Goal: Task Accomplishment & Management: Complete application form

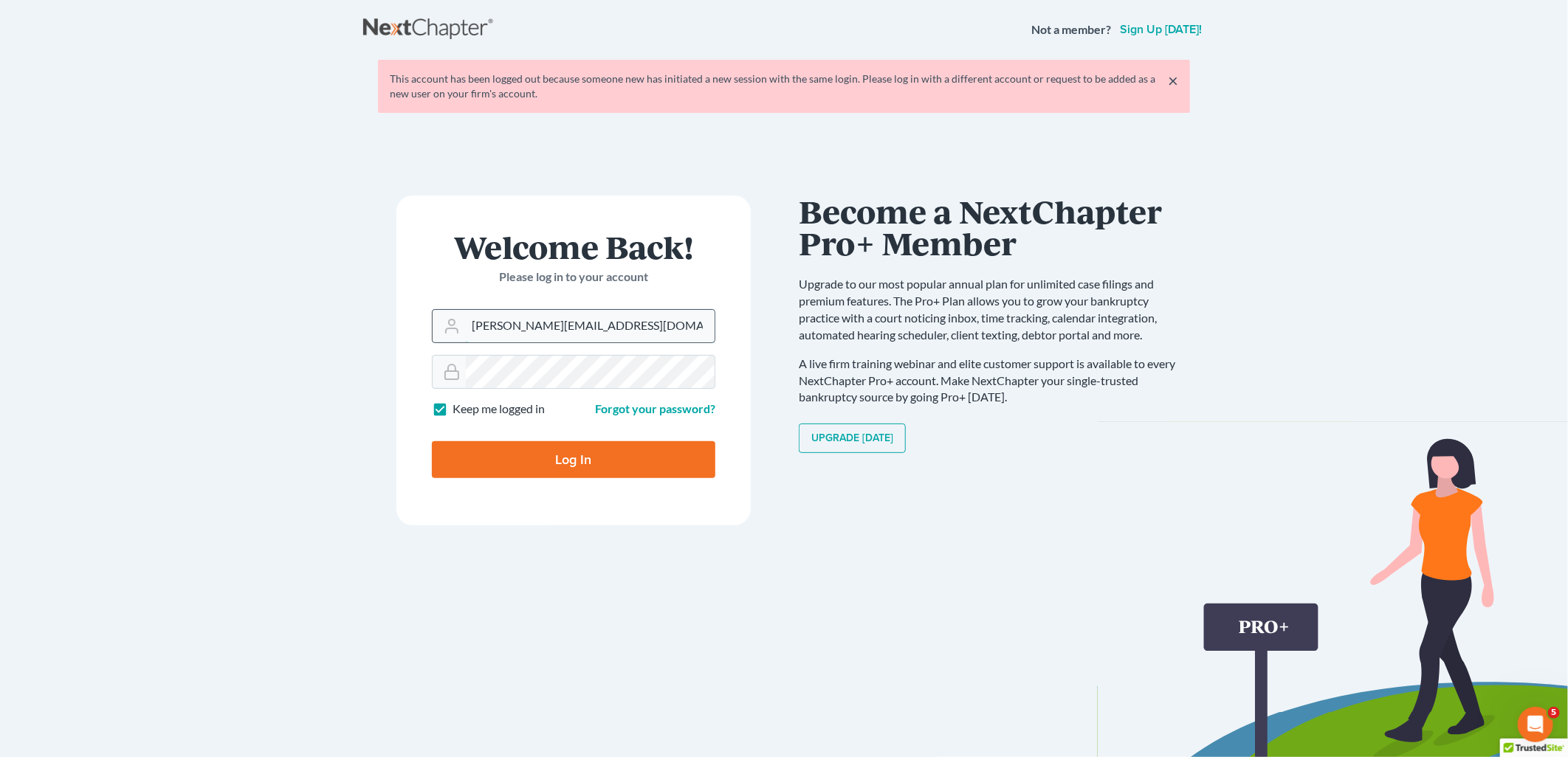
click at [622, 321] on input "holly@aaronjtolsonlaw.com" at bounding box center [590, 326] width 248 height 33
type input "[PERSON_NAME][EMAIL_ADDRESS][DOMAIN_NAME]"
click at [505, 453] on input "Log In" at bounding box center [573, 459] width 284 height 37
type input "Thinking..."
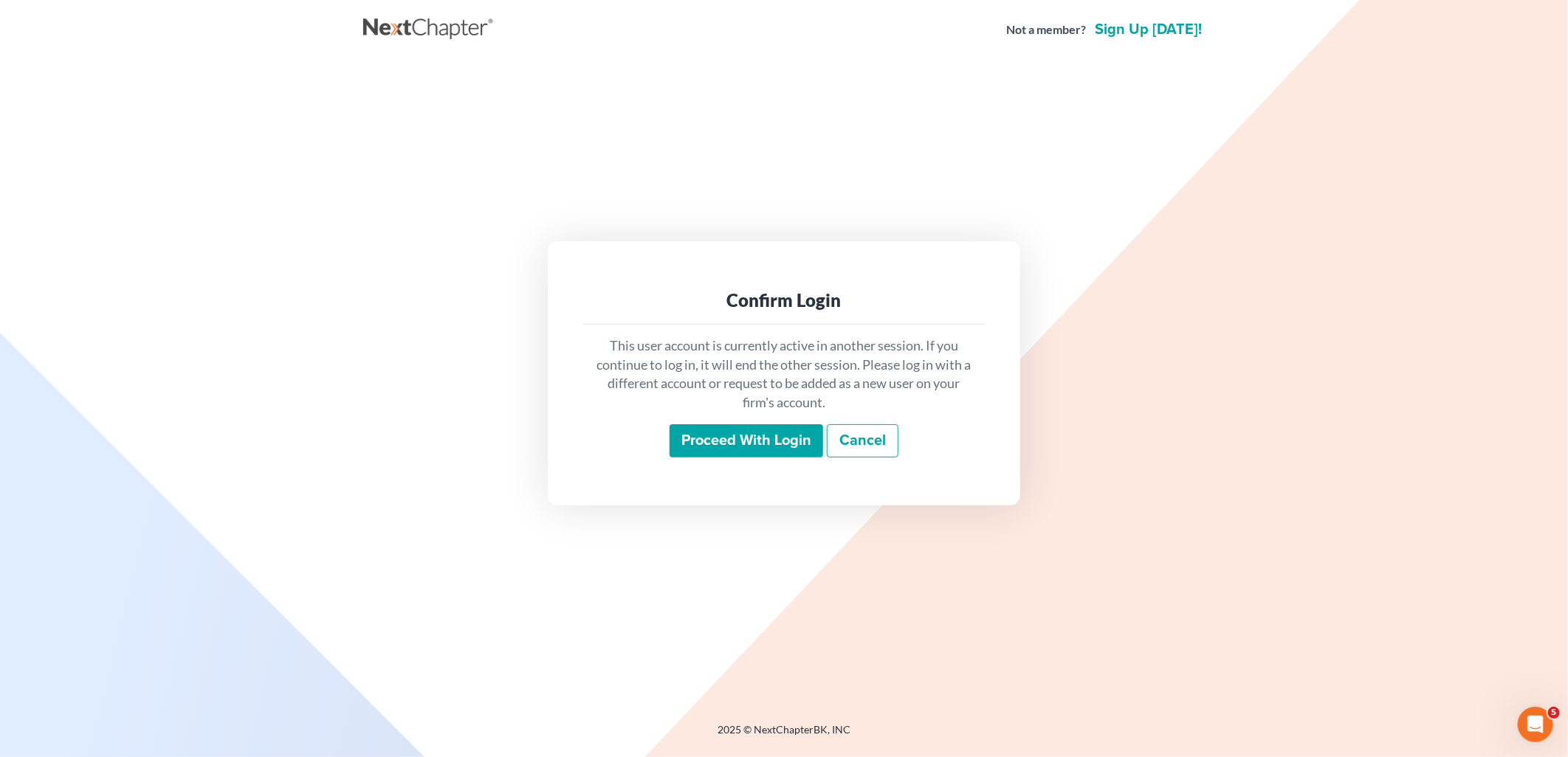
click at [772, 437] on input "Proceed with login" at bounding box center [746, 442] width 153 height 34
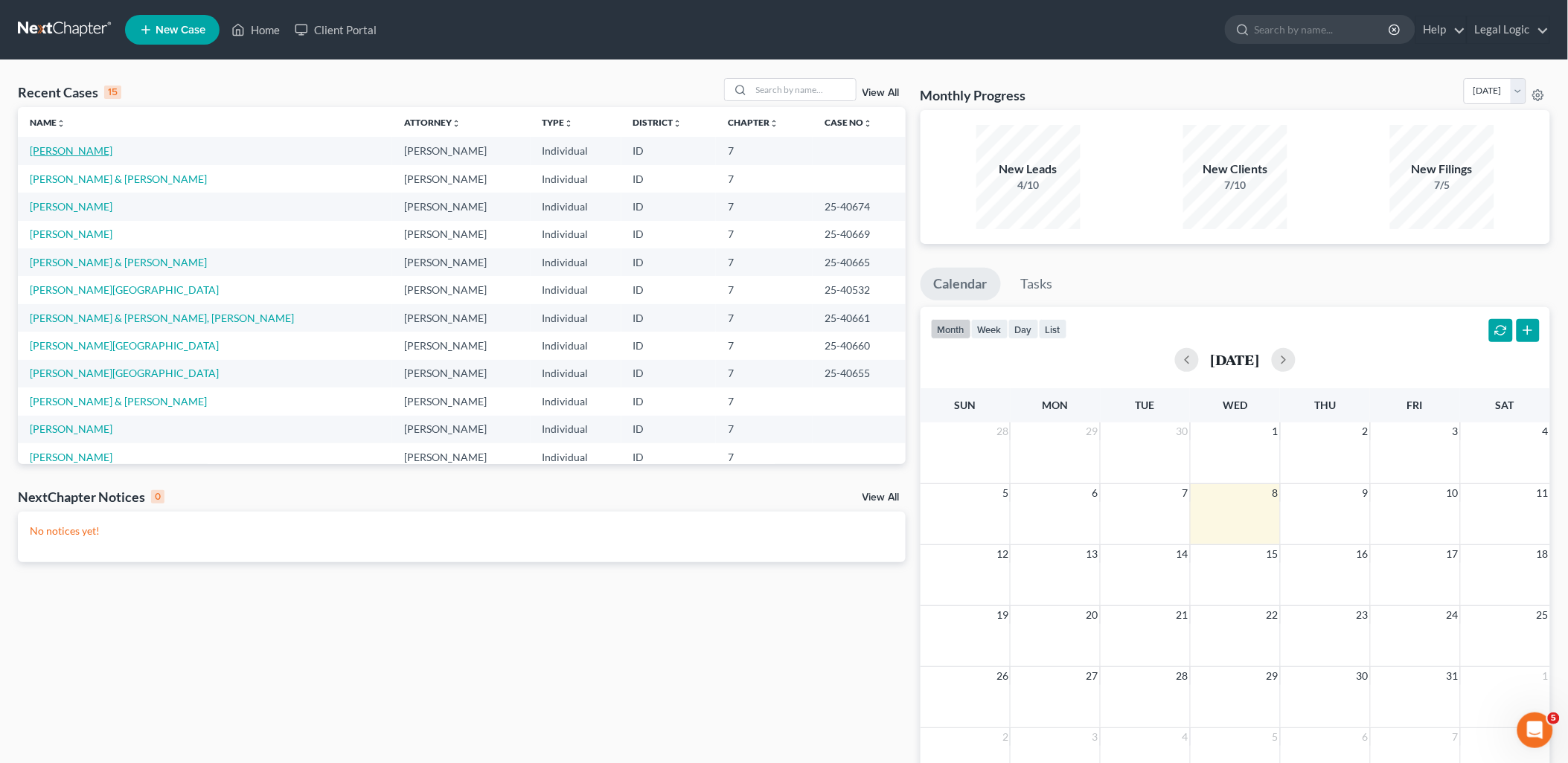
click at [84, 152] on link "[PERSON_NAME]" at bounding box center [71, 150] width 83 height 13
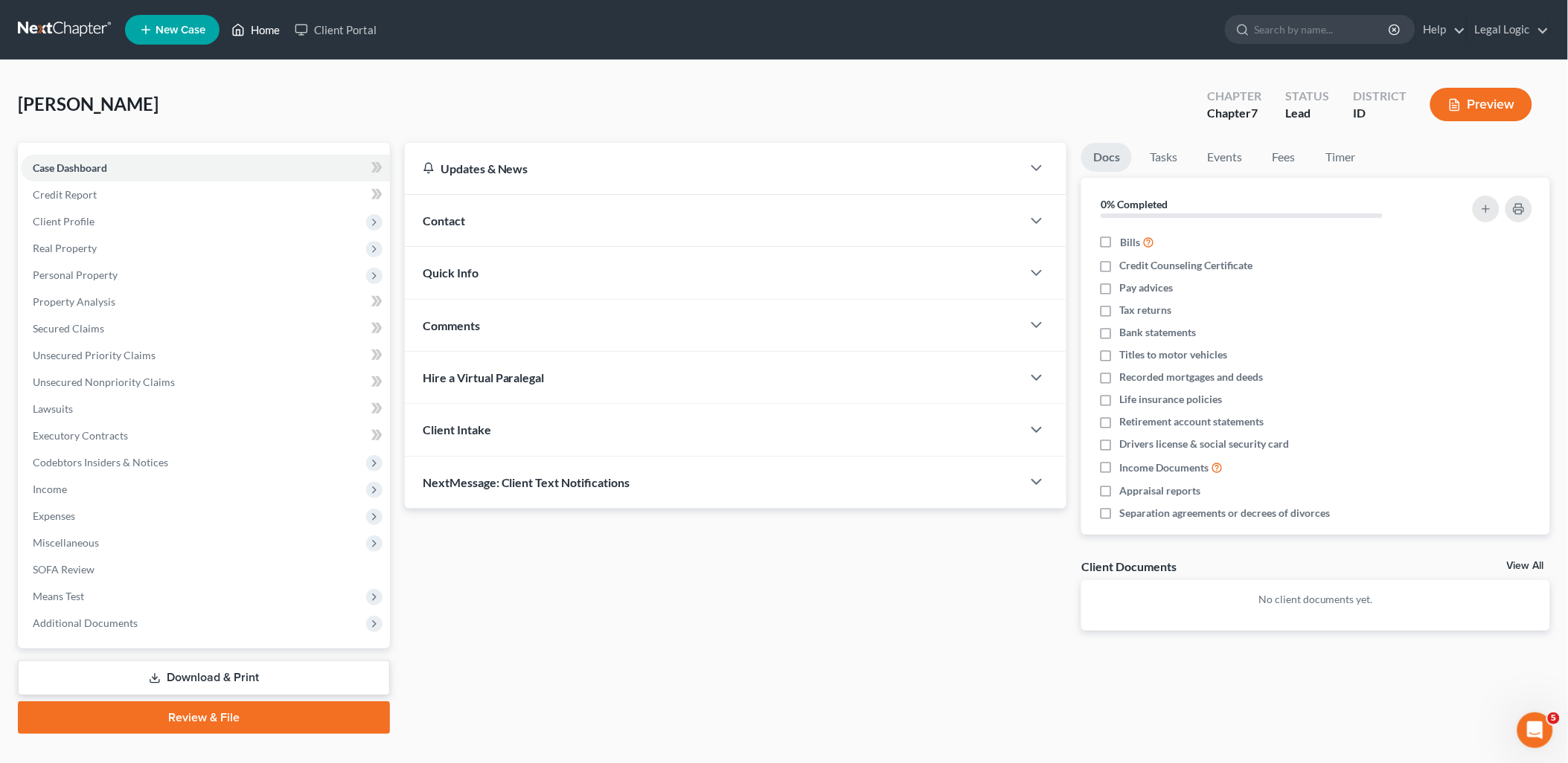
click at [262, 29] on link "Home" at bounding box center [255, 29] width 63 height 27
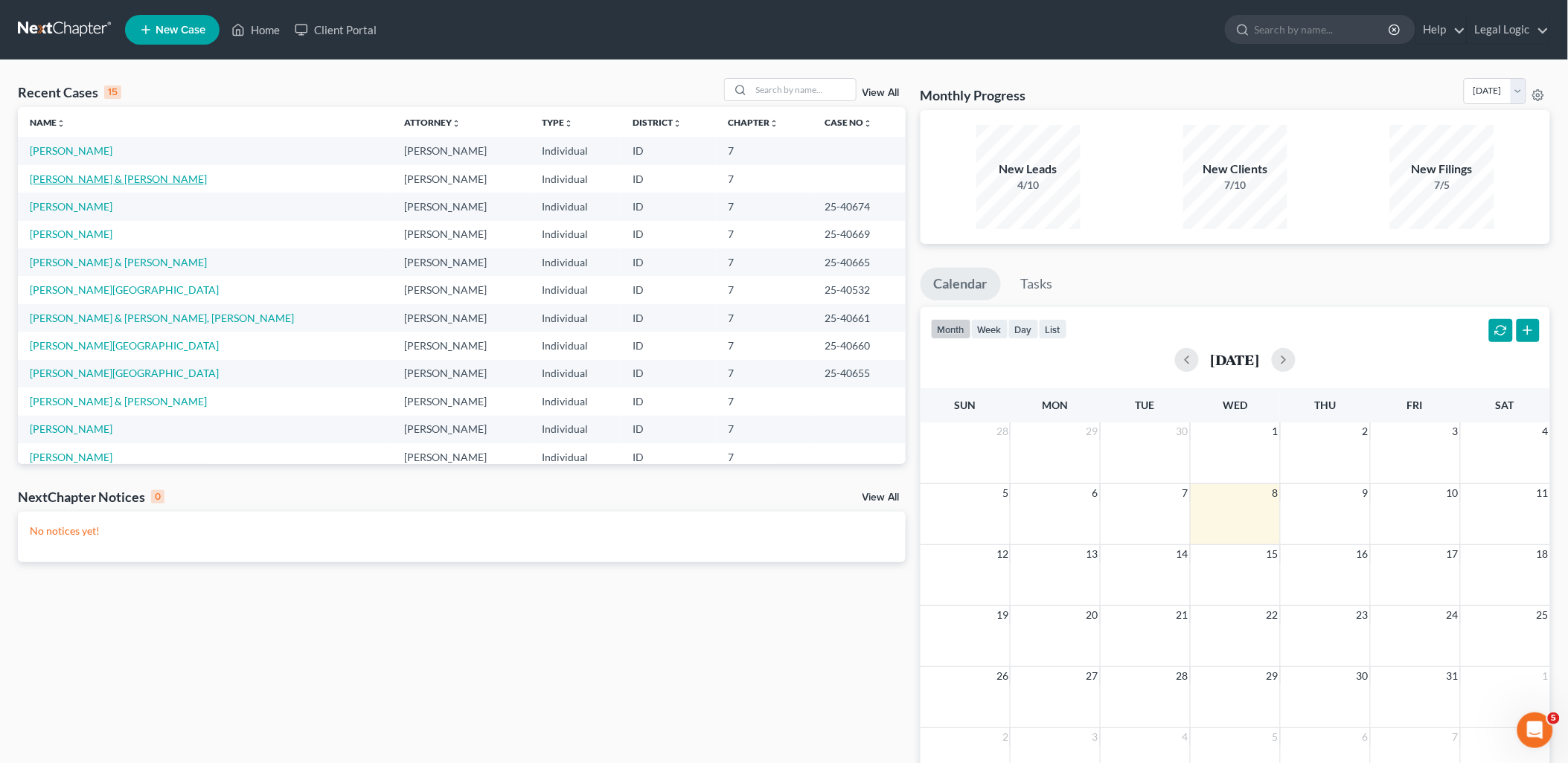
click at [107, 177] on link "[PERSON_NAME] & [PERSON_NAME]" at bounding box center [117, 179] width 177 height 13
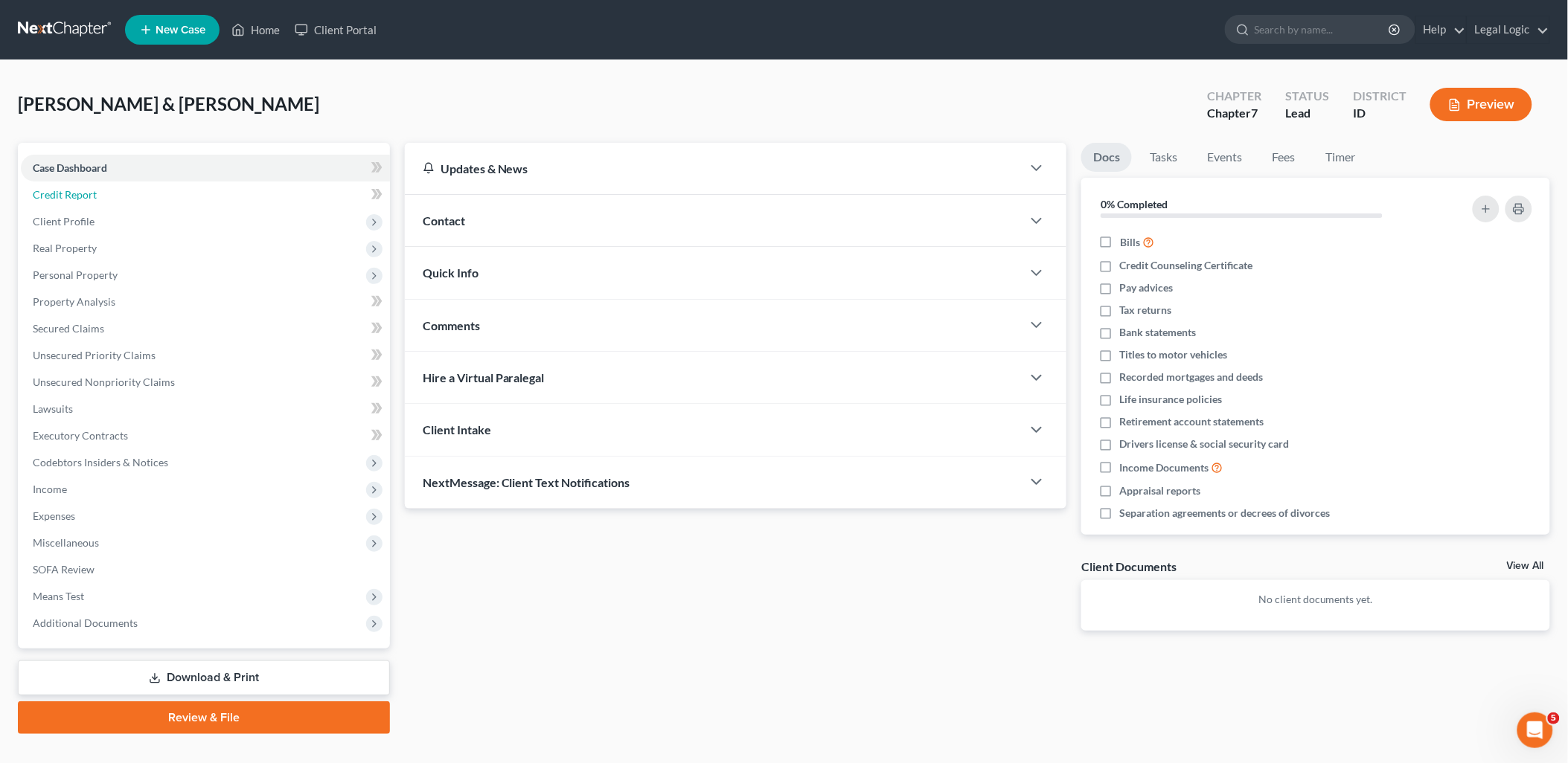
click at [87, 190] on span "Credit Report" at bounding box center [65, 194] width 64 height 13
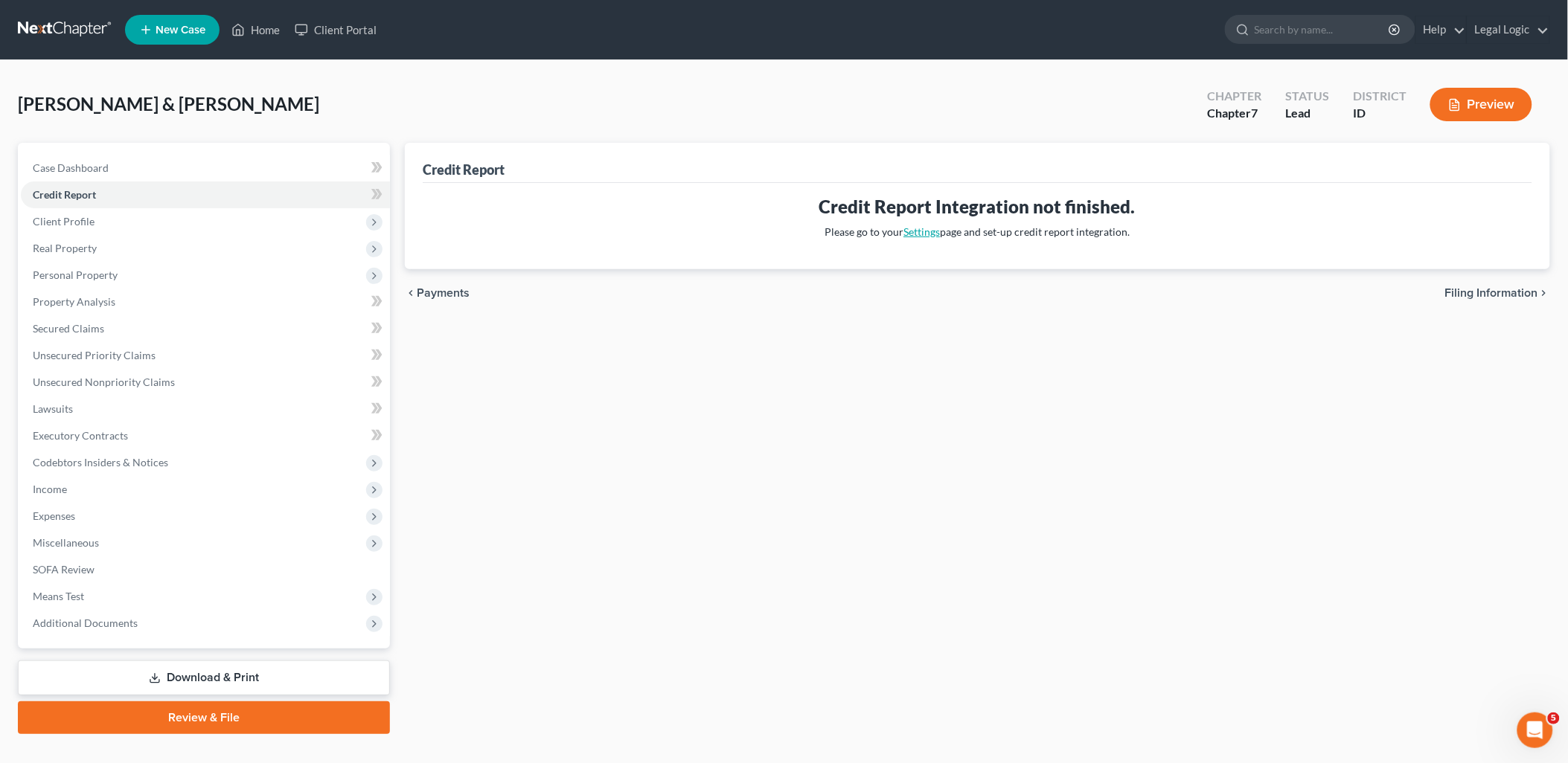
click at [919, 230] on link "Settings" at bounding box center [921, 231] width 36 height 13
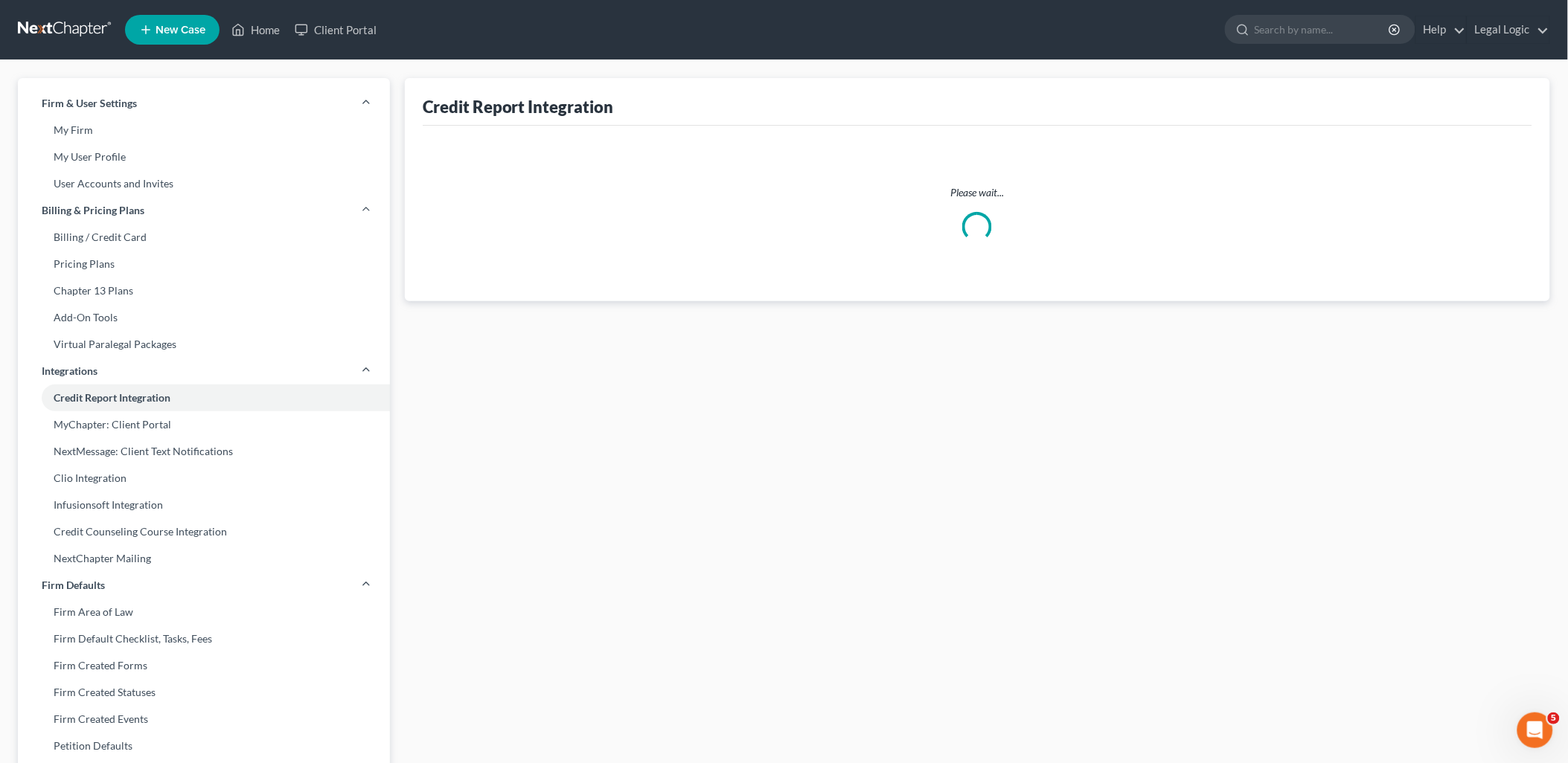
select select "1"
select select "13"
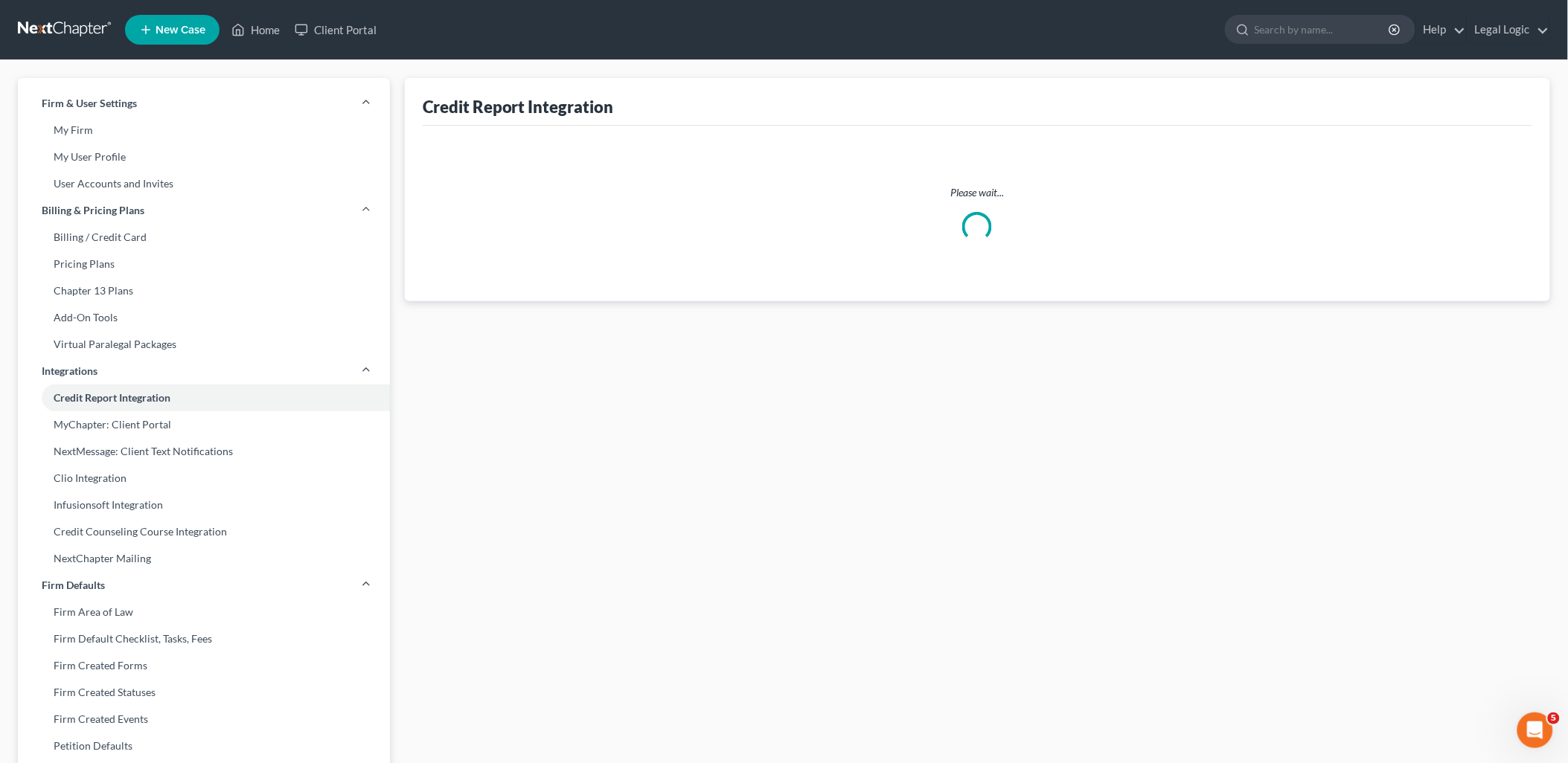
select select "13"
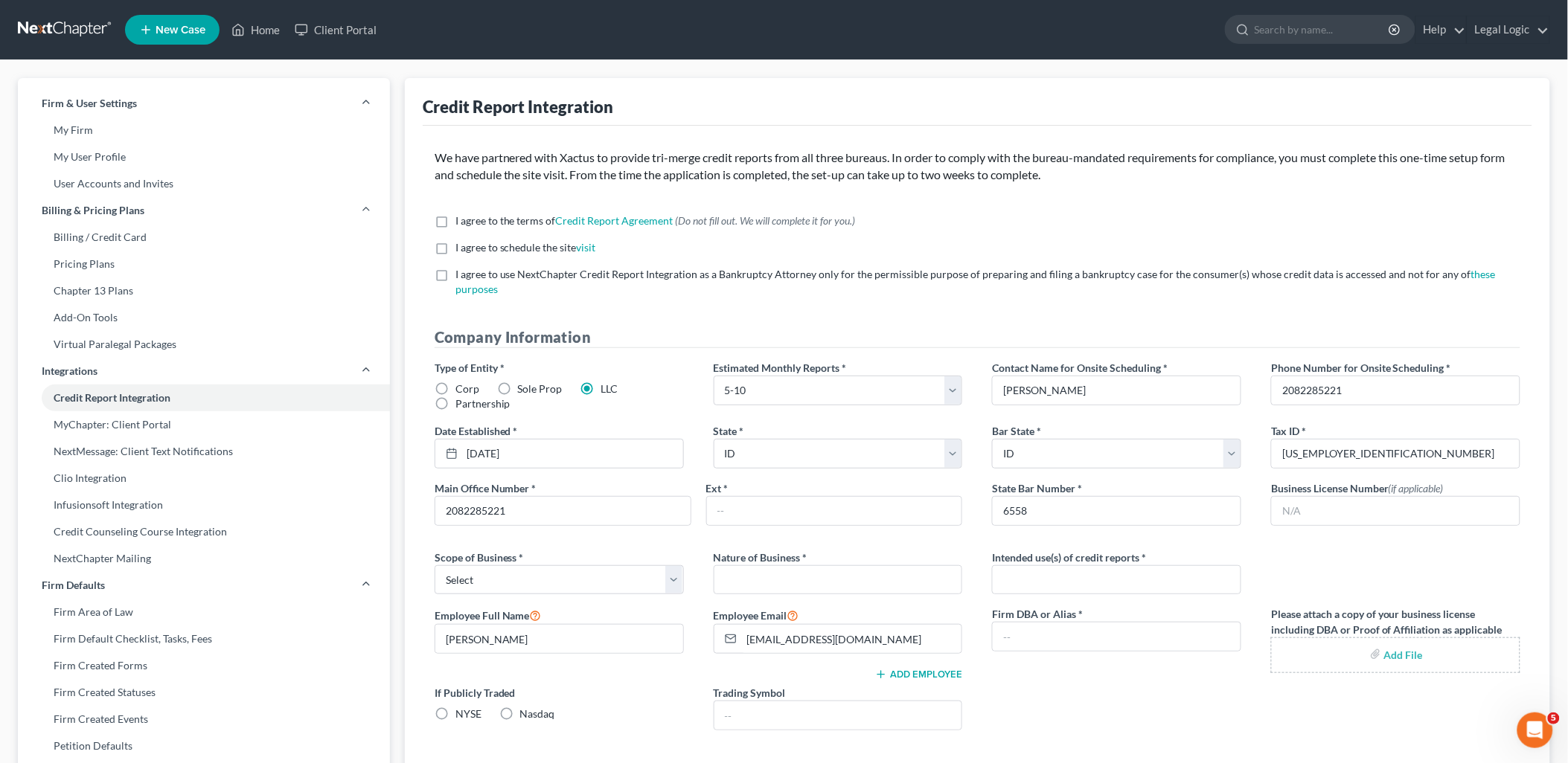
click at [455, 220] on label "I agree to the terms of Credit Report Agreement * (Do not fill out. We will com…" at bounding box center [655, 220] width 401 height 15
click at [461, 220] on input "I agree to the terms of Credit Report Agreement * (Do not fill out. We will com…" at bounding box center [465, 218] width 9 height 9
checkbox input "true"
click at [455, 246] on label "I agree to schedule the site visit *" at bounding box center [525, 247] width 141 height 15
click at [461, 246] on input "I agree to schedule the site visit *" at bounding box center [465, 244] width 9 height 9
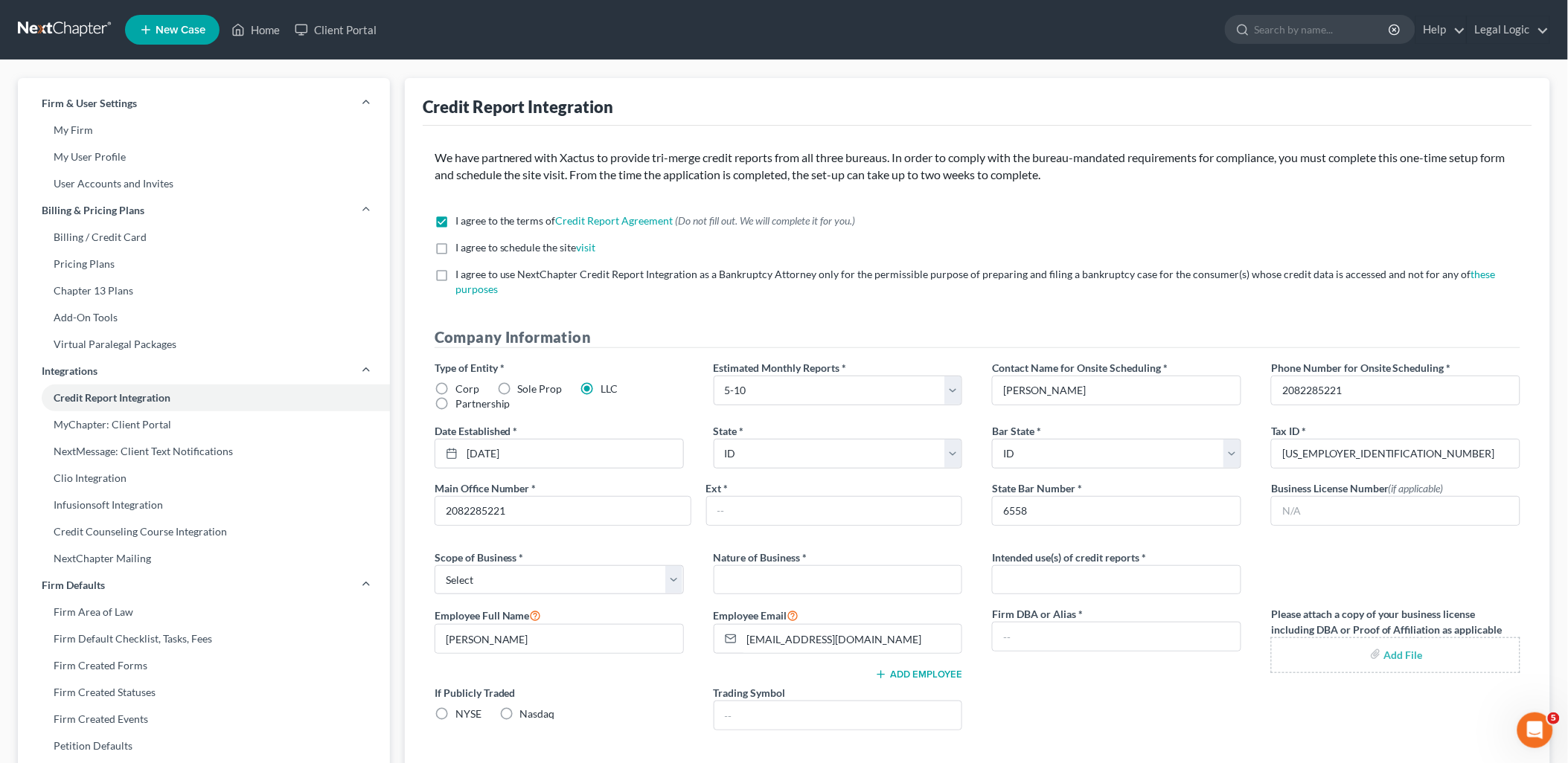
checkbox input "true"
click at [455, 271] on label "I agree to use NextChapter Credit Report Integration as a Bankruptcy Attorney o…" at bounding box center [987, 281] width 1065 height 29
click at [461, 271] on input "I agree to use NextChapter Credit Report Integration as a Bankruptcy Attorney o…" at bounding box center [465, 271] width 9 height 9
checkbox input "true"
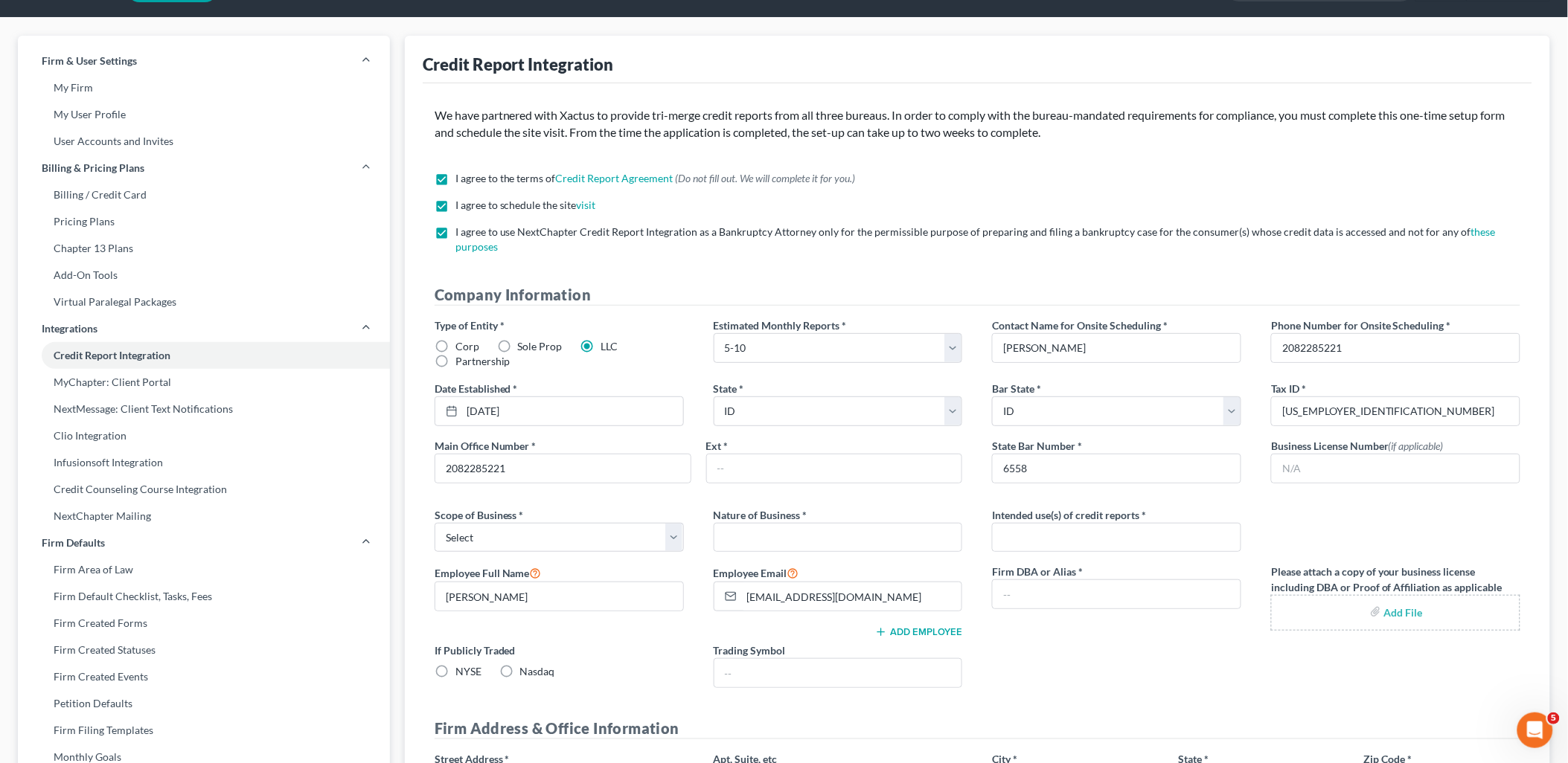
scroll to position [83, 0]
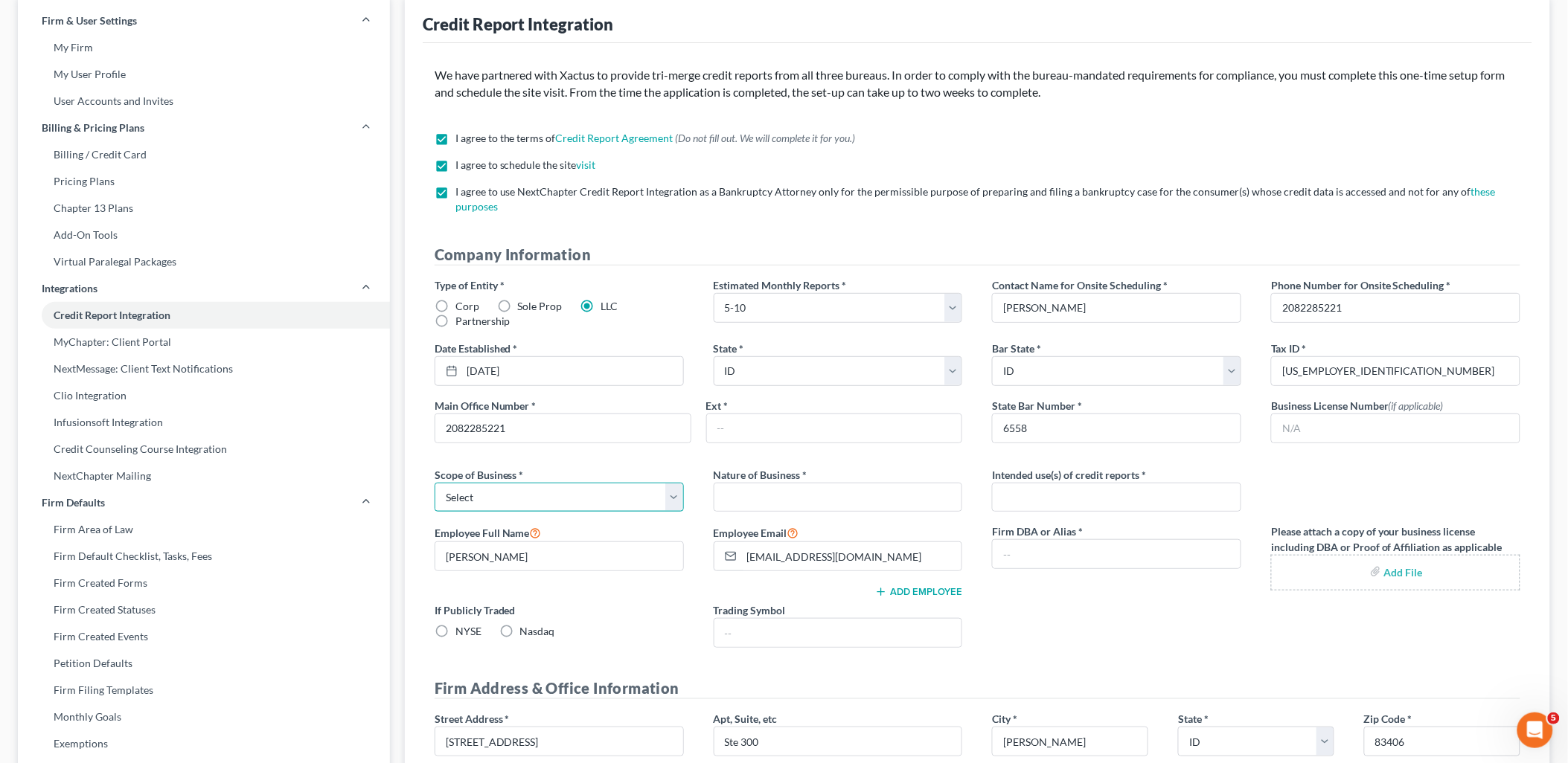
click at [667, 501] on select "Select Local Regional National" at bounding box center [559, 497] width 250 height 29
select select "0"
click at [434, 482] on select "Select Local Regional National" at bounding box center [559, 497] width 250 height 29
click at [805, 489] on input "text" at bounding box center [838, 497] width 248 height 28
type input "Lawn Firm"
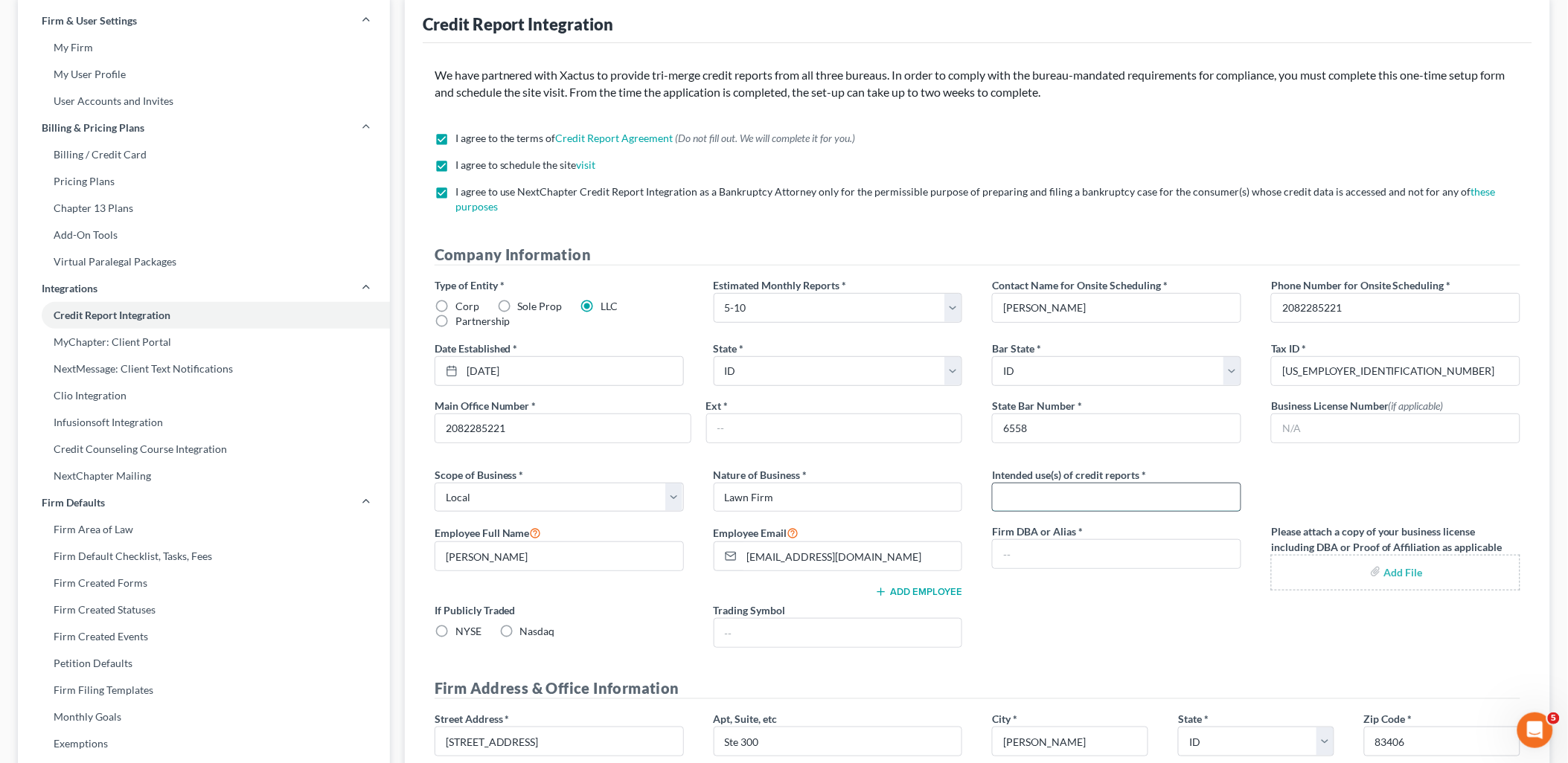
click at [1055, 495] on input "text" at bounding box center [1116, 497] width 248 height 28
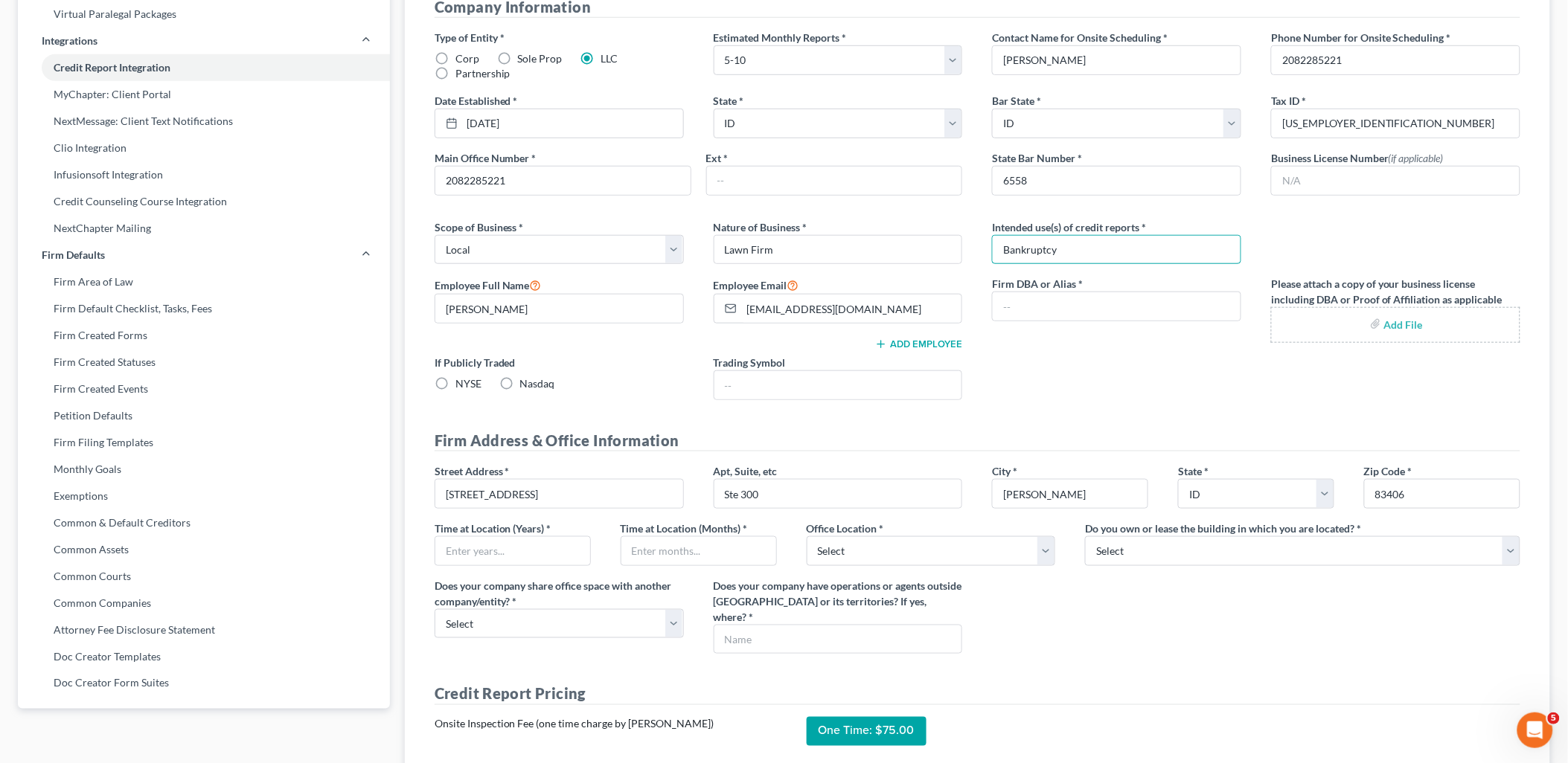
scroll to position [413, 0]
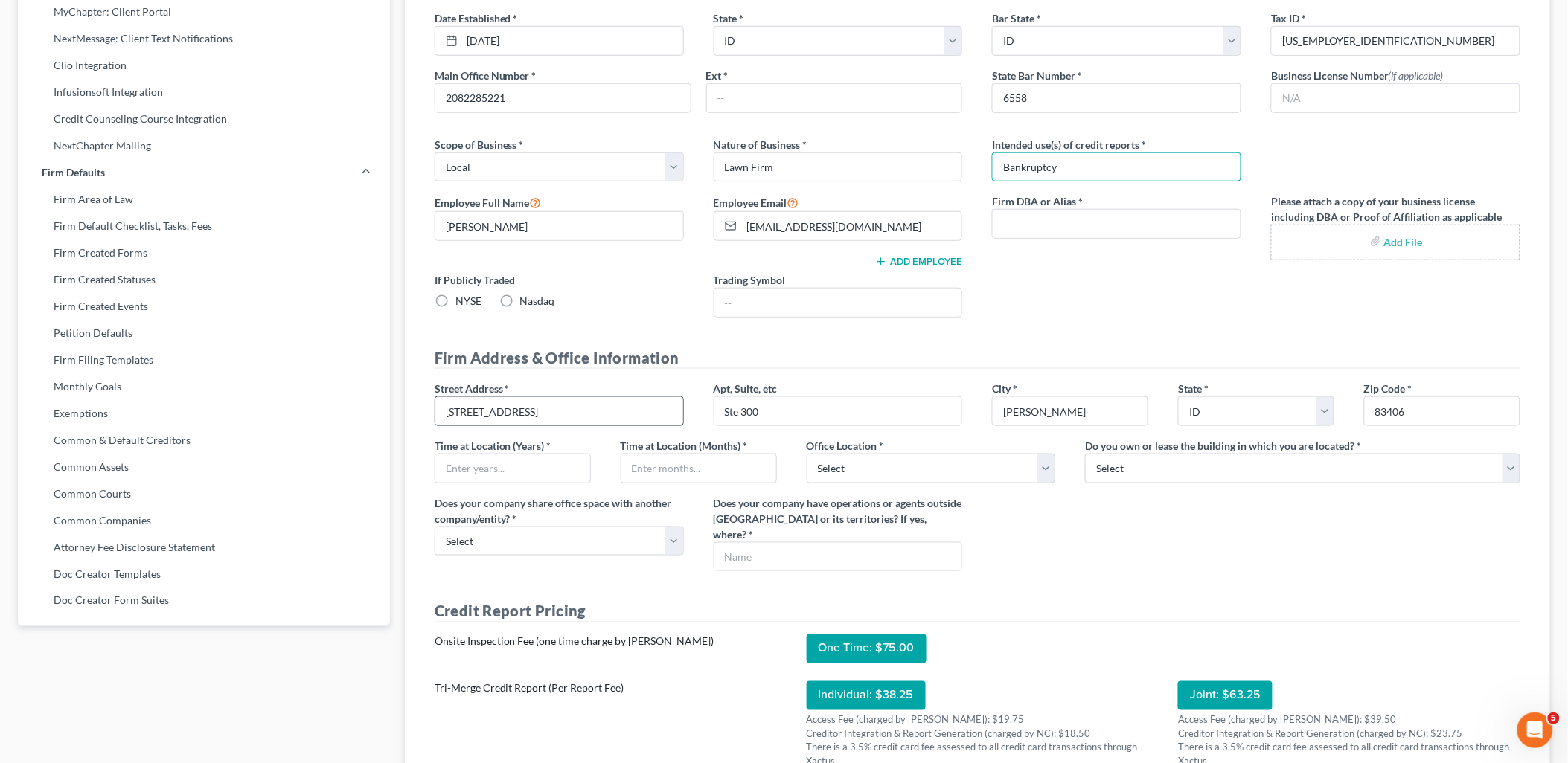
type input "Bankruptcy"
drag, startPoint x: 563, startPoint y: 412, endPoint x: 299, endPoint y: 426, distance: 264.4
type input "1906 Jennie Lee Dr."
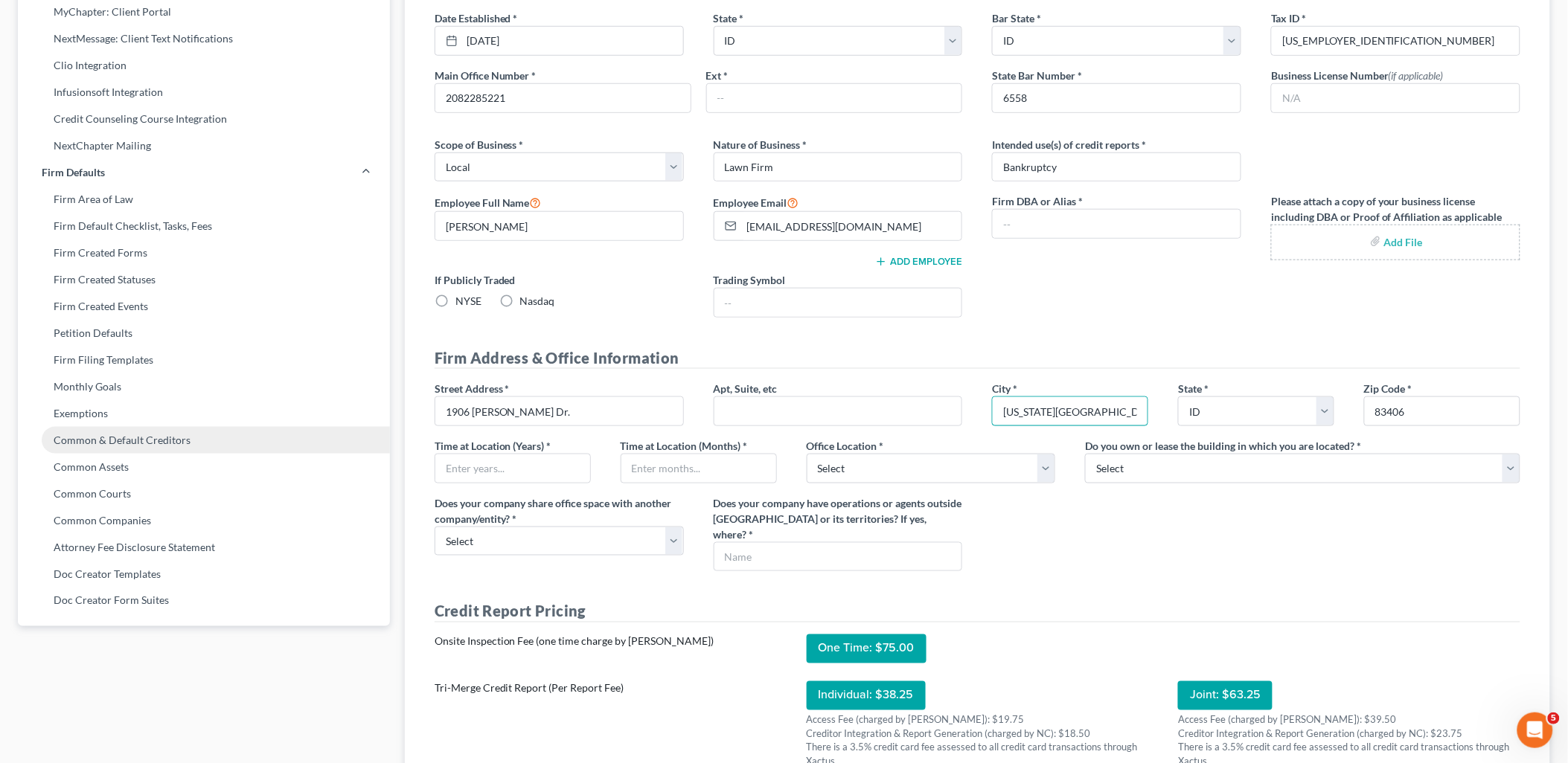
type input "Idaho Falls"
type input "83404"
type input "3"
click at [692, 464] on input "text" at bounding box center [699, 469] width 155 height 28
type input "3"
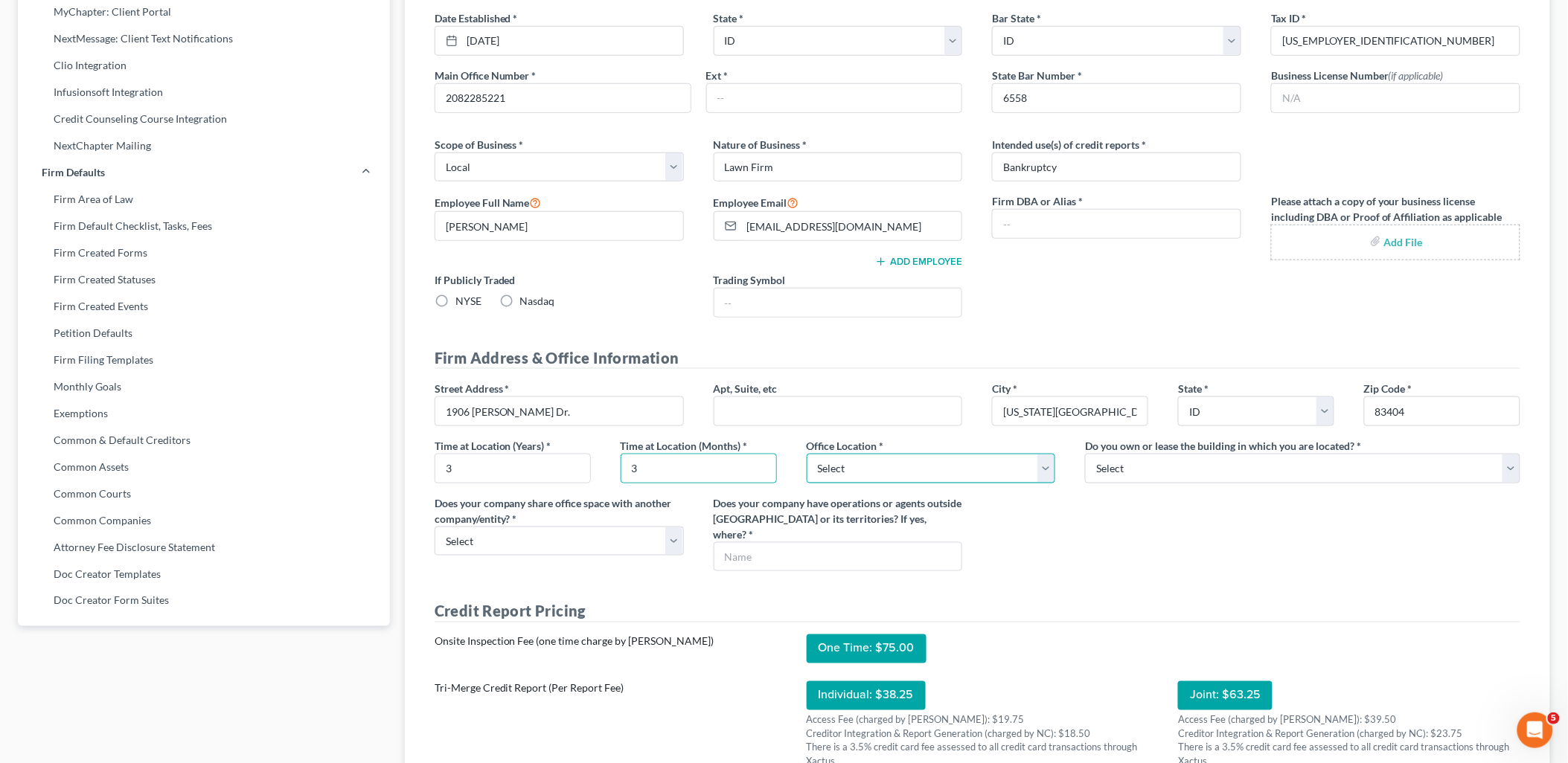
click at [1047, 470] on select "Select Commercial Residential" at bounding box center [931, 469] width 250 height 29
select select "0"
click at [806, 454] on select "Select Commercial Residential" at bounding box center [931, 469] width 250 height 29
click at [1504, 470] on select "Select Own Lease" at bounding box center [1302, 469] width 435 height 29
select select "1"
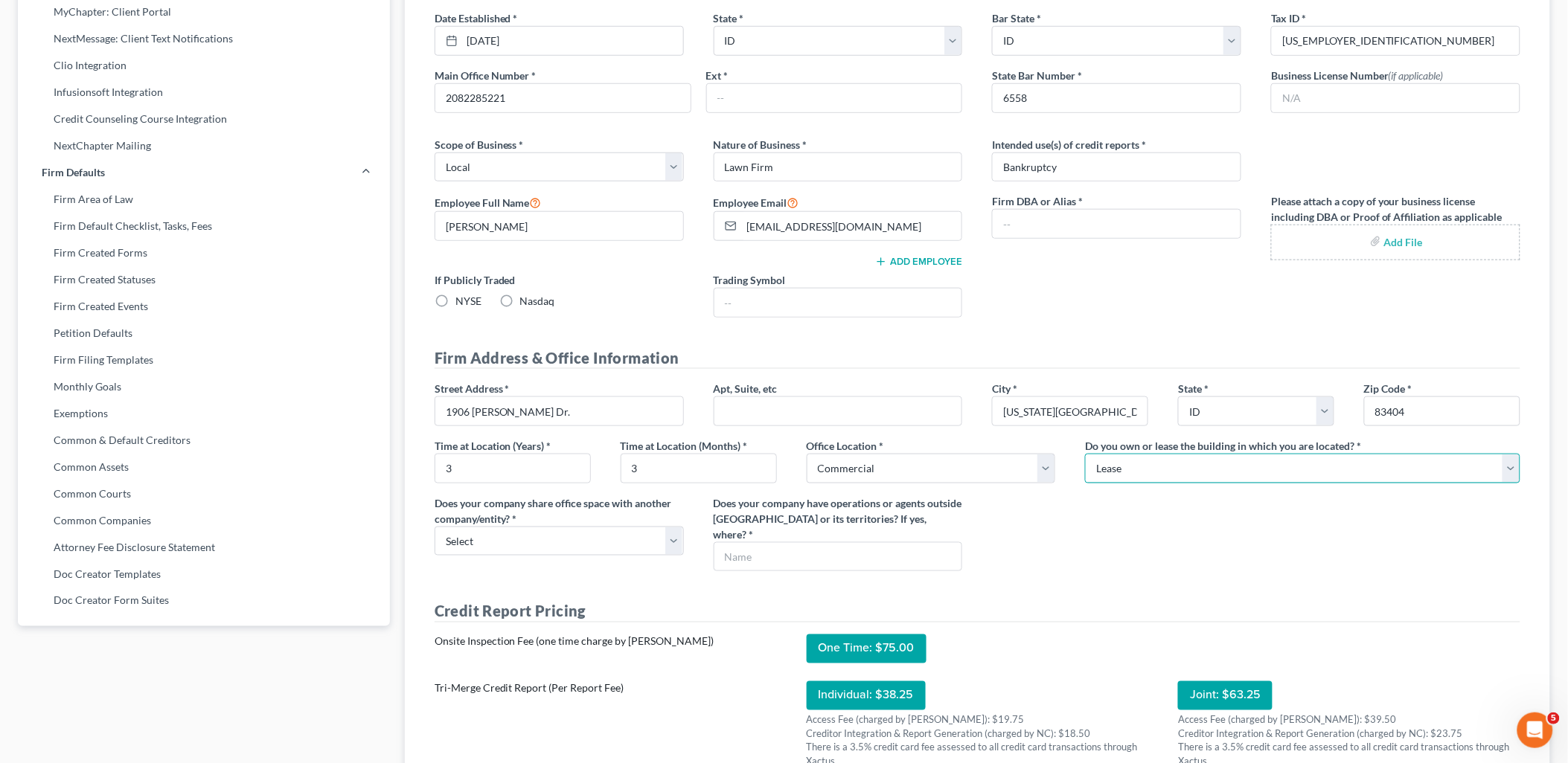
click at [1084, 454] on select "Select Own Lease" at bounding box center [1302, 469] width 435 height 29
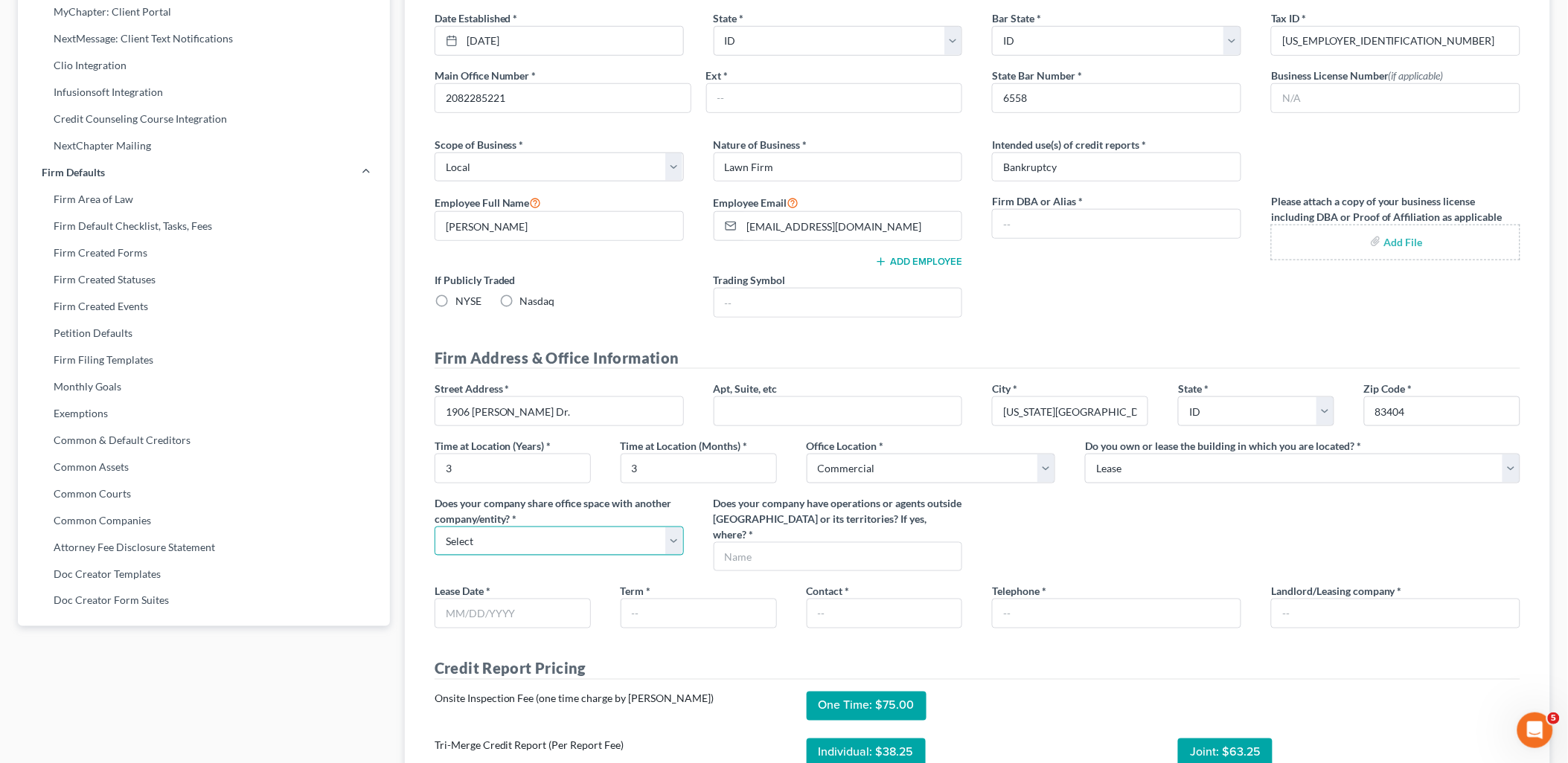
click at [673, 548] on select "Select Yes No" at bounding box center [559, 541] width 250 height 29
select select "1"
click at [434, 527] on select "Select Yes No" at bounding box center [559, 541] width 250 height 29
click at [866, 568] on input "text" at bounding box center [838, 557] width 248 height 28
click at [1083, 527] on div "Street Address * 1906 Jennie Lee Dr. Apt, Suite, etc City * Idaho Falls State *…" at bounding box center [977, 482] width 1116 height 202
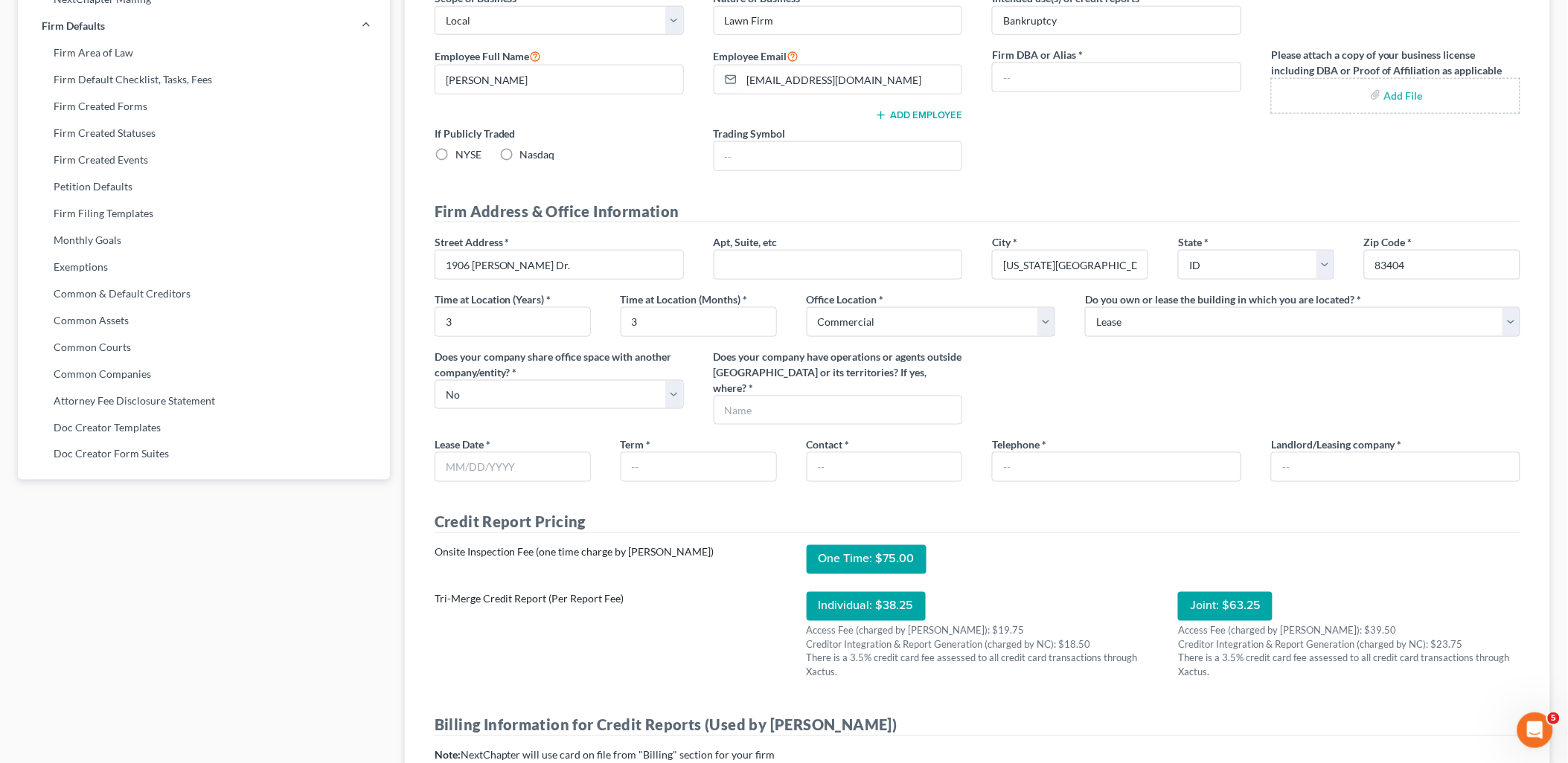
scroll to position [578, 0]
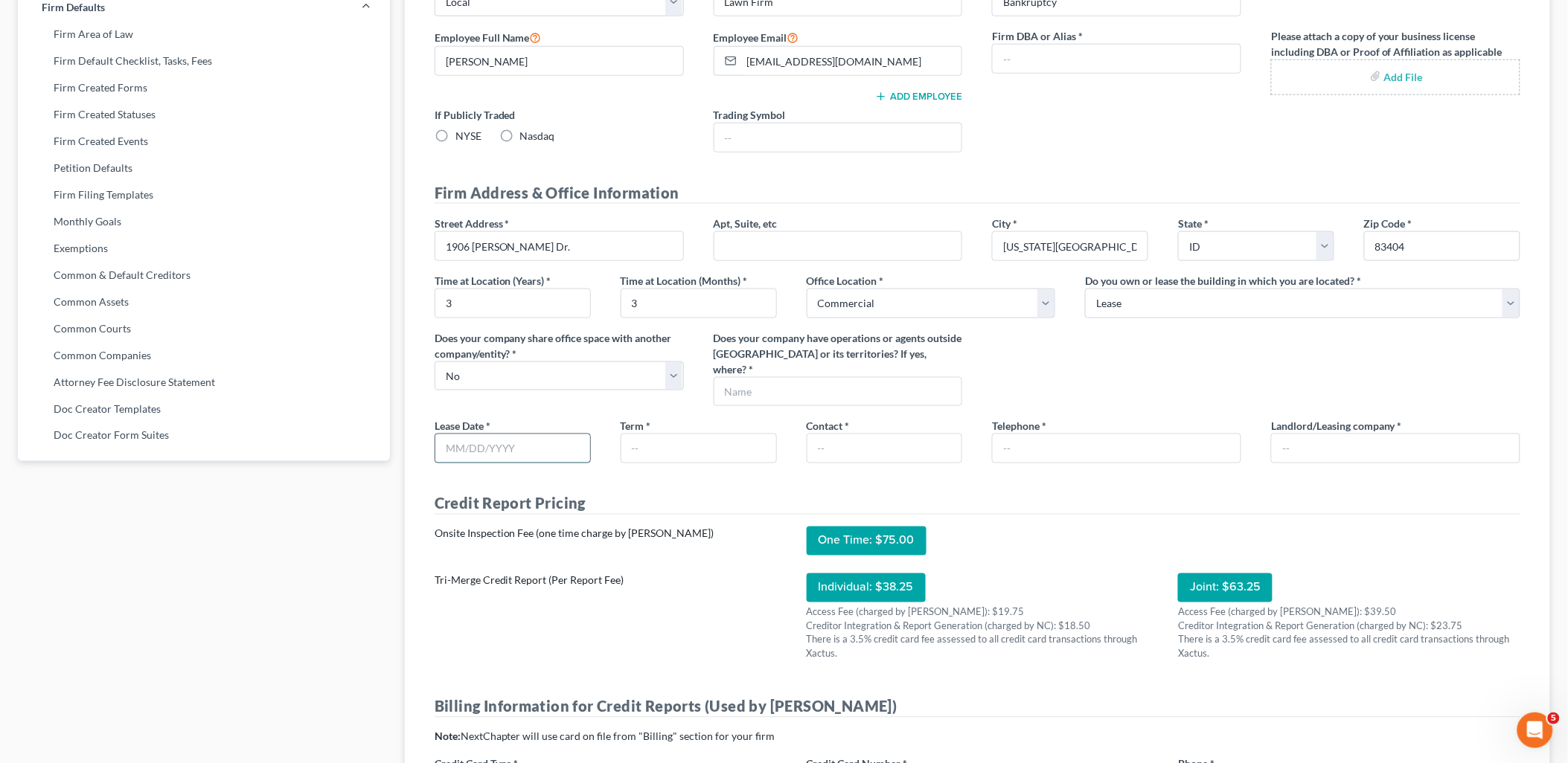
click at [551, 455] on input "text" at bounding box center [512, 448] width 155 height 28
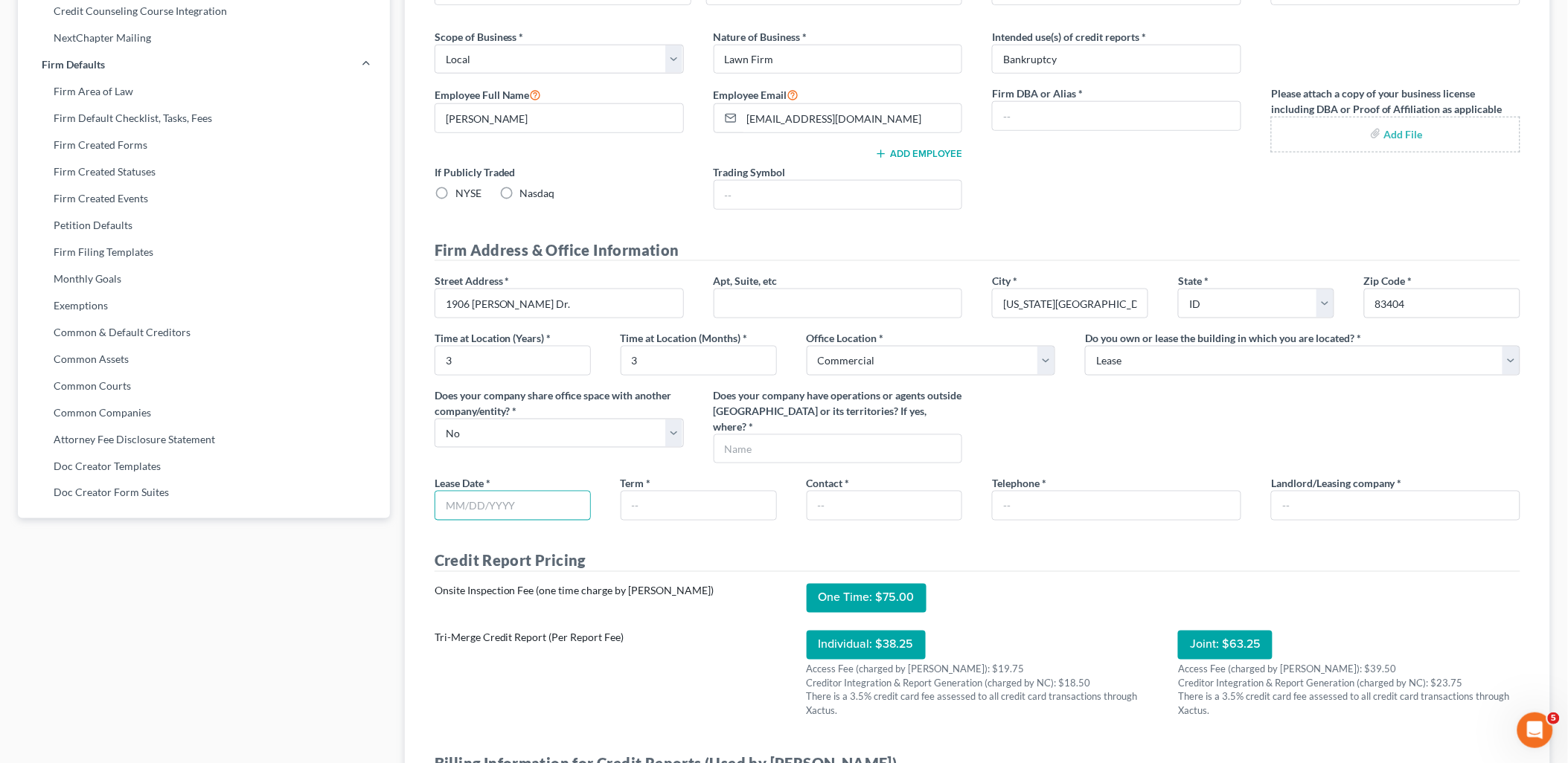
scroll to position [495, 0]
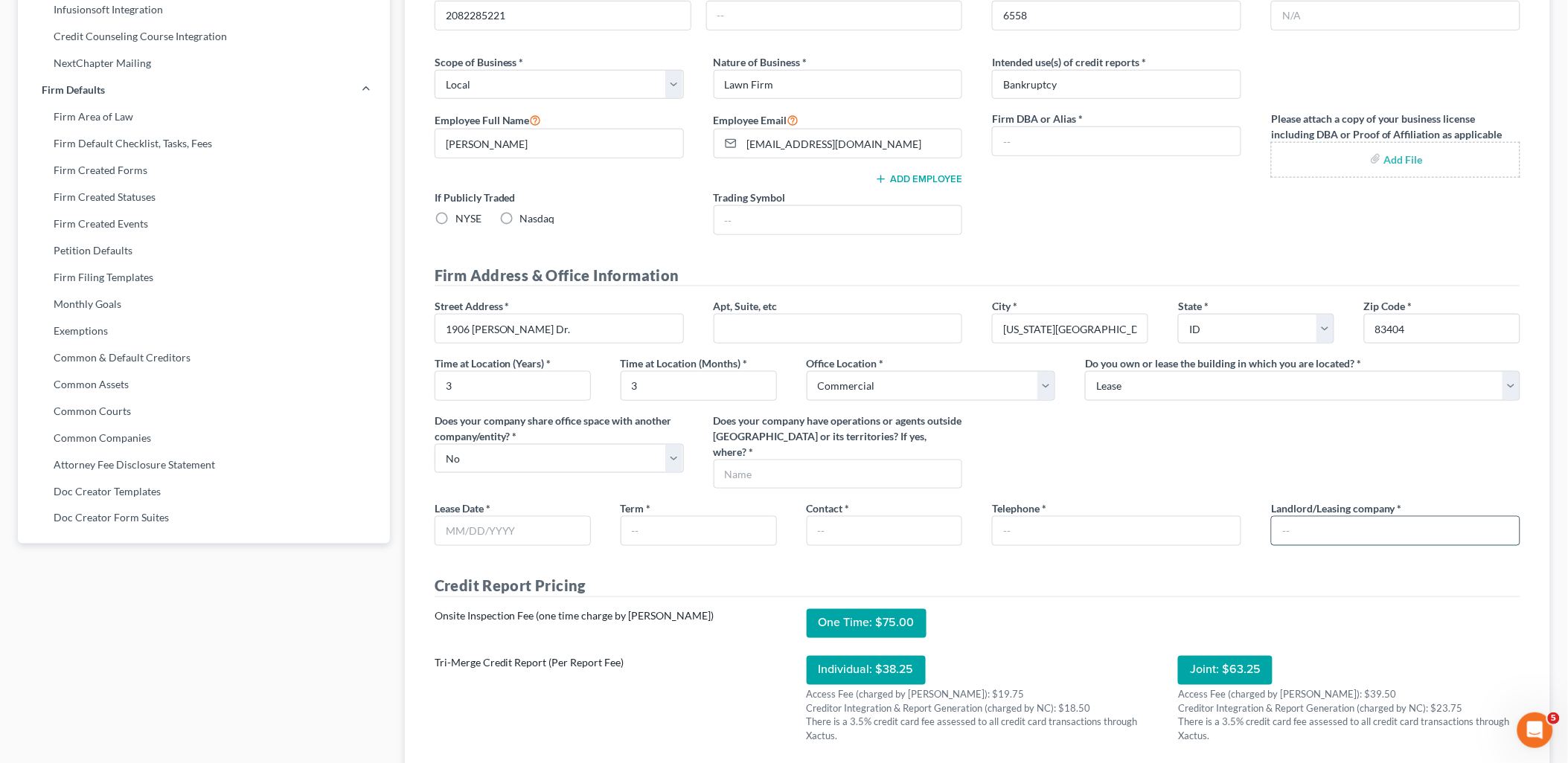
click at [1397, 535] on input "text" at bounding box center [1395, 531] width 248 height 28
type input "C&S Holistic Healing"
click at [1079, 535] on input "text" at bounding box center [1116, 531] width 248 height 28
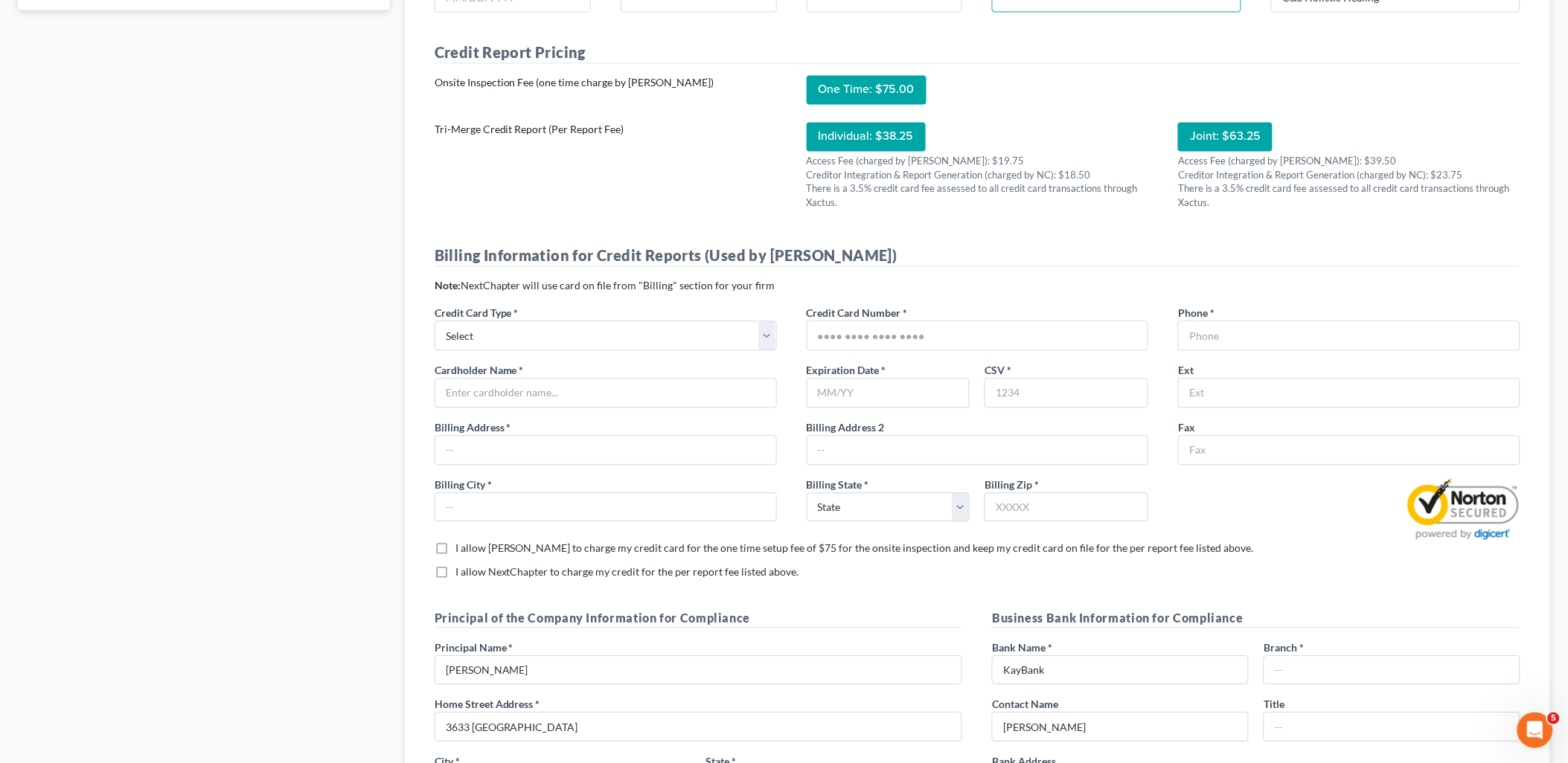
scroll to position [1074, 0]
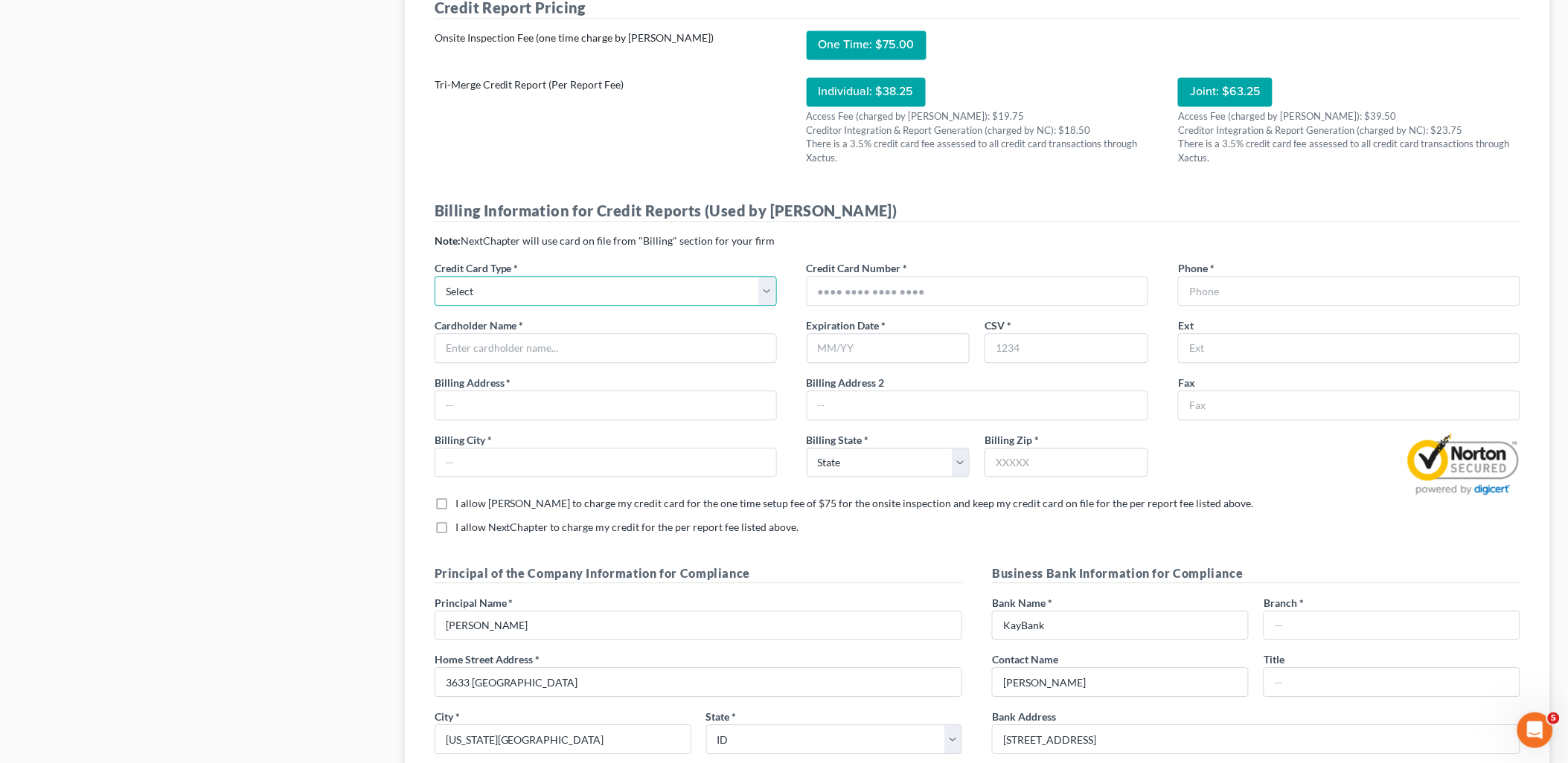
click at [771, 286] on select "Select Visa Master Card American Express Discover" at bounding box center [605, 291] width 342 height 29
select select "1"
click at [434, 277] on select "Select Visa Master Card American Express Discover" at bounding box center [605, 291] width 342 height 29
click at [541, 344] on input "text" at bounding box center [605, 348] width 341 height 28
type input "Aaron J. Tolson"
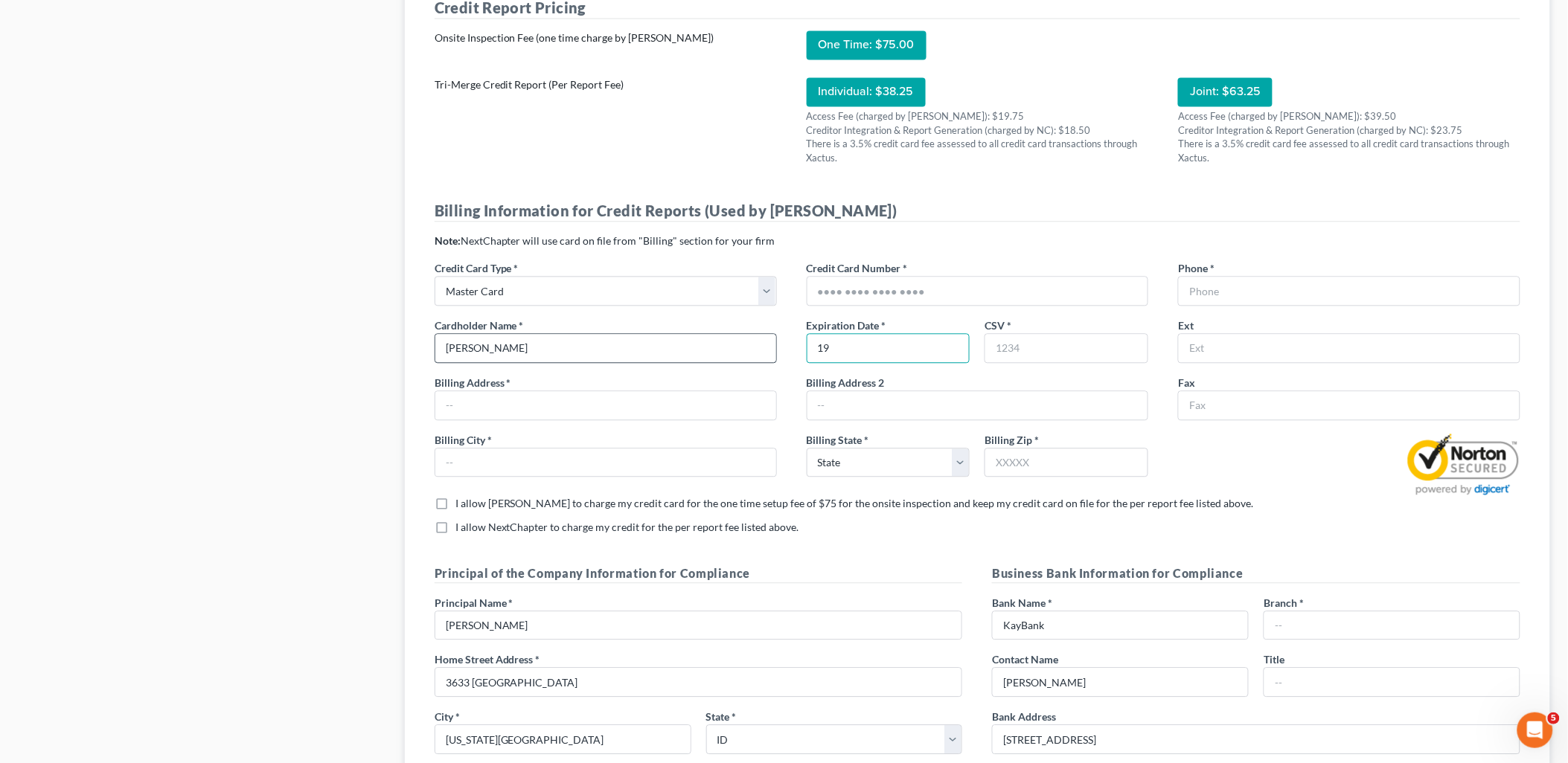
type input "1"
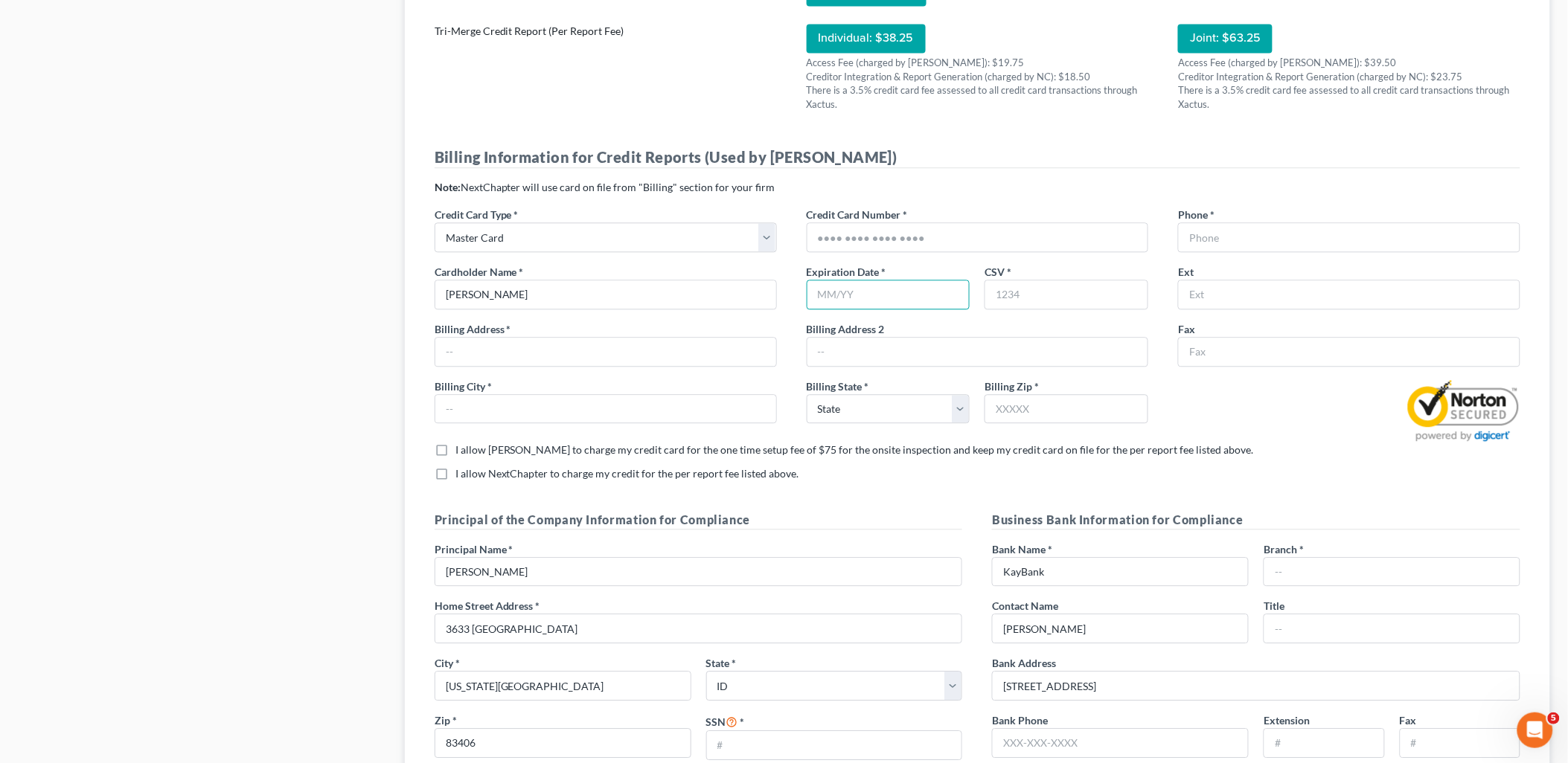
scroll to position [1157, 0]
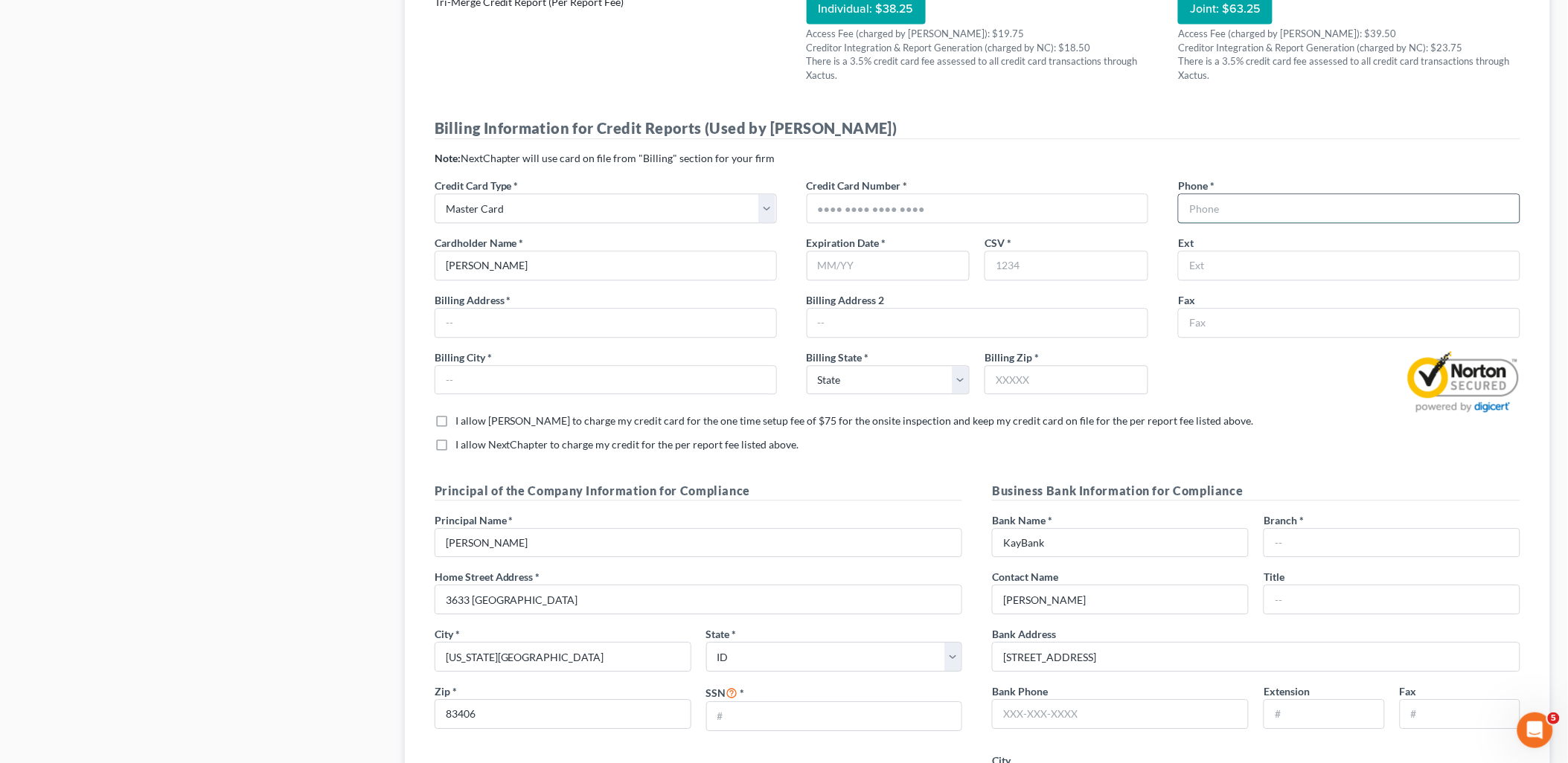
click at [1223, 202] on input "text" at bounding box center [1349, 208] width 341 height 28
type input "2082285221"
click at [891, 274] on input "text" at bounding box center [888, 265] width 164 height 29
type input "83406-7509"
type input "3633 Hidden Haven St"
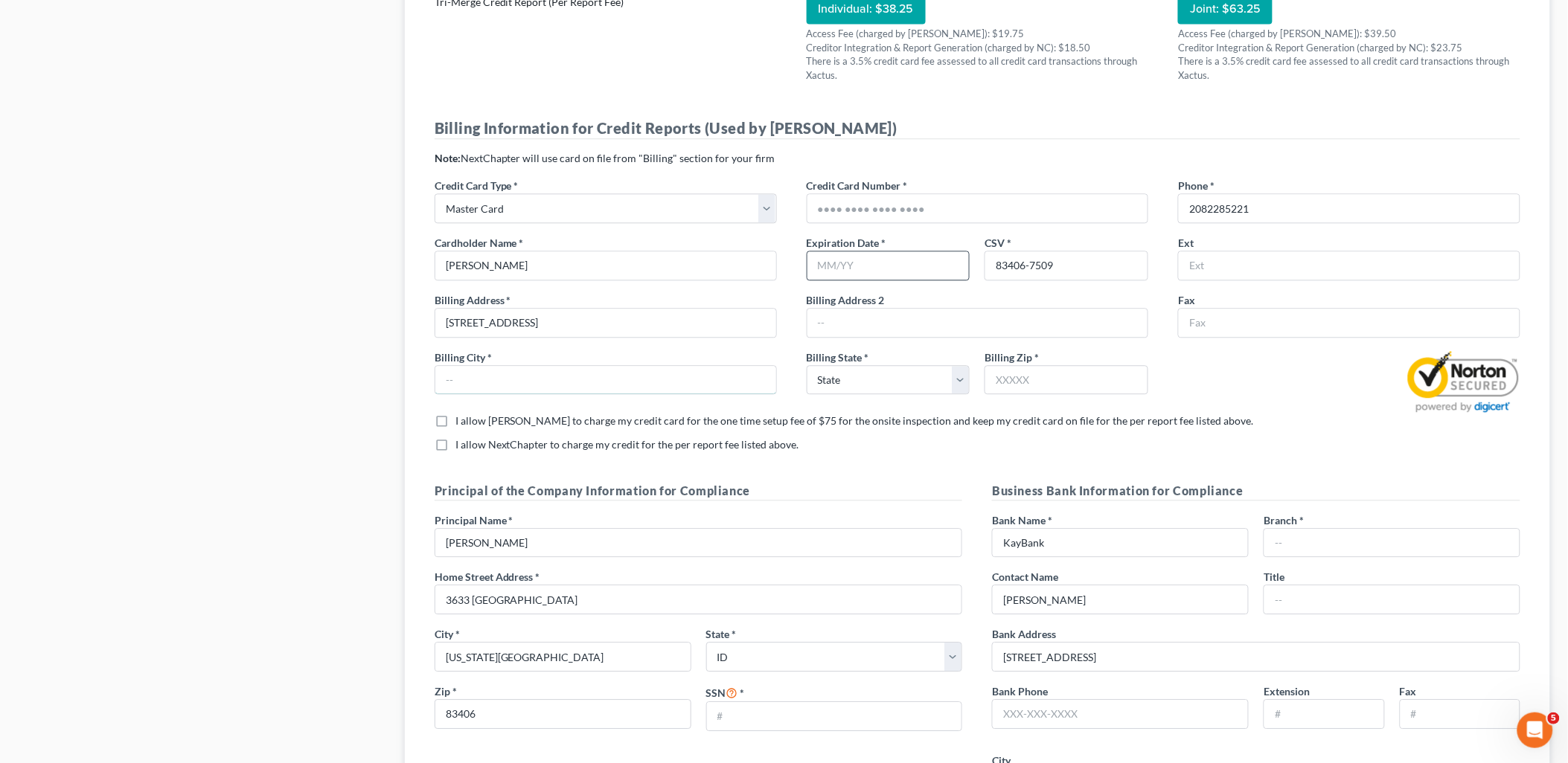
type input "Ammon"
select select "13"
type input "83406-7509"
type input "3633 Hidden Haven St"
type input "Ammon"
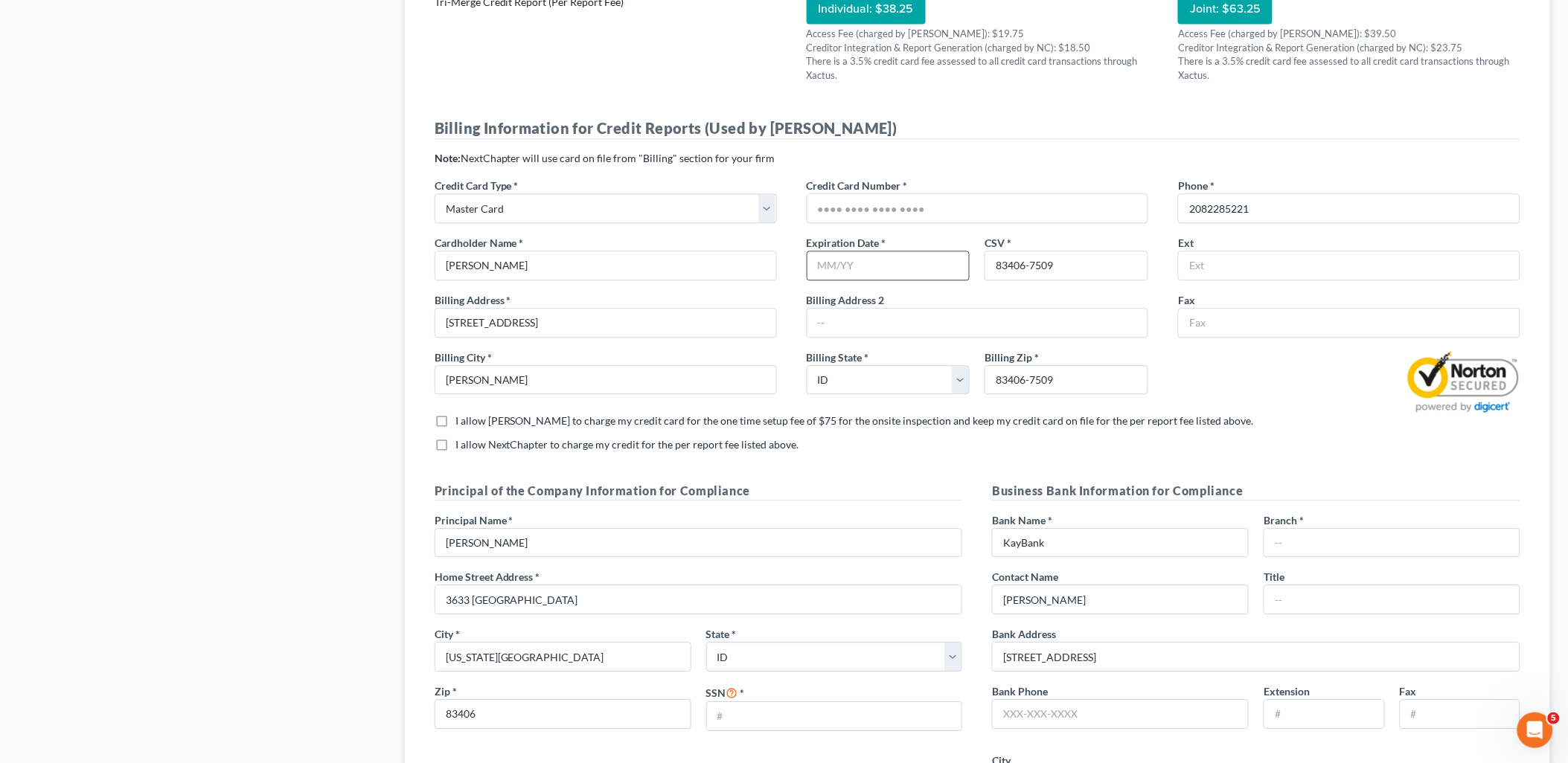
select select "13"
type input "83406-7509"
type input "01/26"
type input "5178057767864106"
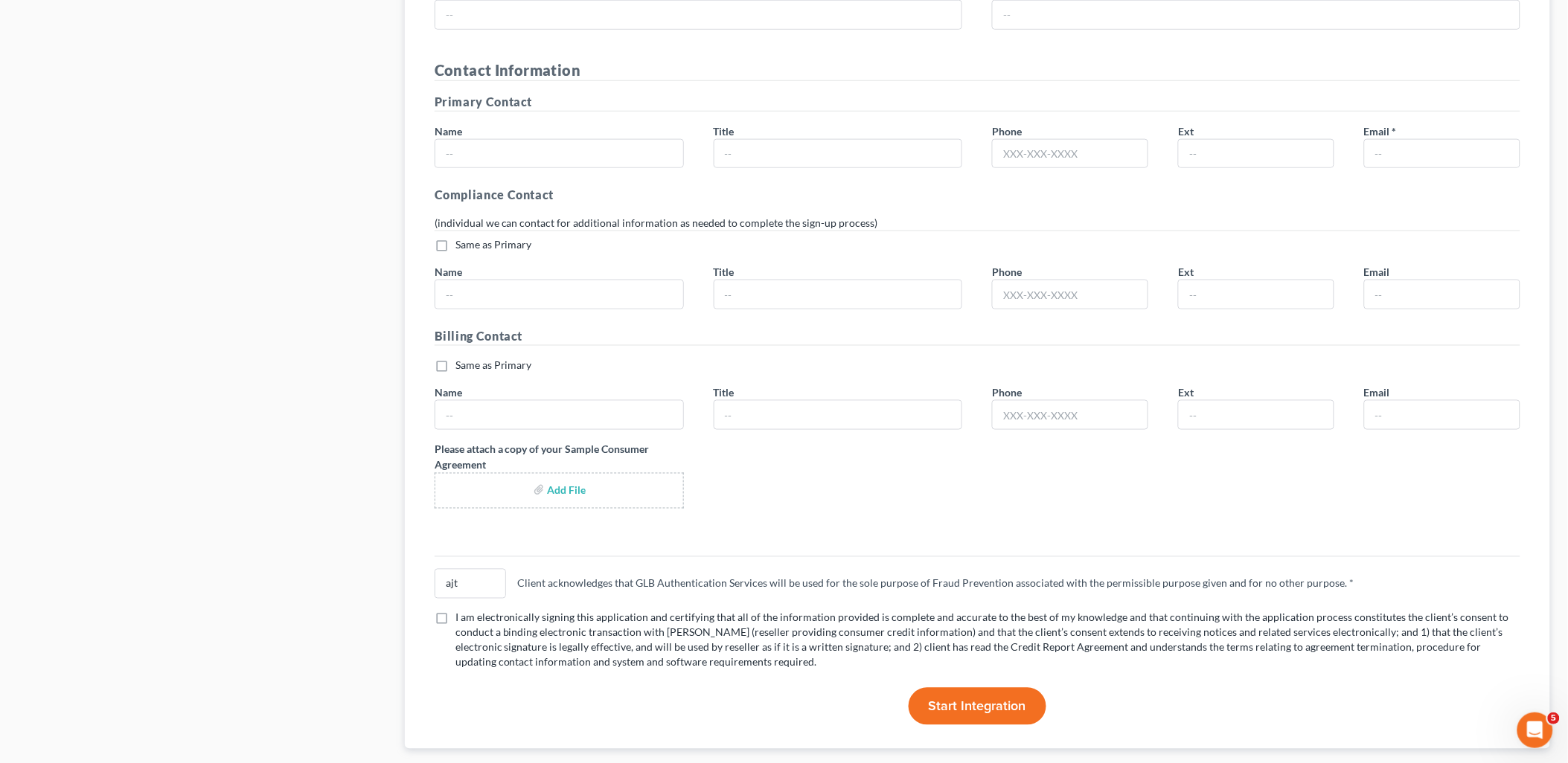
scroll to position [2630, 0]
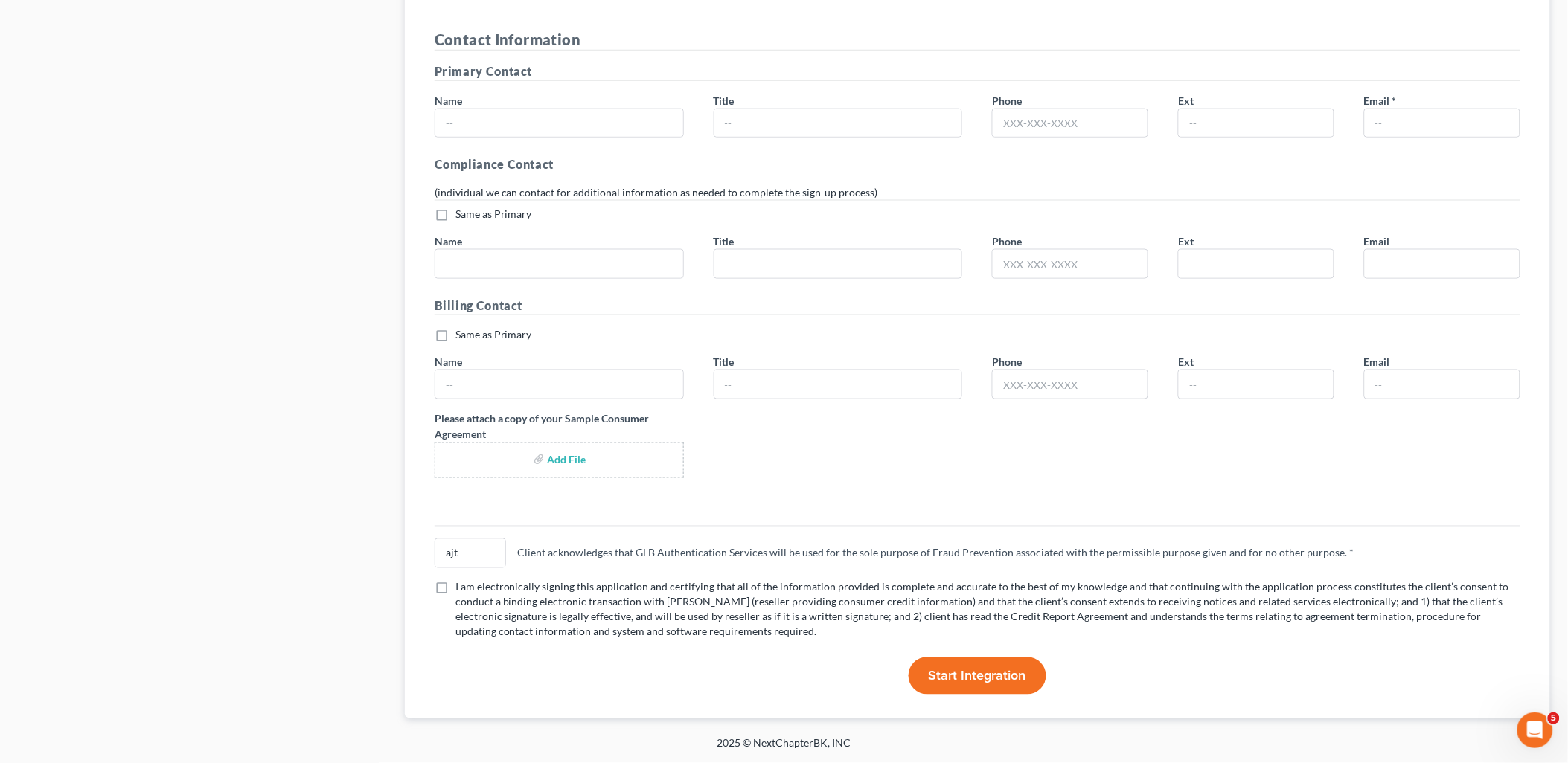
click at [455, 583] on label "I am electronically signing this application and certifying that all of the inf…" at bounding box center [987, 609] width 1065 height 60
click at [461, 583] on input "I am electronically signing this application and certifying that all of the inf…" at bounding box center [465, 584] width 9 height 9
checkbox input "true"
click at [965, 670] on span "Start Integration" at bounding box center [977, 676] width 98 height 16
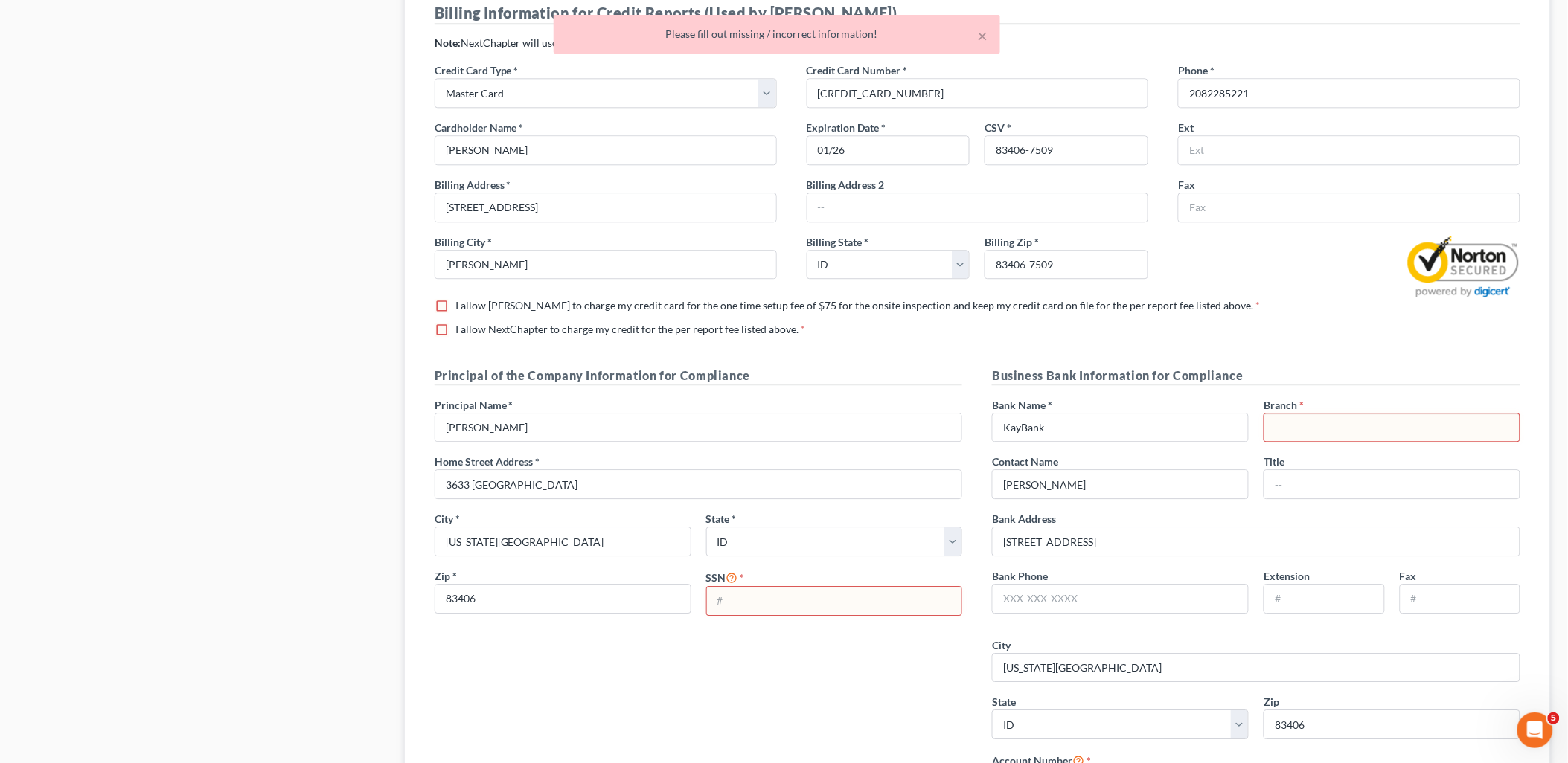
scroll to position [1248, 0]
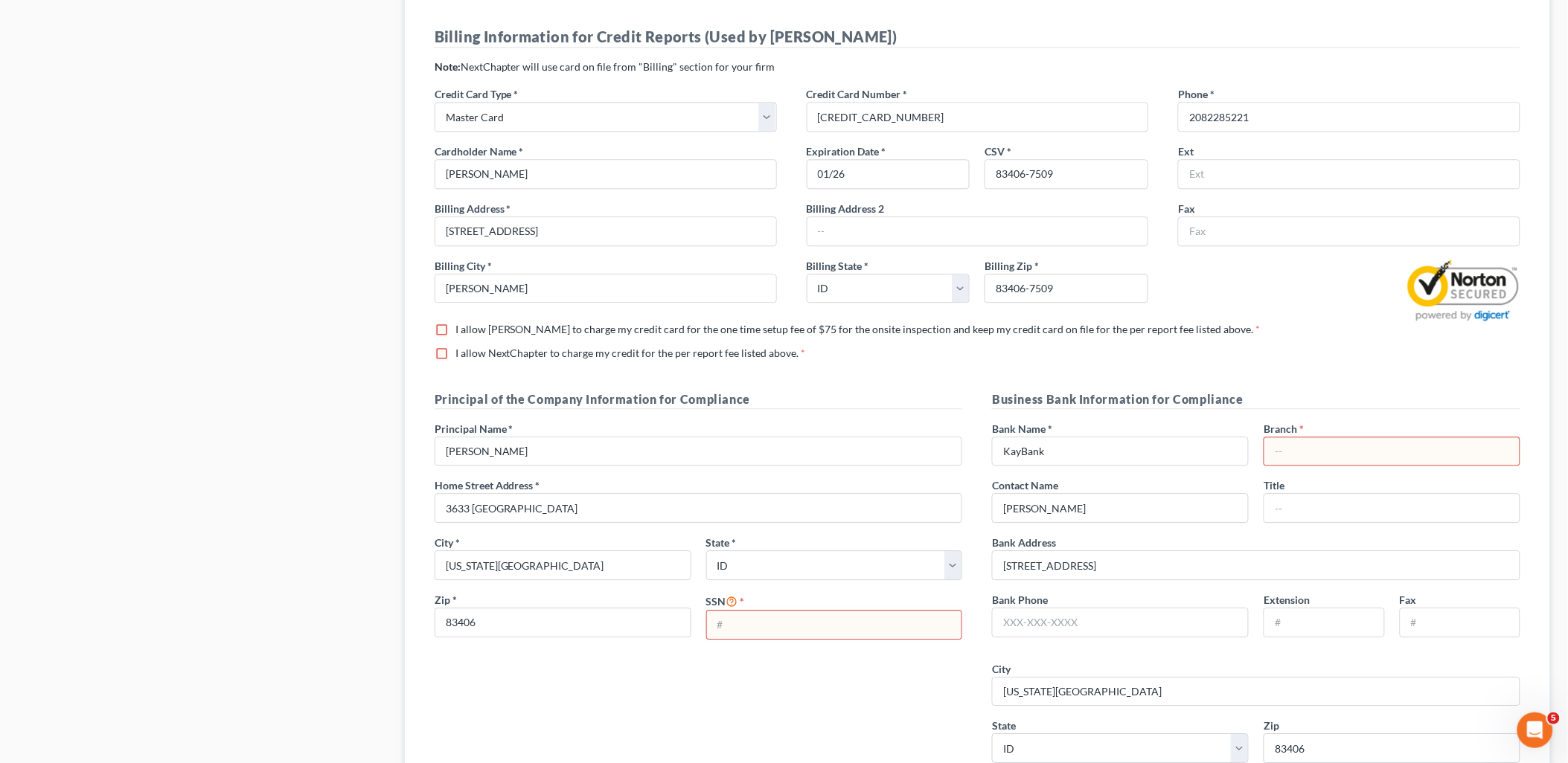
click at [1419, 444] on input "text" at bounding box center [1392, 451] width 256 height 28
type input "Ammon"
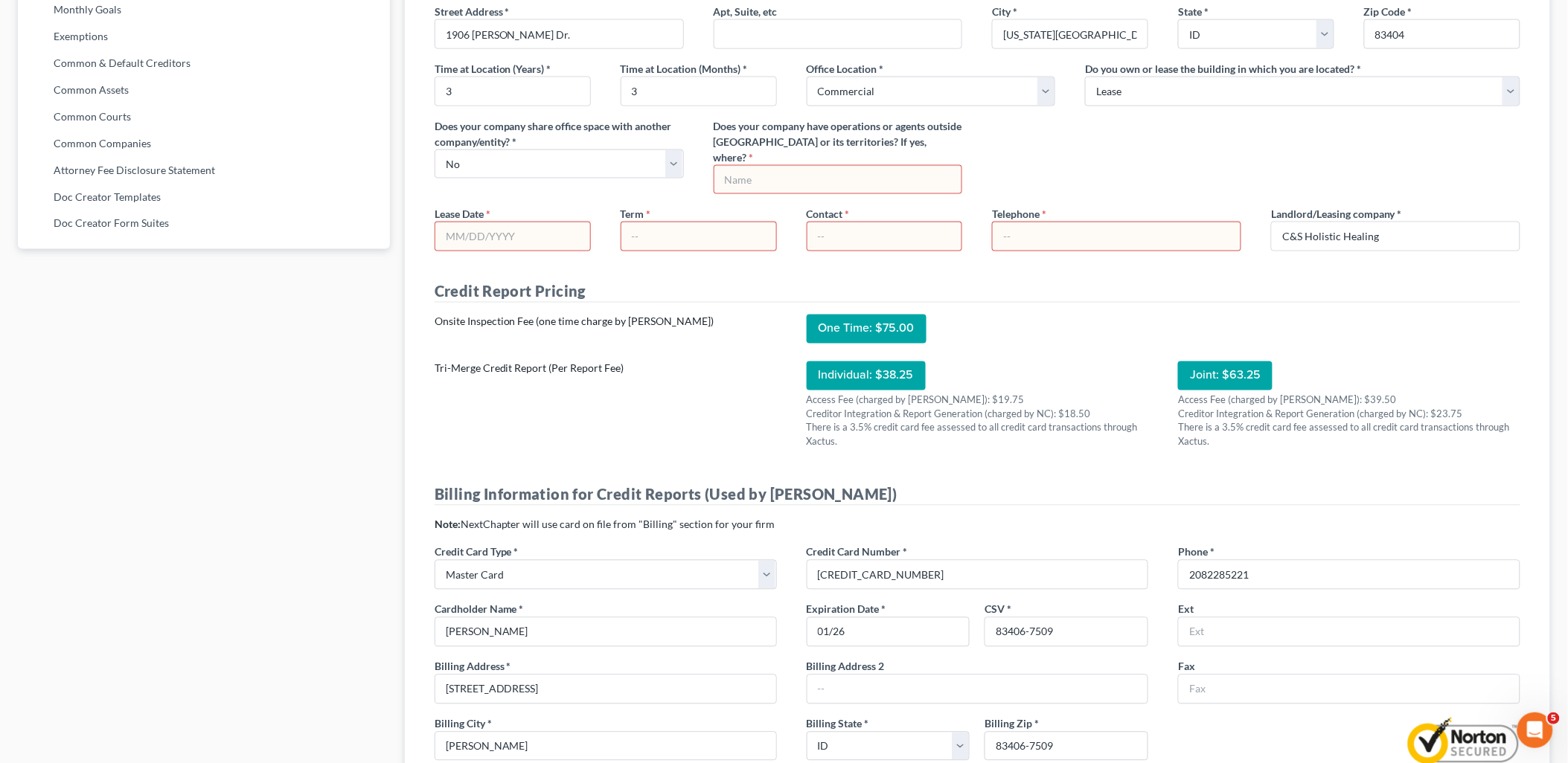
scroll to position [670, 0]
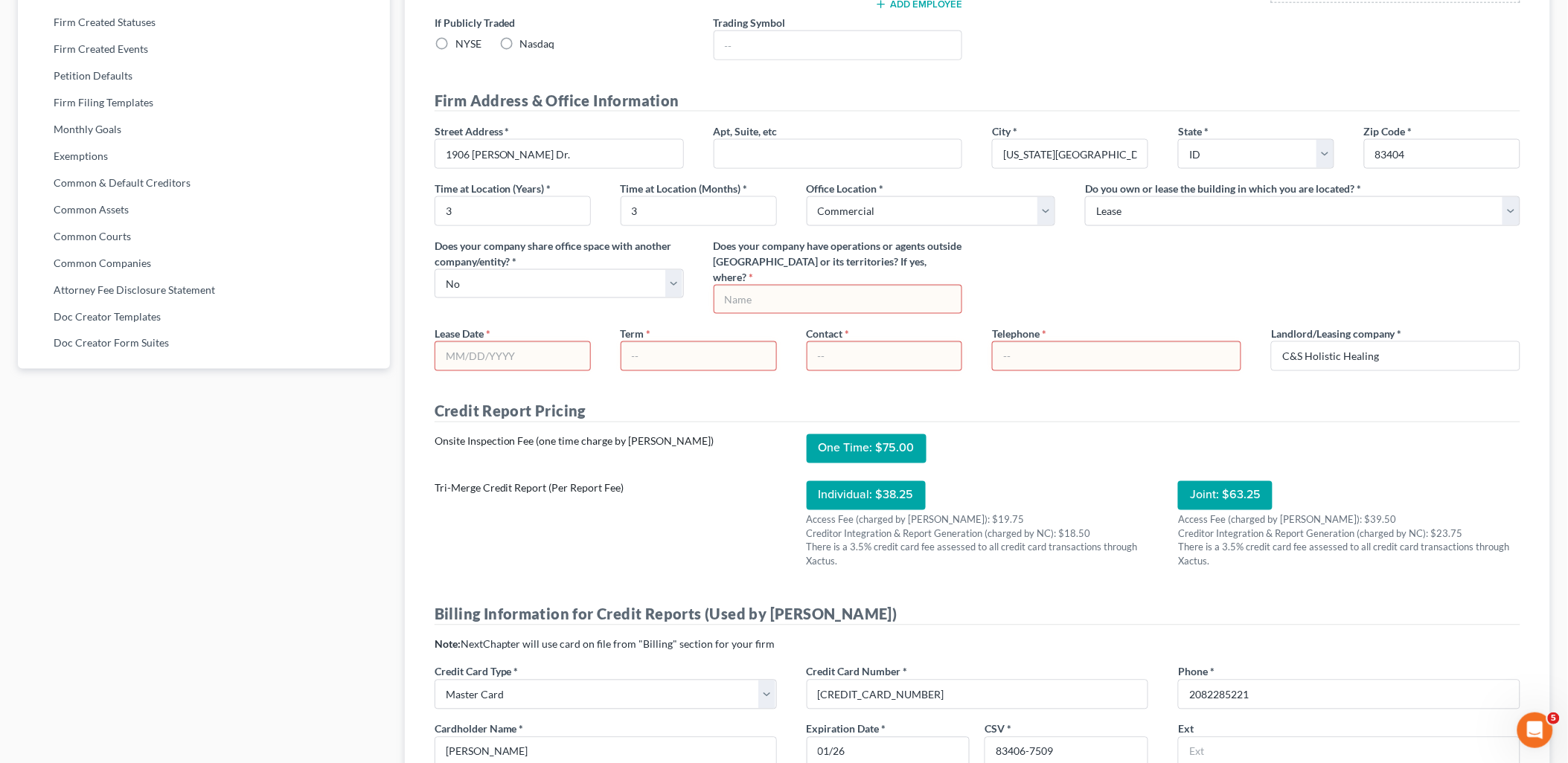
click at [913, 294] on input "text" at bounding box center [838, 300] width 248 height 28
type input "No"
click at [1103, 268] on div "Street Address * 1906 Jennie Lee Dr. Apt, Suite, etc City * Idaho Falls State *…" at bounding box center [977, 224] width 1116 height 202
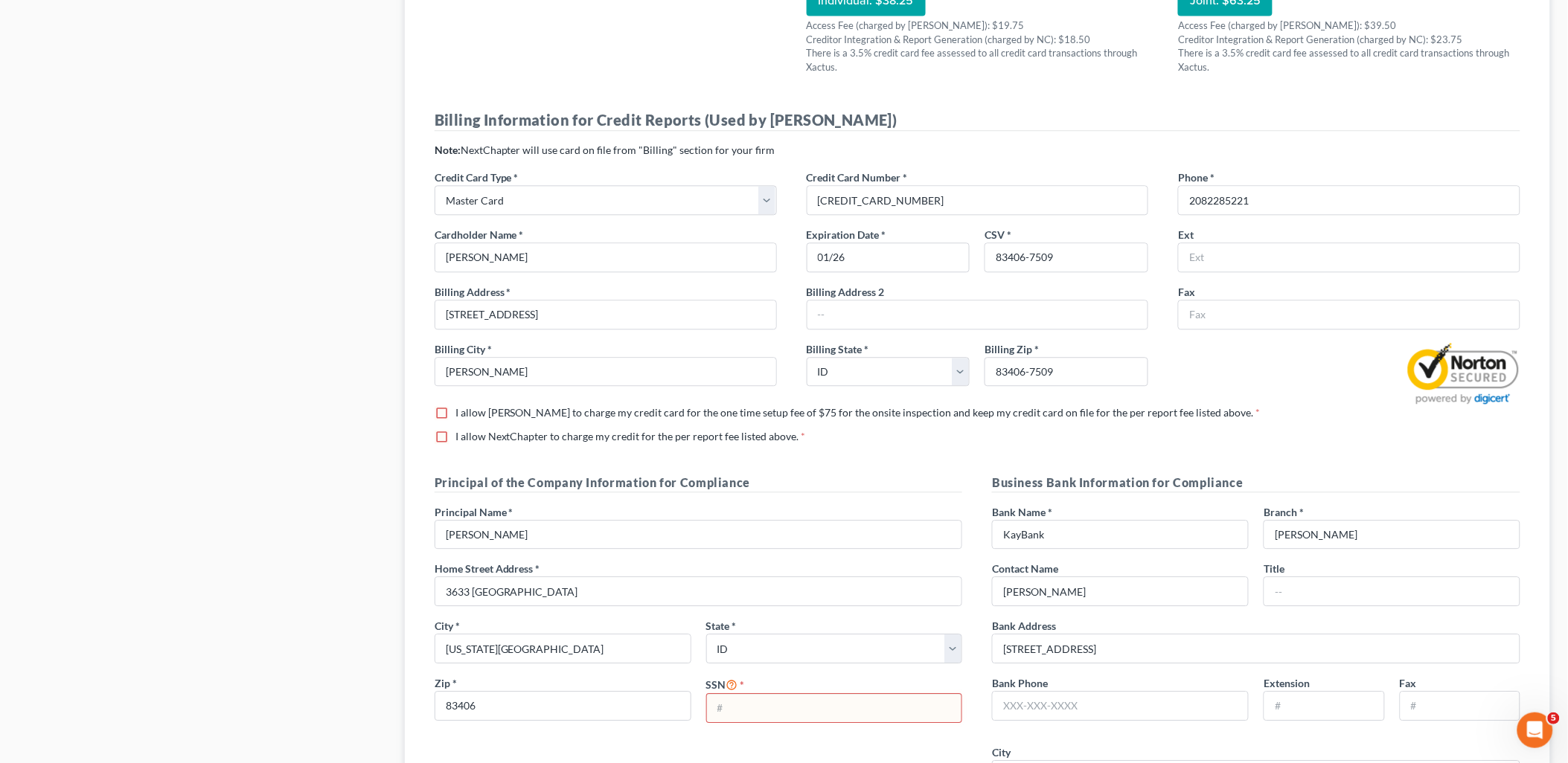
scroll to position [1165, 0]
click at [455, 413] on label "I allow Xactus to charge my credit card for the one time setup fee of $75 for t…" at bounding box center [857, 412] width 805 height 15
click at [461, 413] on input "I allow Xactus to charge my credit card for the one time setup fee of $75 for t…" at bounding box center [465, 409] width 9 height 9
checkbox input "true"
click at [455, 433] on label "I allow NextChapter to charge my credit for the per report fee listed above. *" at bounding box center [630, 435] width 351 height 15
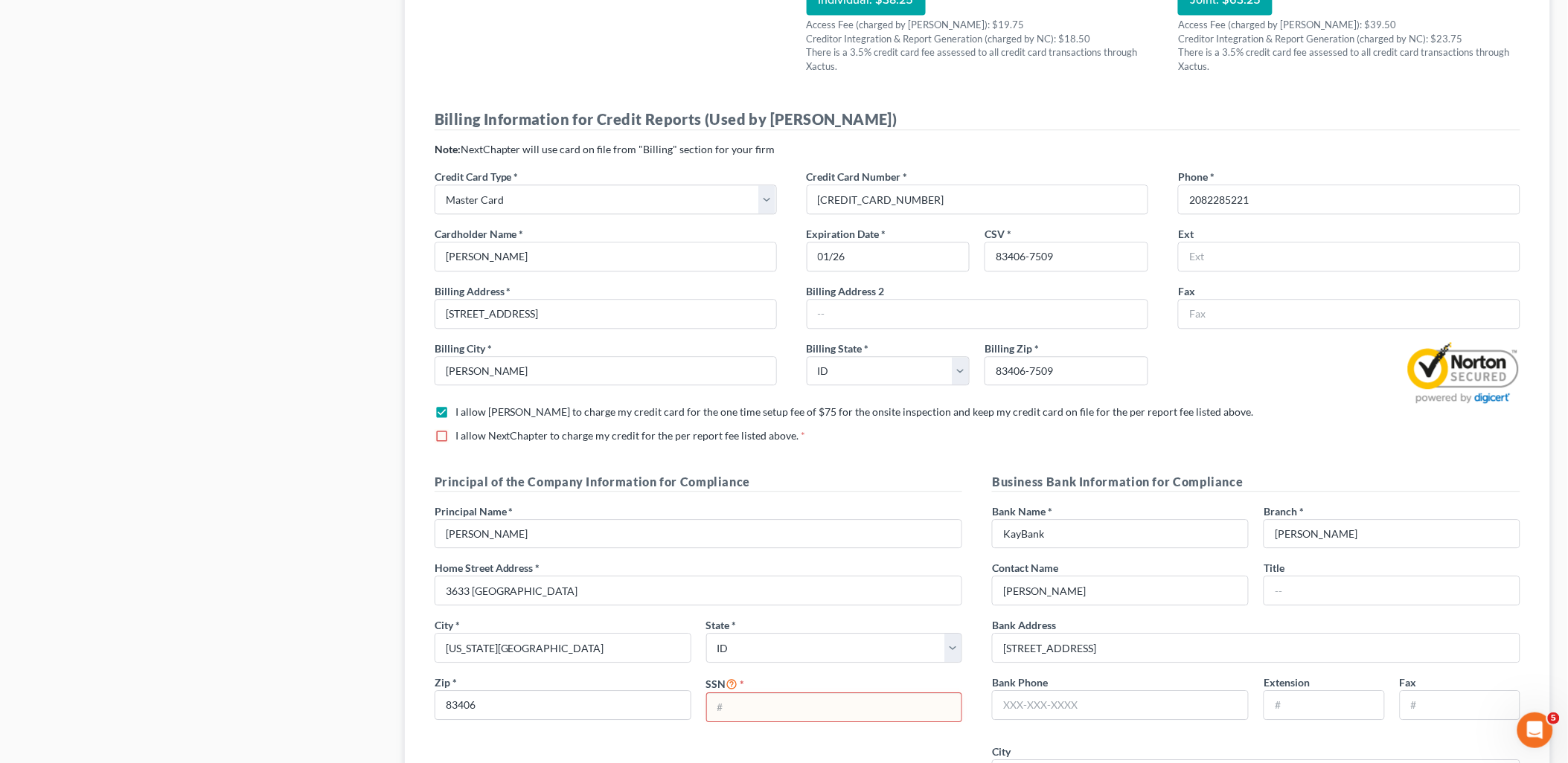
click at [461, 433] on input "I allow NextChapter to charge my credit for the per report fee listed above. *" at bounding box center [465, 432] width 9 height 9
checkbox input "true"
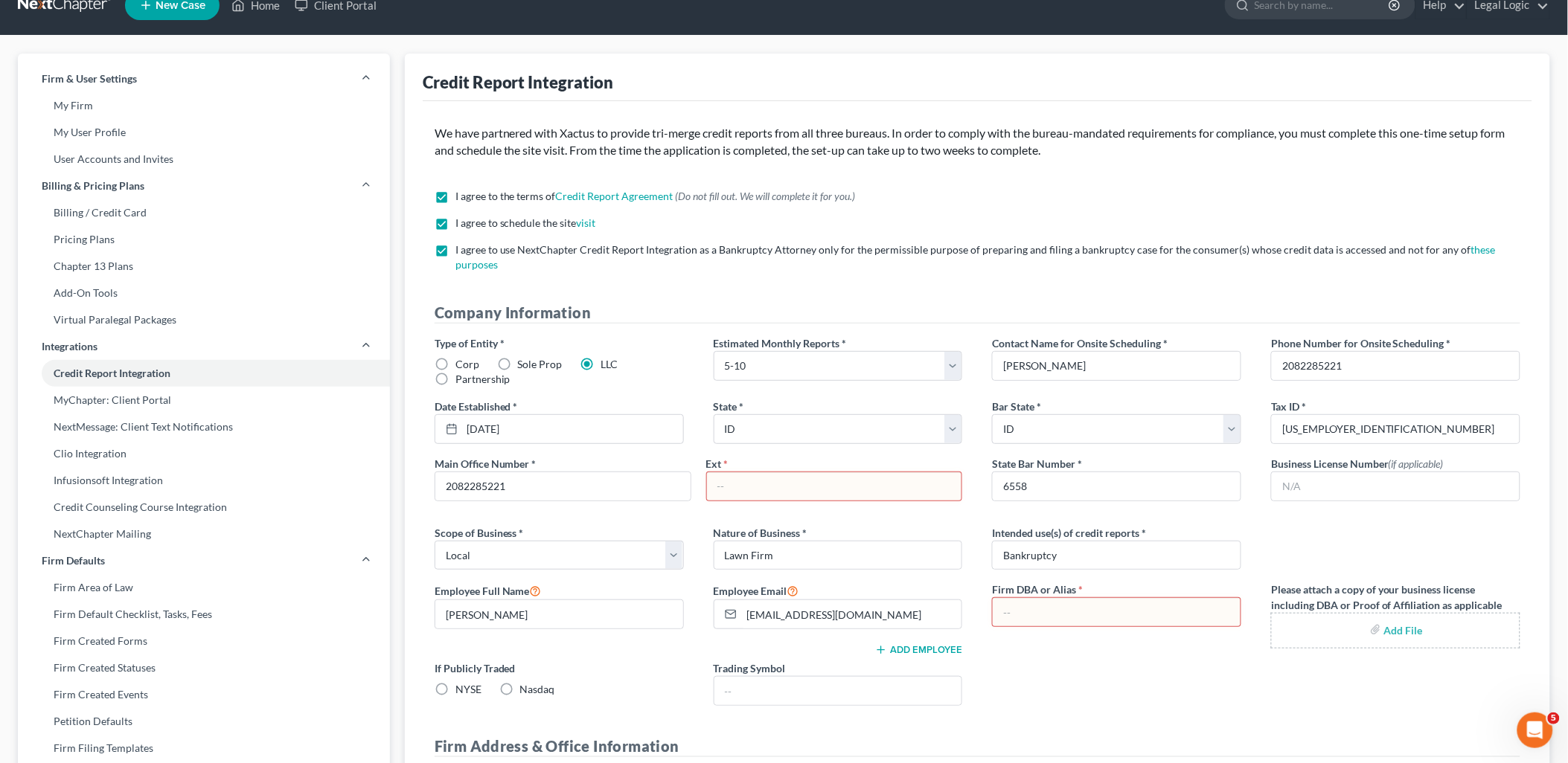
scroll to position [0, 0]
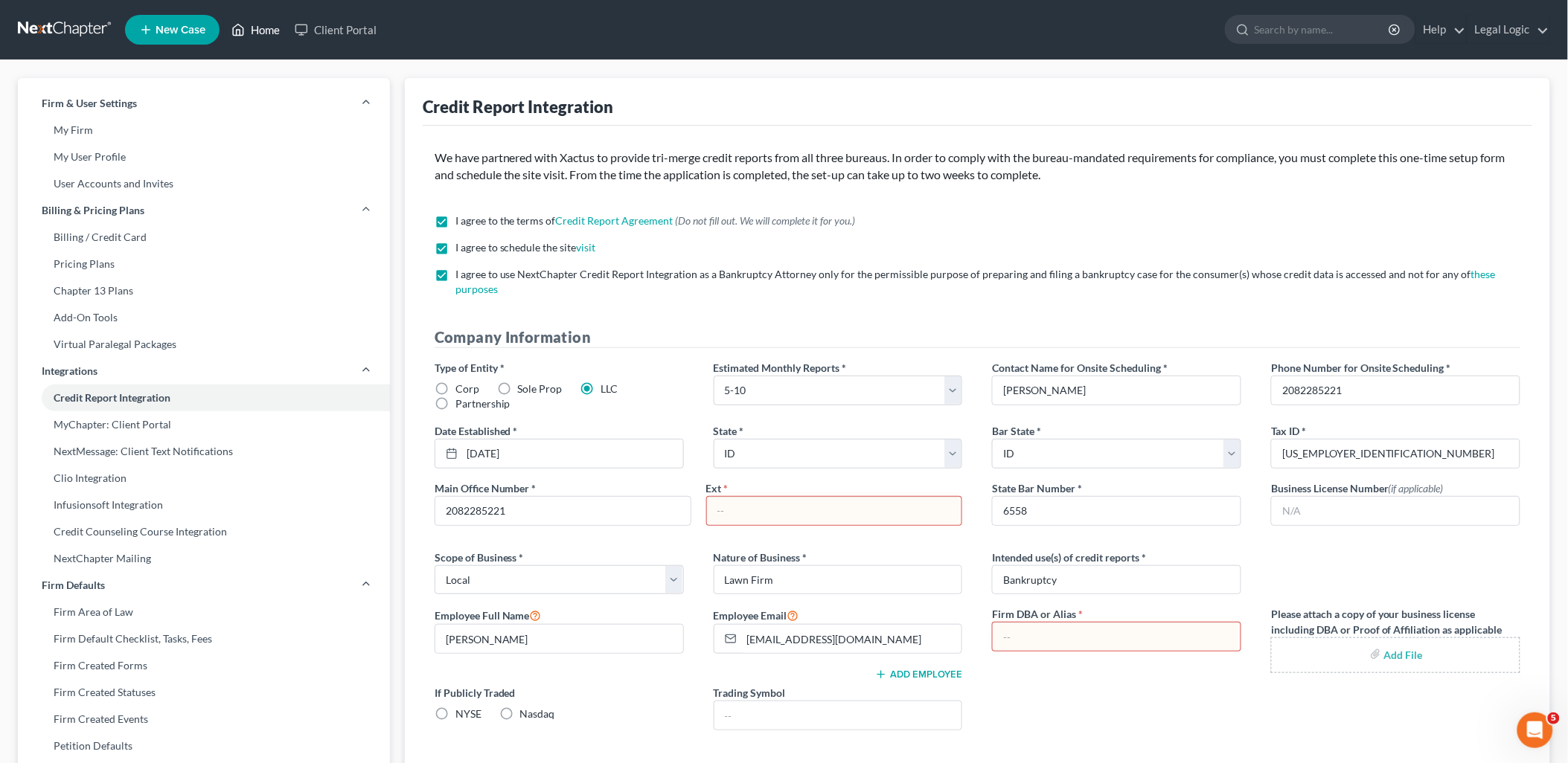
click at [261, 25] on link "Home" at bounding box center [255, 29] width 63 height 27
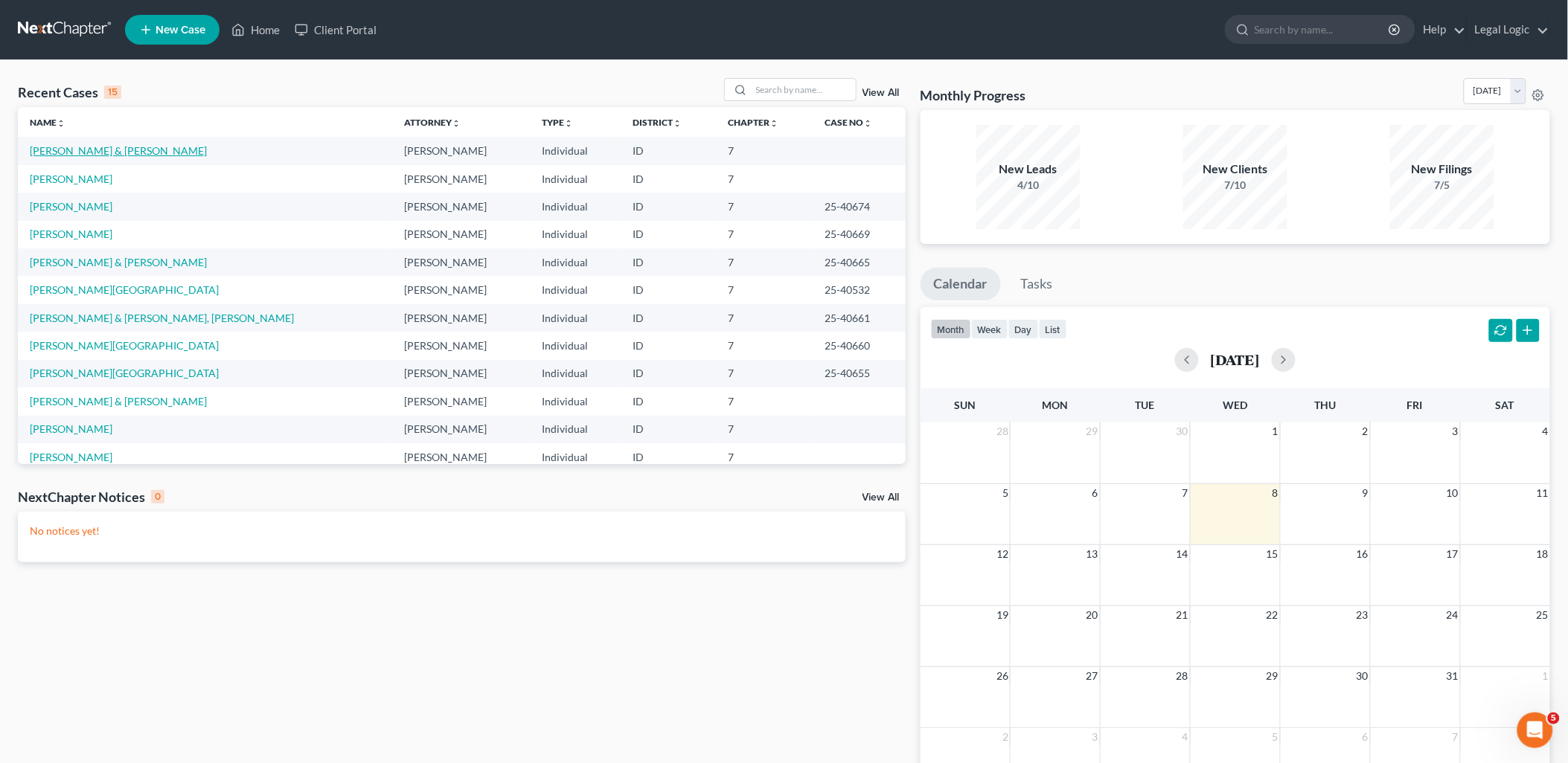
click at [60, 152] on link "[PERSON_NAME] & [PERSON_NAME]" at bounding box center [117, 150] width 177 height 13
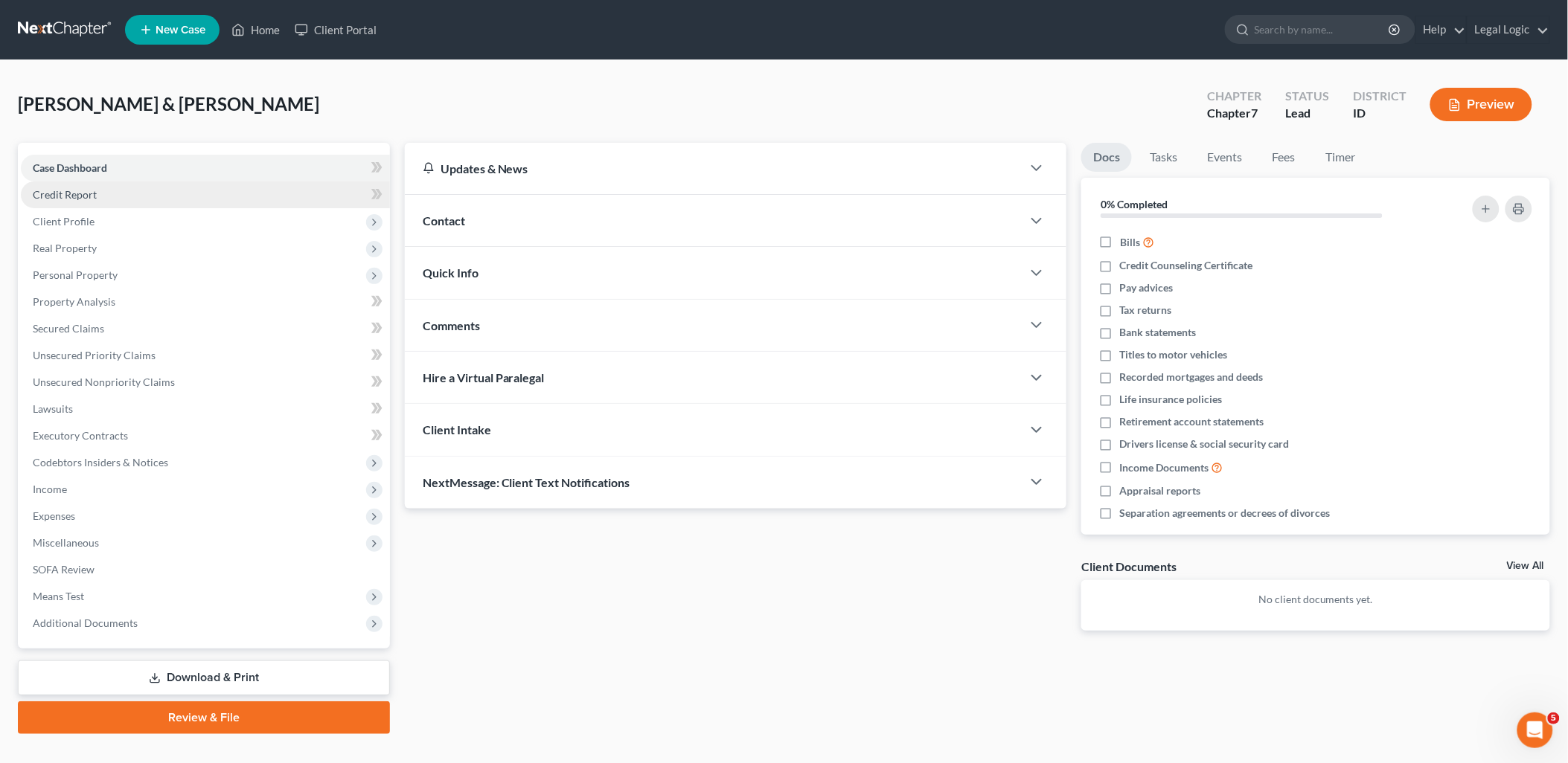
click at [70, 193] on span "Credit Report" at bounding box center [65, 194] width 64 height 13
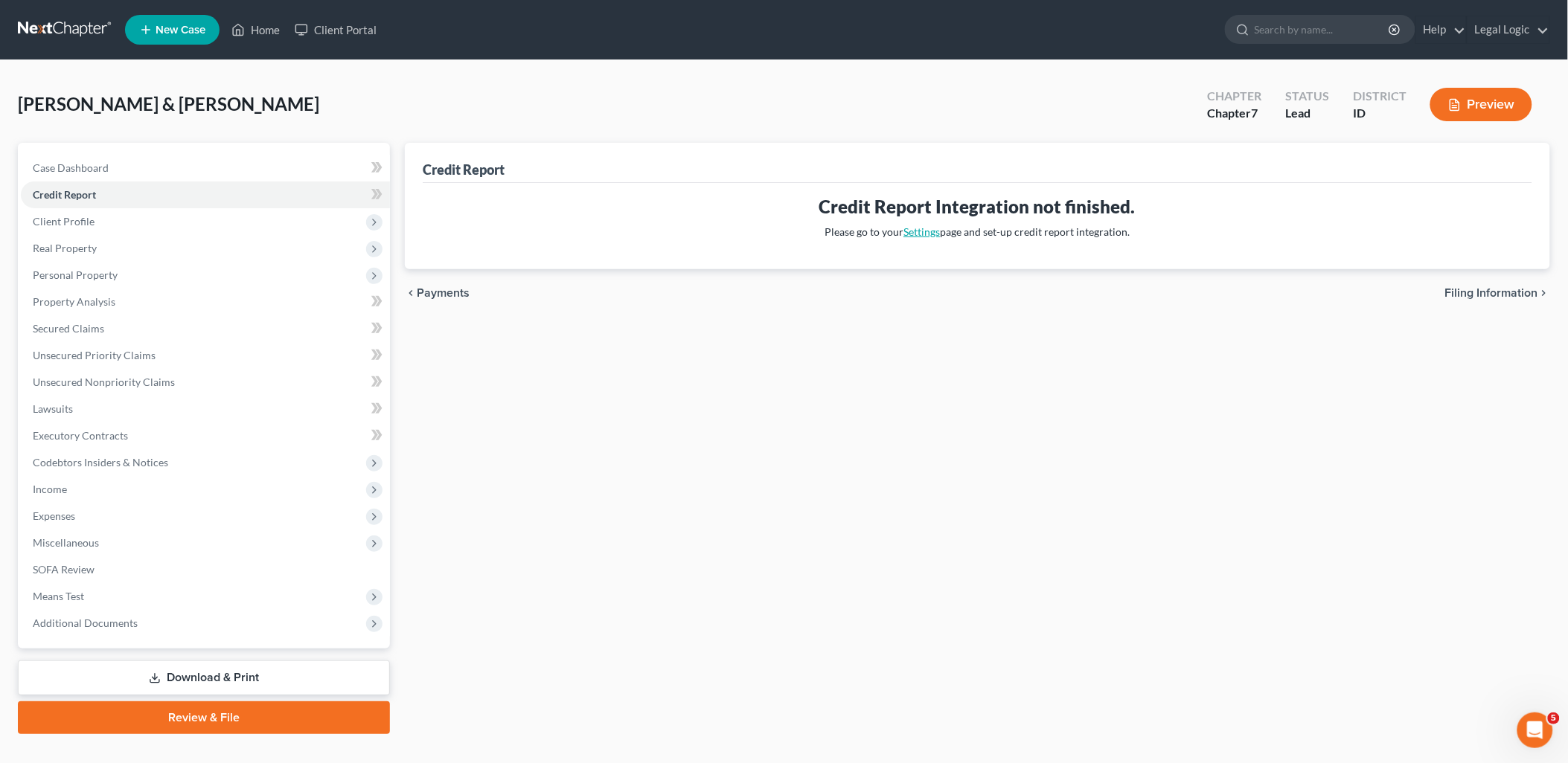
click at [929, 236] on link "Settings" at bounding box center [921, 231] width 36 height 13
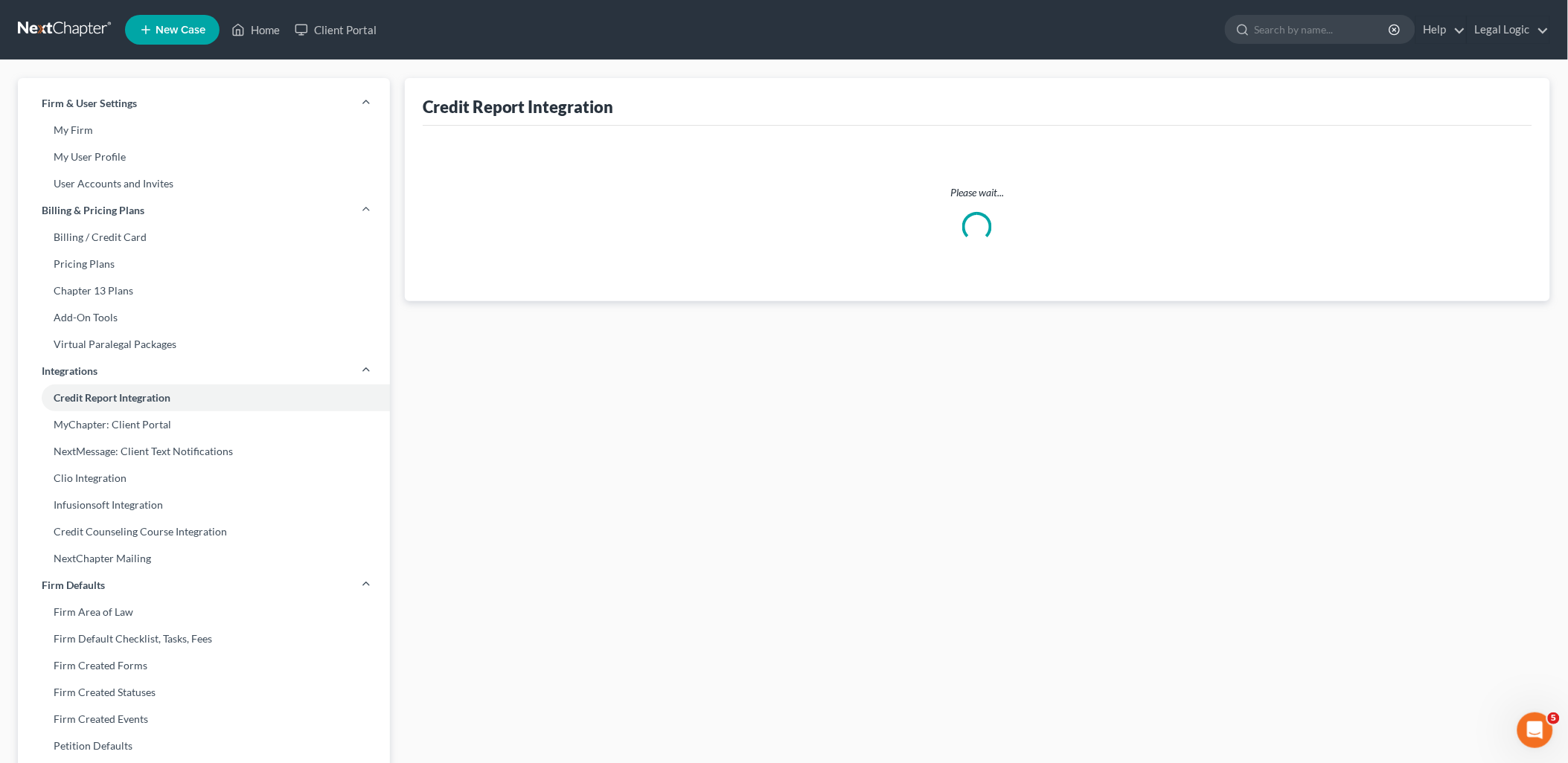
select select "1"
select select "13"
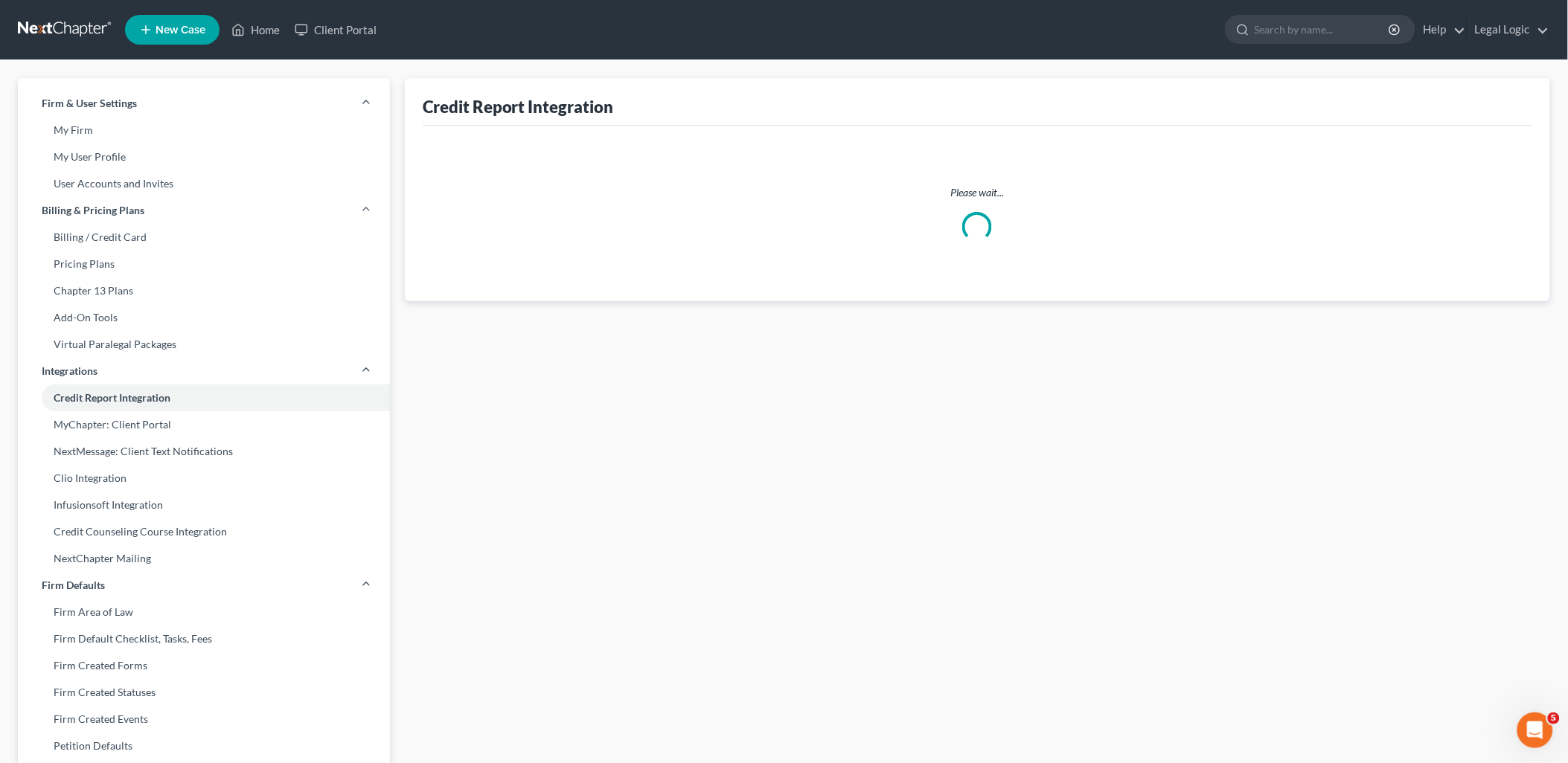
select select "13"
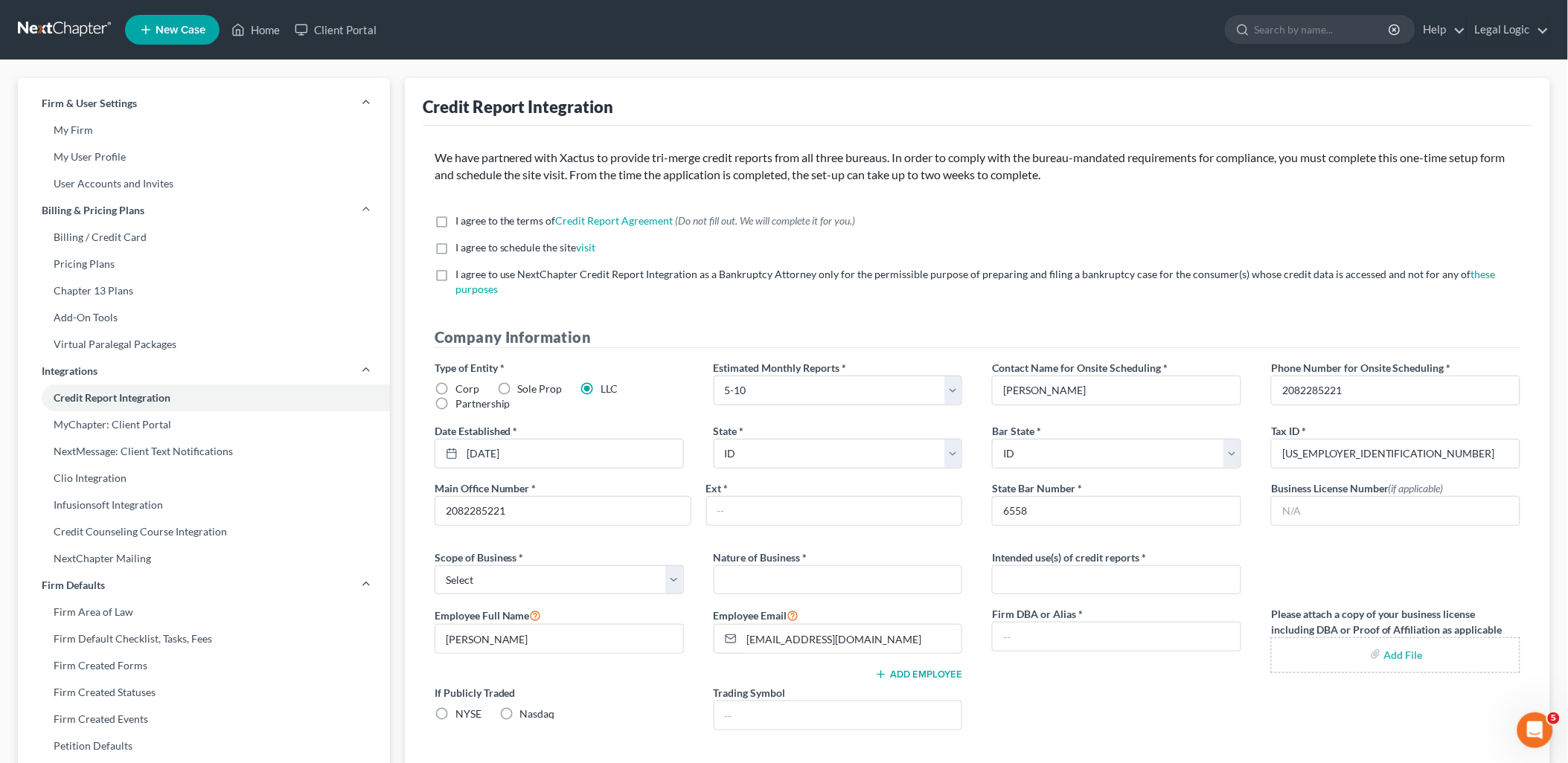
click at [455, 220] on label "I agree to the terms of Credit Report Agreement * (Do not fill out. We will com…" at bounding box center [655, 220] width 401 height 15
click at [461, 220] on input "I agree to the terms of Credit Report Agreement * (Do not fill out. We will com…" at bounding box center [465, 218] width 9 height 9
checkbox input "true"
click at [455, 242] on label "I agree to schedule the site visit *" at bounding box center [525, 247] width 141 height 15
click at [461, 242] on input "I agree to schedule the site visit *" at bounding box center [465, 244] width 9 height 9
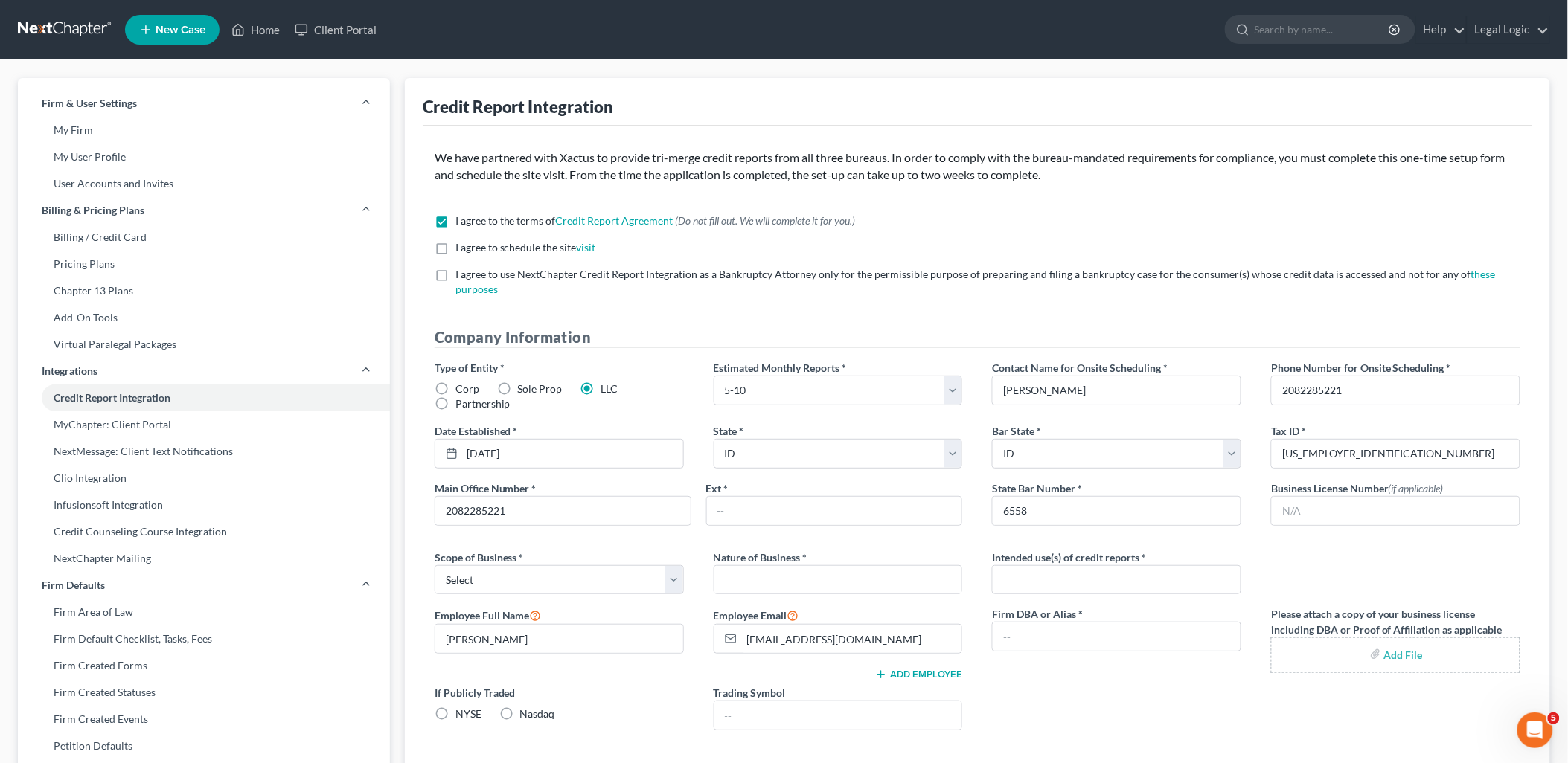
checkbox input "true"
click at [455, 274] on label "I agree to use NextChapter Credit Report Integration as a Bankruptcy Attorney o…" at bounding box center [987, 281] width 1065 height 29
click at [461, 274] on input "I agree to use NextChapter Credit Report Integration as a Bankruptcy Attorney o…" at bounding box center [465, 271] width 9 height 9
checkbox input "true"
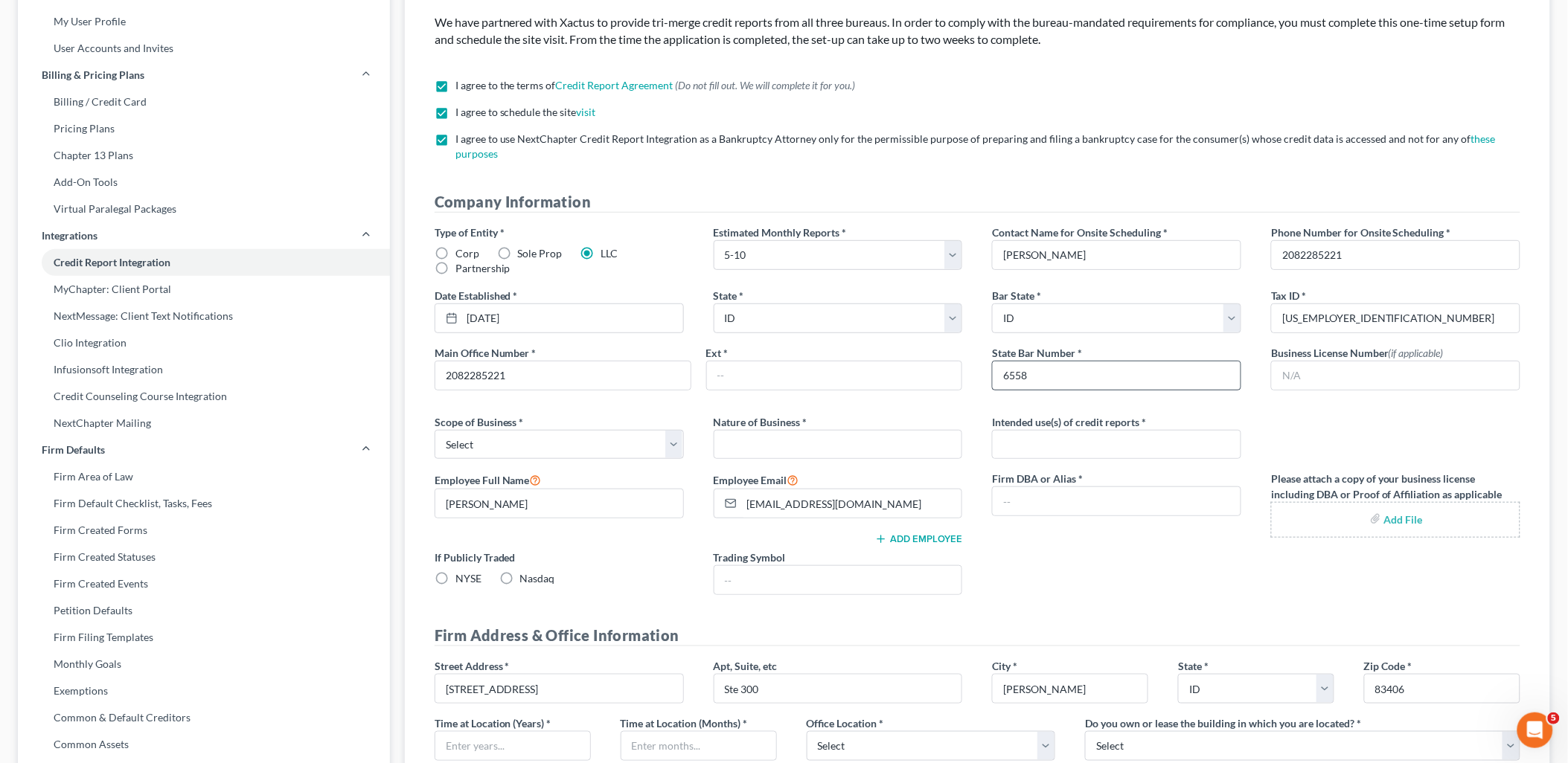
scroll to position [165, 0]
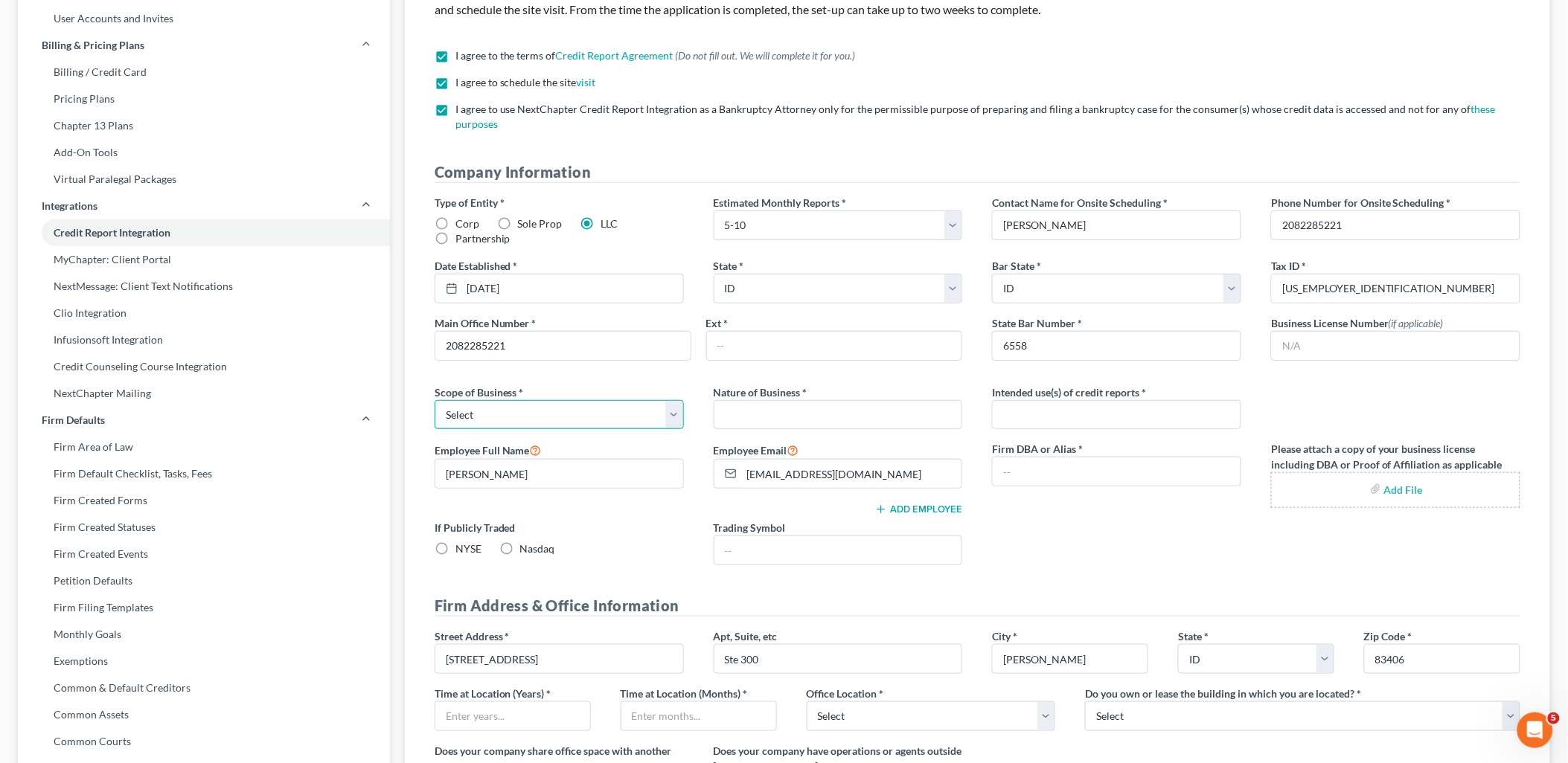
click at [675, 420] on select "Select Local Regional National" at bounding box center [559, 415] width 250 height 29
select select "0"
click at [434, 400] on select "Select Local Regional National" at bounding box center [559, 415] width 250 height 29
click at [783, 417] on input "text" at bounding box center [838, 415] width 248 height 28
type input "Lawn Firm"
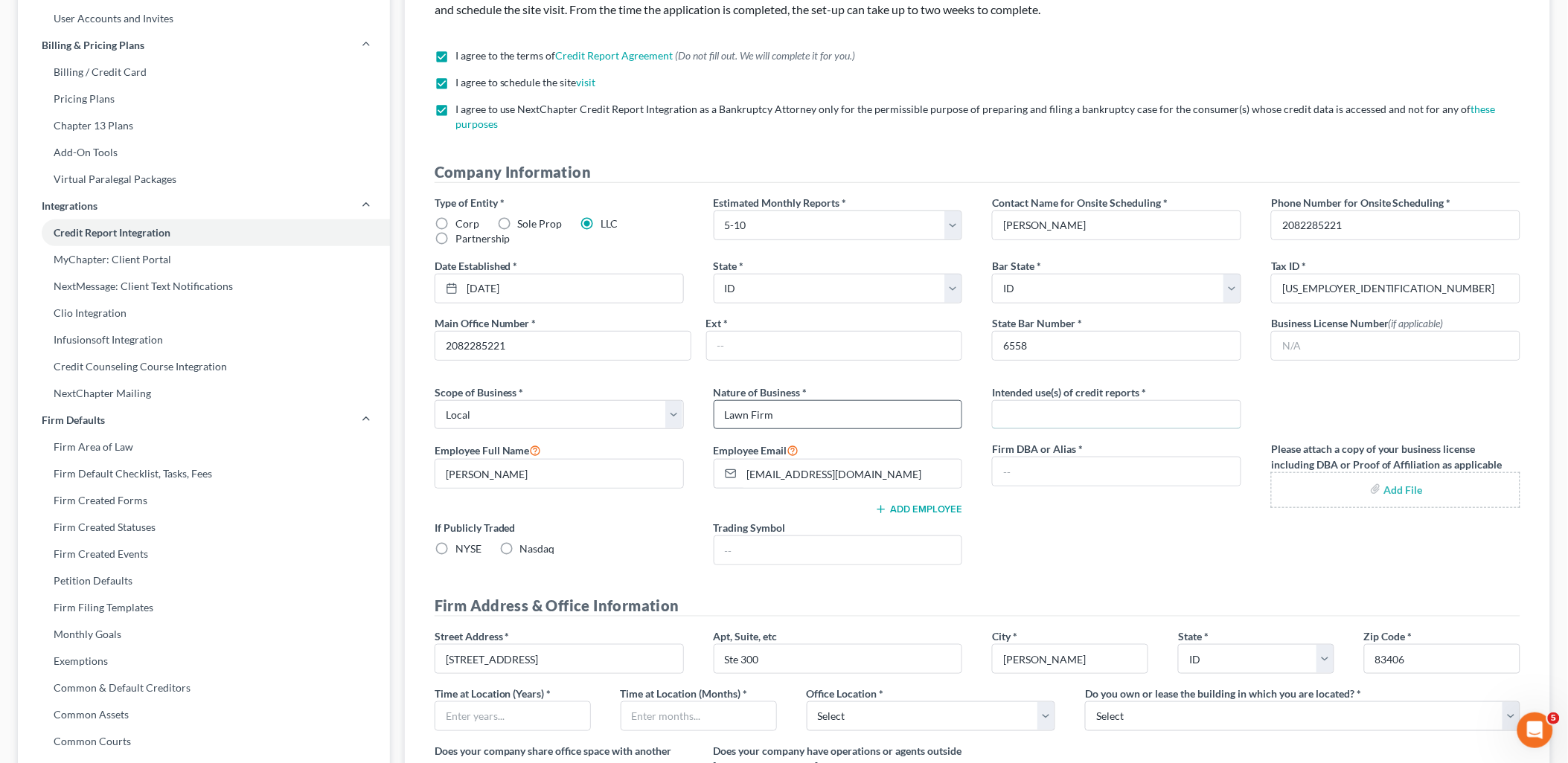
type input "Bankruptcy"
type input "3"
select select "0"
select select "1"
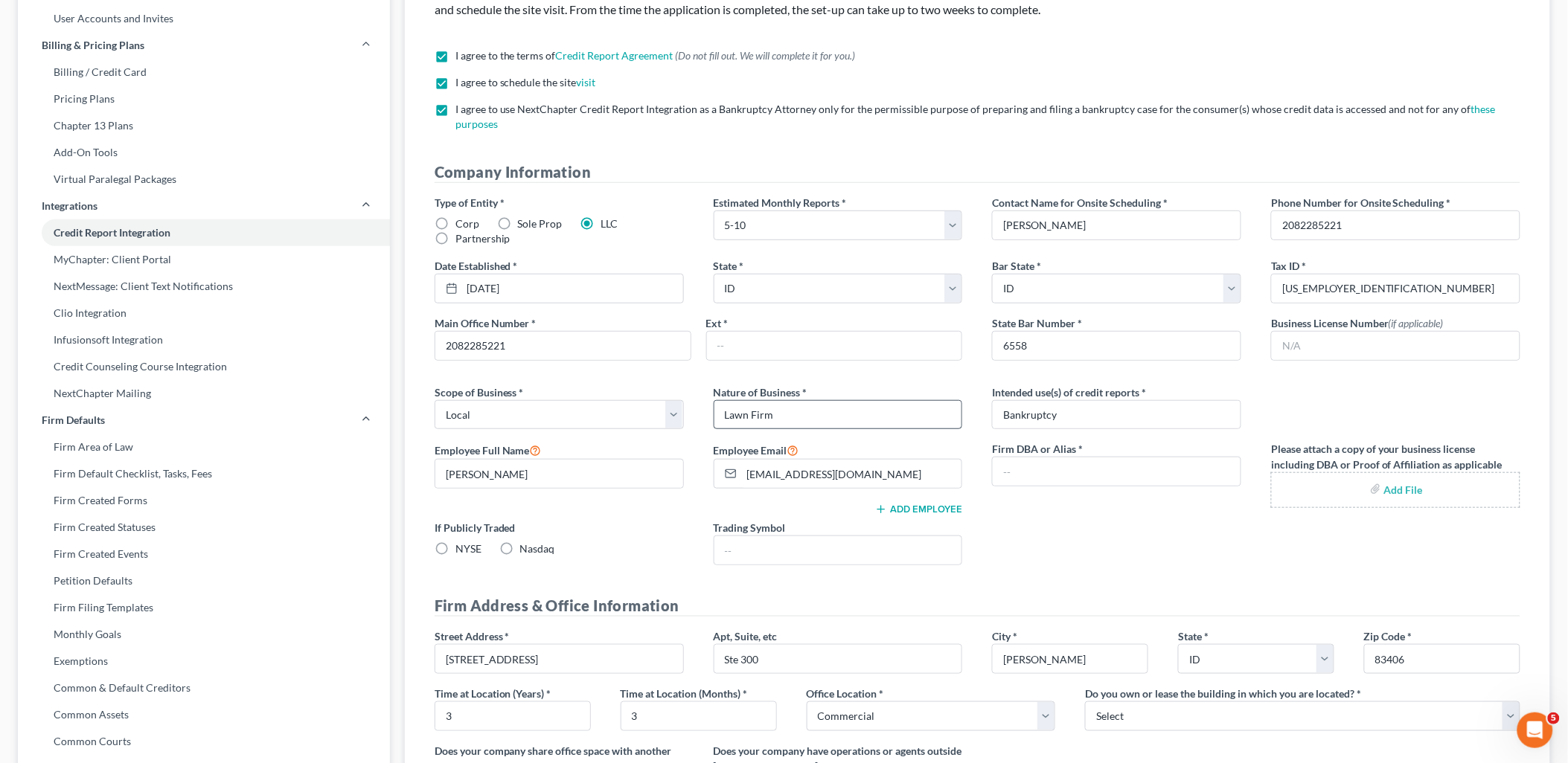
type input "2082285221"
type input "Aaron J. Tolson"
type input "01/26"
type input "3633 Hidden Haven St"
type input "Ammon"
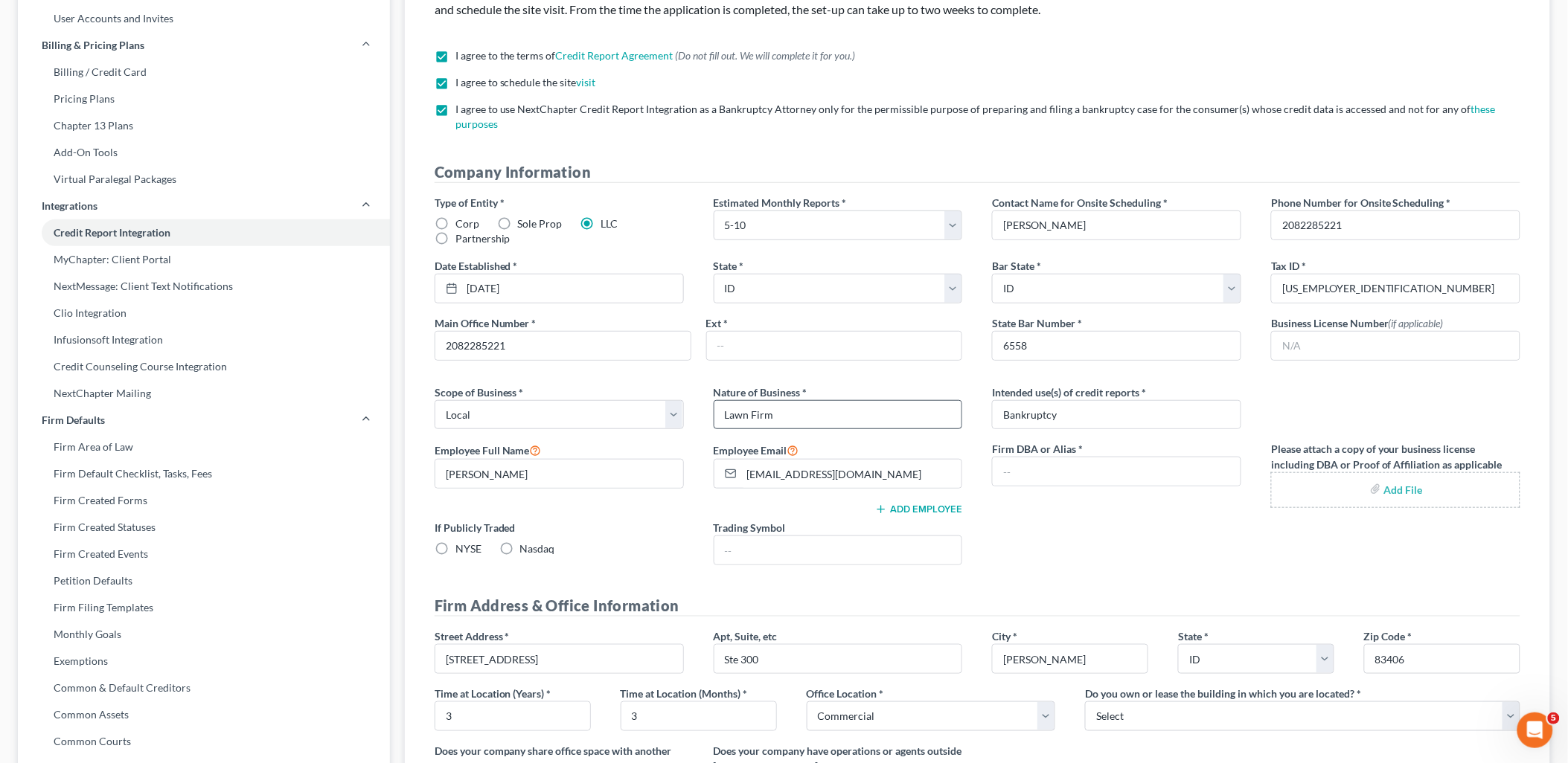
select select "13"
type input "3633 Hidden Haven St"
type input "Ammon"
select select "13"
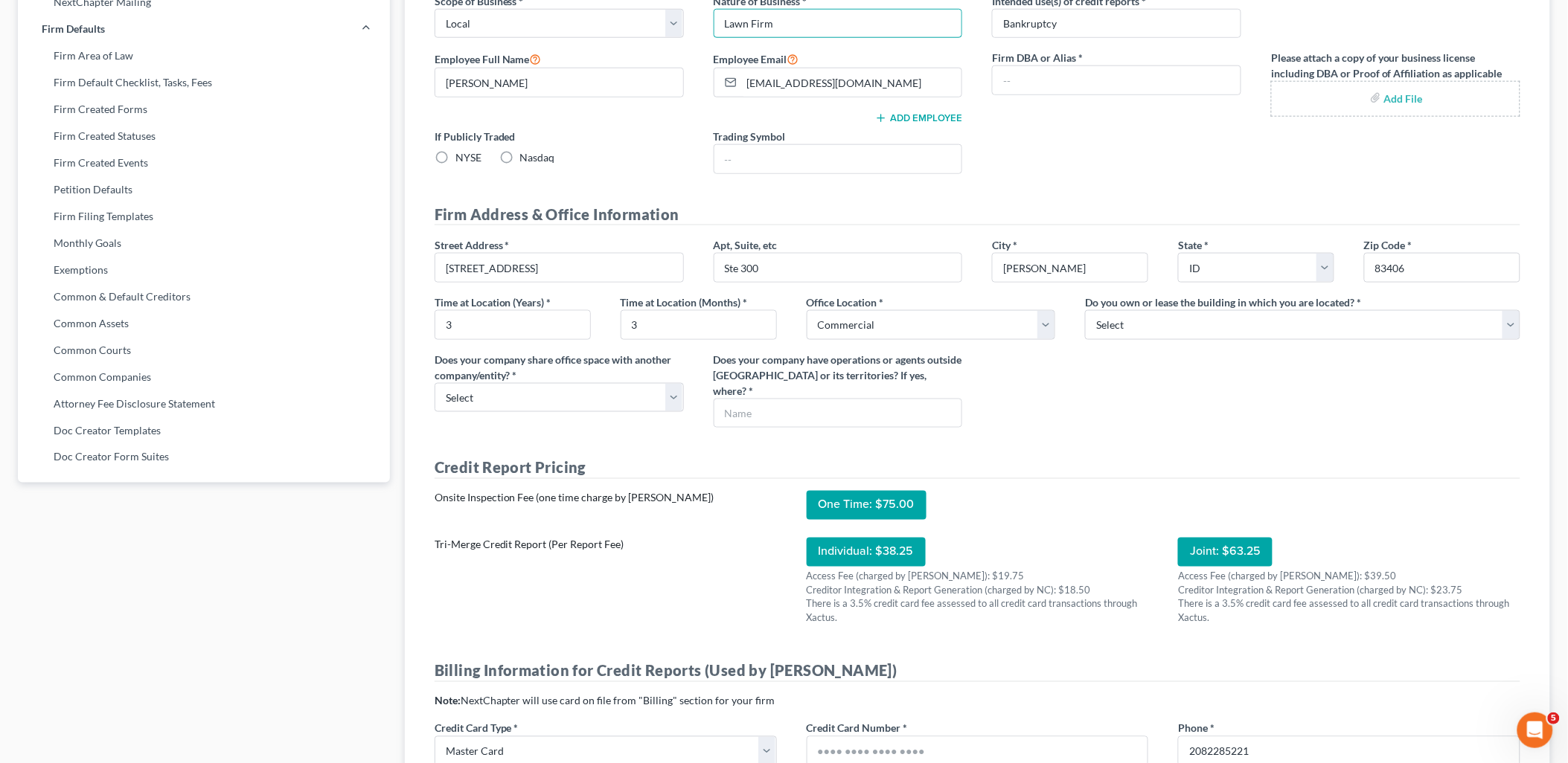
scroll to position [578, 0]
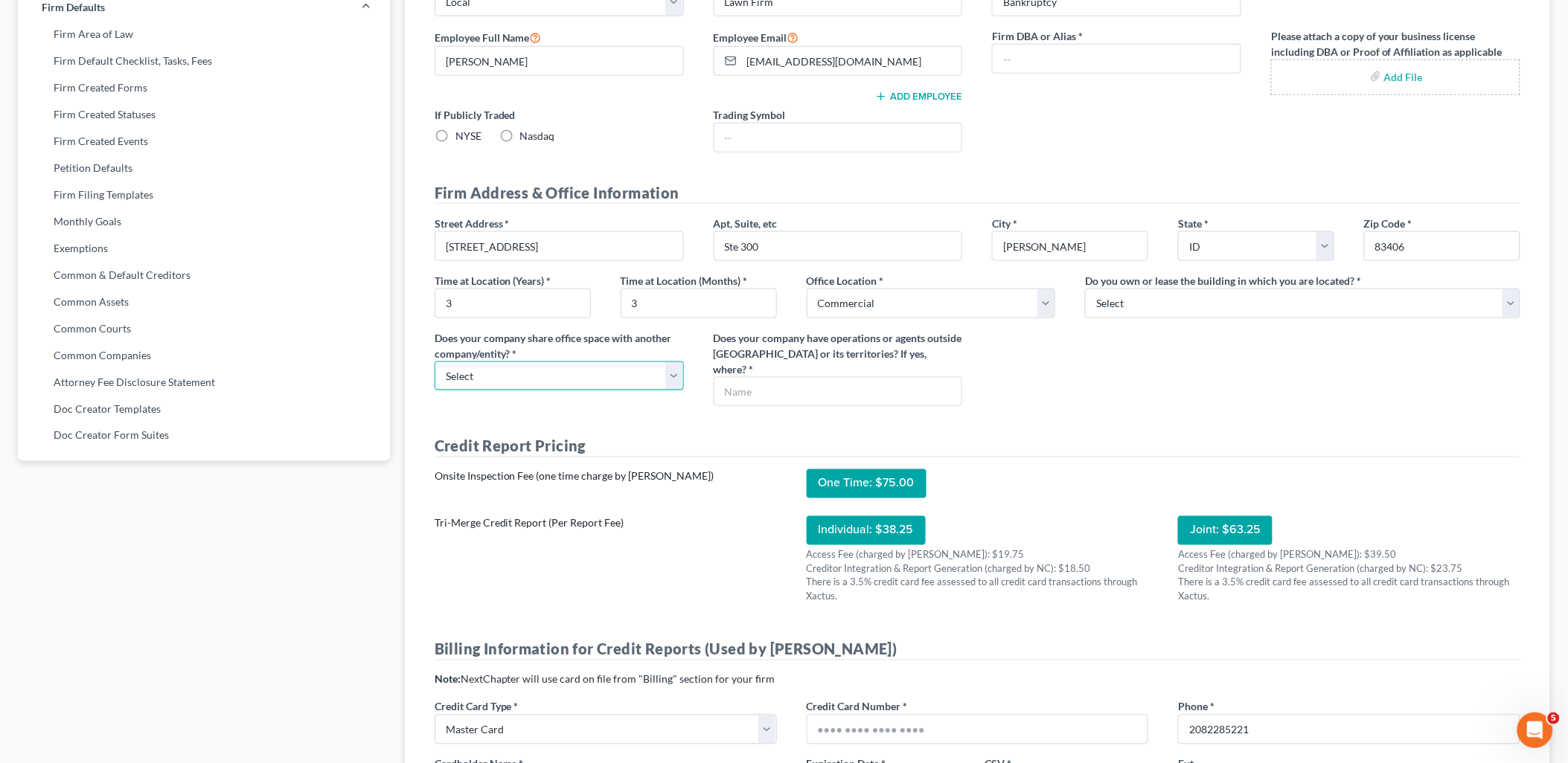
click at [671, 382] on select "Select Yes No" at bounding box center [559, 376] width 250 height 29
select select "1"
click at [434, 362] on select "Select Yes No" at bounding box center [559, 376] width 250 height 29
click at [835, 403] on input "text" at bounding box center [838, 392] width 248 height 28
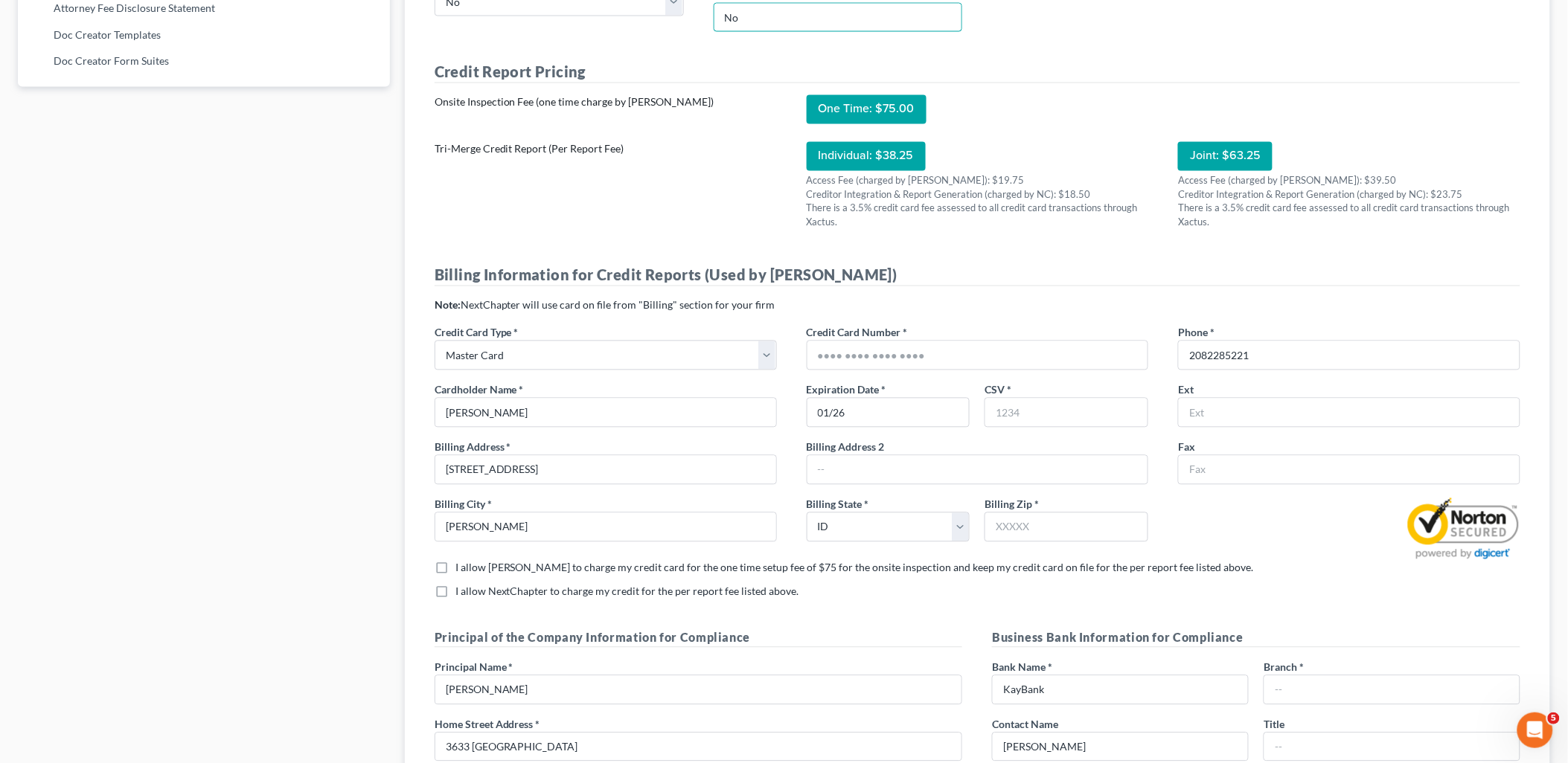
scroll to position [992, 0]
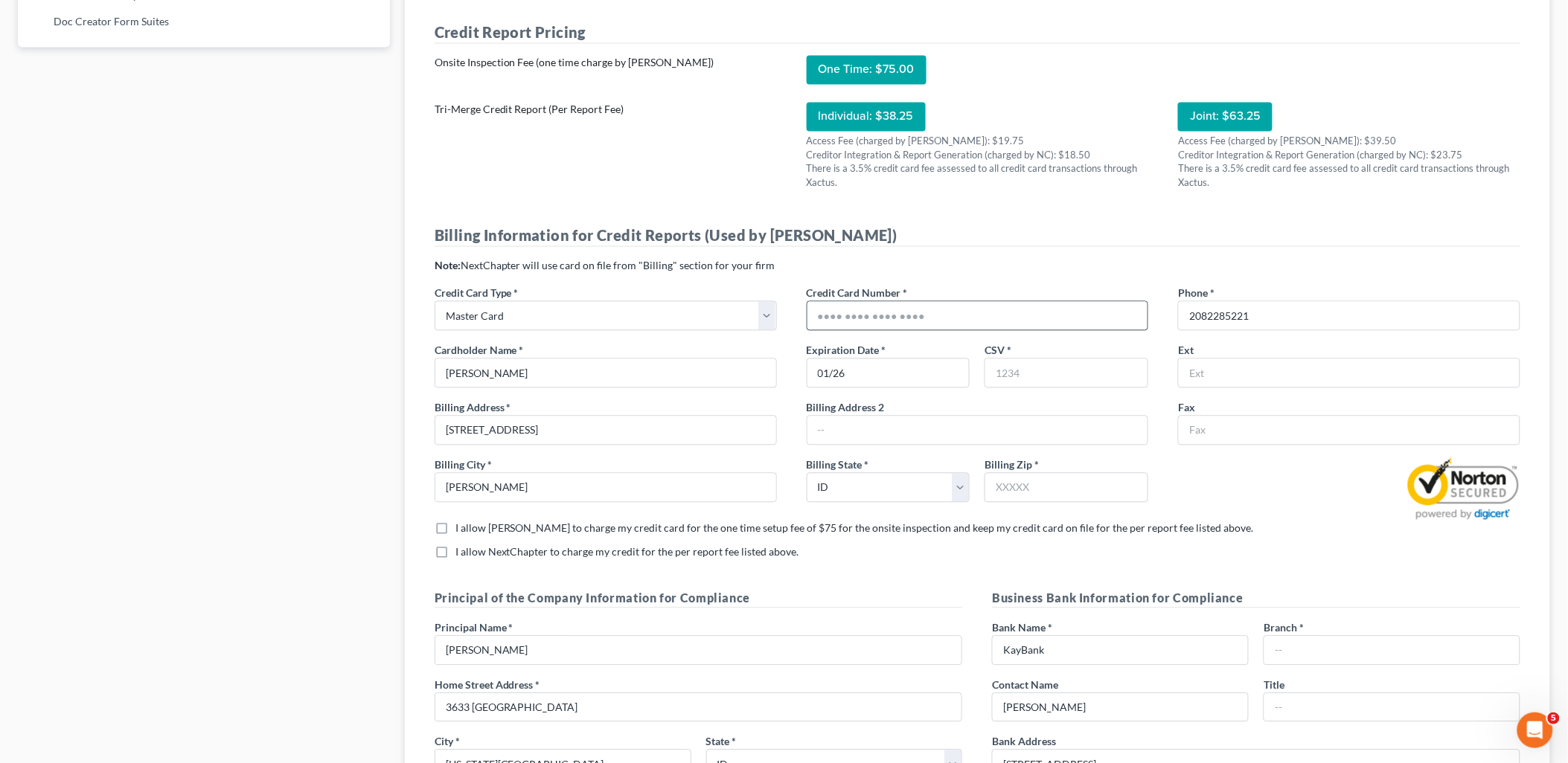
type input "No"
click at [942, 318] on input "text" at bounding box center [977, 316] width 341 height 28
type input "83406-7509"
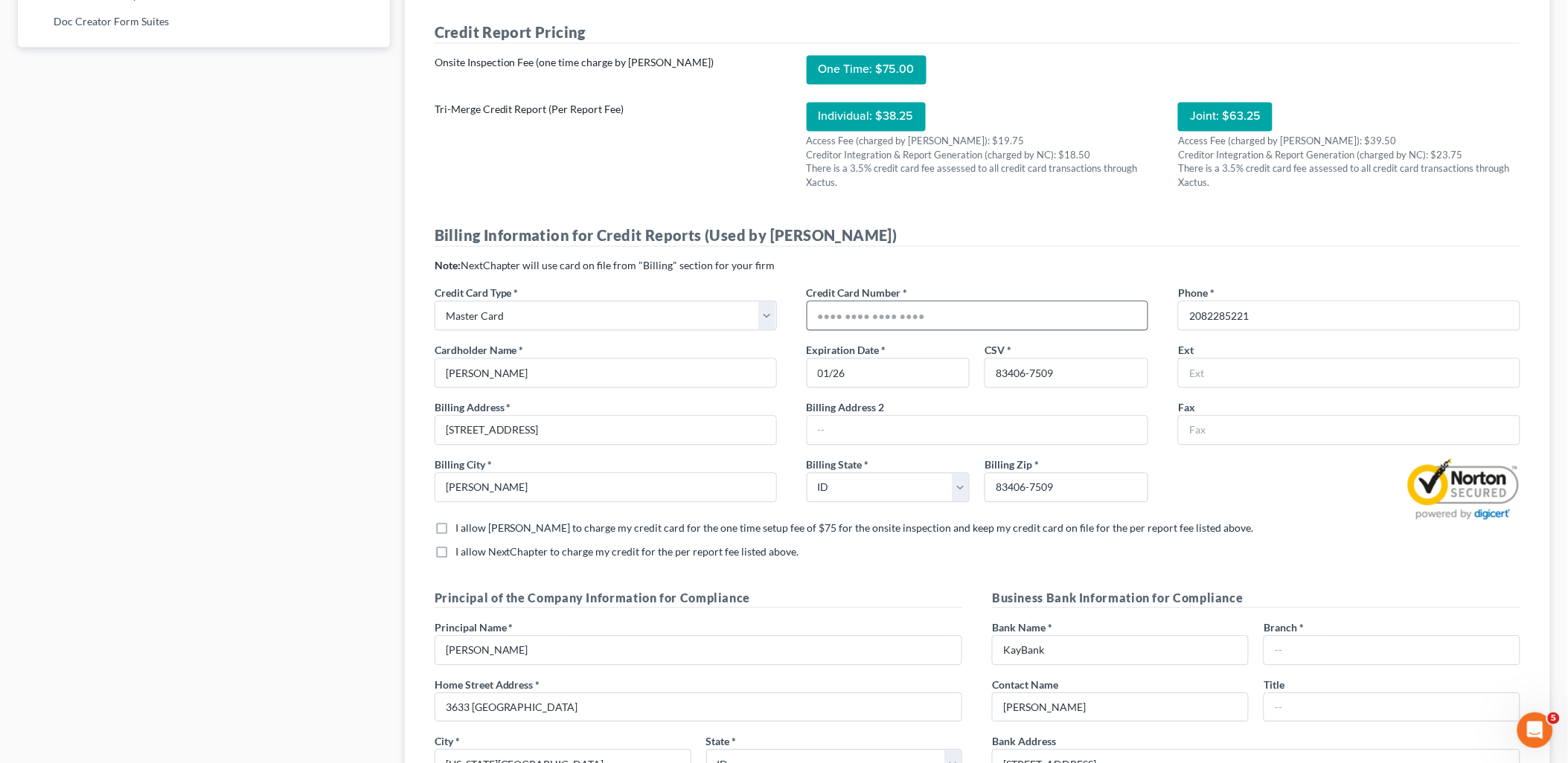
type input "5178057767864106"
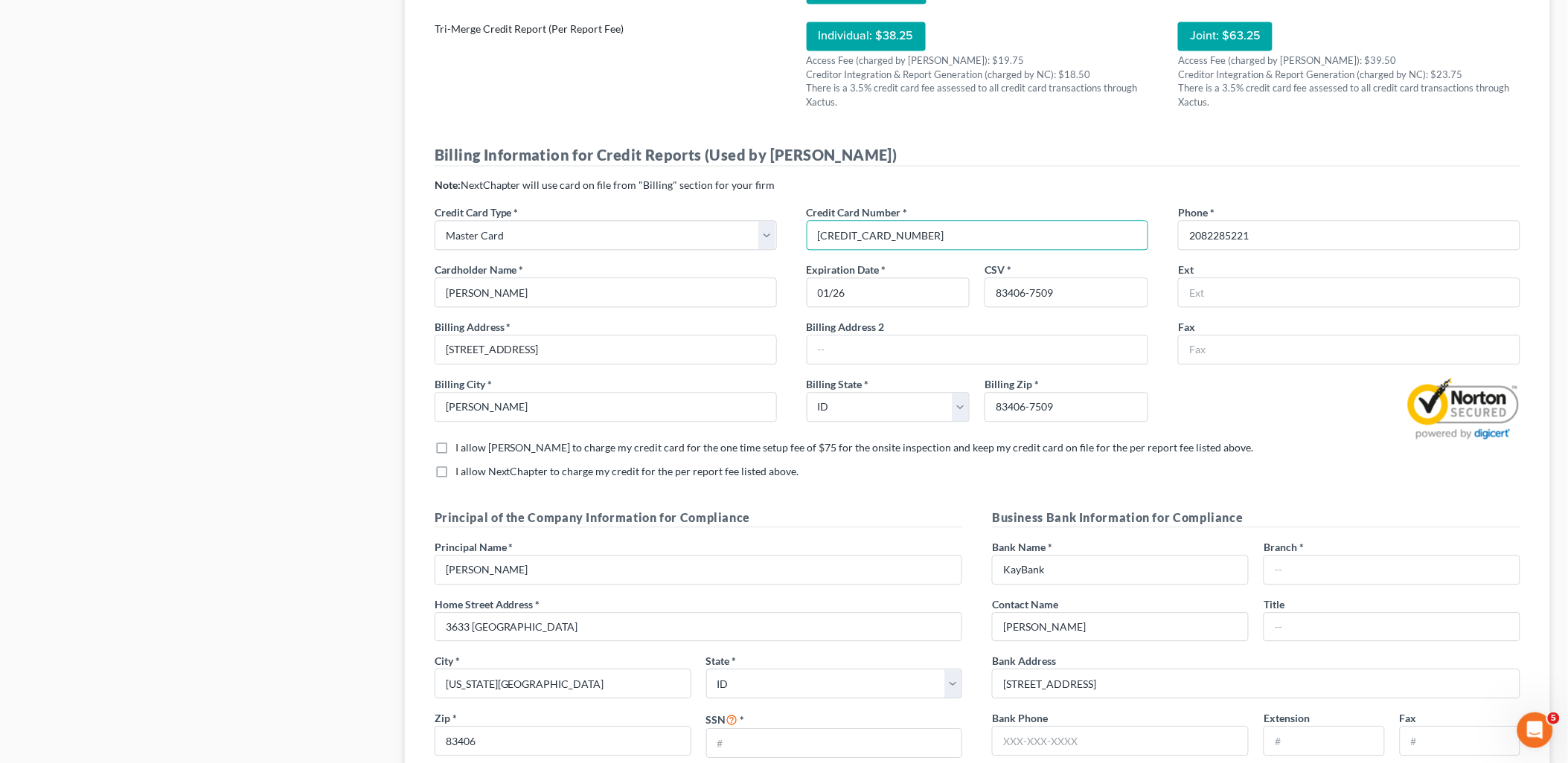
scroll to position [1157, 0]
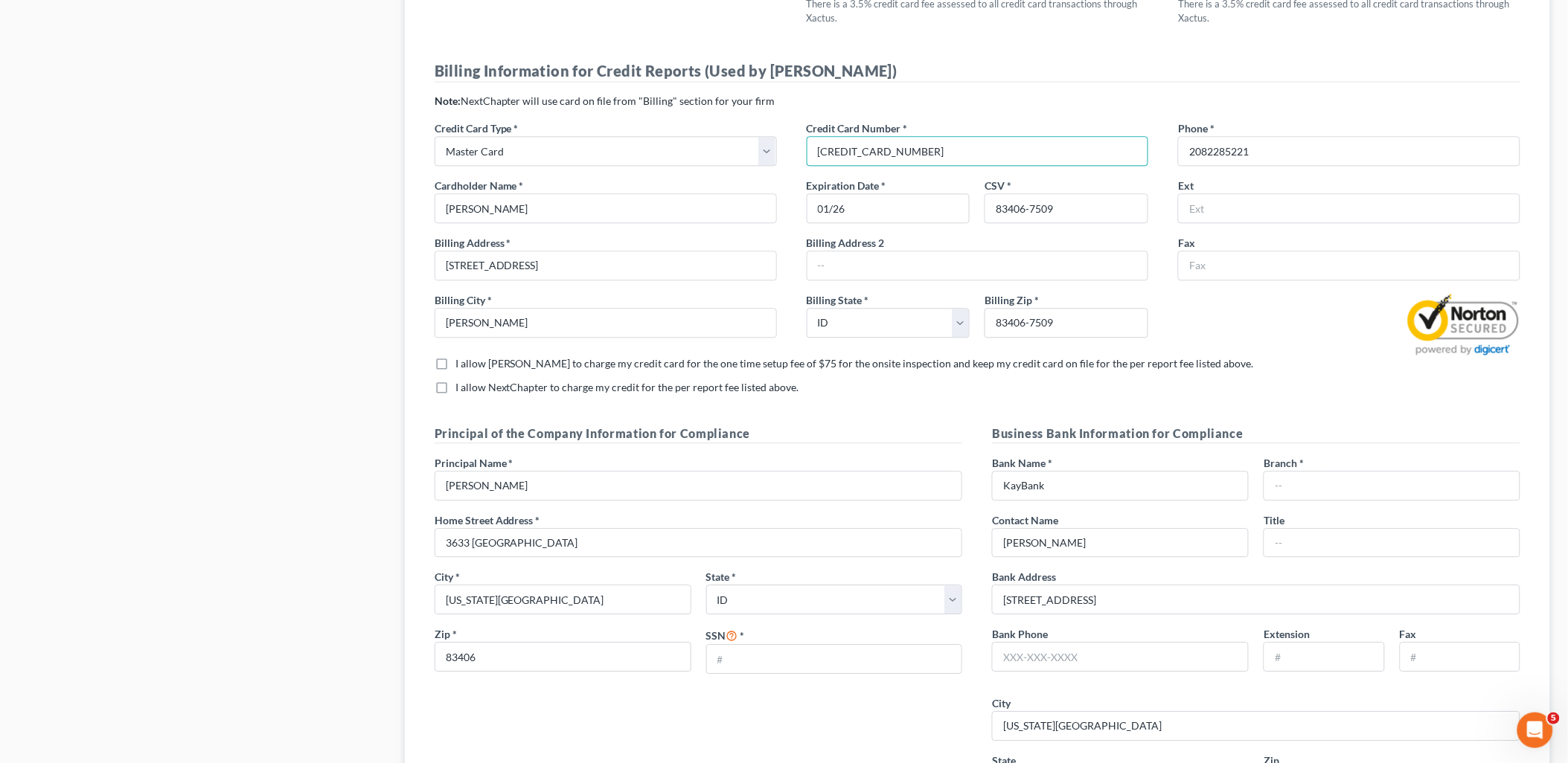
drag, startPoint x: 443, startPoint y: 365, endPoint x: 434, endPoint y: 378, distance: 15.8
click at [455, 366] on label "I allow Xactus to charge my credit card for the one time setup fee of $75 for t…" at bounding box center [854, 363] width 799 height 15
click at [461, 366] on input "I allow Xactus to charge my credit card for the one time setup fee of $75 for t…" at bounding box center [465, 361] width 9 height 9
checkbox input "true"
click at [455, 390] on label "I allow NextChapter to charge my credit for the per report fee listed above. *" at bounding box center [627, 387] width 344 height 15
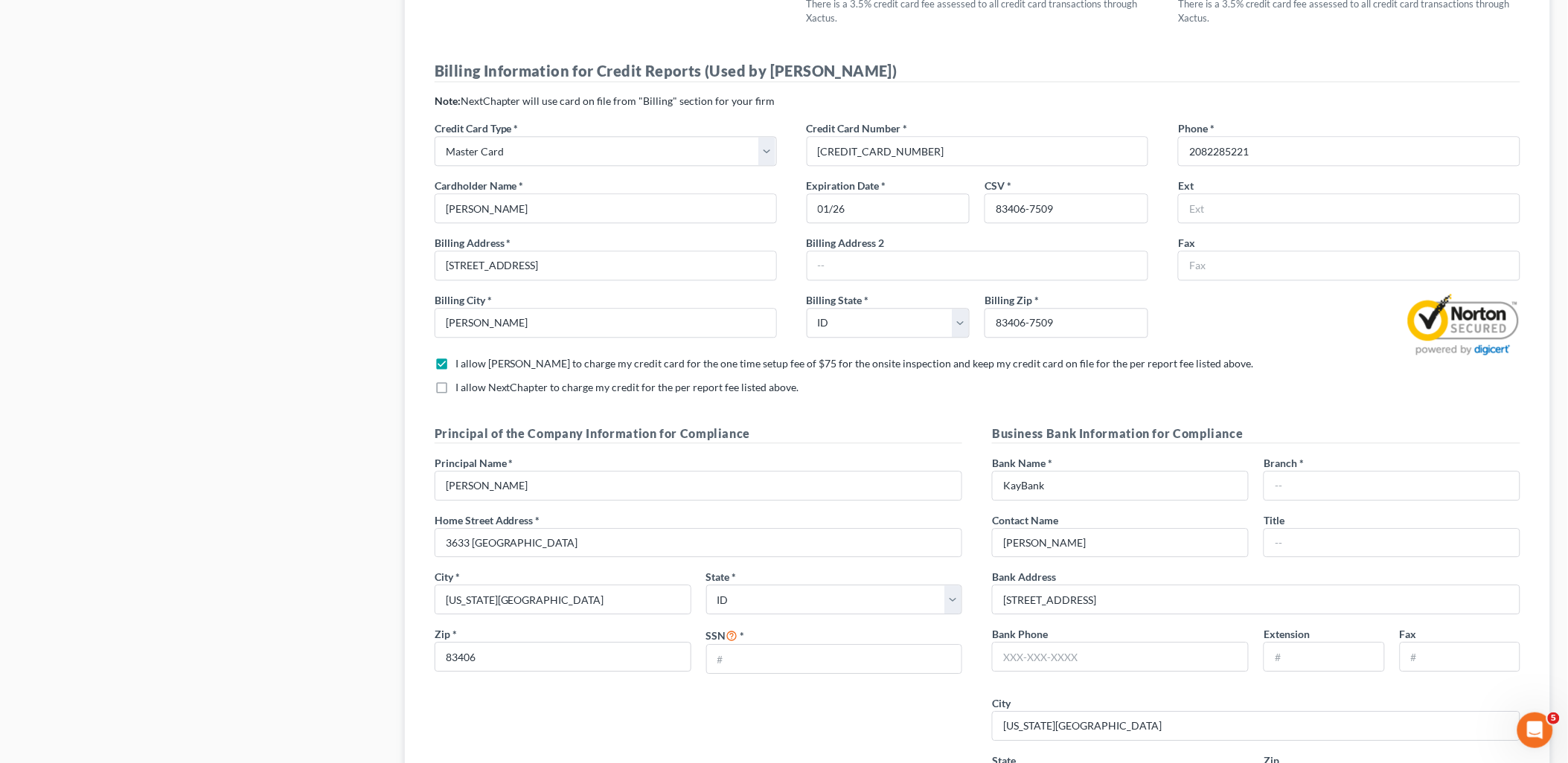
click at [461, 390] on input "I allow NextChapter to charge my credit for the per report fee listed above. *" at bounding box center [465, 384] width 9 height 9
checkbox input "true"
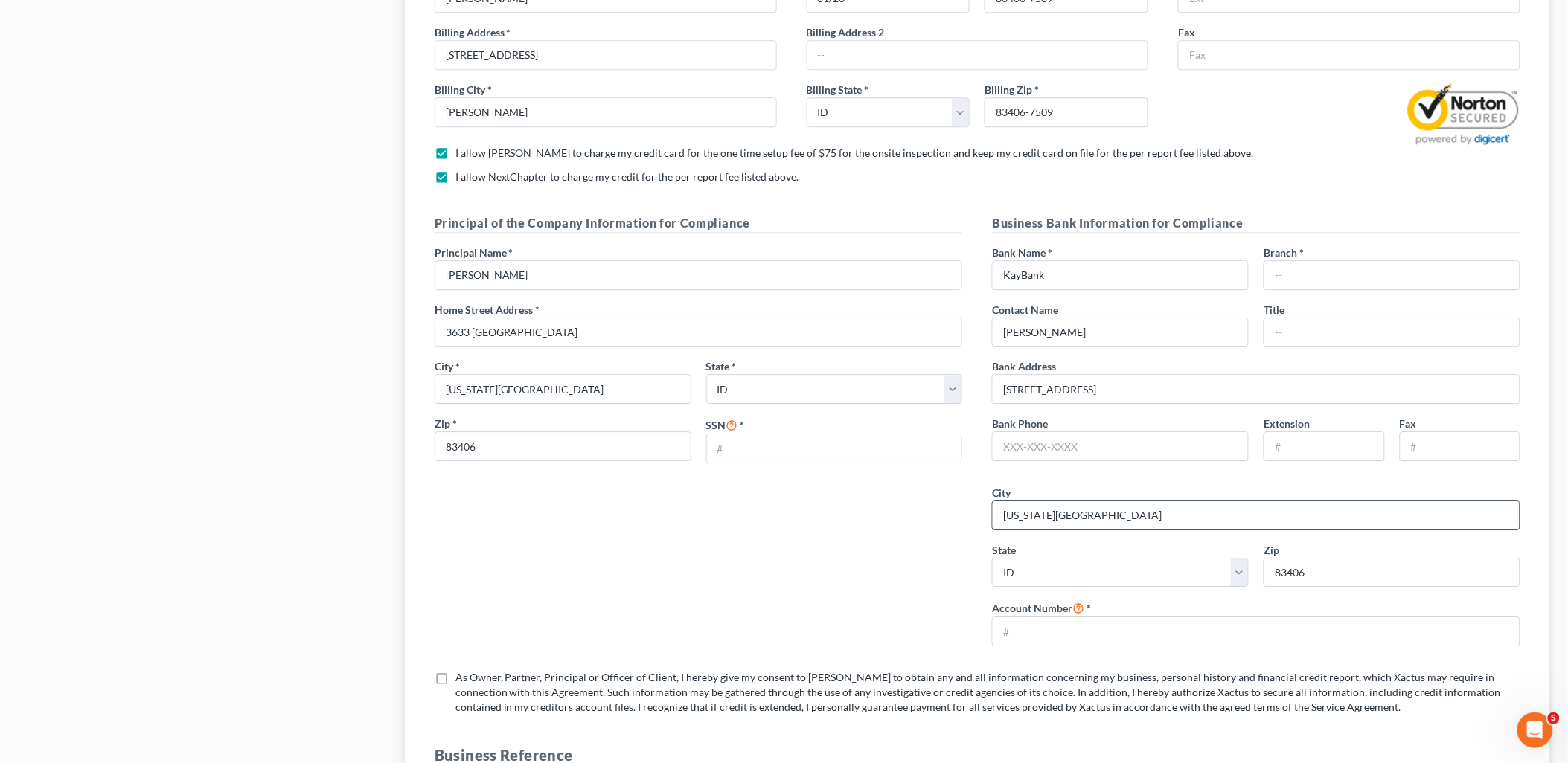
scroll to position [1404, 0]
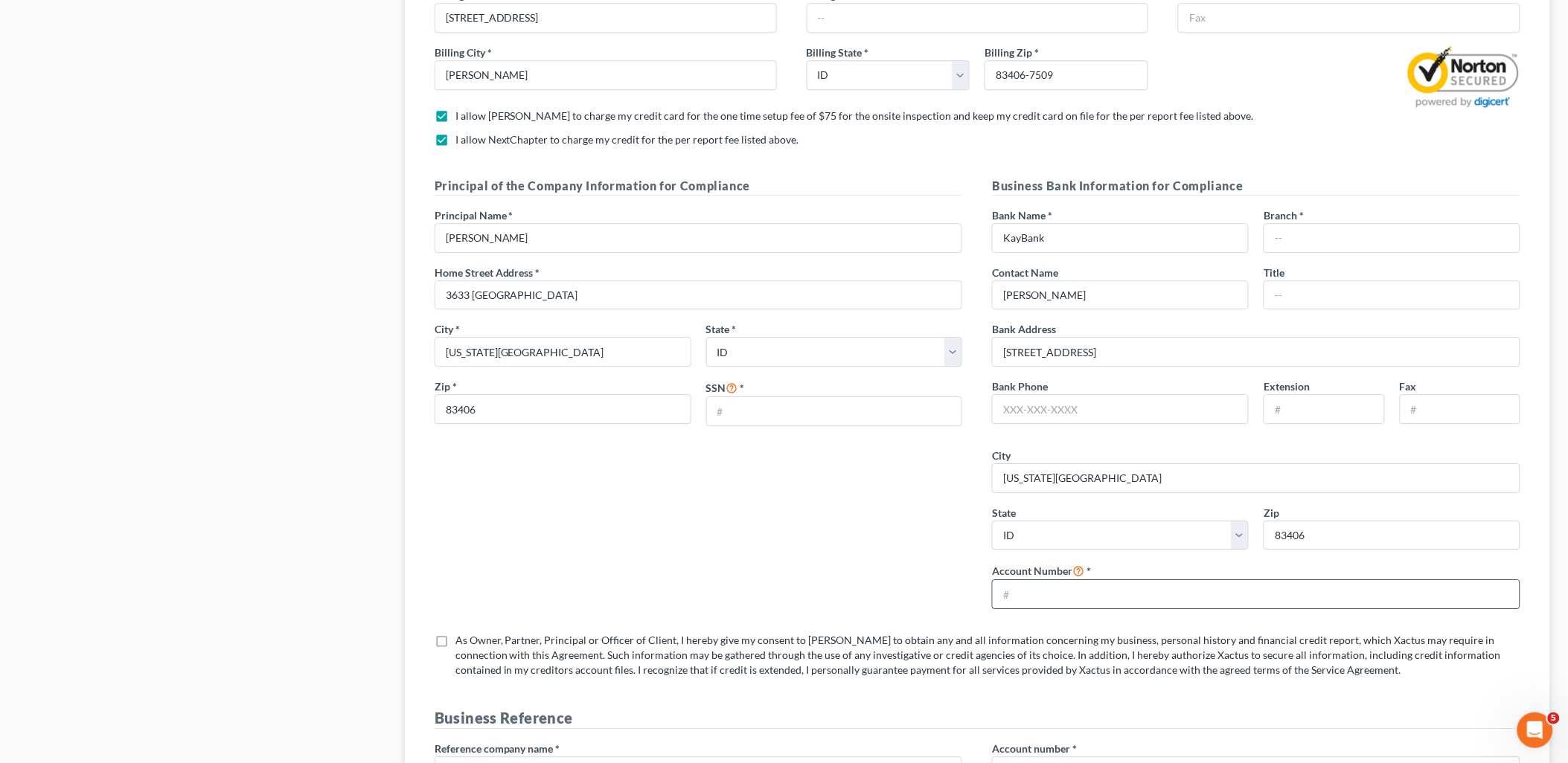
click at [1134, 603] on input "text" at bounding box center [1256, 594] width 527 height 28
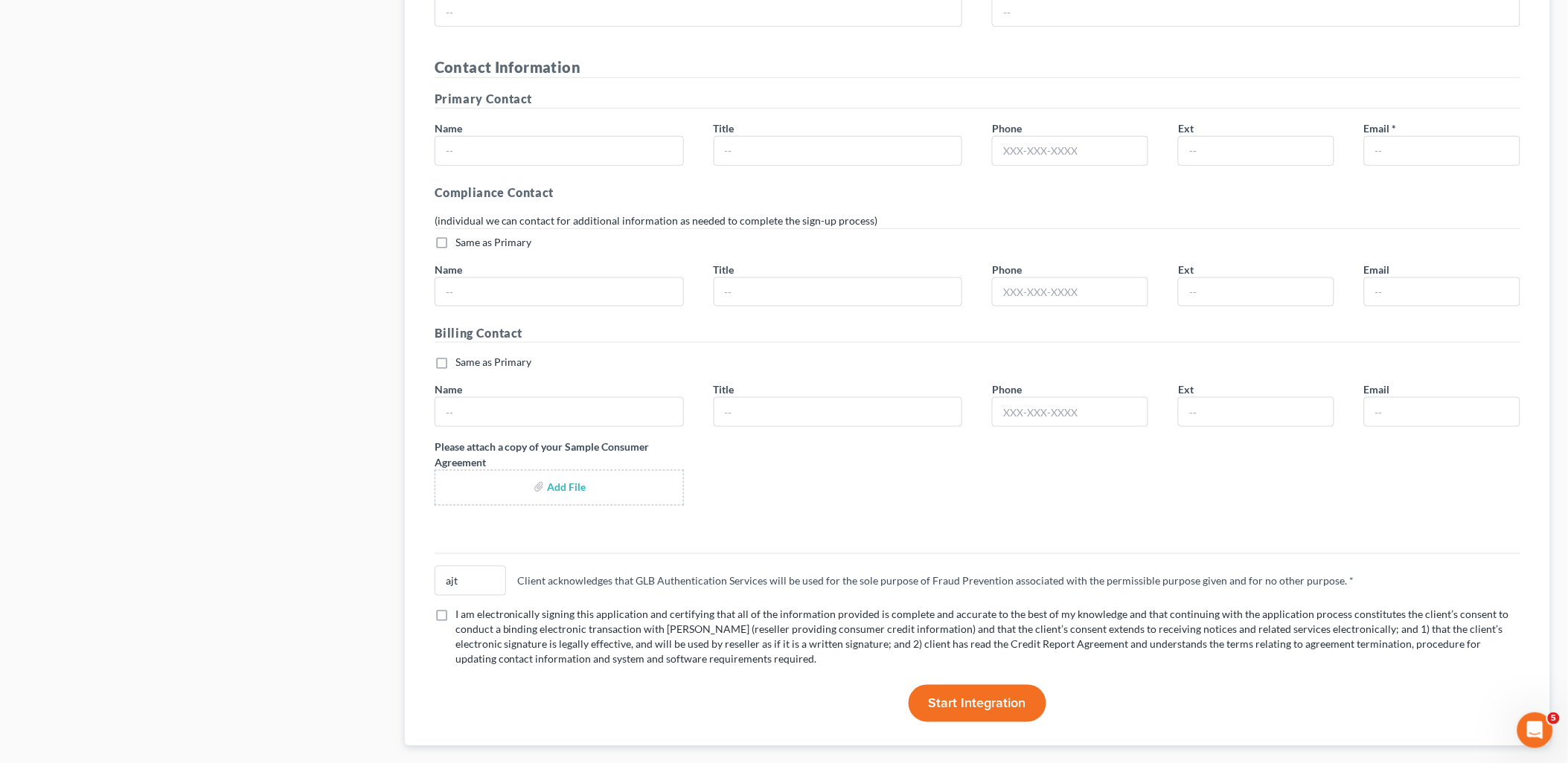
scroll to position [2574, 0]
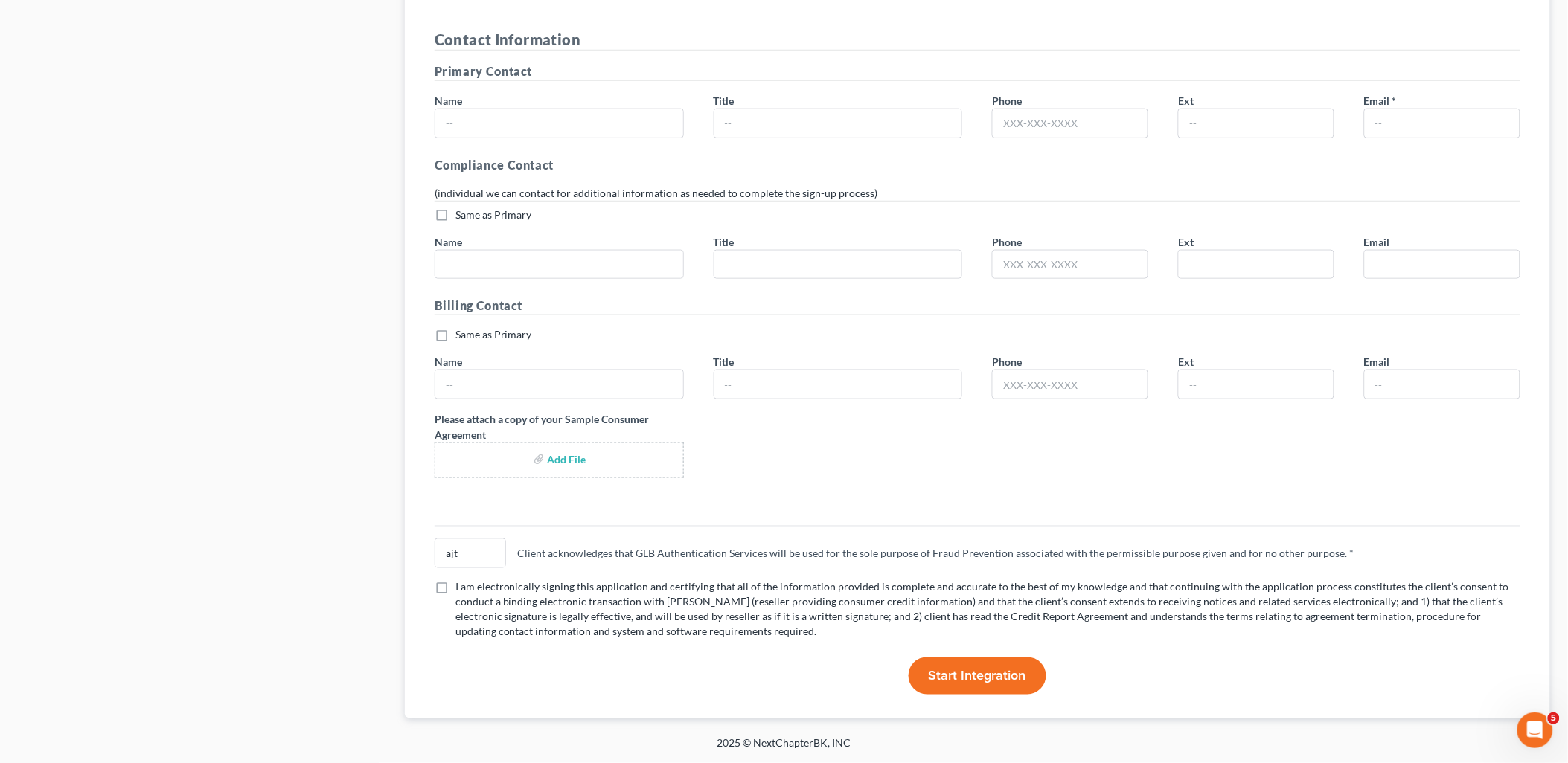
click at [455, 583] on label "I am electronically signing this application and certifying that all of the inf…" at bounding box center [987, 609] width 1065 height 60
click at [461, 583] on input "I am electronically signing this application and certifying that all of the inf…" at bounding box center [465, 584] width 9 height 9
checkbox input "true"
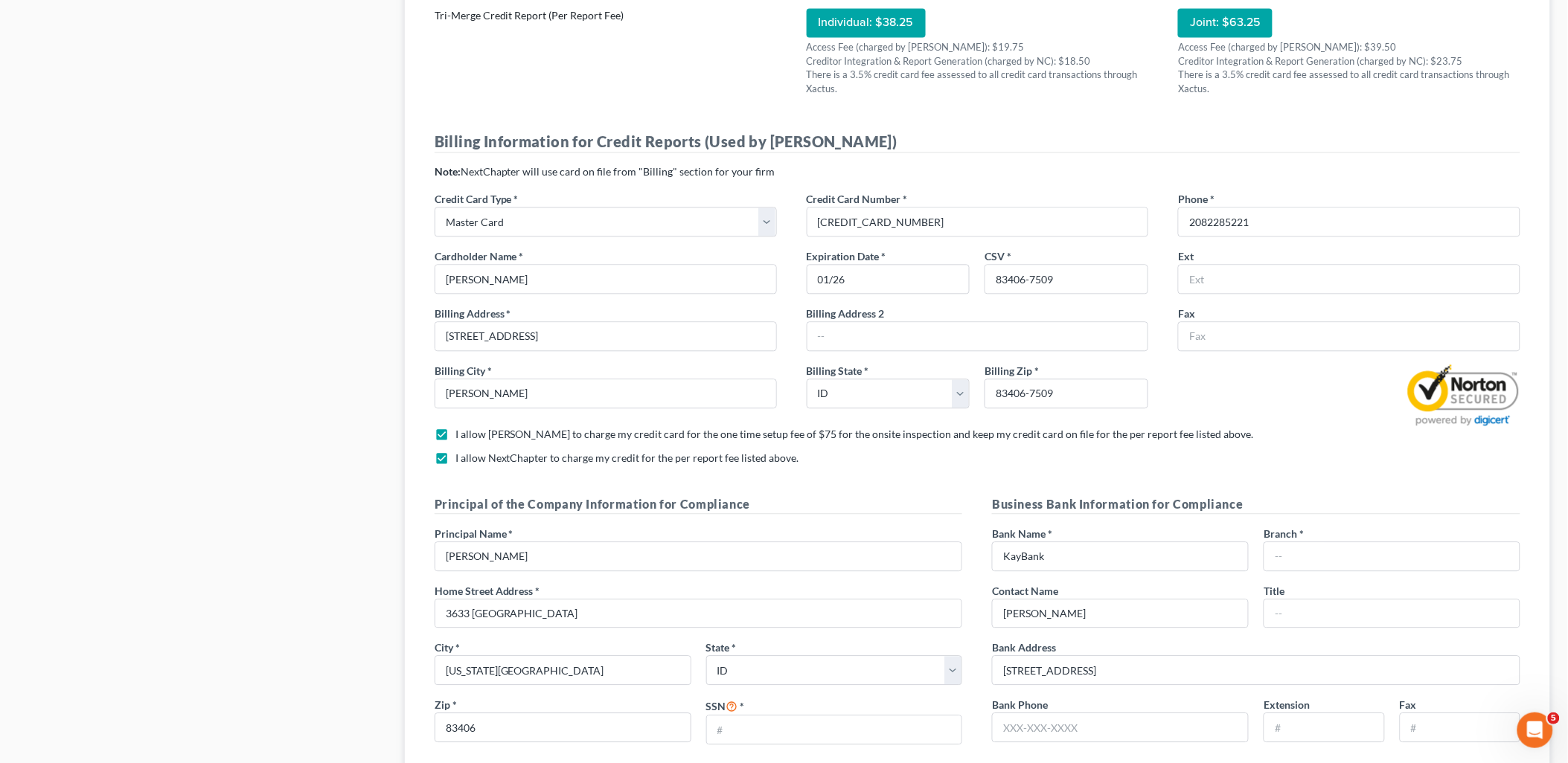
scroll to position [1498, 0]
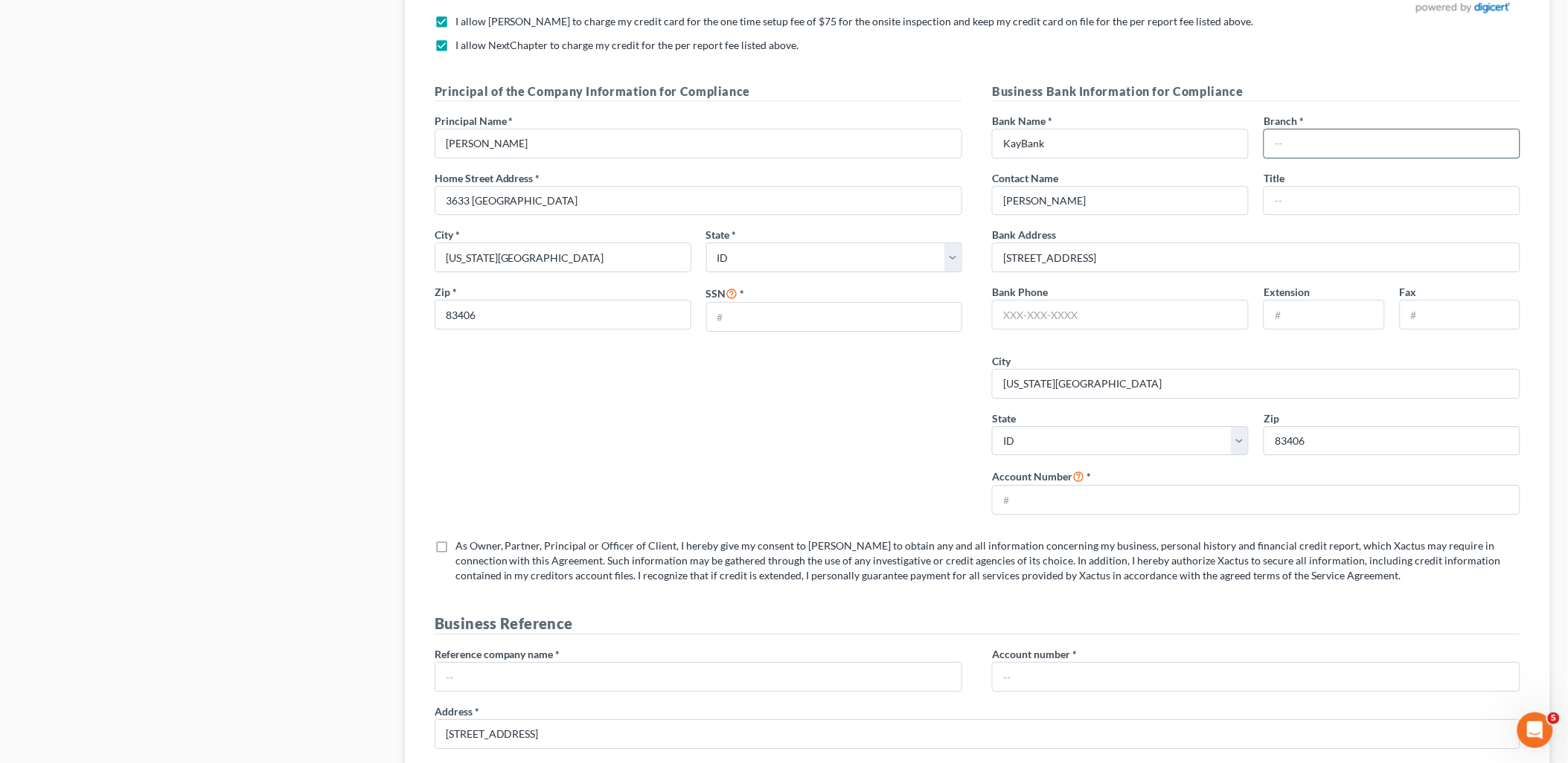
click at [1313, 147] on input "text" at bounding box center [1392, 143] width 256 height 28
type input "Ammon"
click at [1177, 261] on input "2655 E. 17th Street" at bounding box center [1256, 257] width 527 height 28
type input "2655 E. 17th Street, Ammon, ID"
click at [1205, 318] on input "text" at bounding box center [1121, 314] width 256 height 28
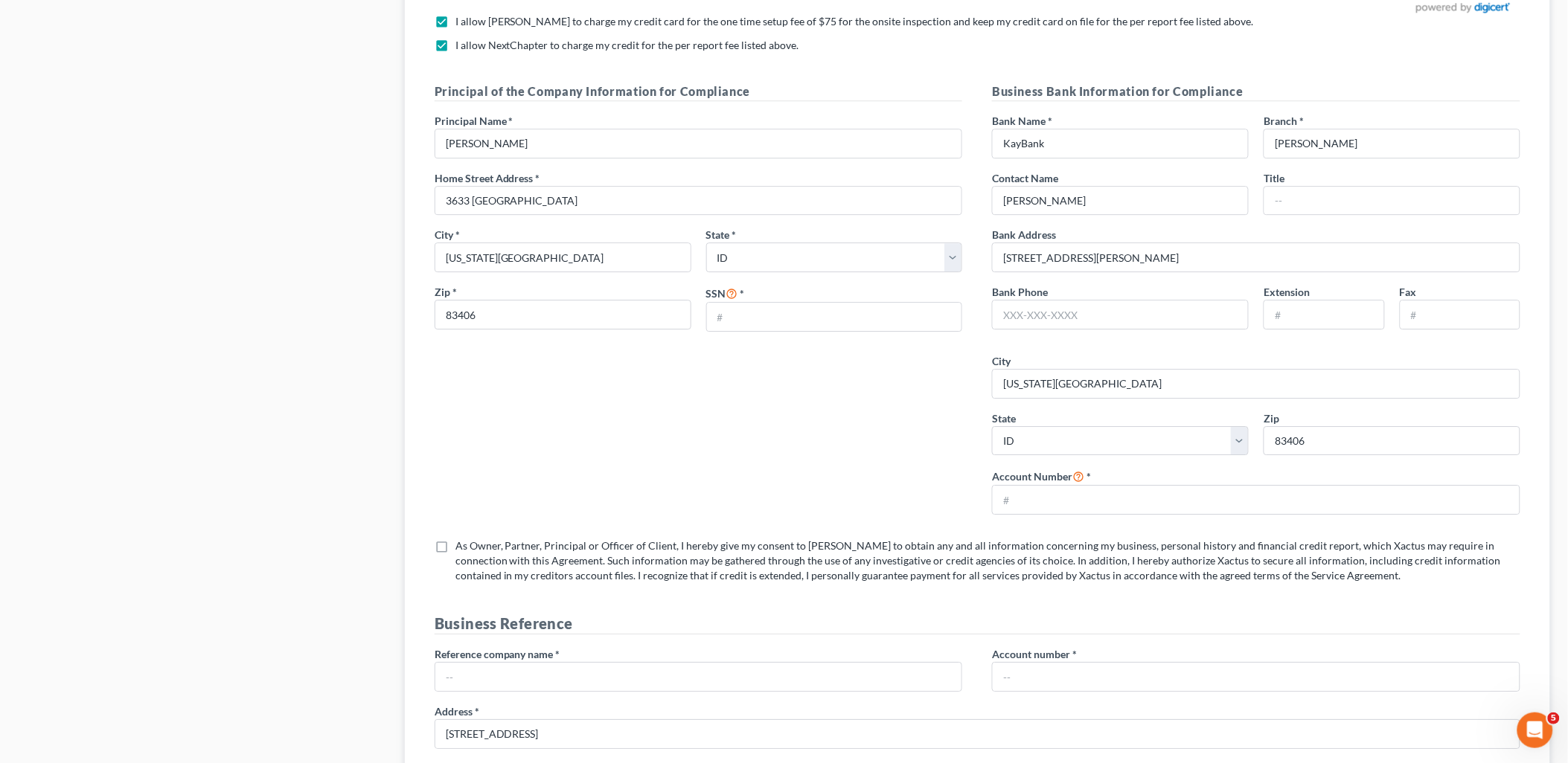
drag, startPoint x: 443, startPoint y: 551, endPoint x: 455, endPoint y: 546, distance: 13.0
click at [455, 551] on label "As Owner, Partner, Principal or Officer of Client, I hereby give my consent to …" at bounding box center [987, 561] width 1065 height 45
click at [461, 548] on input "As Owner, Partner, Principal or Officer of Client, I hereby give my consent to …" at bounding box center [465, 543] width 9 height 9
checkbox input "true"
drag, startPoint x: 778, startPoint y: 321, endPoint x: 827, endPoint y: 313, distance: 49.6
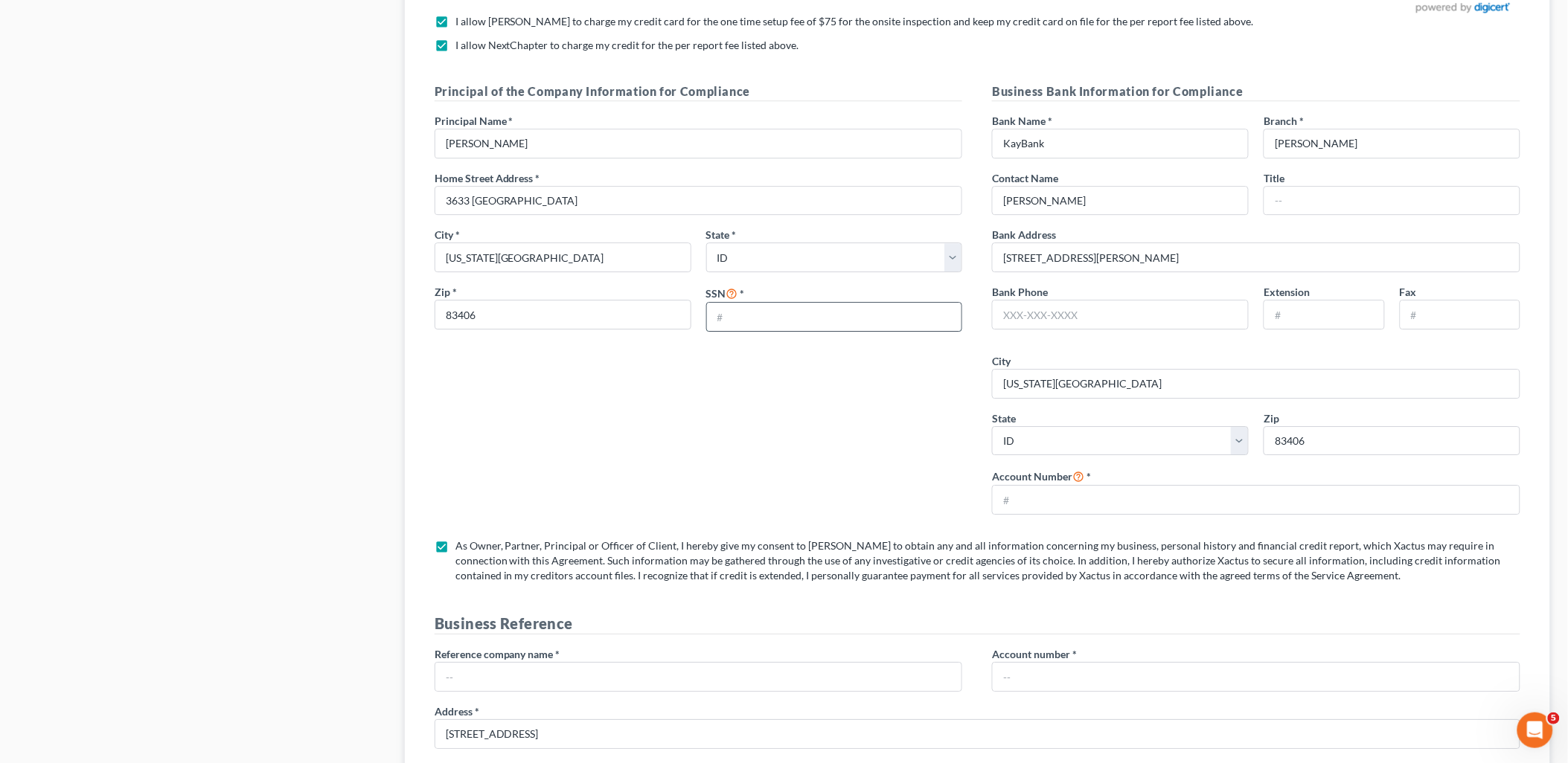
click at [778, 321] on input "text" at bounding box center [835, 317] width 256 height 28
type input "528455716"
click at [1119, 312] on input "text" at bounding box center [1121, 314] width 256 height 28
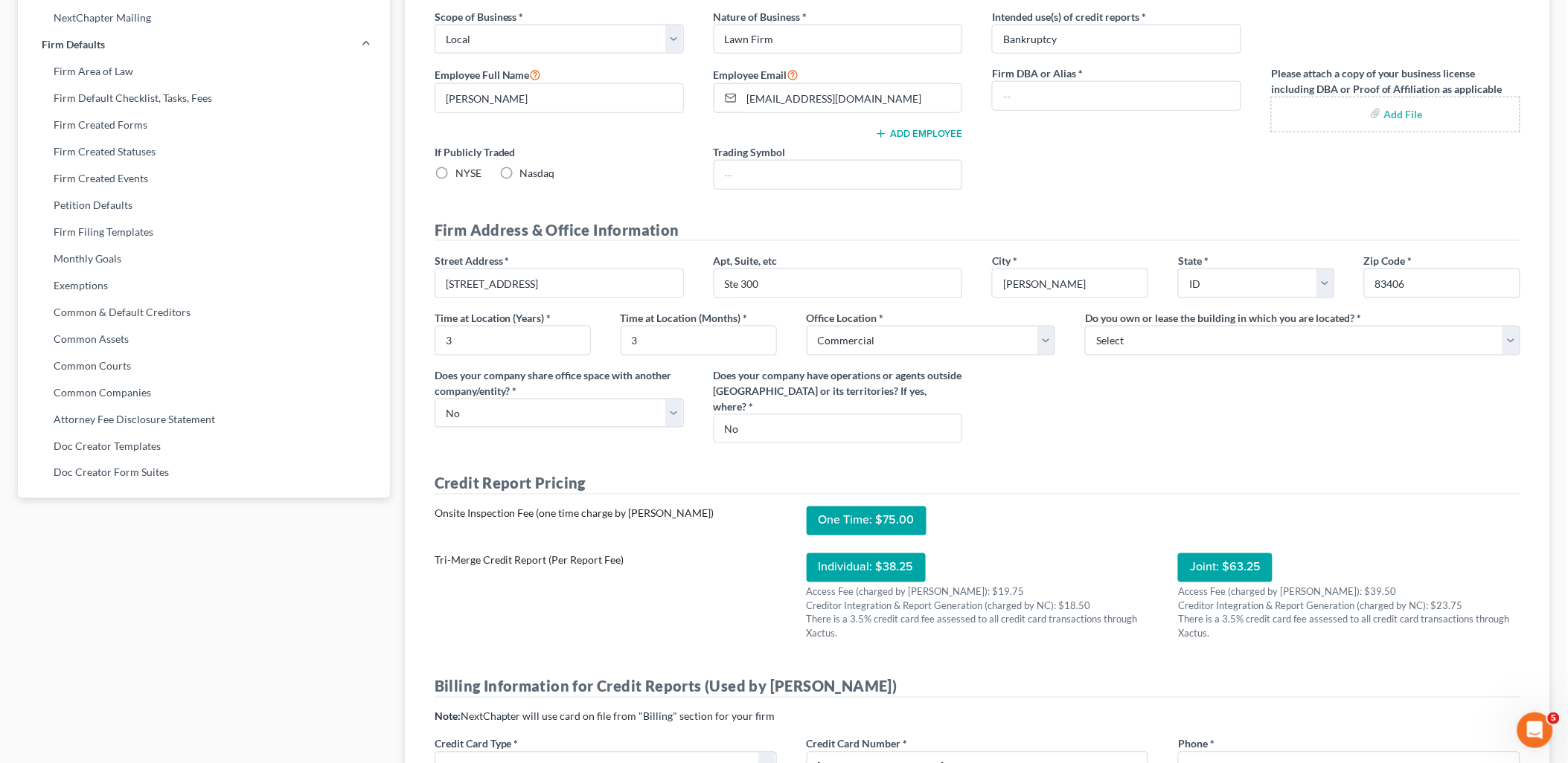
scroll to position [578, 0]
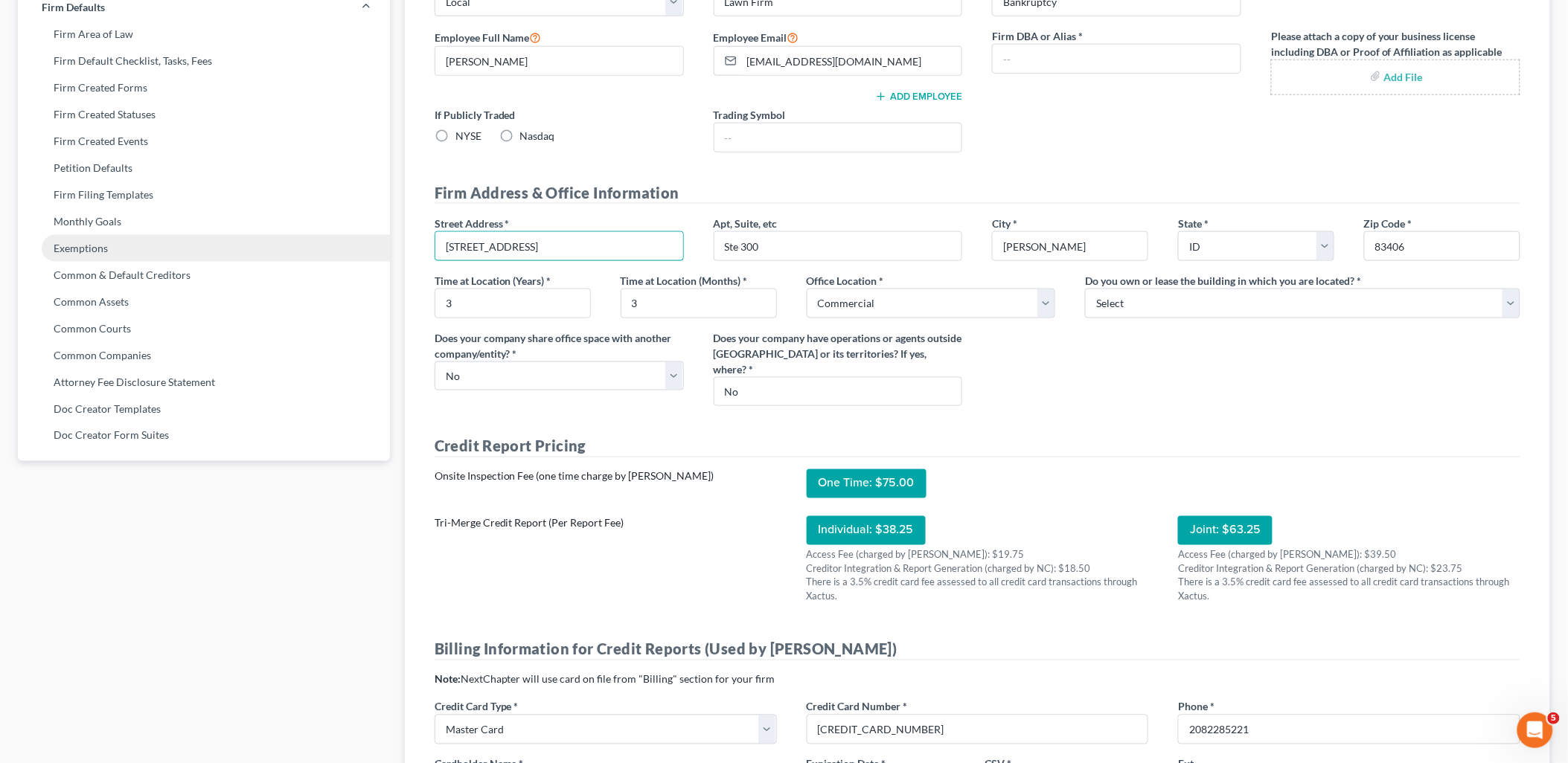
drag, startPoint x: 591, startPoint y: 238, endPoint x: 366, endPoint y: 241, distance: 225.0
type input "1906 Jennie Lee Dr."
type input "Idaho Falls"
select select "13"
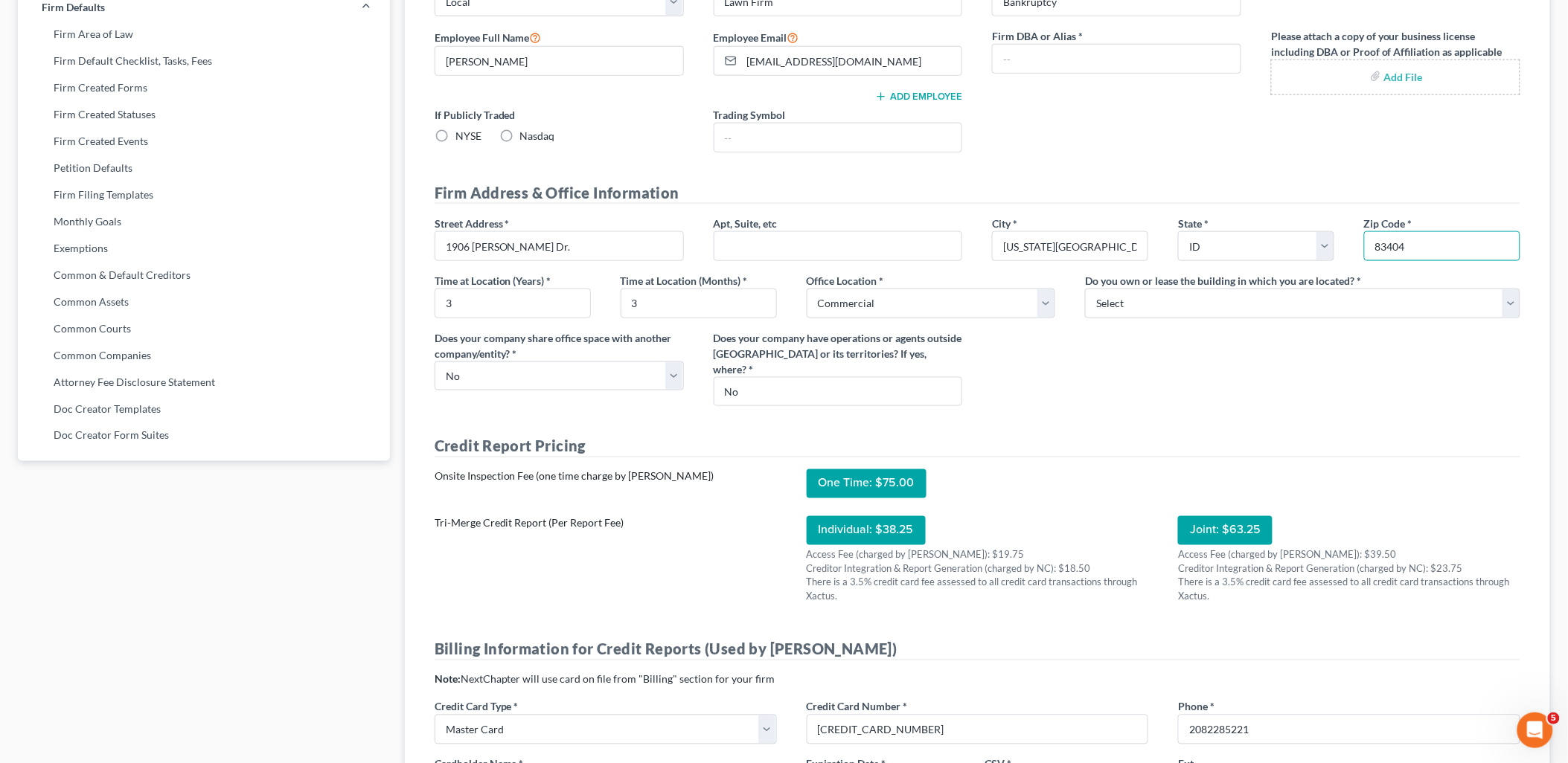
type input "83404"
click at [1076, 390] on div "Street Address * 1906 Jennie Lee Dr. Apt, Suite, etc City * Idaho Falls State *…" at bounding box center [977, 317] width 1116 height 202
click at [1507, 296] on select "Select Own Lease" at bounding box center [1302, 303] width 435 height 29
select select "1"
click at [1084, 288] on select "Select Own Lease" at bounding box center [1302, 303] width 435 height 29
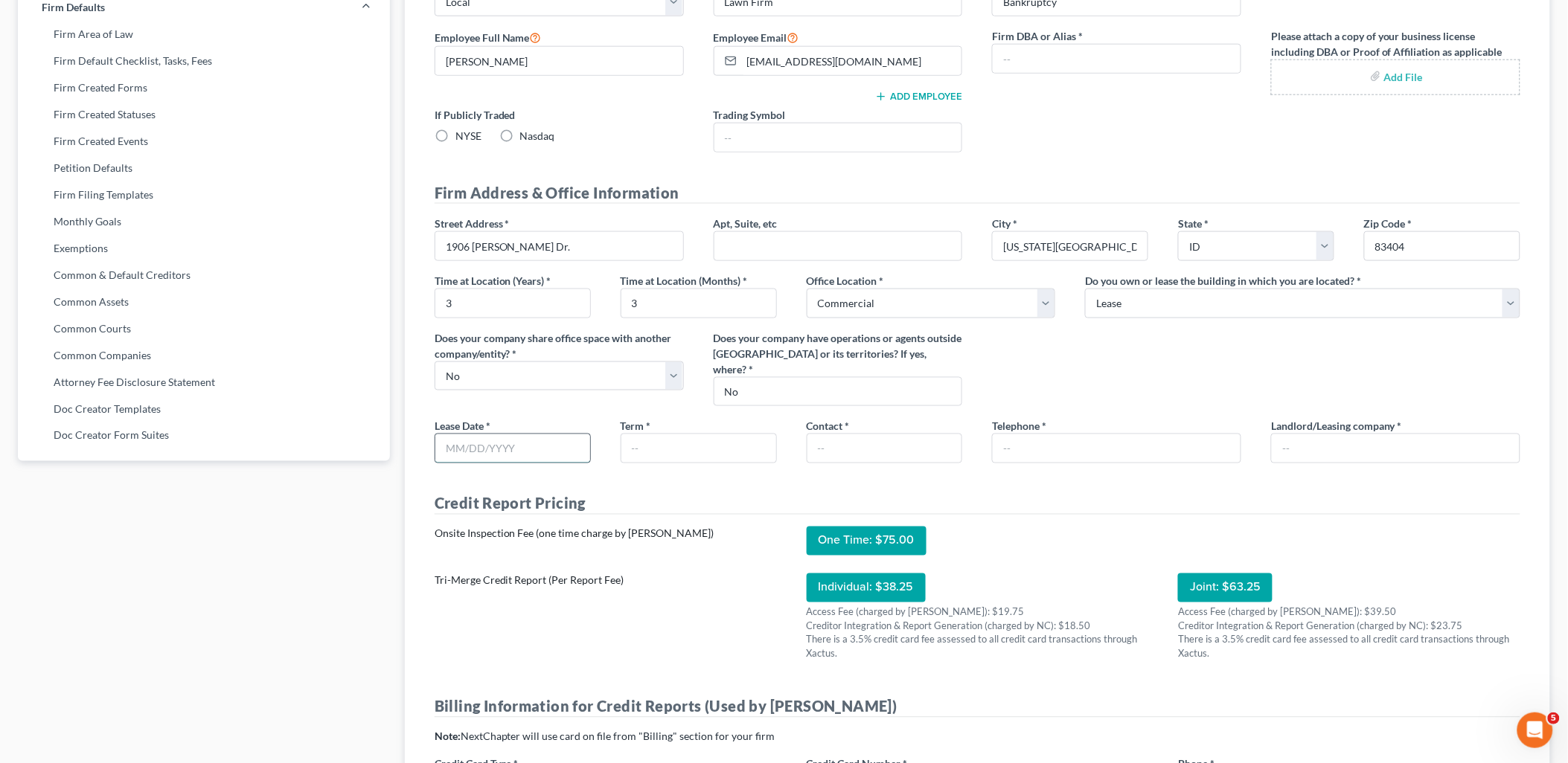
click at [503, 451] on input "text" at bounding box center [512, 448] width 155 height 28
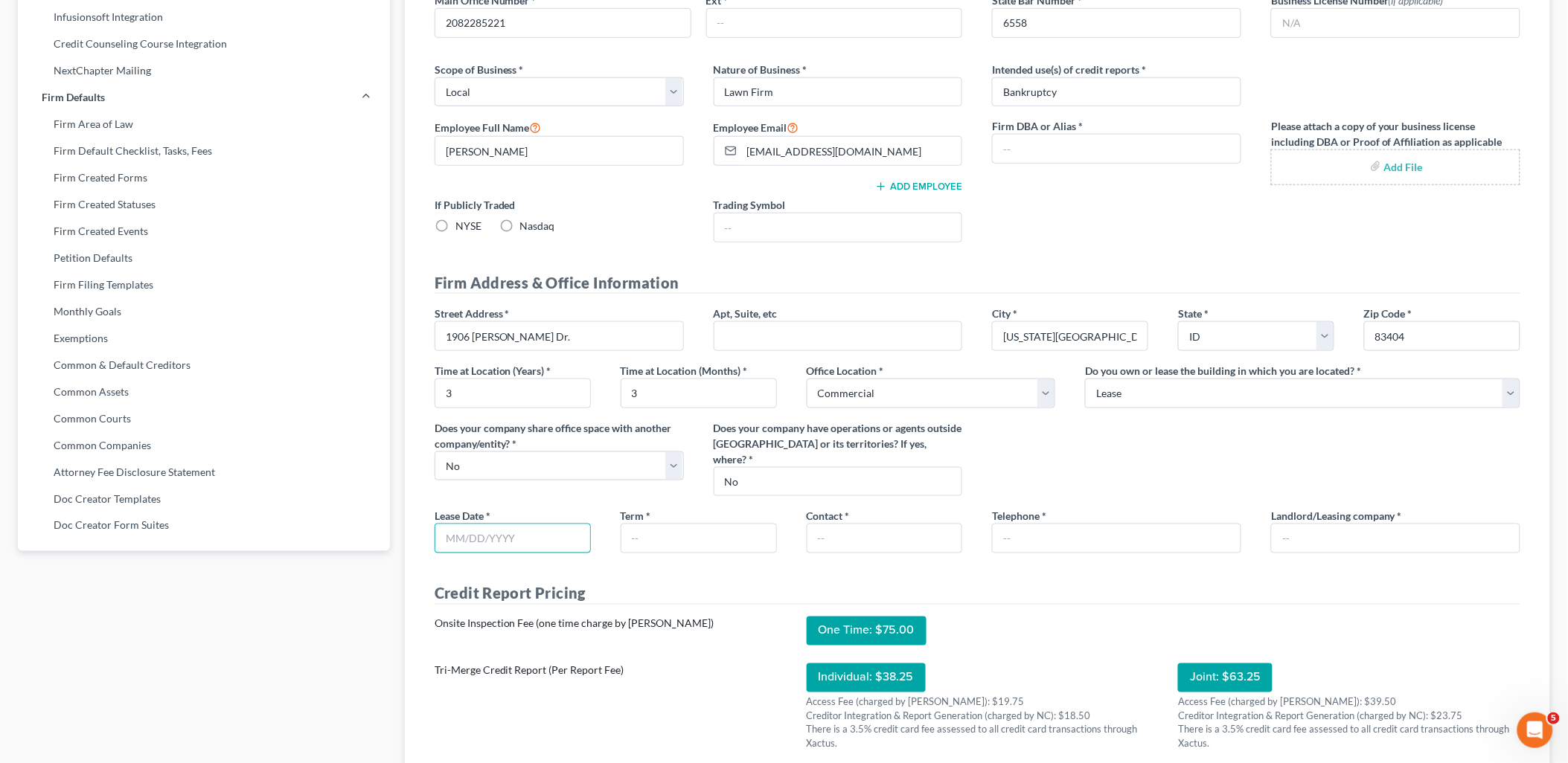
scroll to position [660, 0]
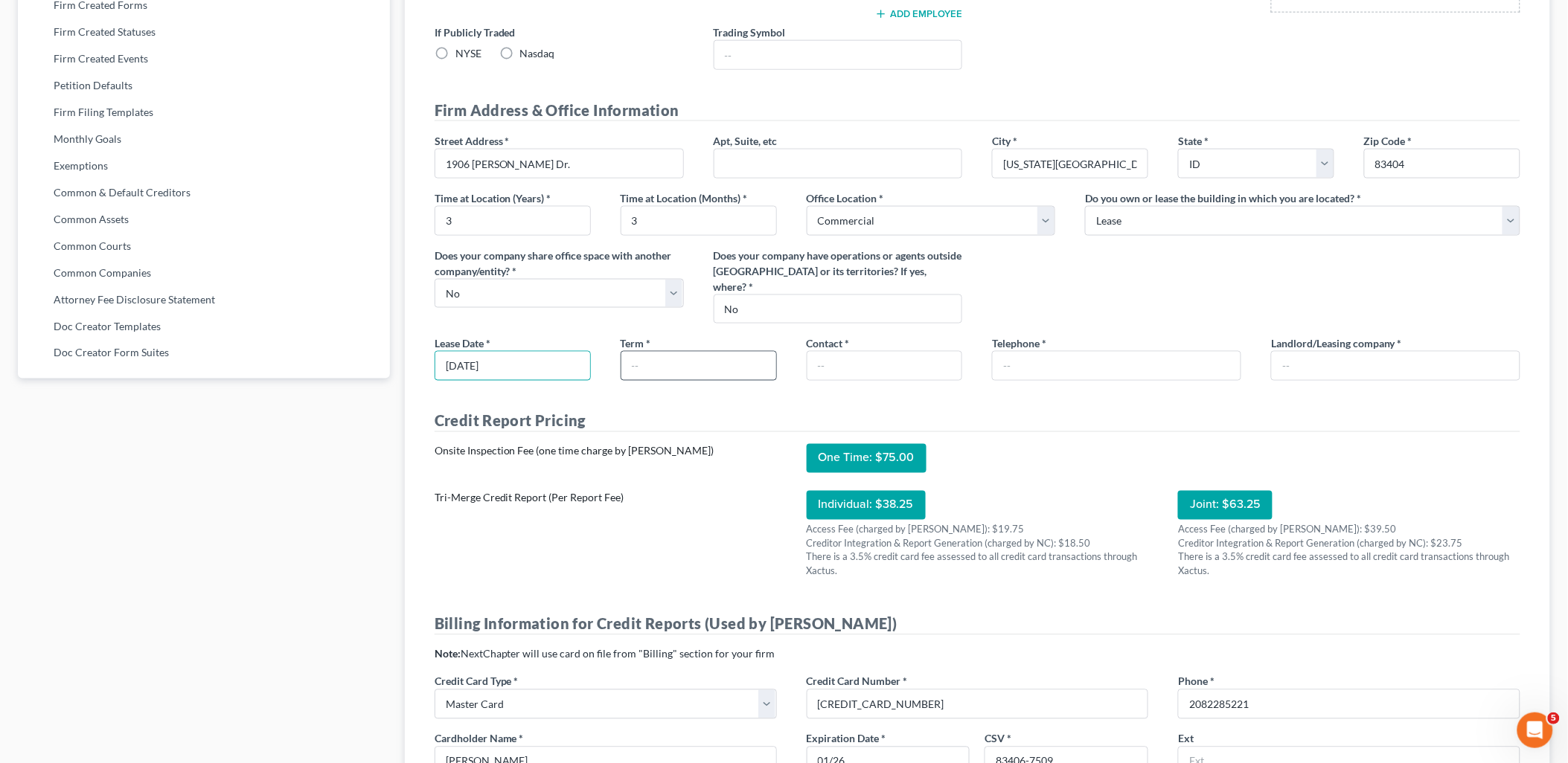
type input "05/16/2022"
click at [686, 368] on input "text" at bounding box center [699, 366] width 155 height 28
type input "5 years"
click at [907, 370] on input "text" at bounding box center [884, 366] width 155 height 28
type input "Sharon Jossis"
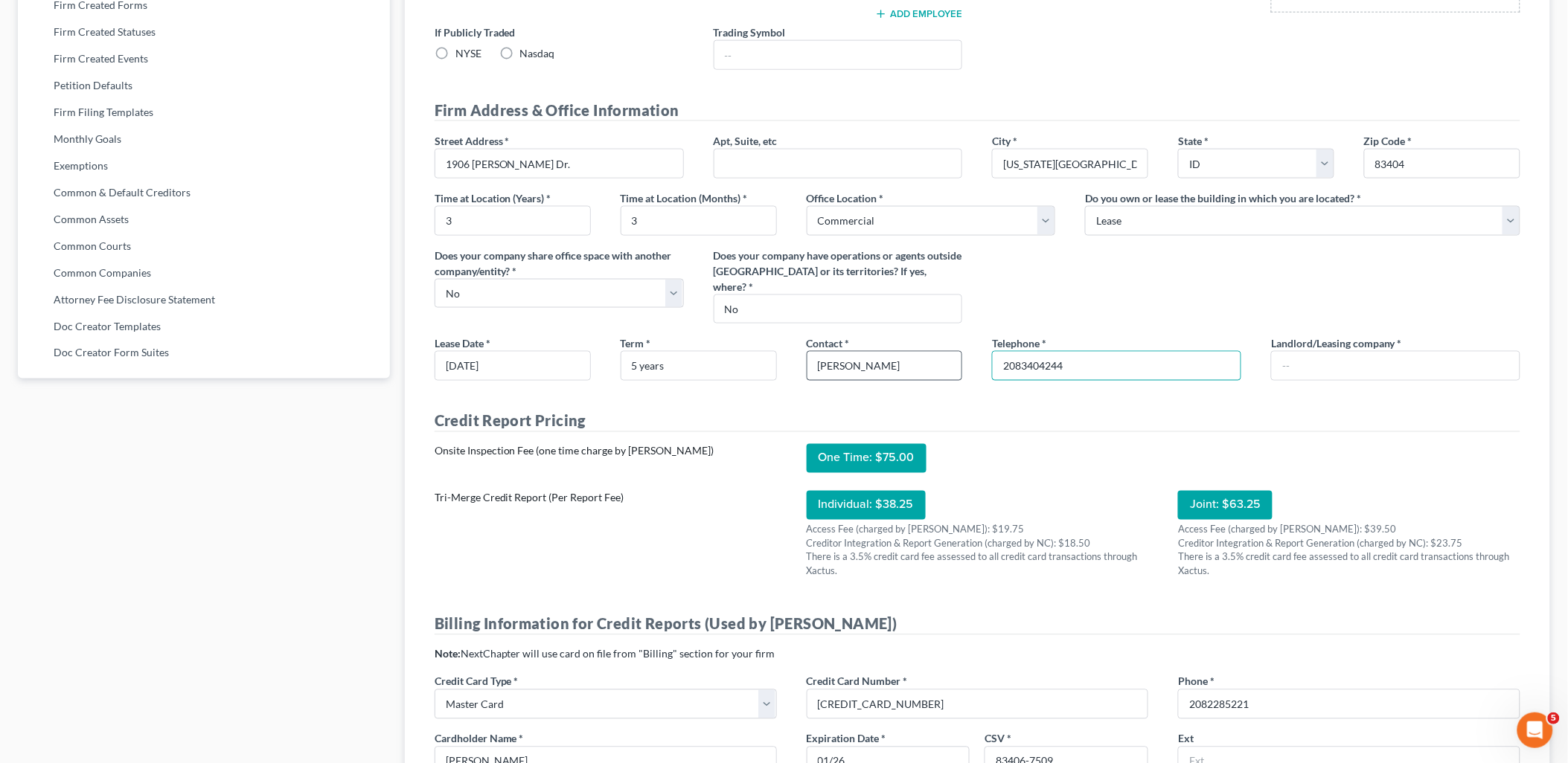
type input "2083404244"
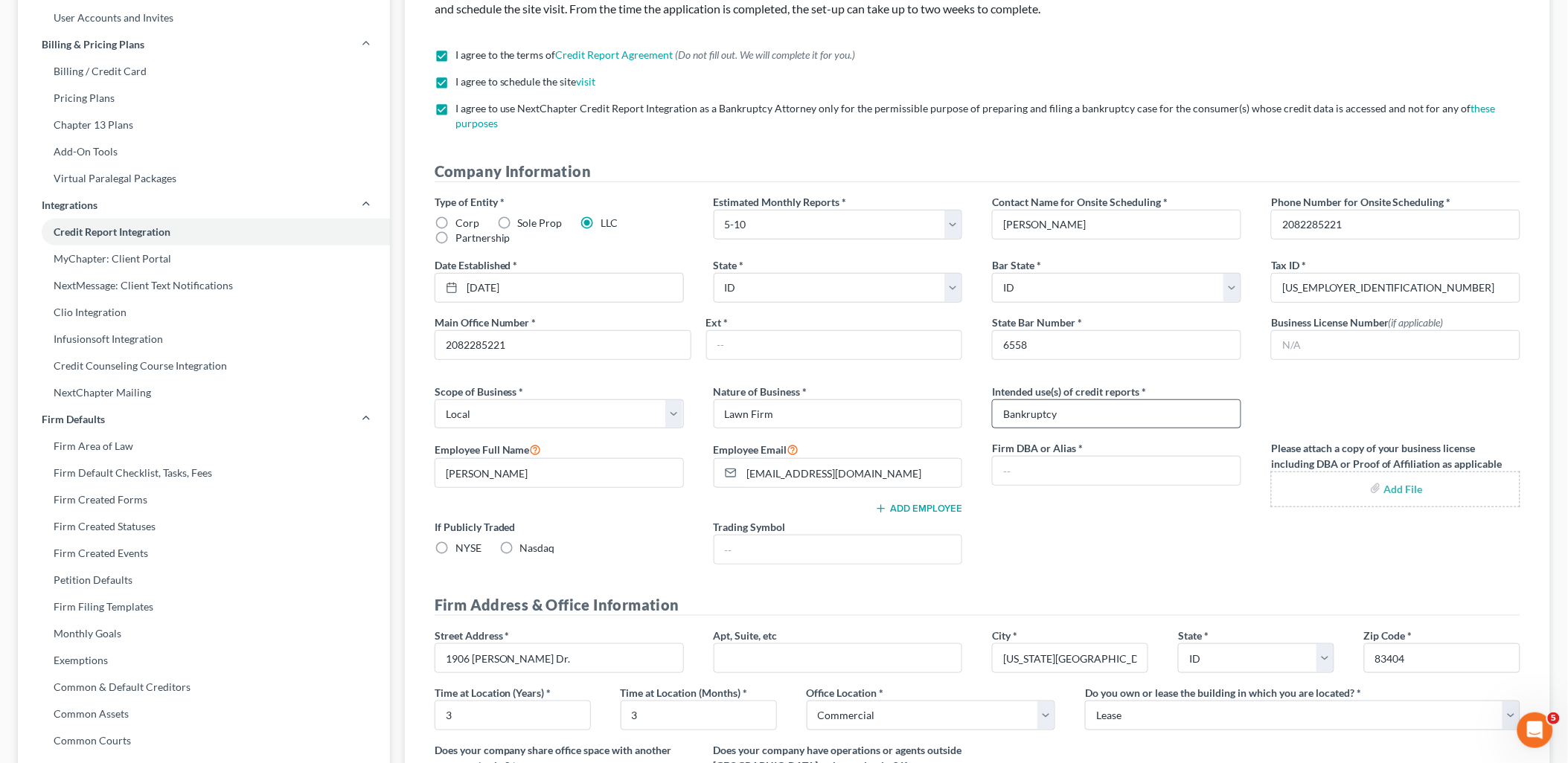
scroll to position [165, 0]
type input "B&S Idaho, LLC"
click at [1318, 340] on input "text" at bounding box center [1395, 345] width 248 height 28
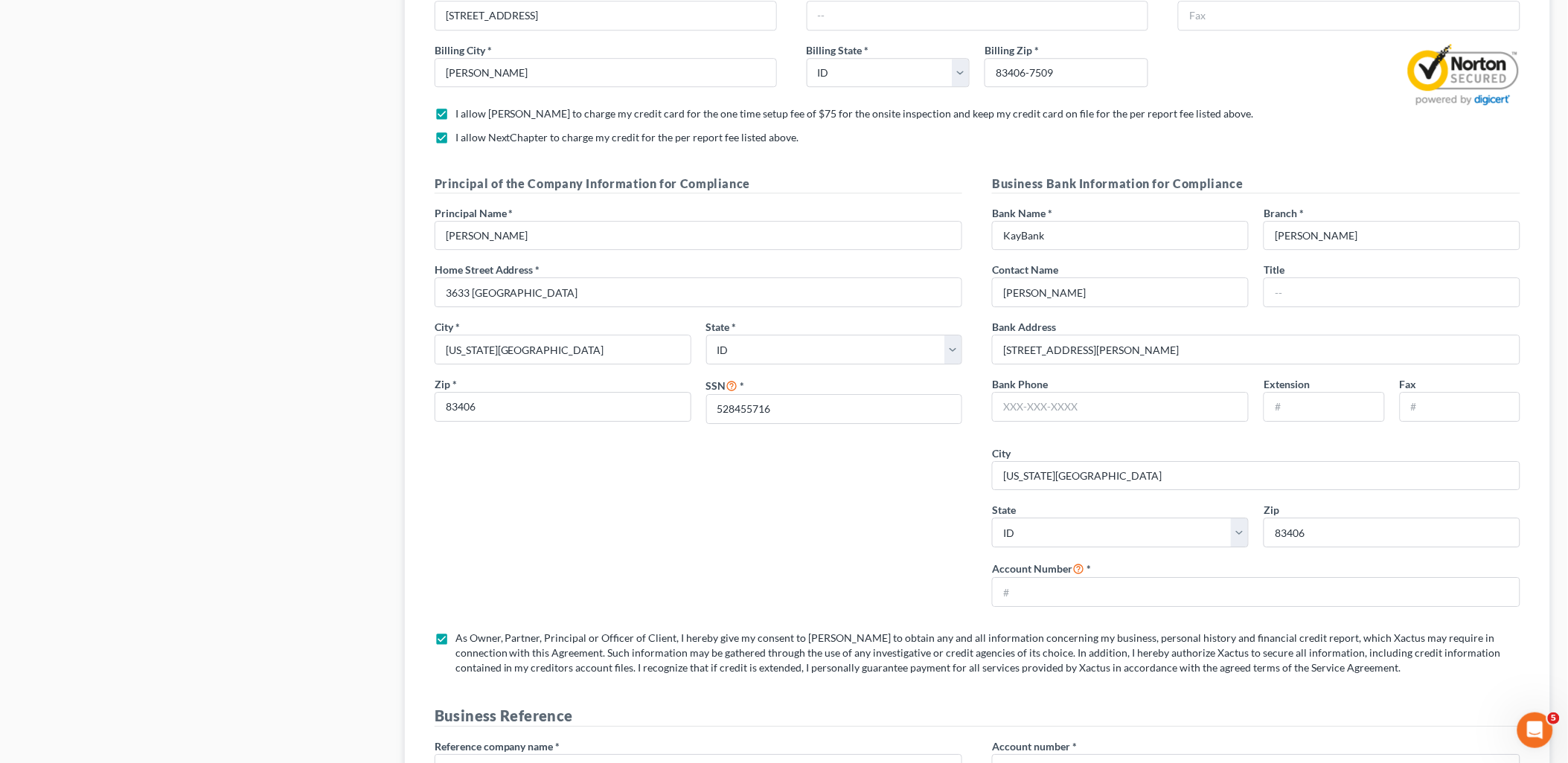
scroll to position [1488, 0]
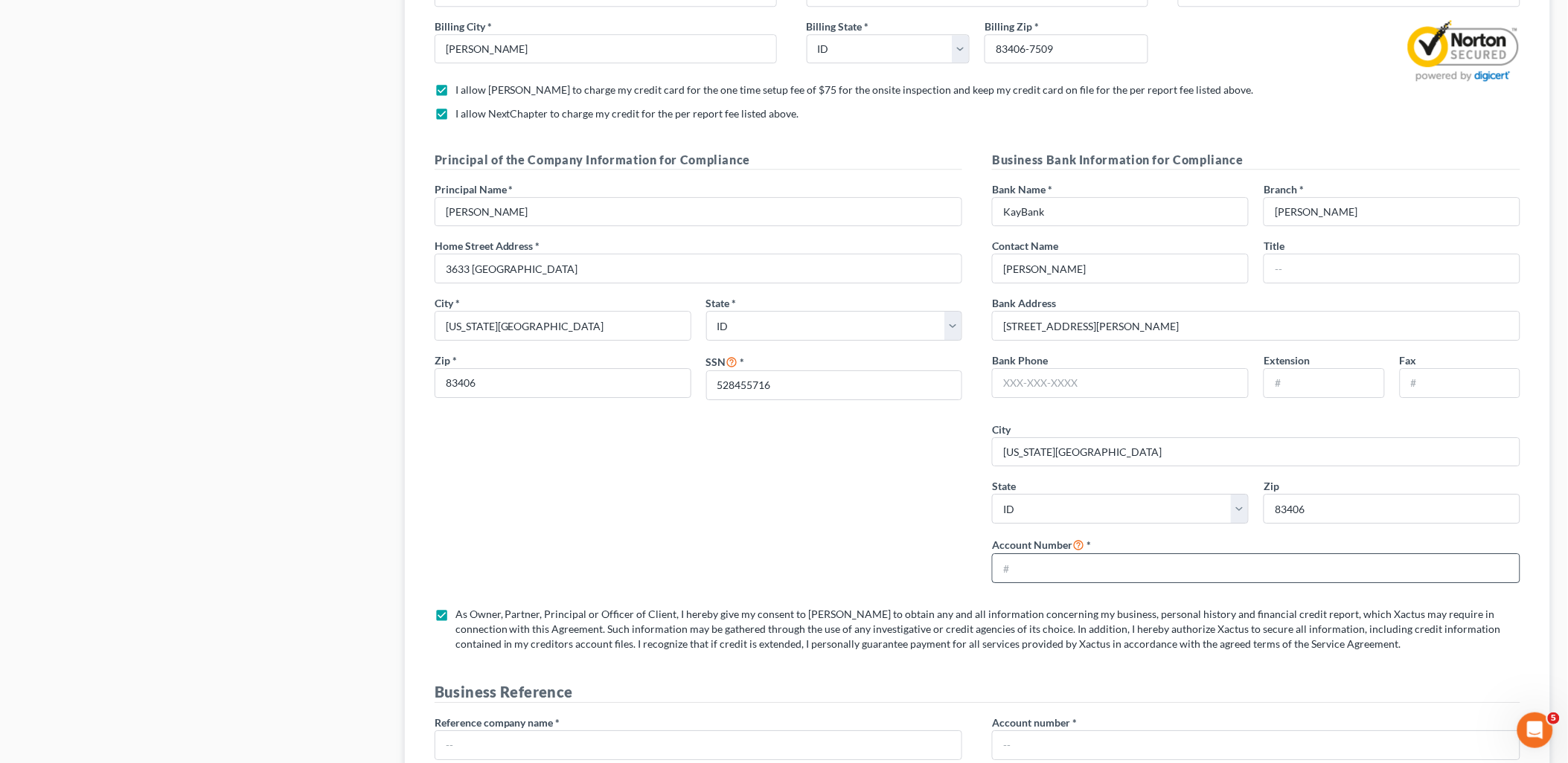
type input "N/A"
click at [1158, 578] on input "text" at bounding box center [1256, 568] width 527 height 28
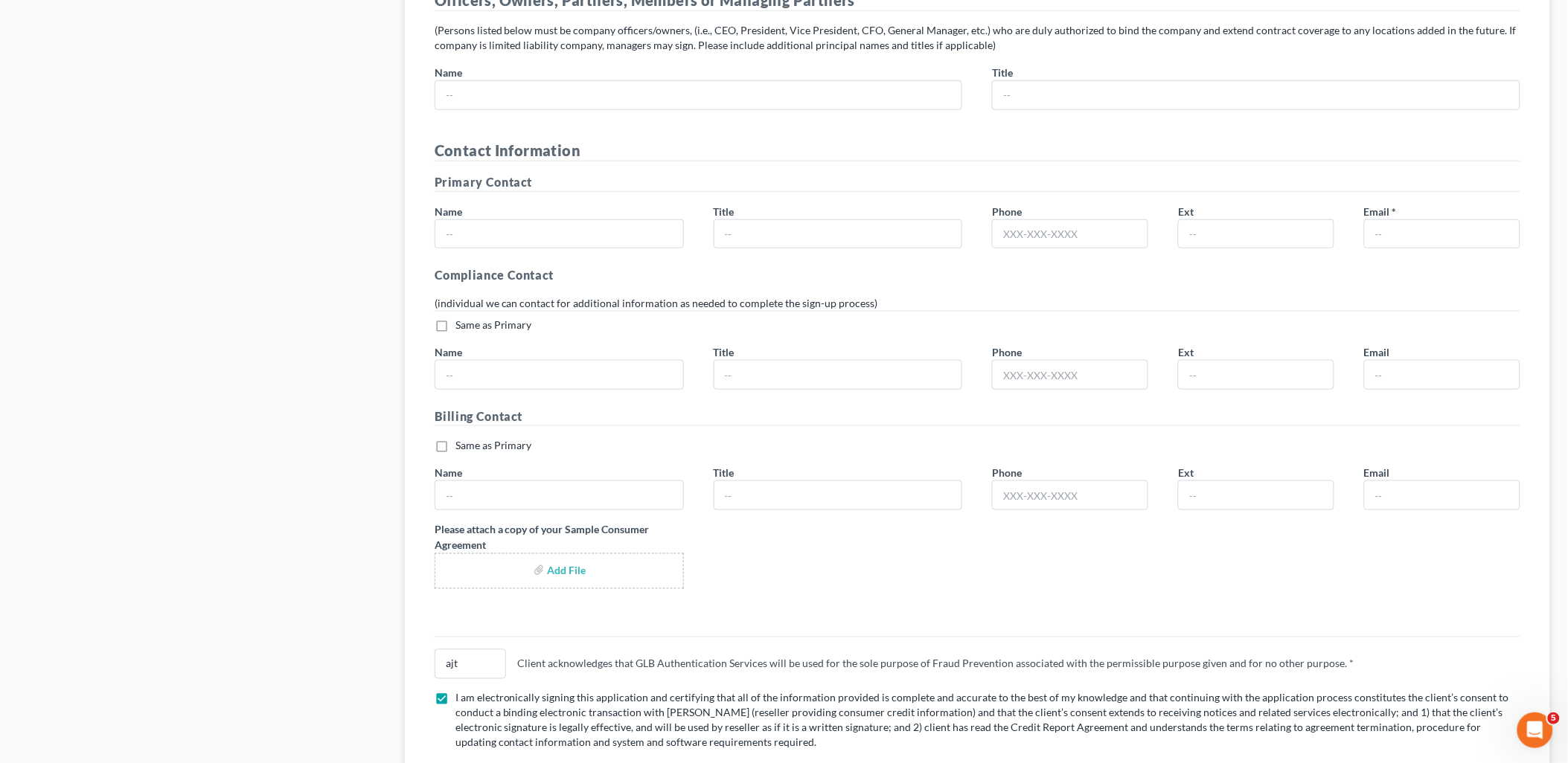
scroll to position [2465, 0]
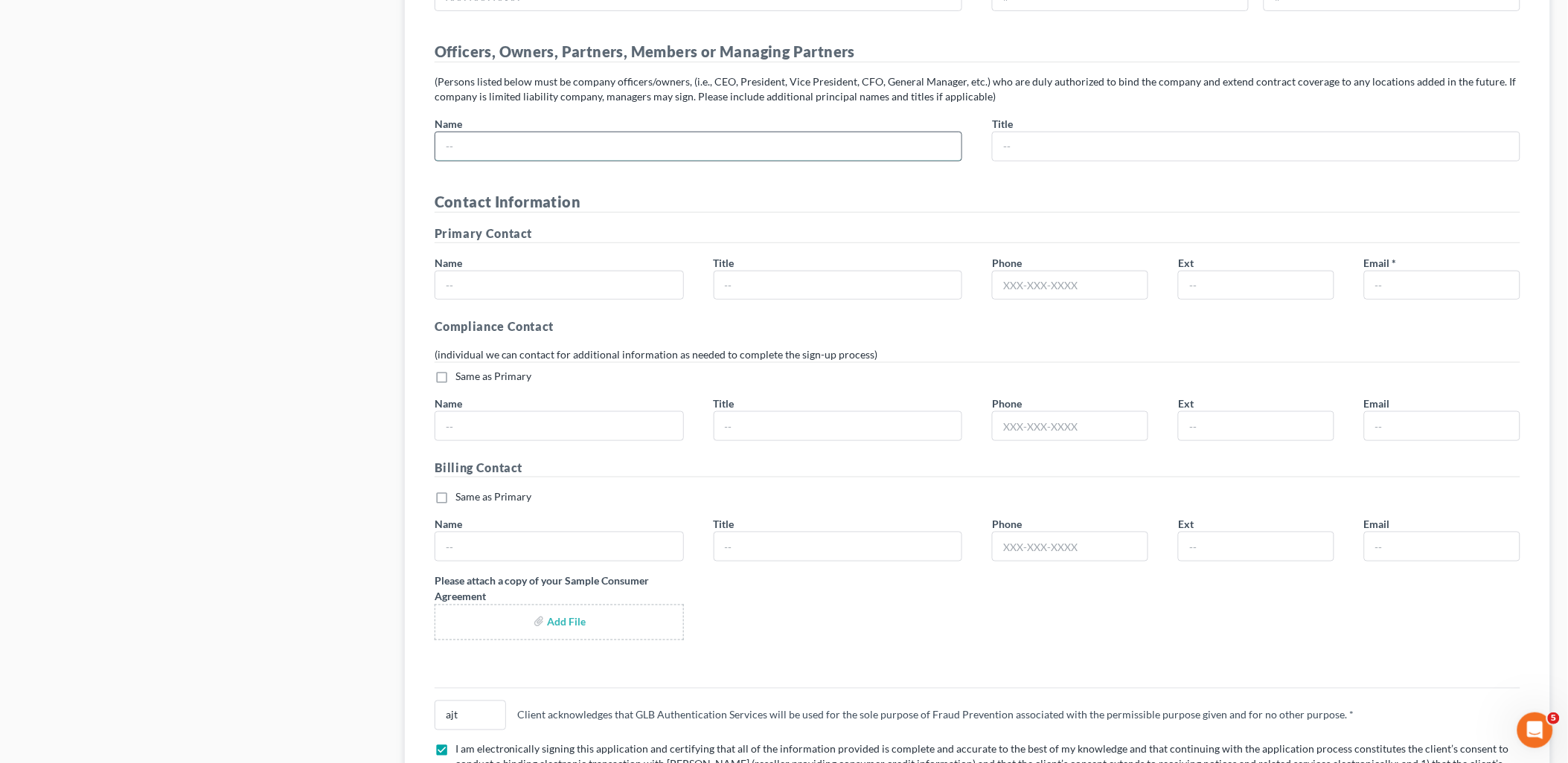
click at [641, 152] on input "text" at bounding box center [699, 146] width 527 height 28
type input "Aaron J. Tolson"
type input "Owner"
click at [511, 283] on input "text" at bounding box center [559, 286] width 248 height 28
type input "Holly Pattee"
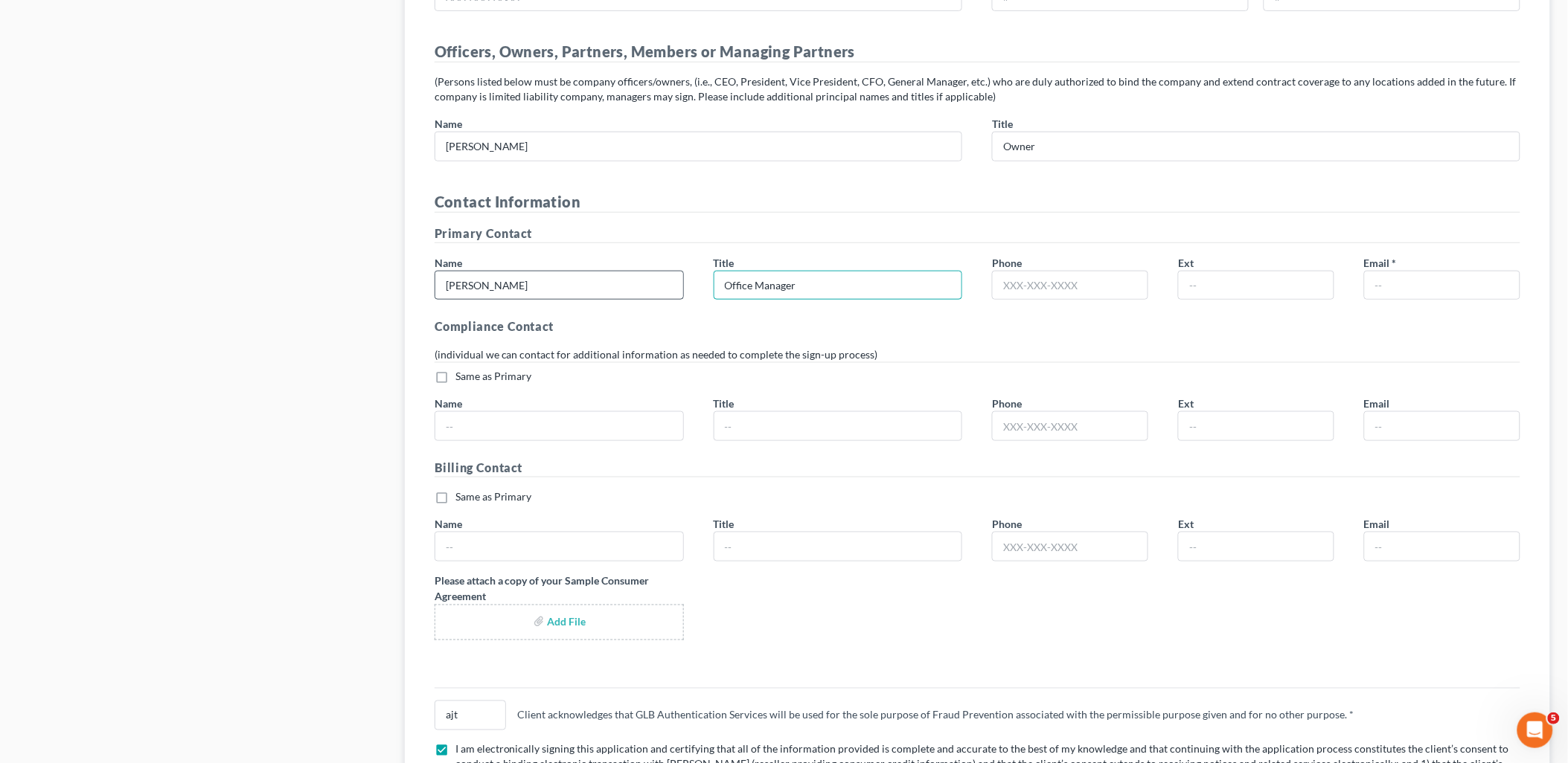
type input "Office Manager"
type input "2082255221"
type input "holly@aaronjtolsonlaw.com"
type input "Village Events"
type input "2087096243"
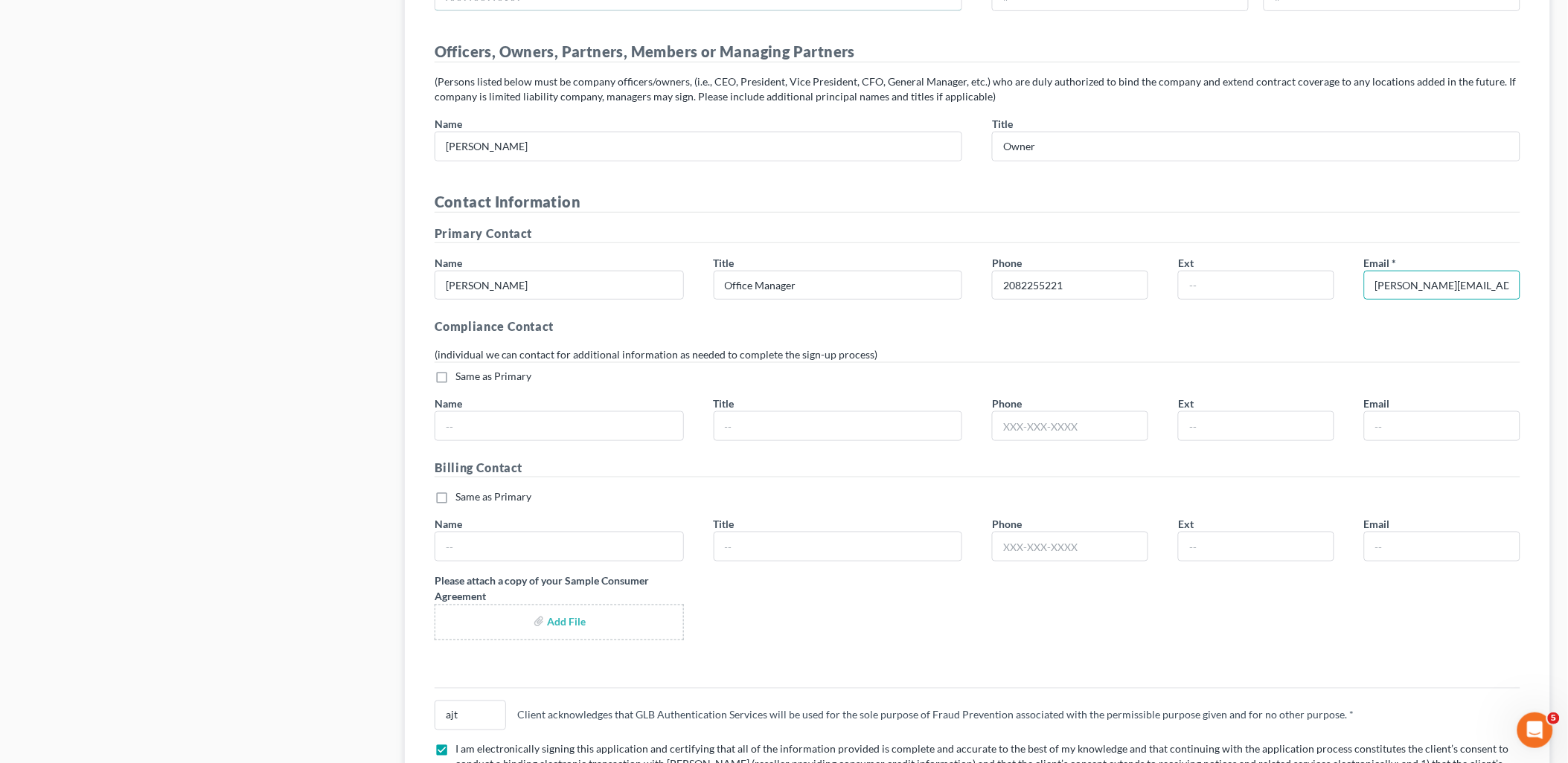
type input "2087096243"
type input "Holly R Pattee"
type input "2087096243"
type input "holly@aaronjtolsonlaw.com"
type input "Holly R Pattee"
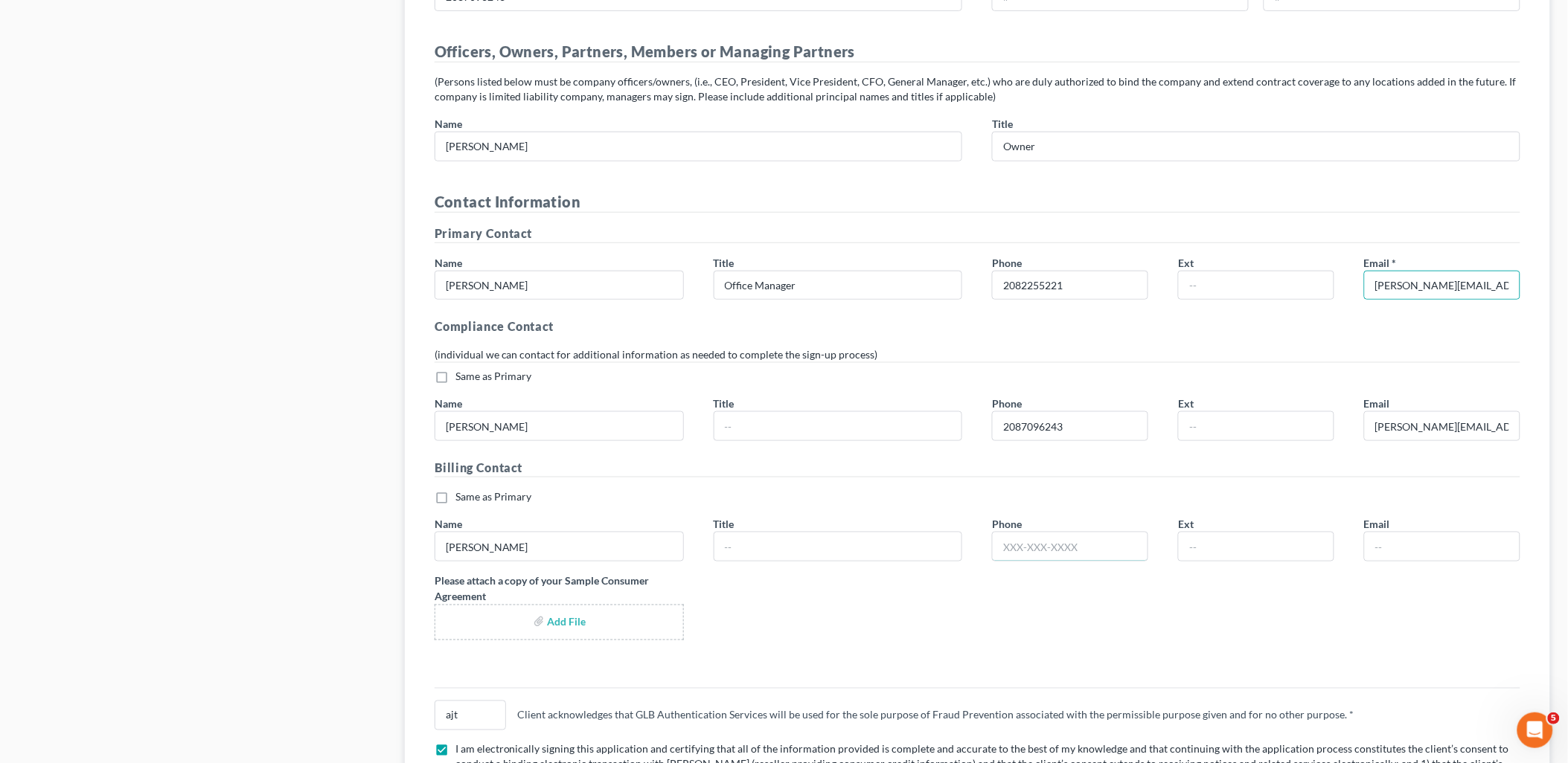
type input "2087096243"
type input "holly@aaronjtolsonlaw.com"
click at [455, 382] on label "Same as Primary *" at bounding box center [493, 375] width 77 height 15
click at [461, 379] on input "Same as Primary *" at bounding box center [465, 373] width 9 height 9
checkbox input "true"
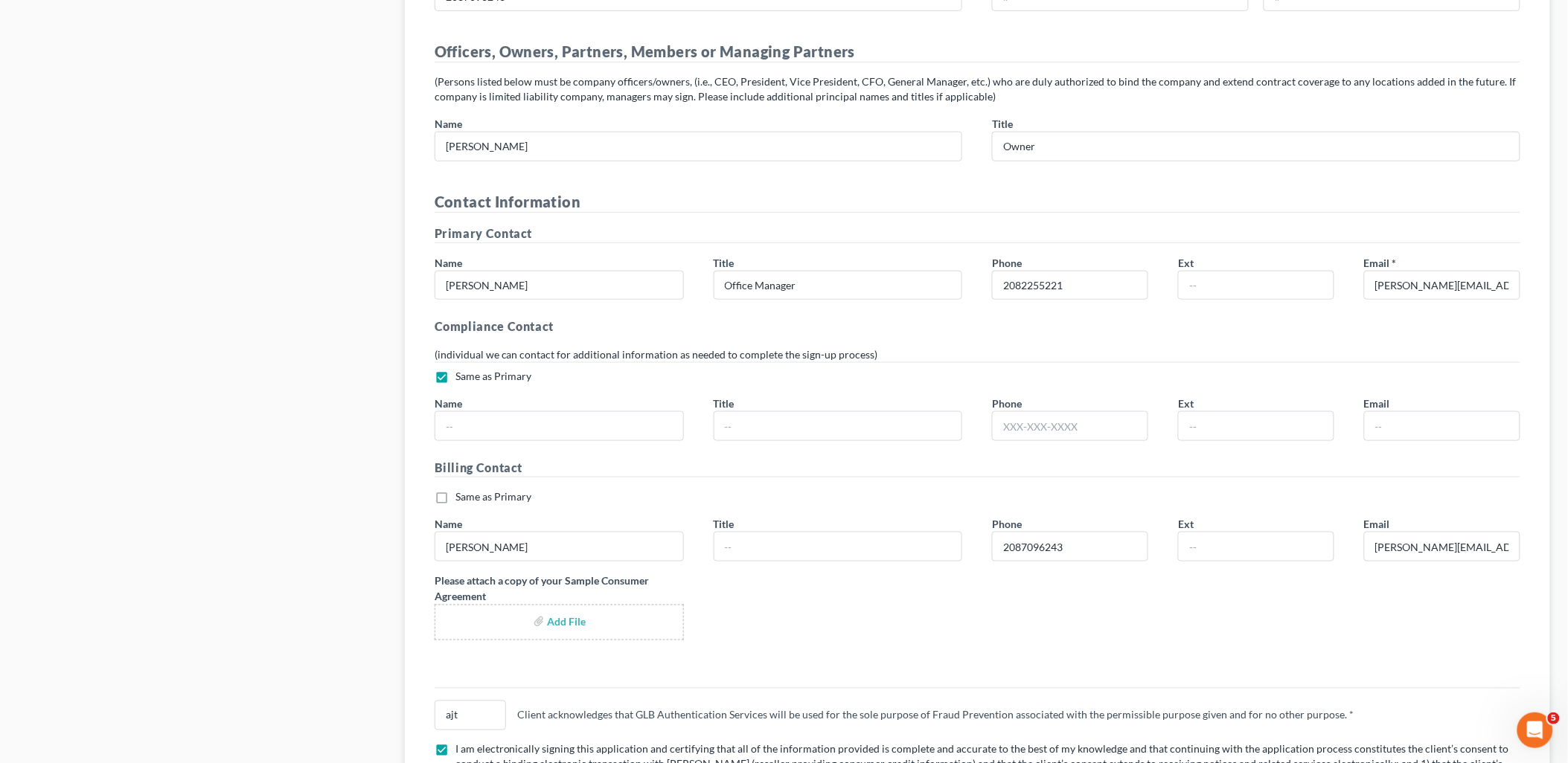
click at [455, 501] on label "Same as Primary *" at bounding box center [493, 496] width 77 height 15
click at [461, 499] on input "Same as Primary *" at bounding box center [465, 494] width 9 height 9
checkbox input "true"
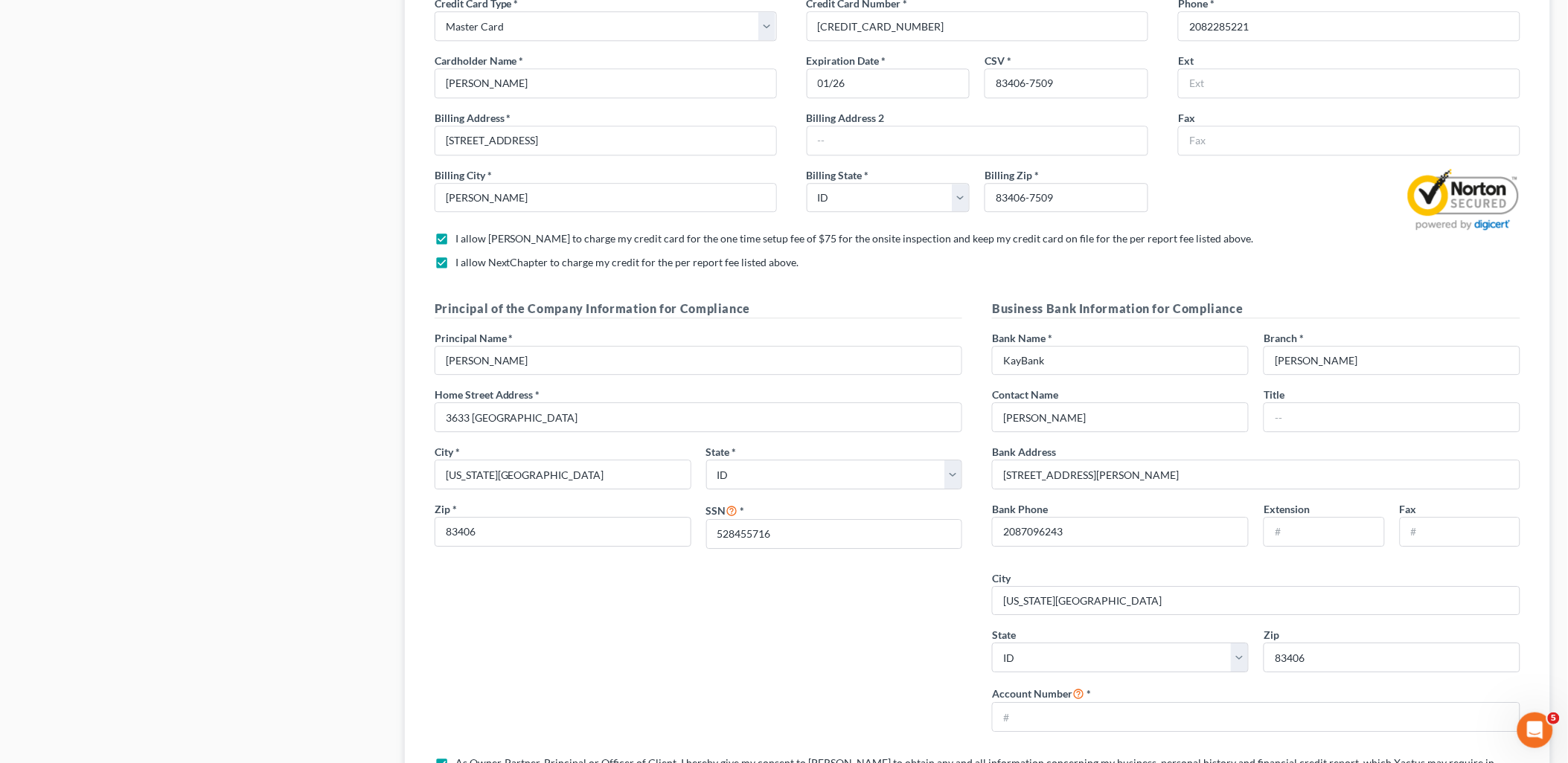
scroll to position [1391, 0]
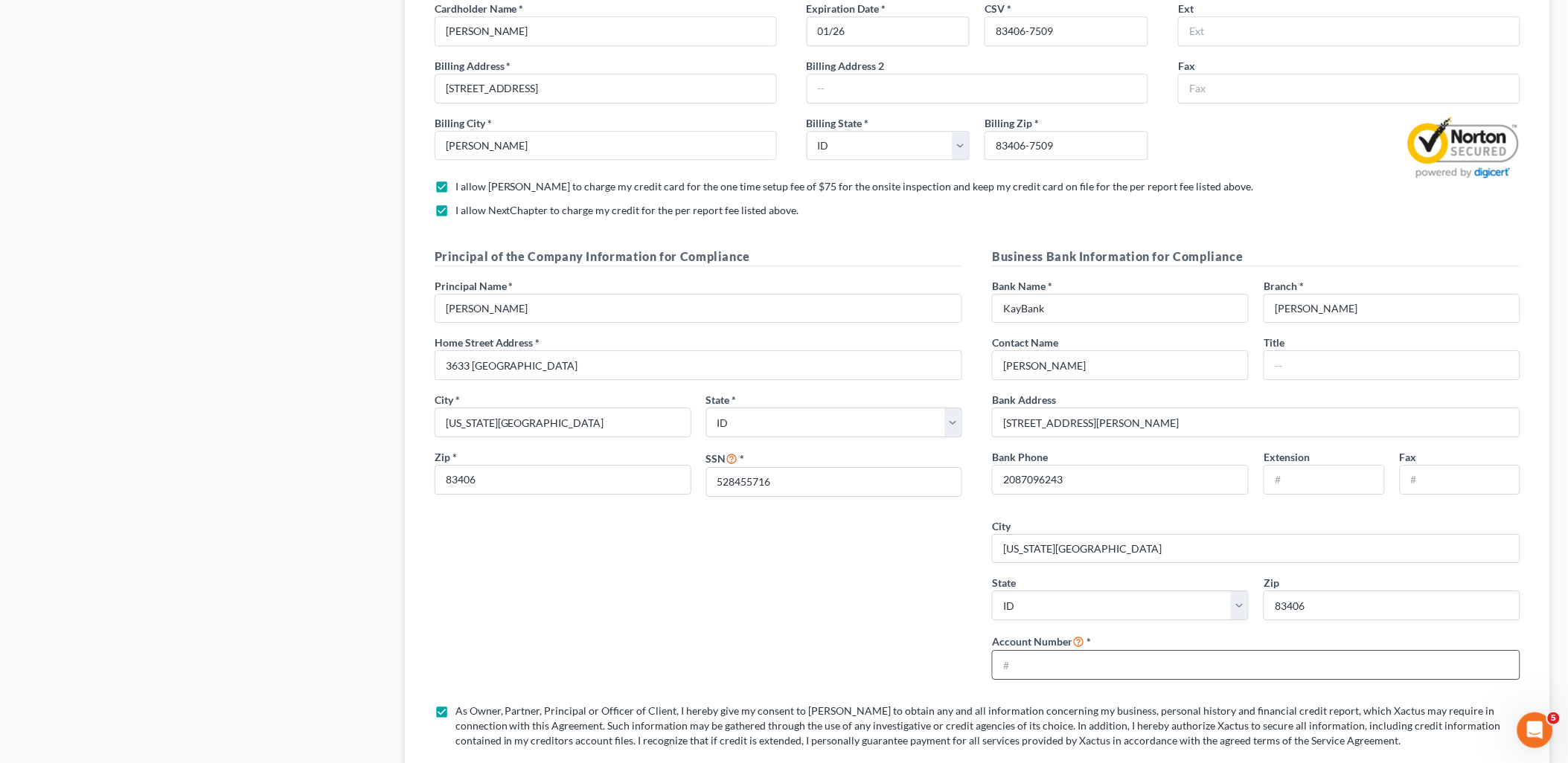
click at [1152, 660] on input "text" at bounding box center [1256, 665] width 527 height 28
type input "KeyBank"
click at [1120, 671] on input "text" at bounding box center [1256, 665] width 527 height 28
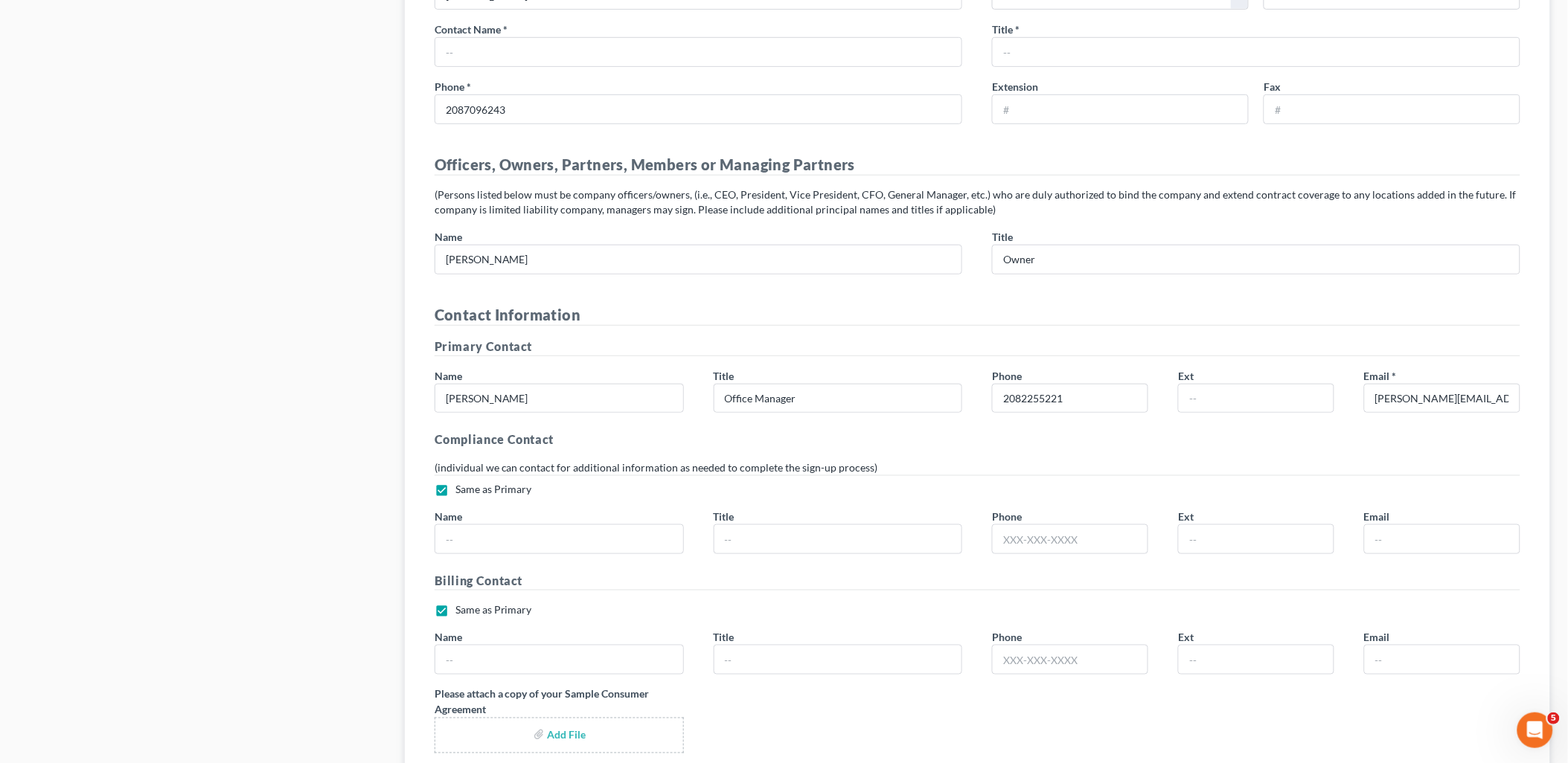
scroll to position [2630, 0]
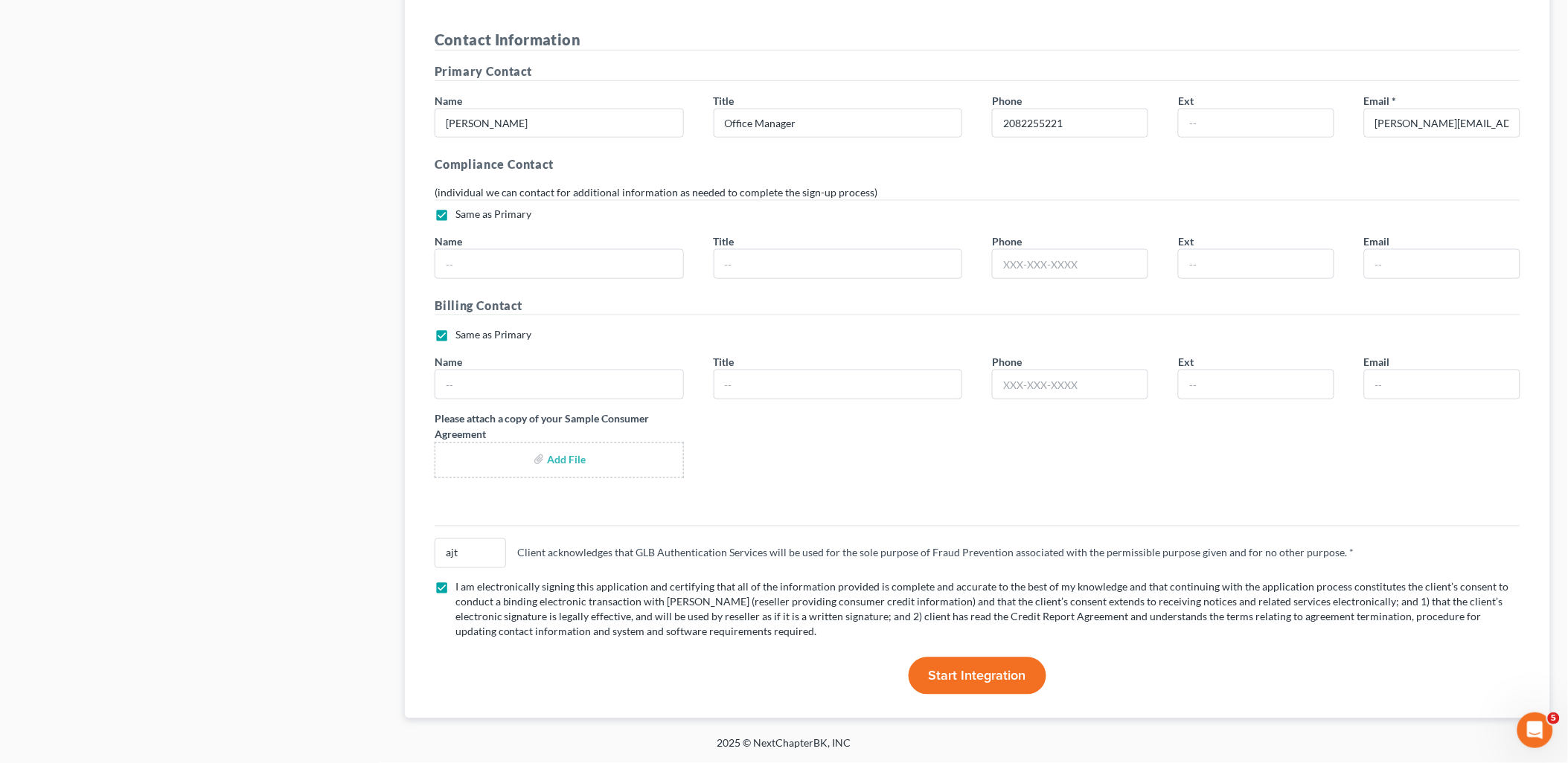
type input "121191008634"
click at [993, 674] on span "Start Integration" at bounding box center [977, 676] width 98 height 16
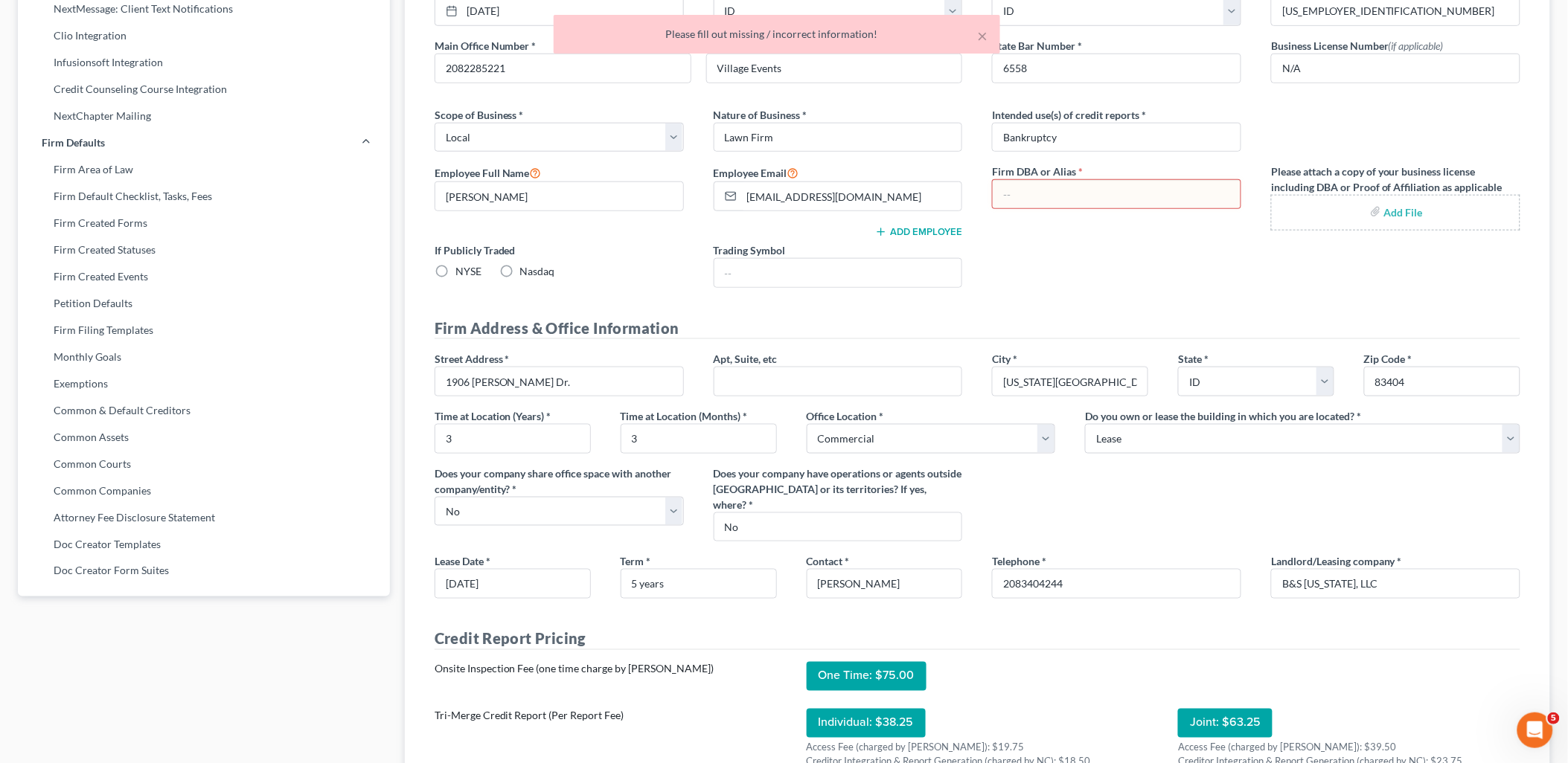
scroll to position [383, 0]
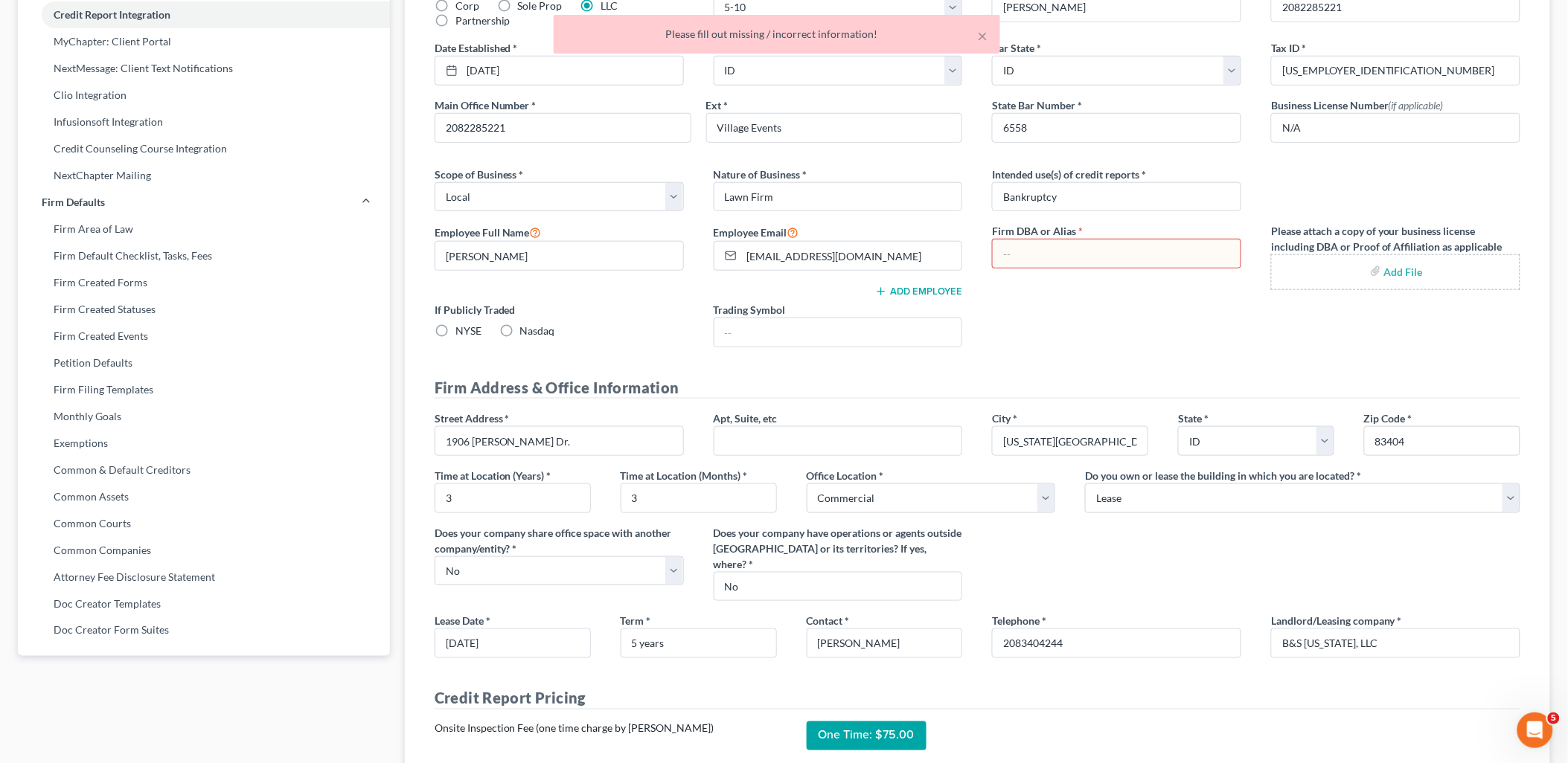
click at [1084, 254] on input "text" at bounding box center [1116, 253] width 248 height 28
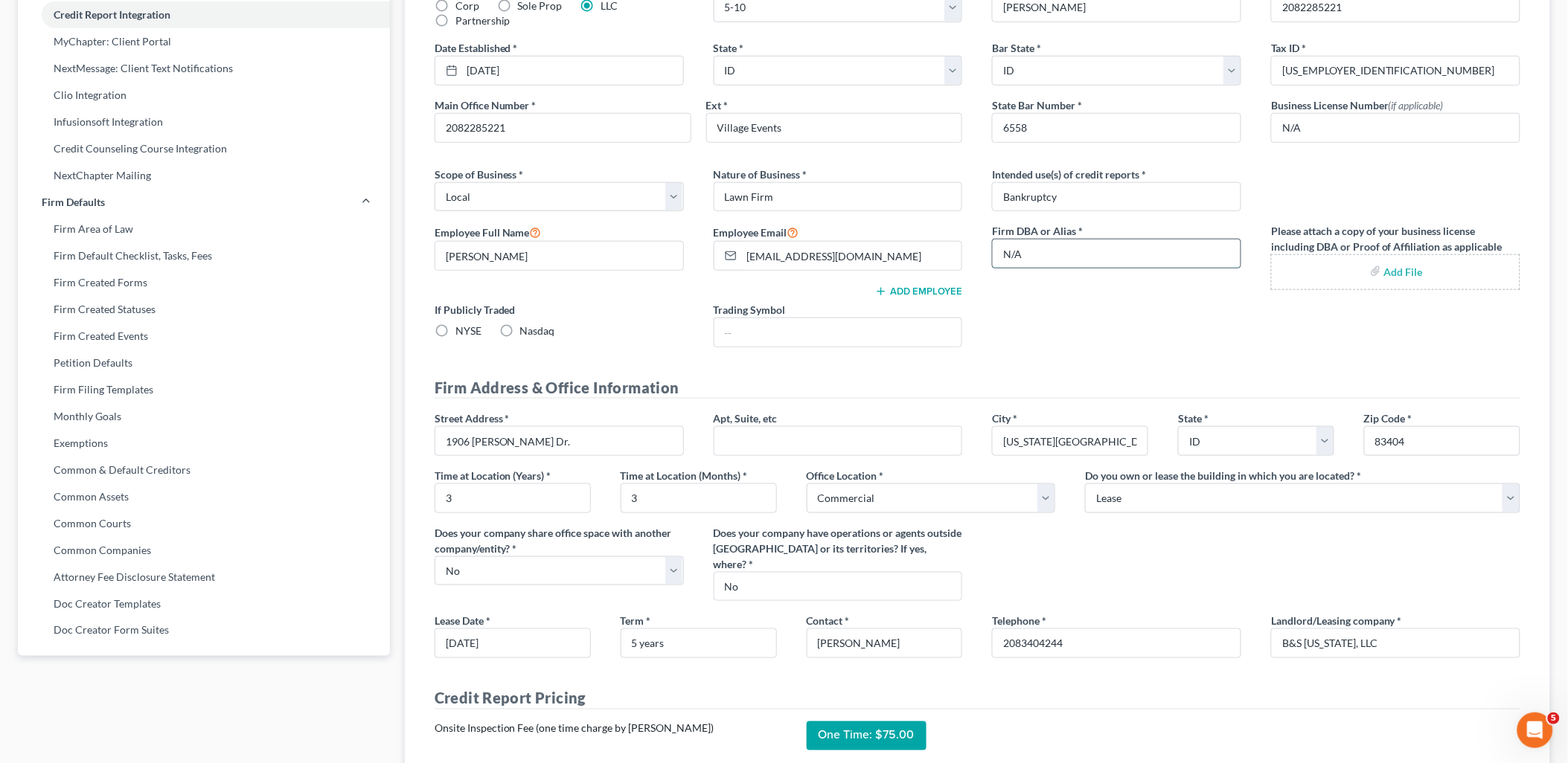
type input "N/A"
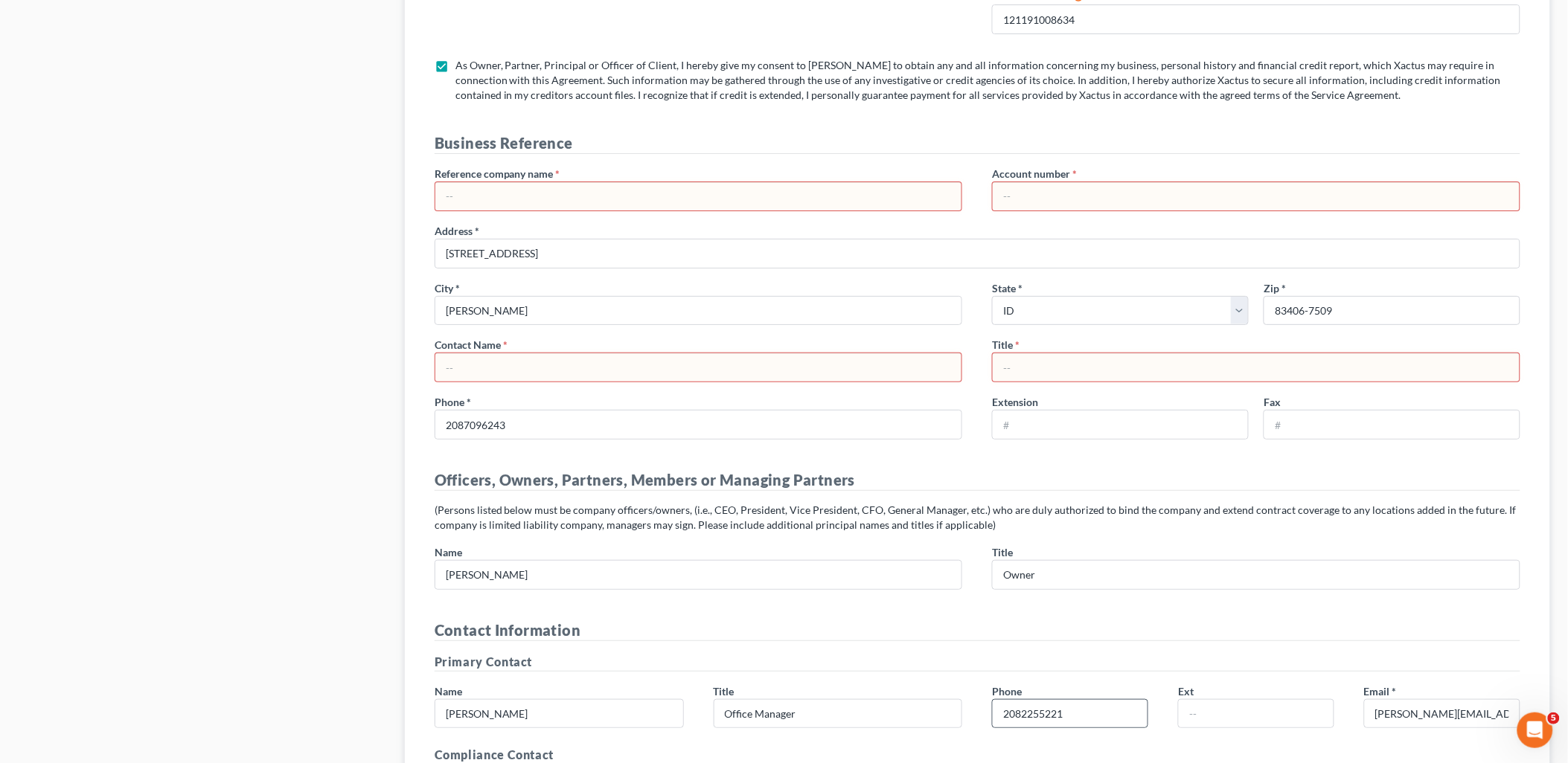
scroll to position [2036, 0]
click at [912, 374] on input "text" at bounding box center [699, 368] width 527 height 28
click at [742, 375] on input "text" at bounding box center [699, 368] width 527 height 28
type input "Holly Pattee"
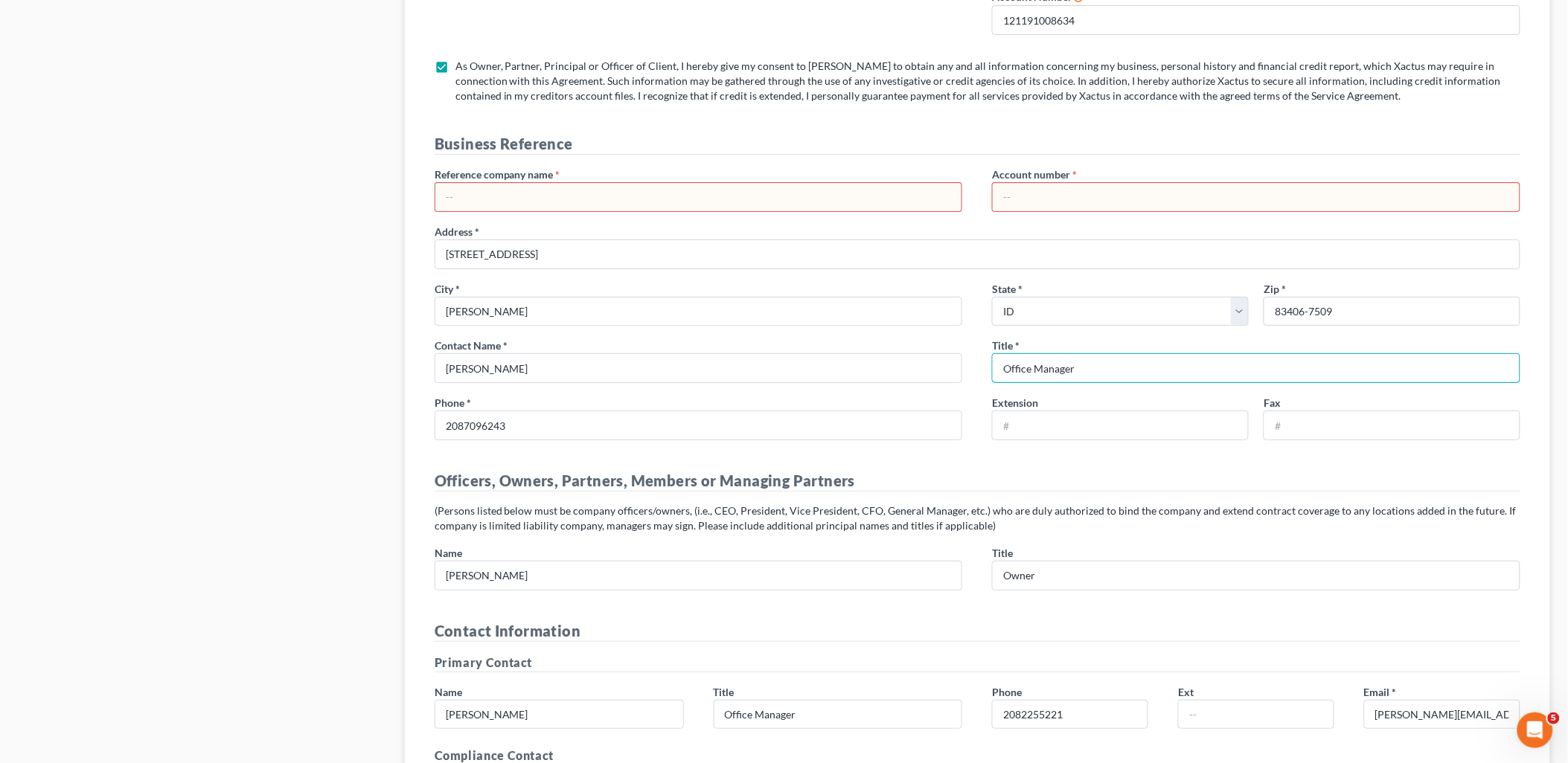
type input "Office Manager"
click at [686, 196] on input "text" at bounding box center [699, 197] width 527 height 28
type input "Legal Logic, Chartered"
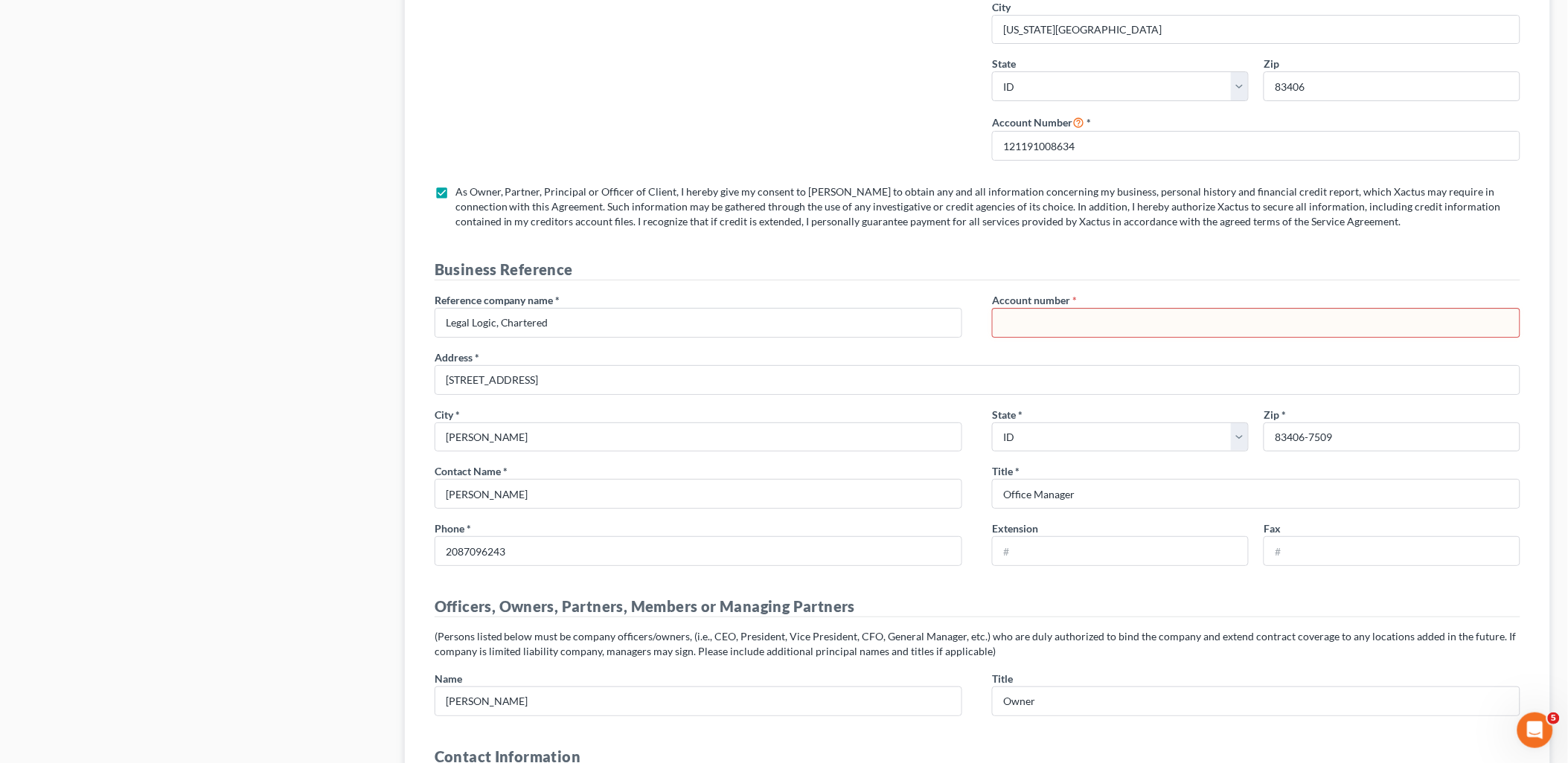
scroll to position [1870, 0]
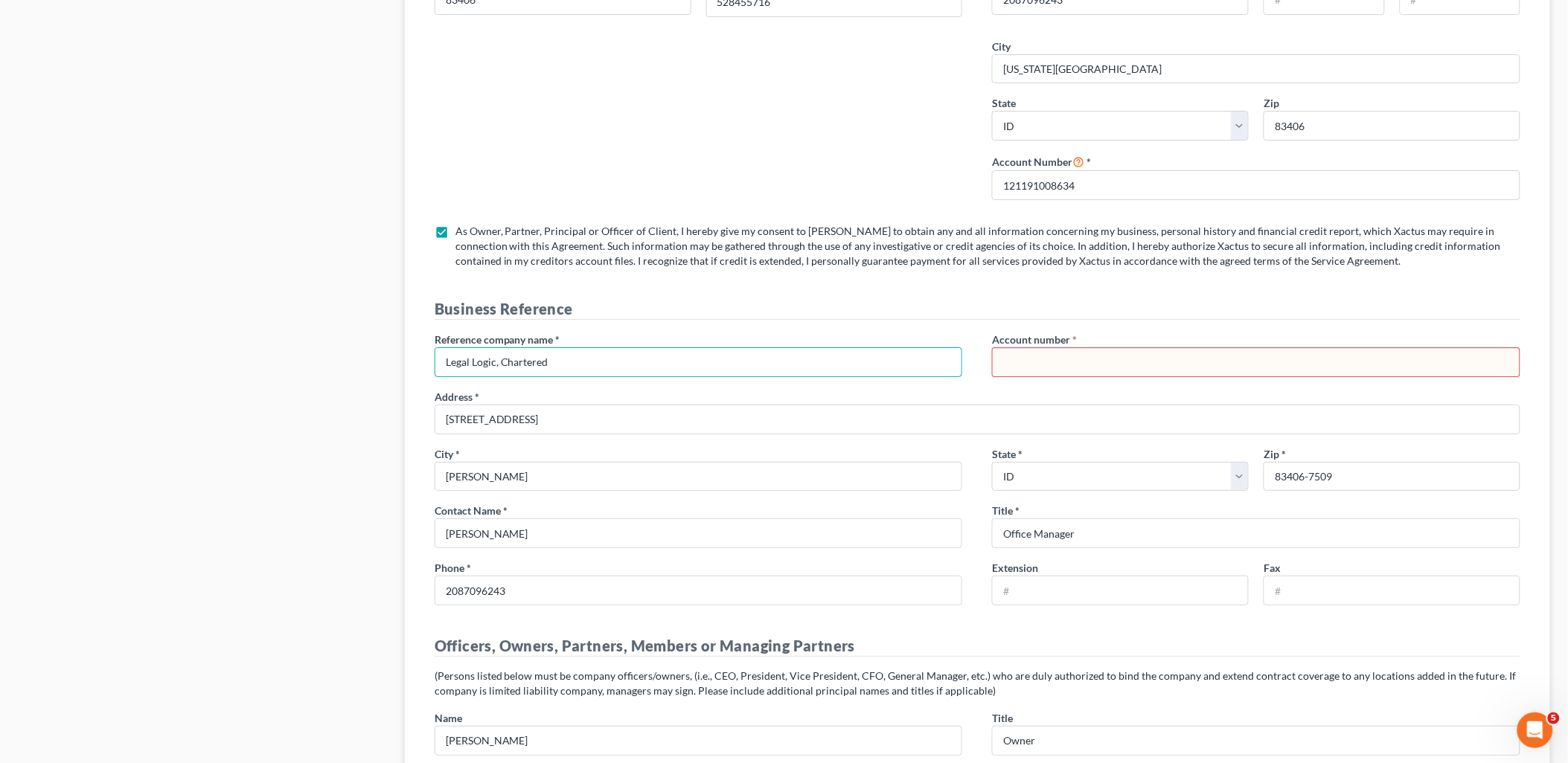
drag, startPoint x: 635, startPoint y: 373, endPoint x: 422, endPoint y: 400, distance: 214.7
click at [424, 400] on div "Reference company name * Legal Logic, Chartered Account number * Address * 3633…" at bounding box center [977, 474] width 1116 height 286
type input "Aaron J. Tolson"
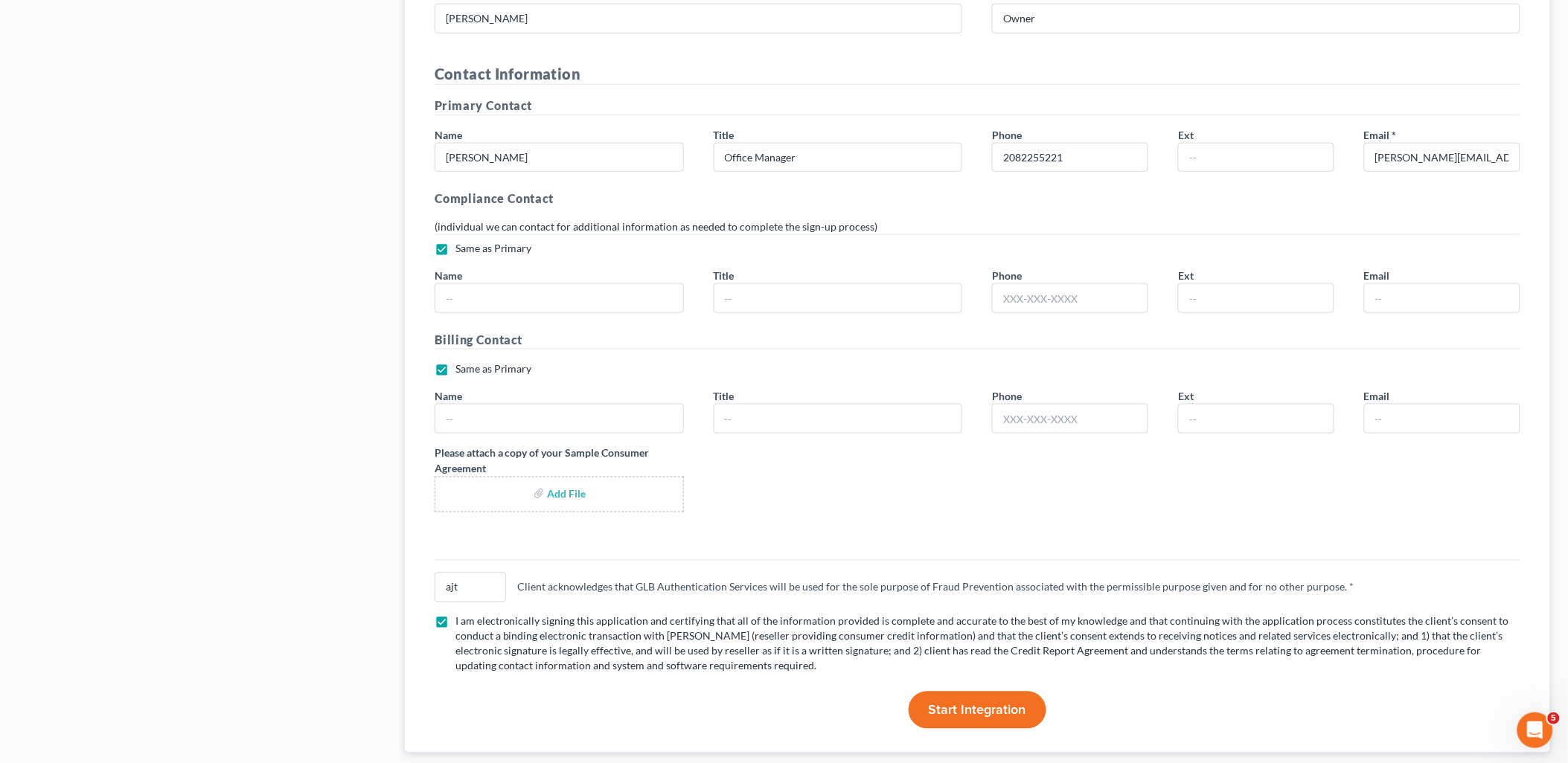
scroll to position [2630, 0]
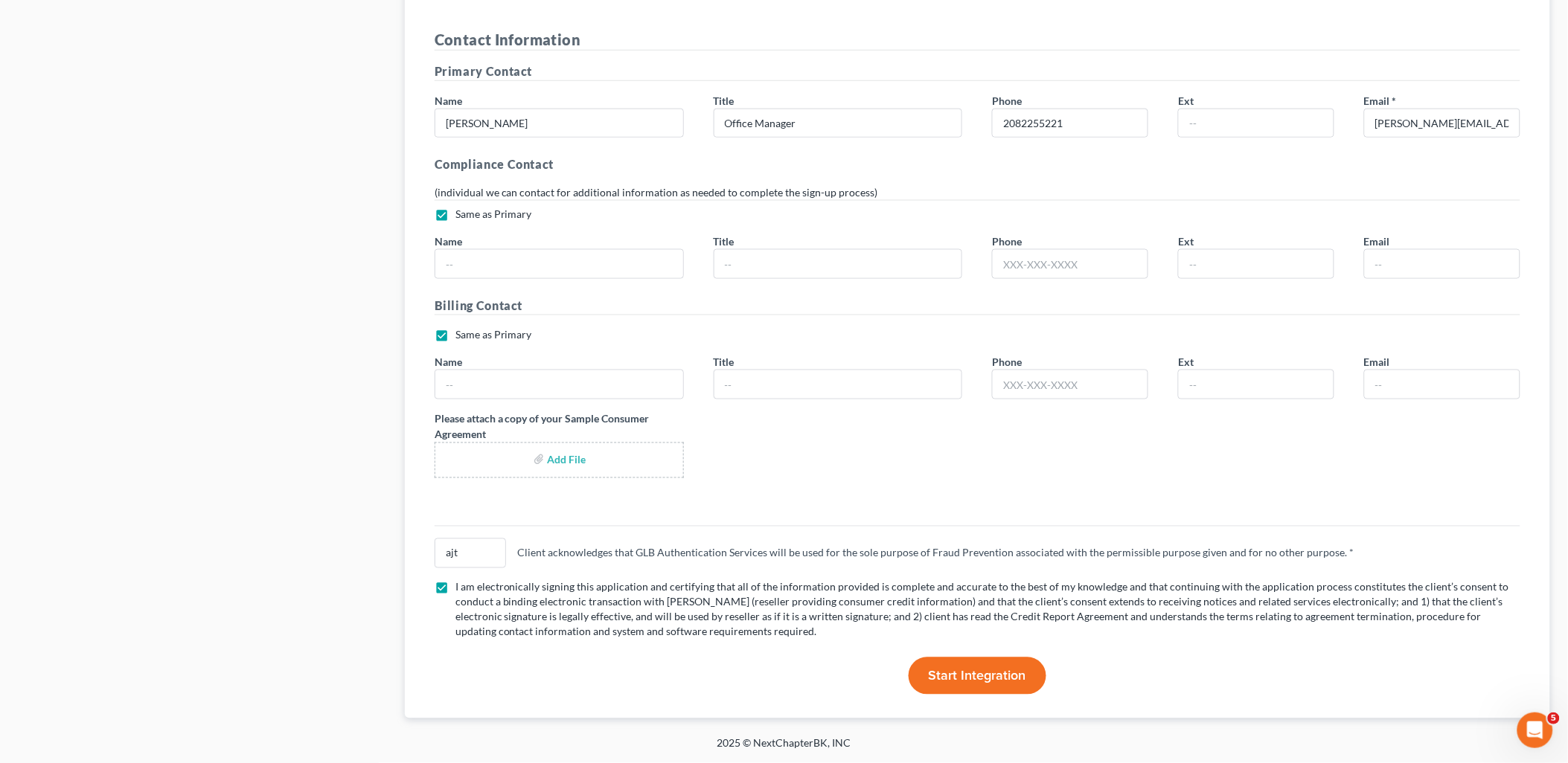
type input "N/A"
click at [964, 657] on div "ajt Client acknowledges that GLB Authentication Services will be used for the s…" at bounding box center [977, 603] width 1116 height 180
click at [976, 667] on button "Start Integration" at bounding box center [977, 676] width 137 height 37
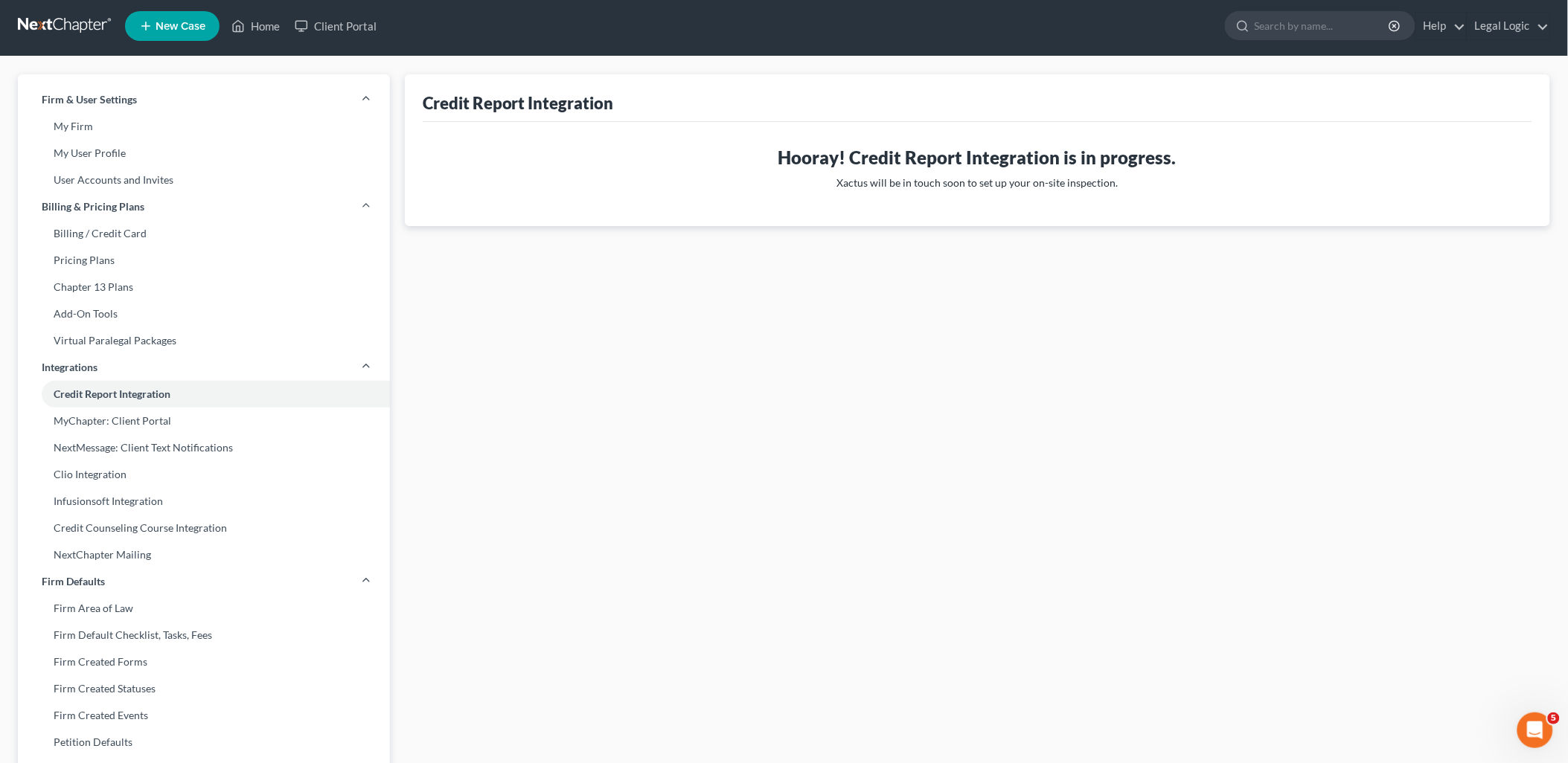
scroll to position [0, 0]
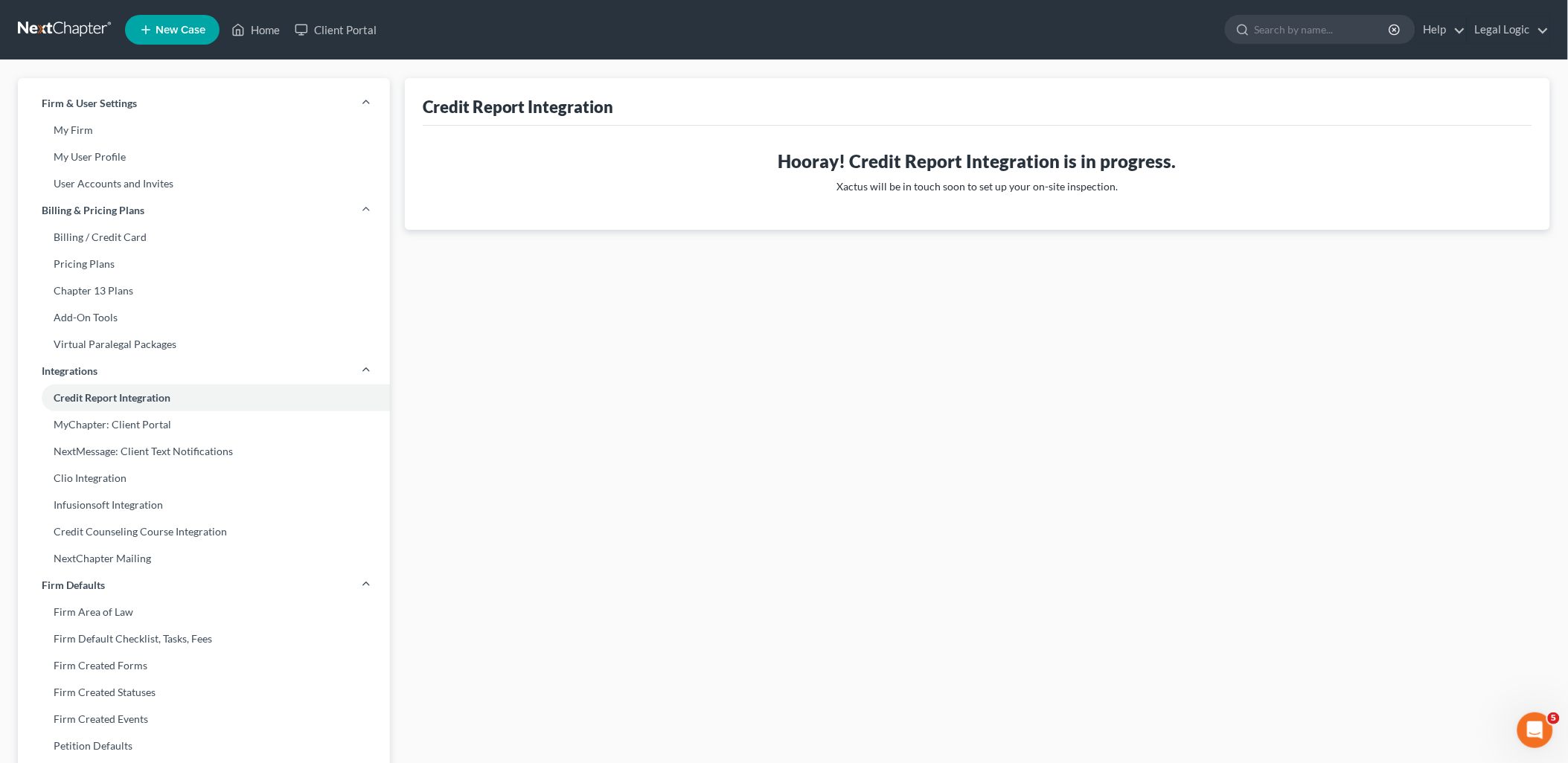
click at [167, 24] on span "New Case" at bounding box center [180, 29] width 50 height 11
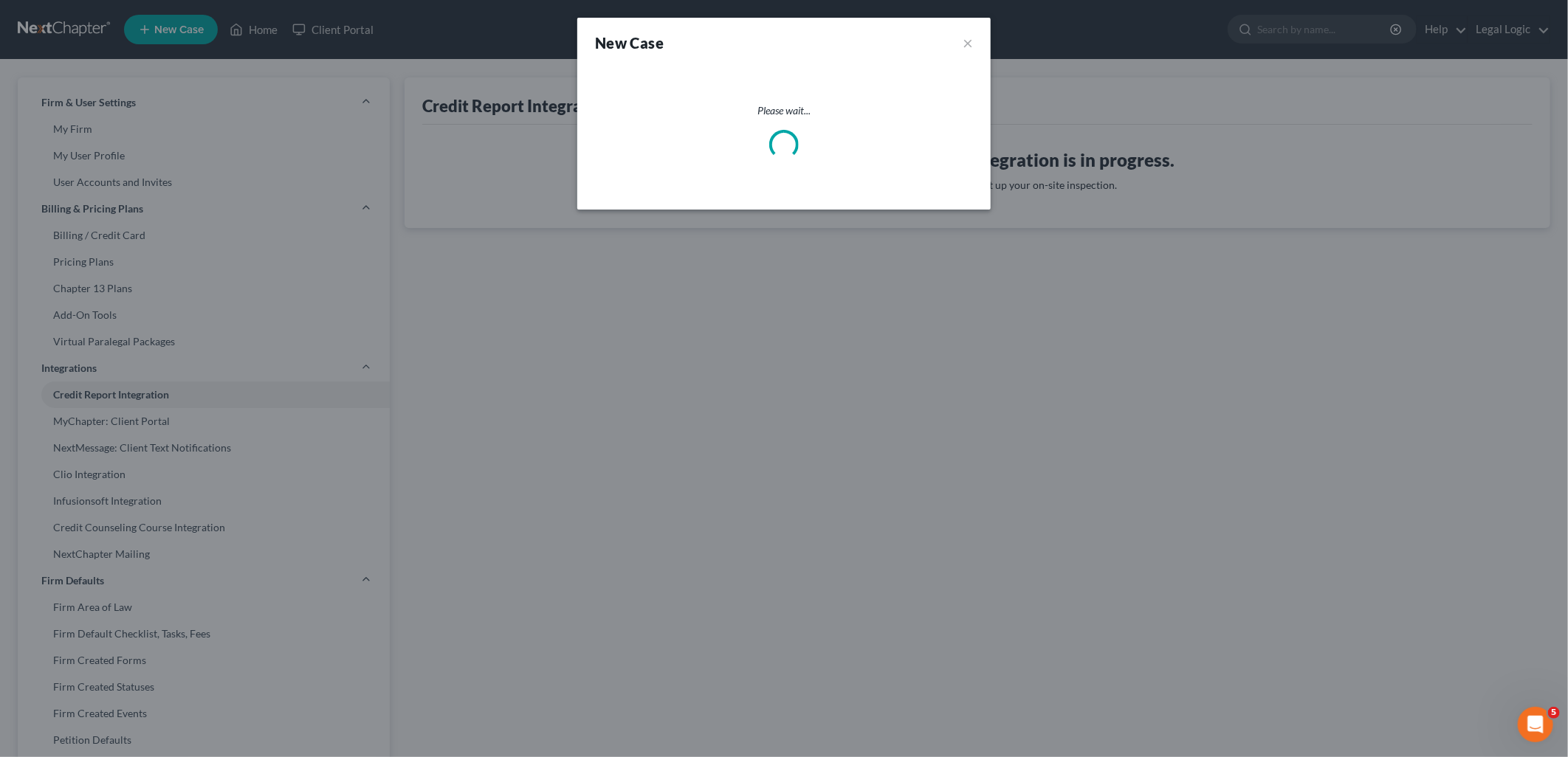
select select "23"
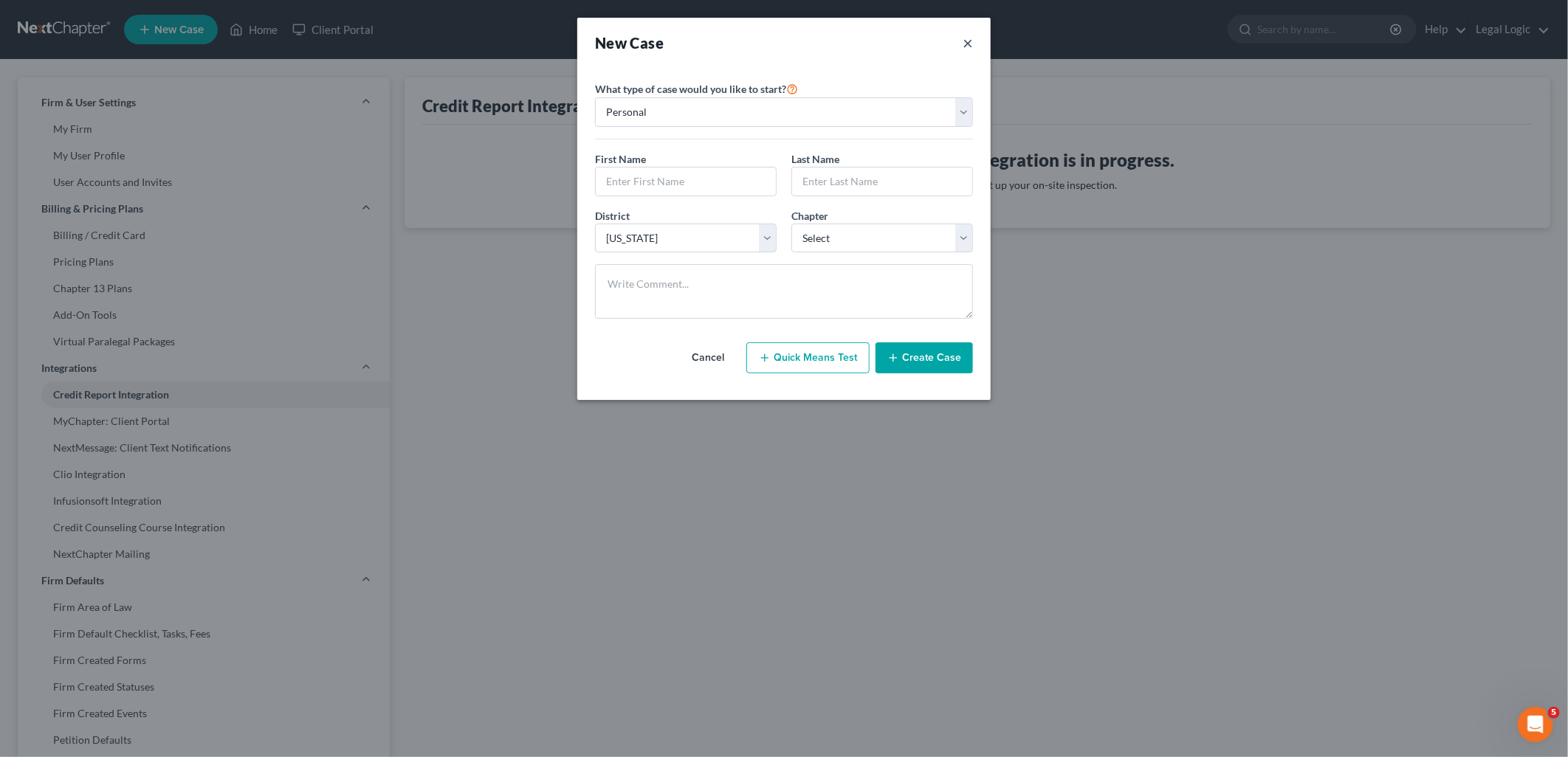
click at [963, 45] on button "×" at bounding box center [968, 43] width 10 height 21
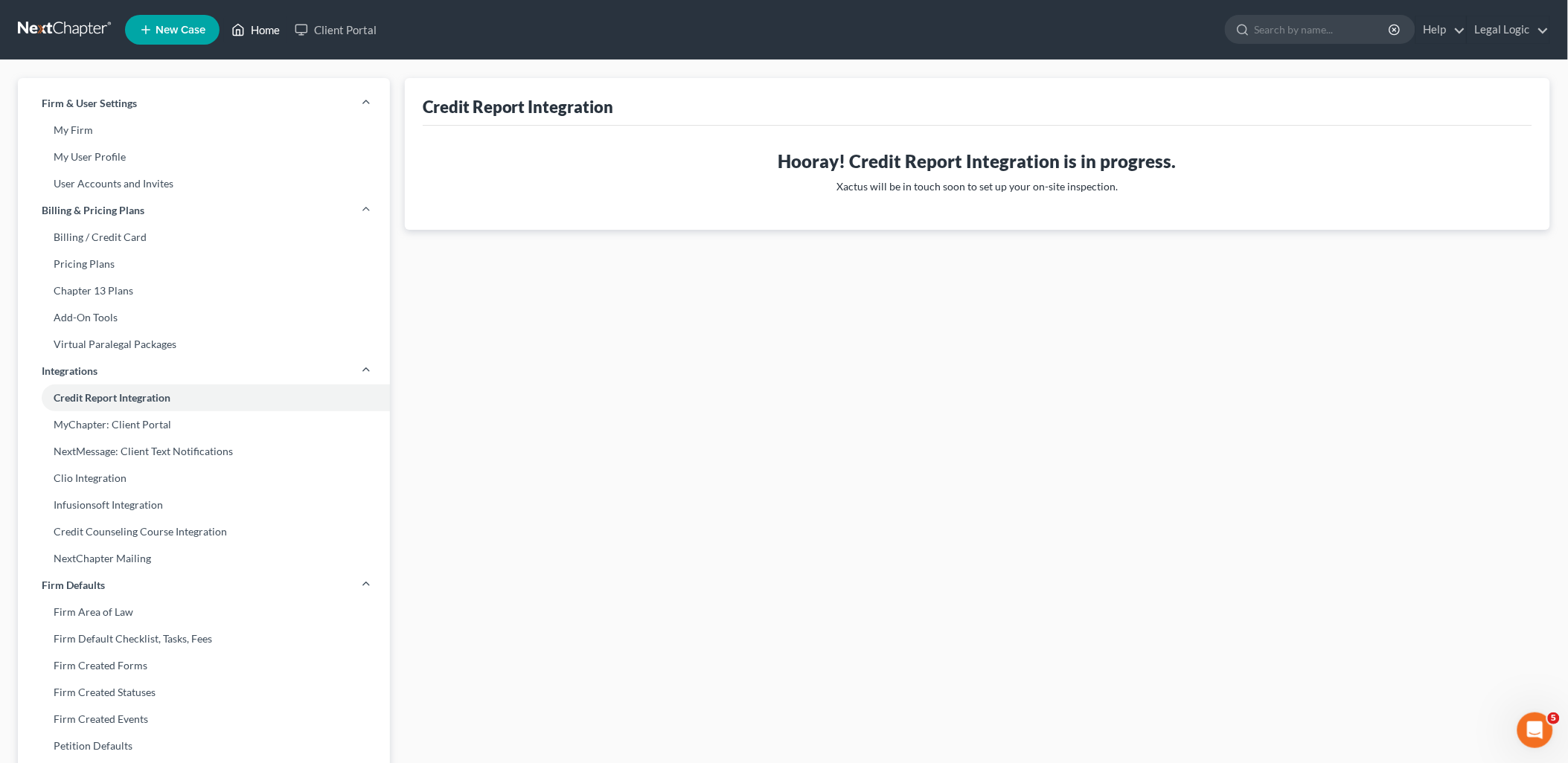
click at [258, 30] on link "Home" at bounding box center [255, 29] width 63 height 27
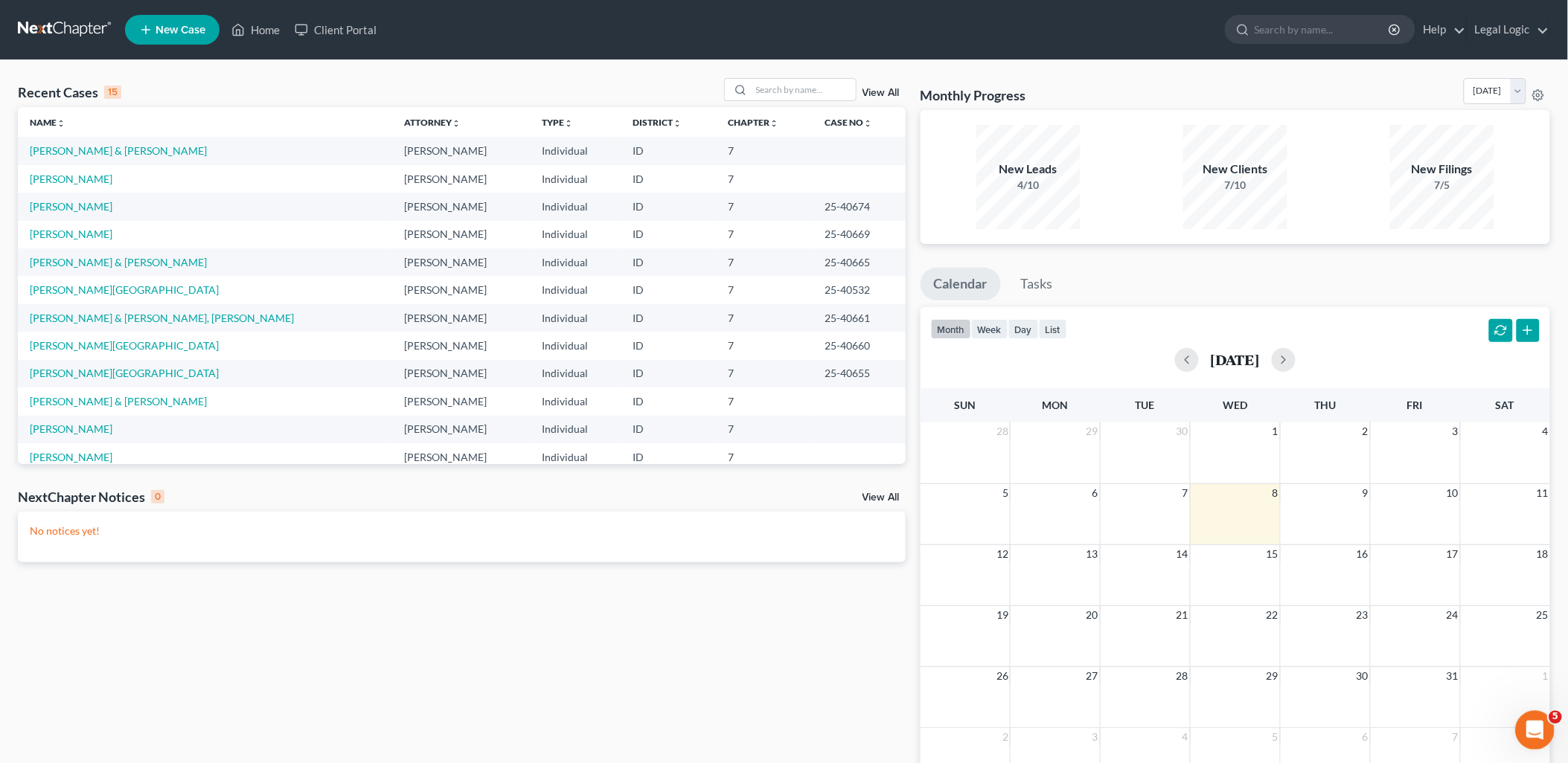
click at [1536, 721] on icon "Open Intercom Messenger" at bounding box center [1533, 728] width 24 height 24
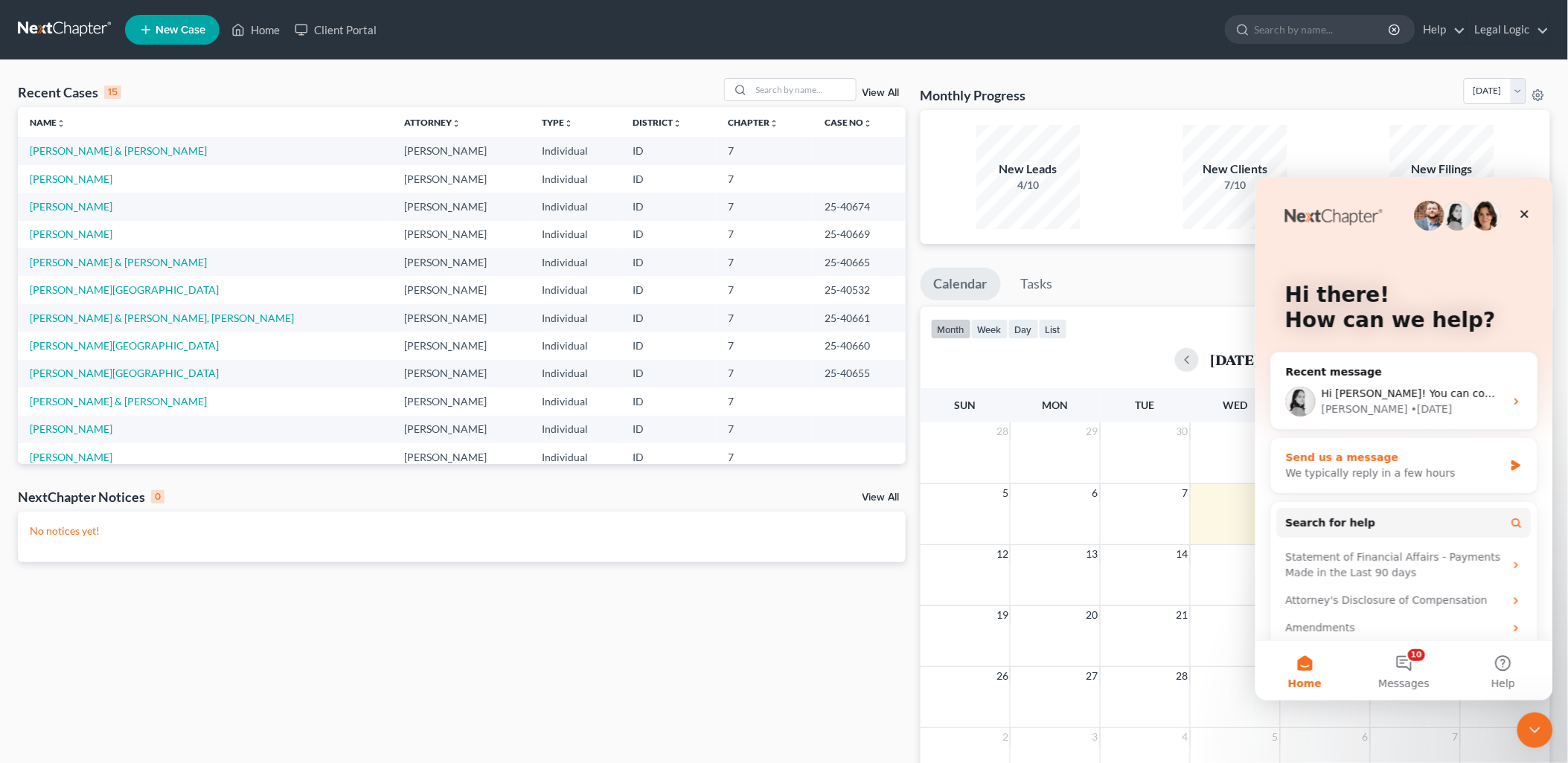
click at [1483, 458] on div "Send us a message" at bounding box center [1394, 457] width 218 height 16
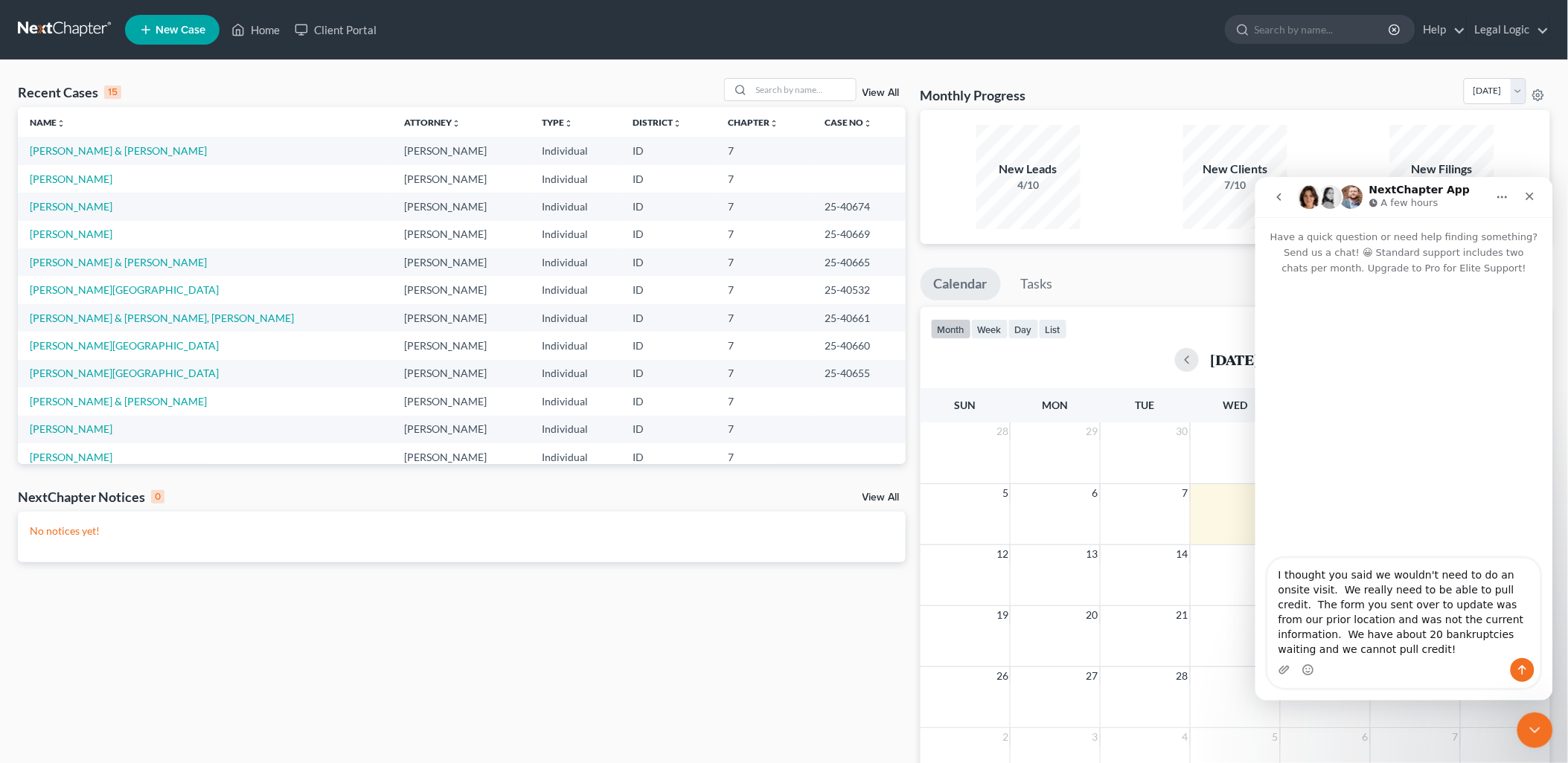
type textarea "I thought you said we wouldn't need to do an onsite visit. We really need to be…"
click at [1524, 665] on icon "Send a message…" at bounding box center [1521, 670] width 12 height 12
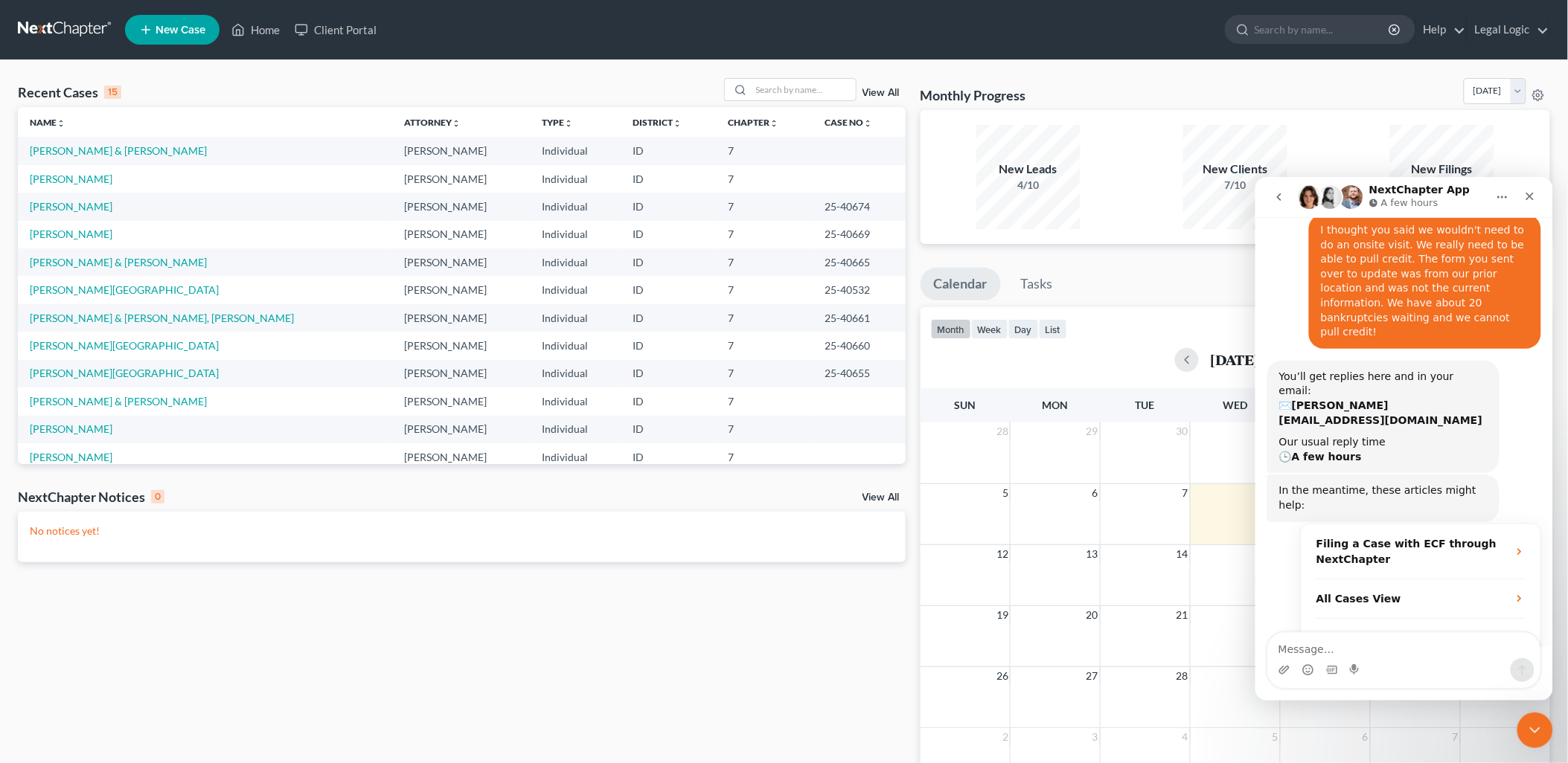
scroll to position [157, 0]
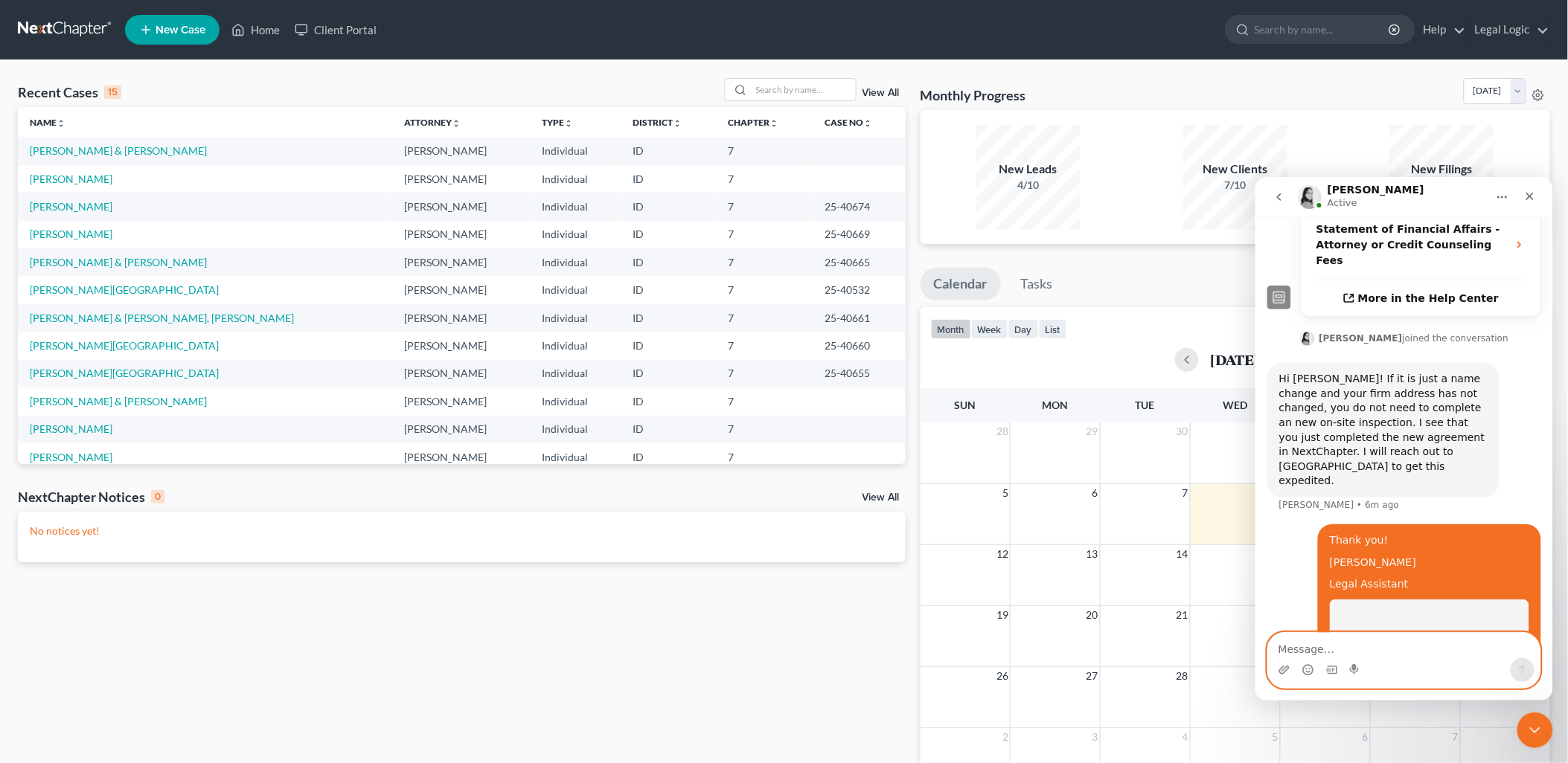
scroll to position [488, 0]
drag, startPoint x: 1533, startPoint y: 722, endPoint x: 3044, endPoint y: 1413, distance: 1661.5
click at [1533, 722] on icon "Close Intercom Messenger" at bounding box center [1532, 728] width 18 height 18
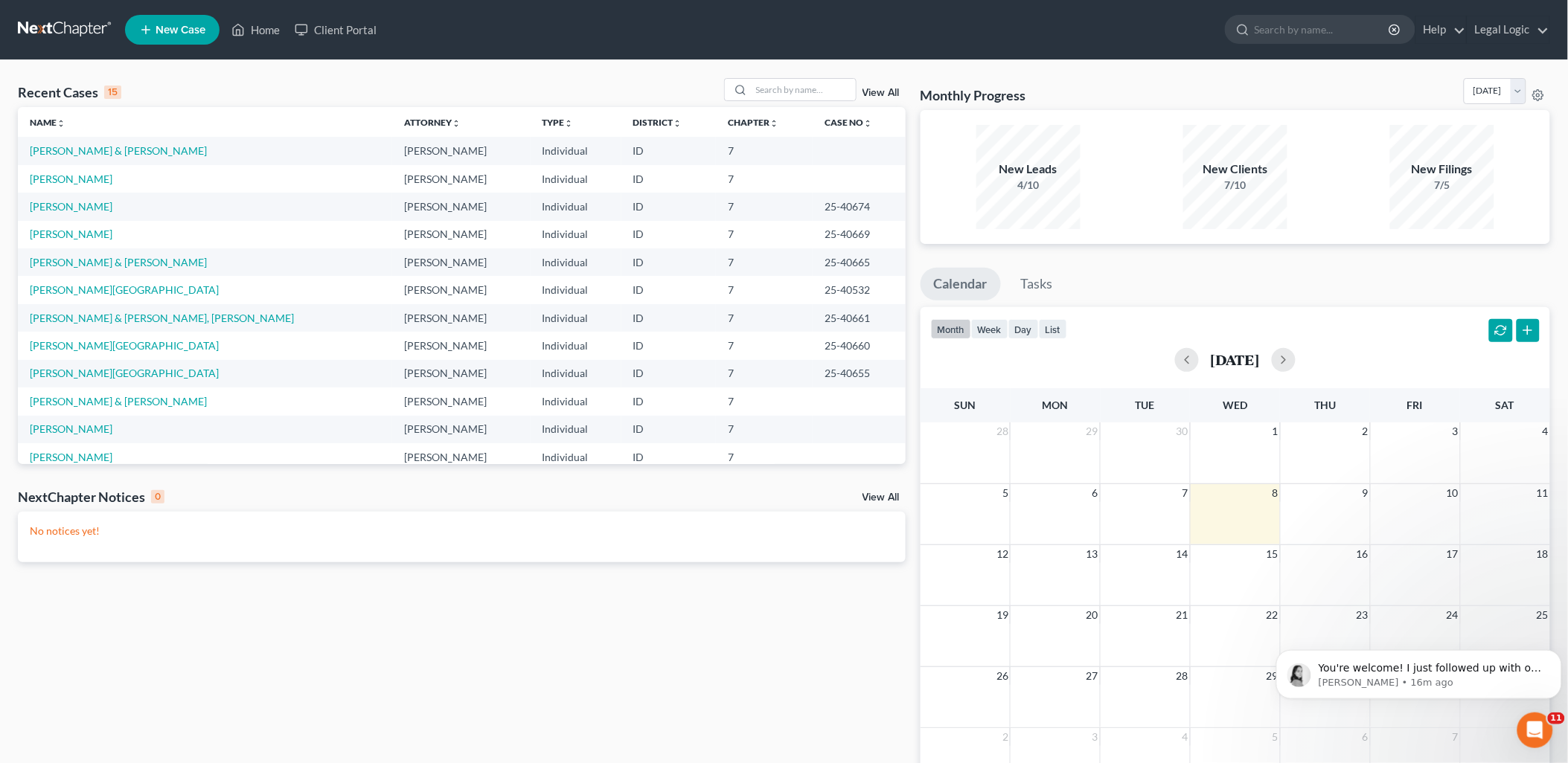
scroll to position [621, 0]
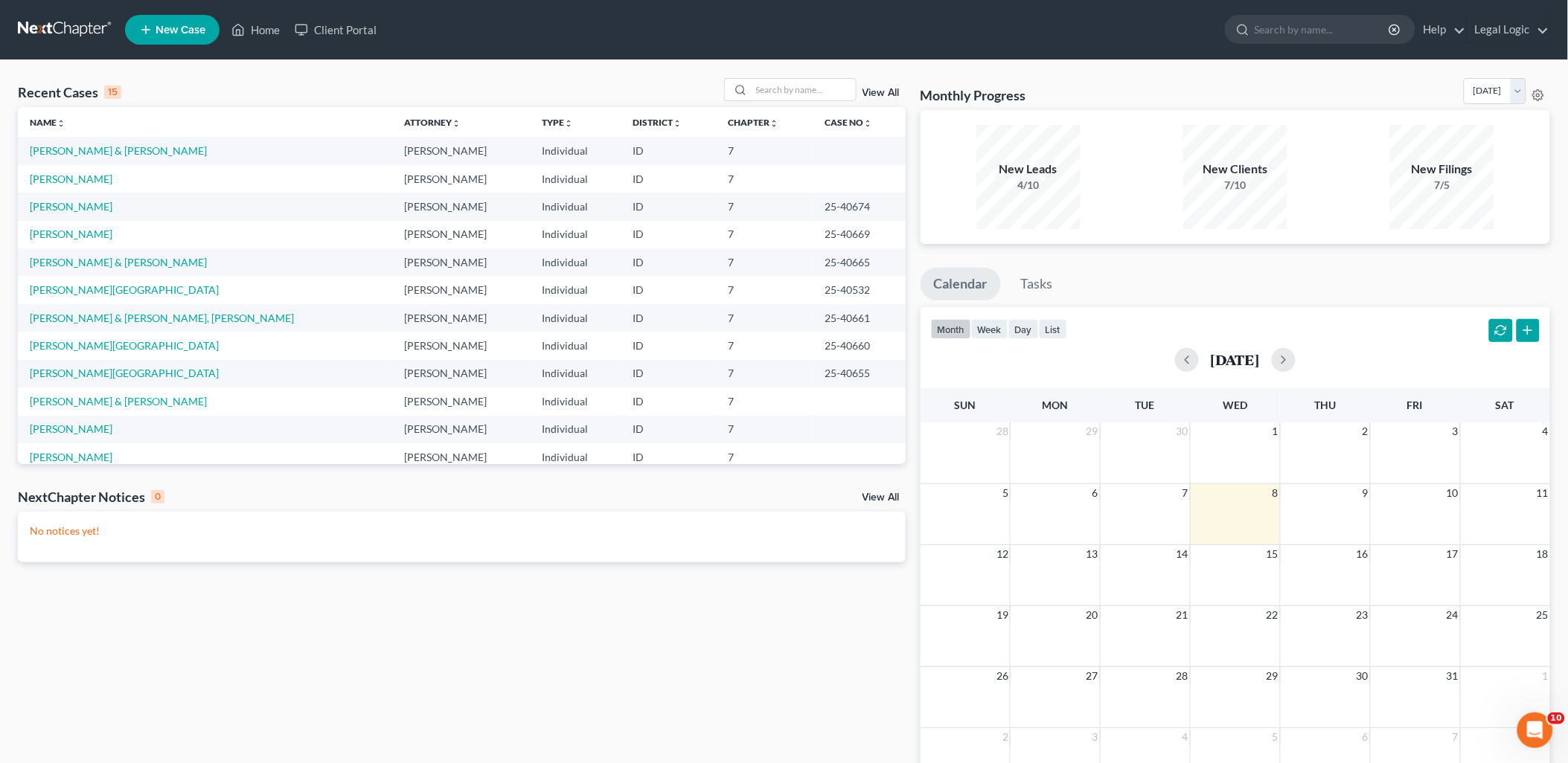
scroll to position [621, 0]
click at [78, 151] on link "[PERSON_NAME] & [PERSON_NAME]" at bounding box center [117, 150] width 177 height 13
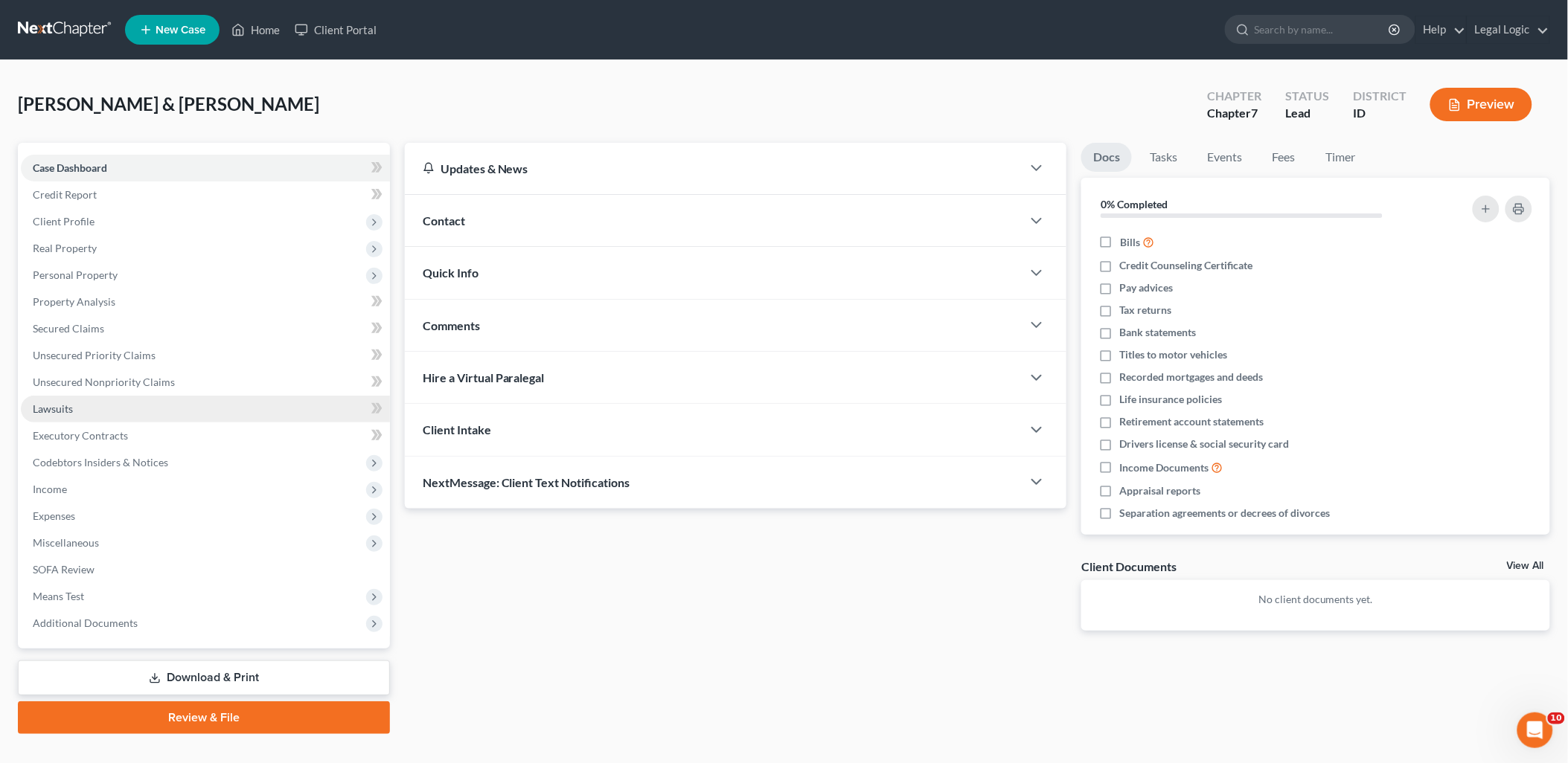
click at [56, 407] on span "Lawsuits" at bounding box center [53, 408] width 41 height 13
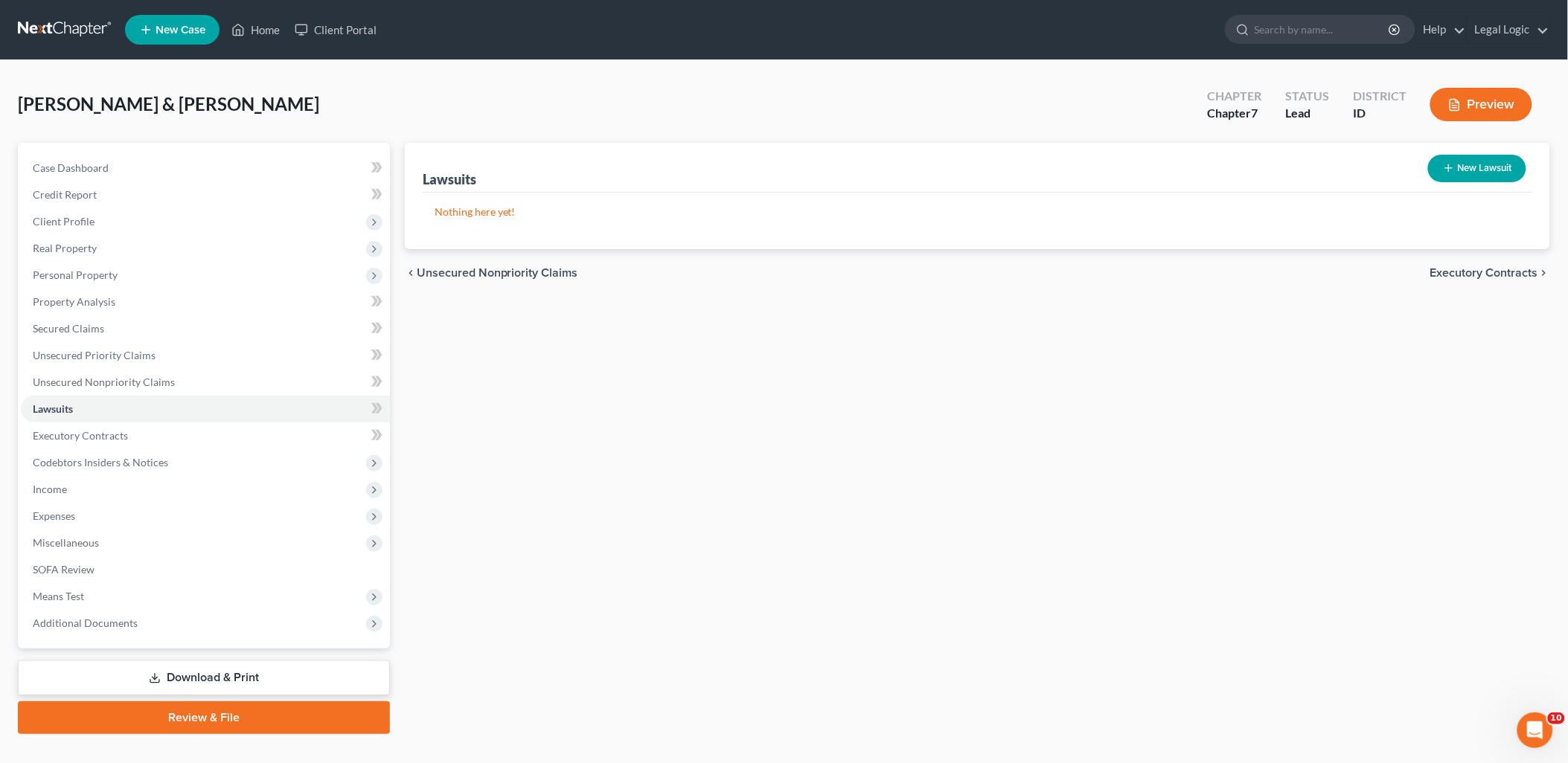
click at [1471, 161] on button "New Lawsuit" at bounding box center [1477, 168] width 98 height 28
select select "0"
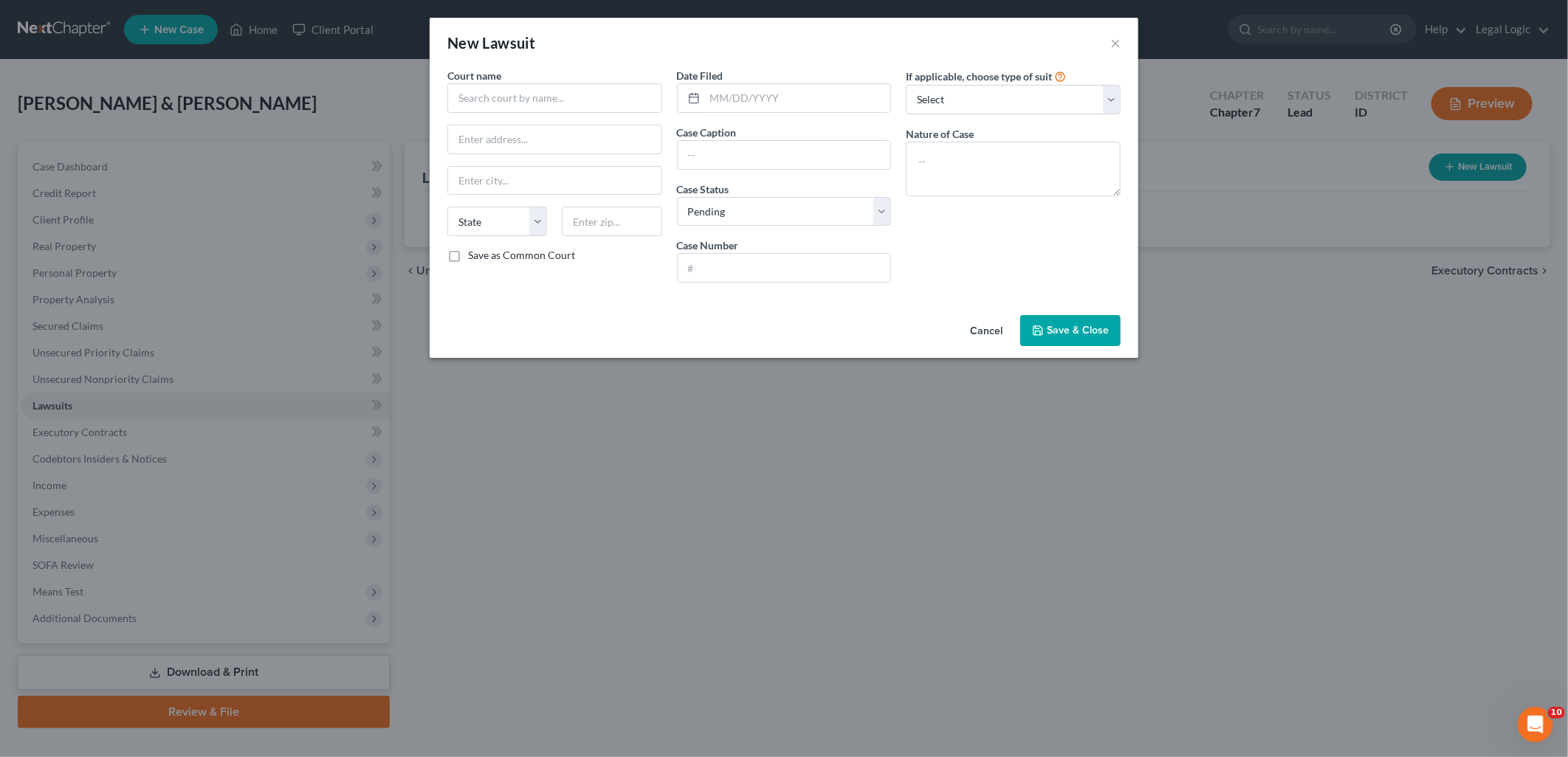
scroll to position [616, 0]
click at [622, 96] on input "text" at bounding box center [554, 98] width 215 height 29
type input "Bonneville County District Court"
type input "605 N. Capital Ave."
type input "Idaho Falls"
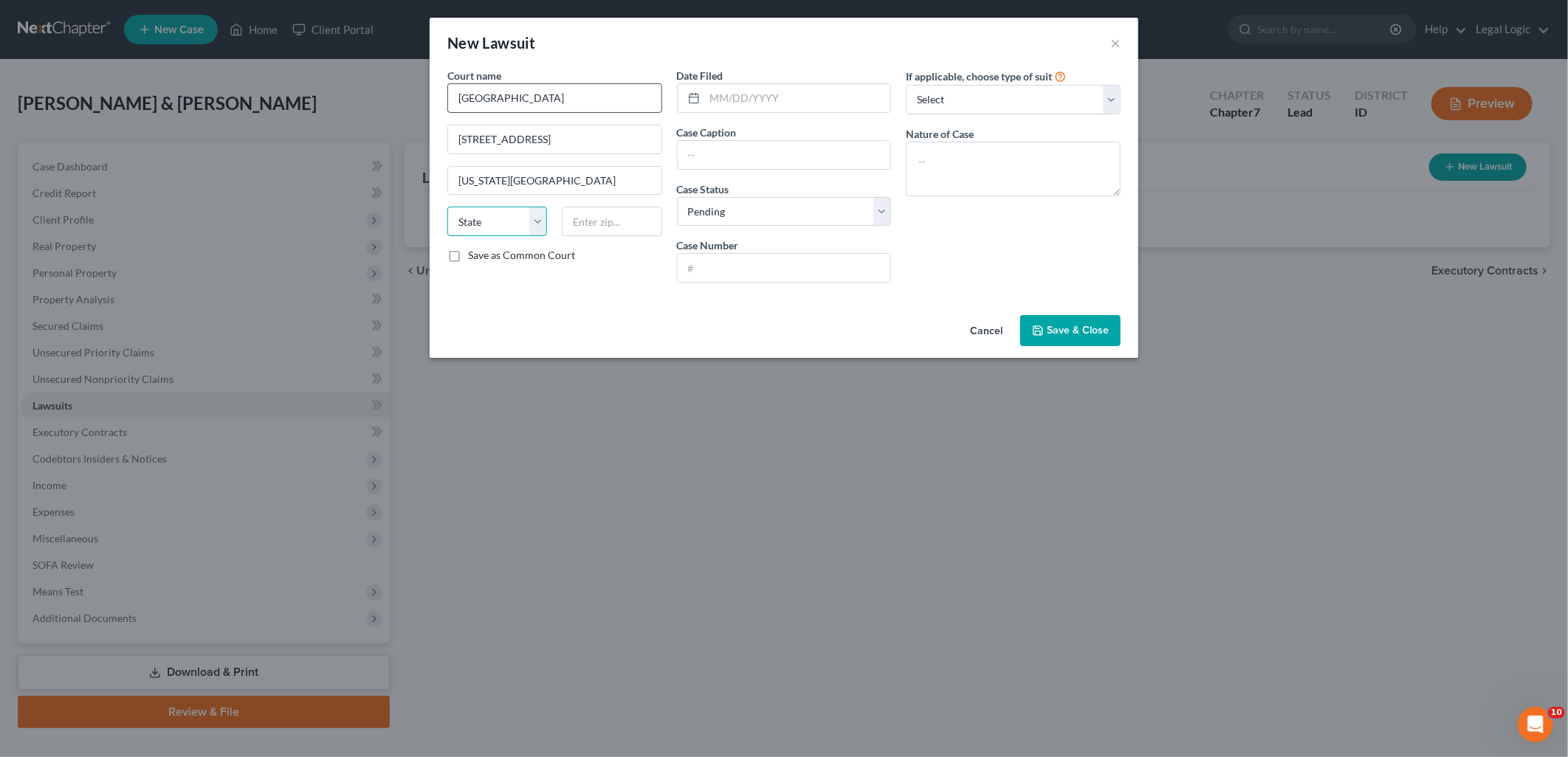
select select "13"
type input "83402"
click at [751, 158] on input "text" at bounding box center [784, 155] width 213 height 28
type input "Portfolio Recovery Associates, LLC vs. Larry Gregory Lamb"
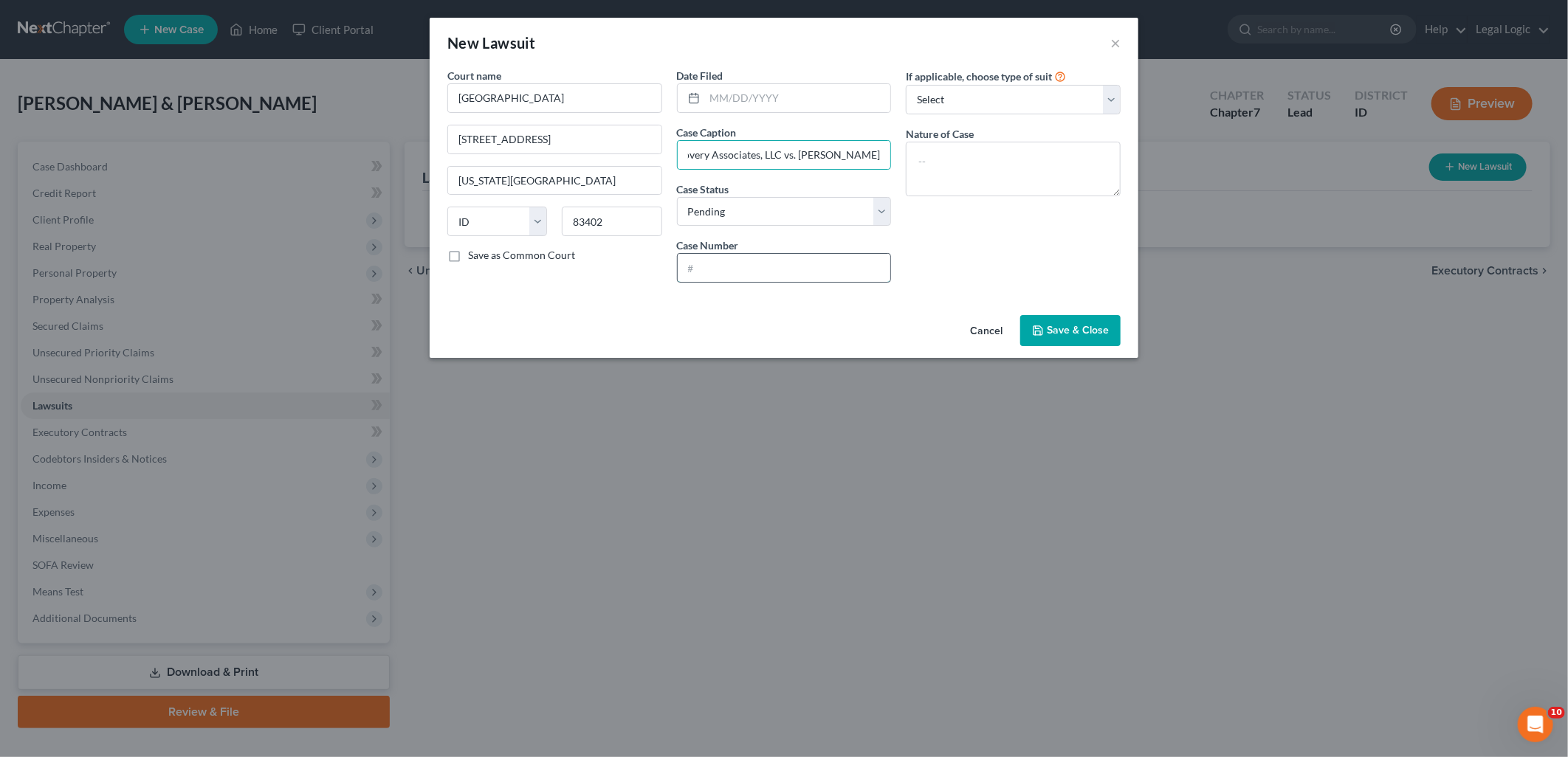
scroll to position [0, 0]
click at [843, 263] on input "text" at bounding box center [784, 267] width 213 height 28
click at [887, 212] on select "Select Pending On Appeal Concluded" at bounding box center [784, 212] width 215 height 29
select select "2"
click at [677, 197] on select "Select Pending On Appeal Concluded" at bounding box center [784, 212] width 215 height 29
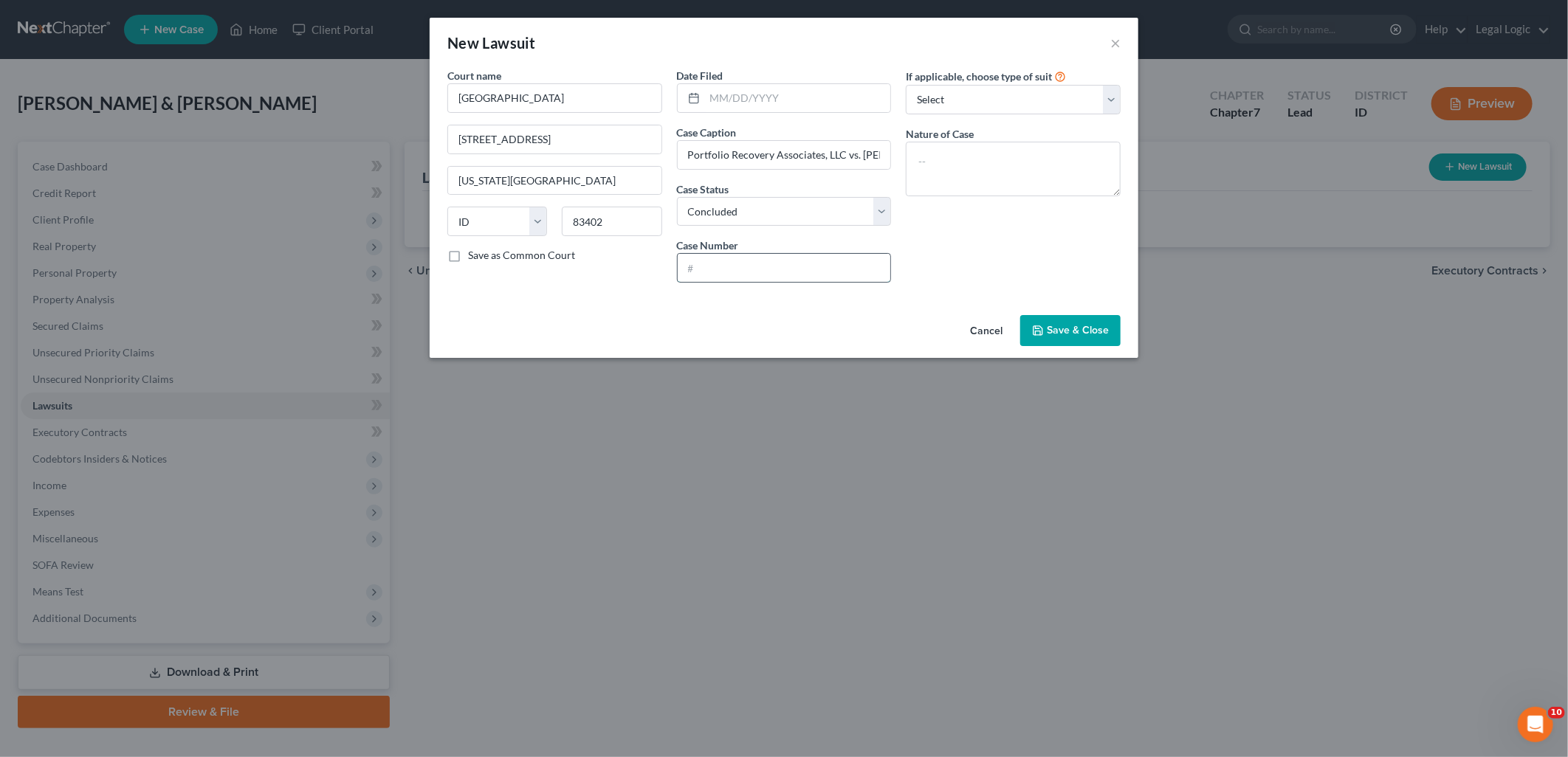
click at [790, 277] on input "text" at bounding box center [784, 267] width 213 height 28
type input "CV10-24-1782"
click at [1059, 158] on textarea at bounding box center [1013, 169] width 215 height 55
type textarea "Collections"
click at [1056, 325] on span "Save & Close" at bounding box center [1078, 330] width 62 height 13
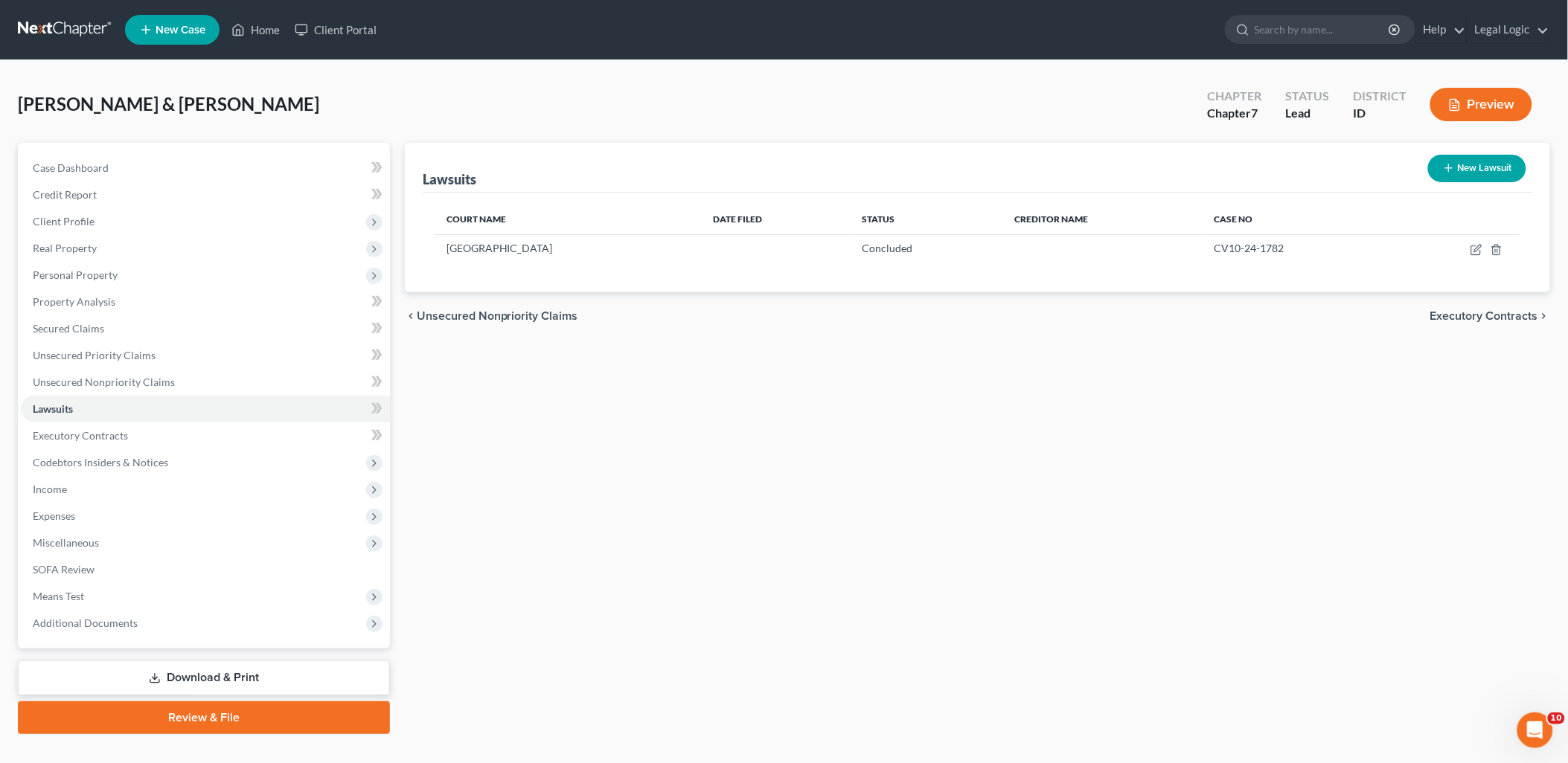
click at [1464, 166] on button "New Lawsuit" at bounding box center [1477, 168] width 98 height 28
select select "0"
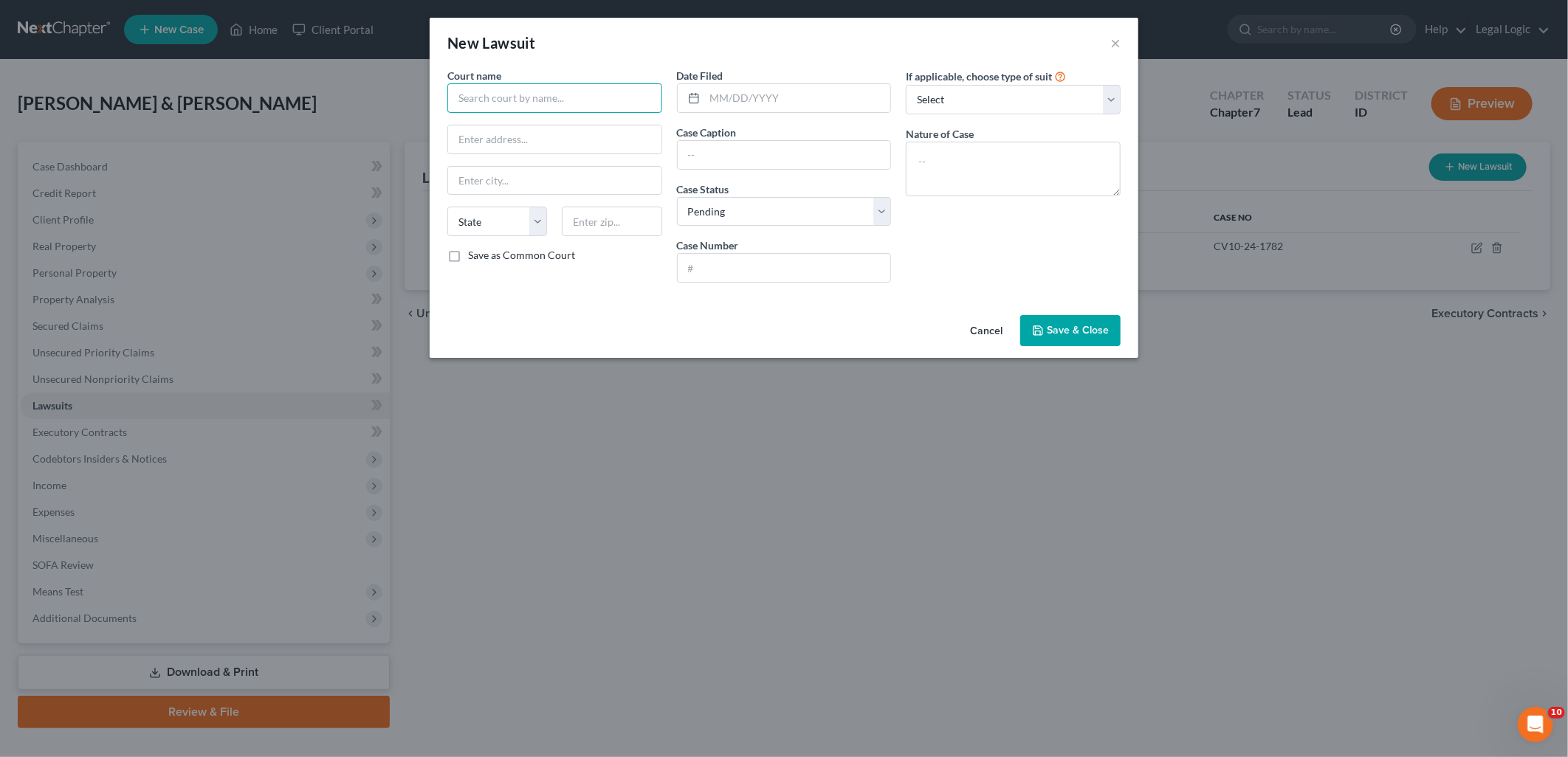
click at [644, 102] on input "text" at bounding box center [554, 98] width 215 height 29
type input "[GEOGRAPHIC_DATA] Di"
select select "0"
type input "Bonneville County District Court"
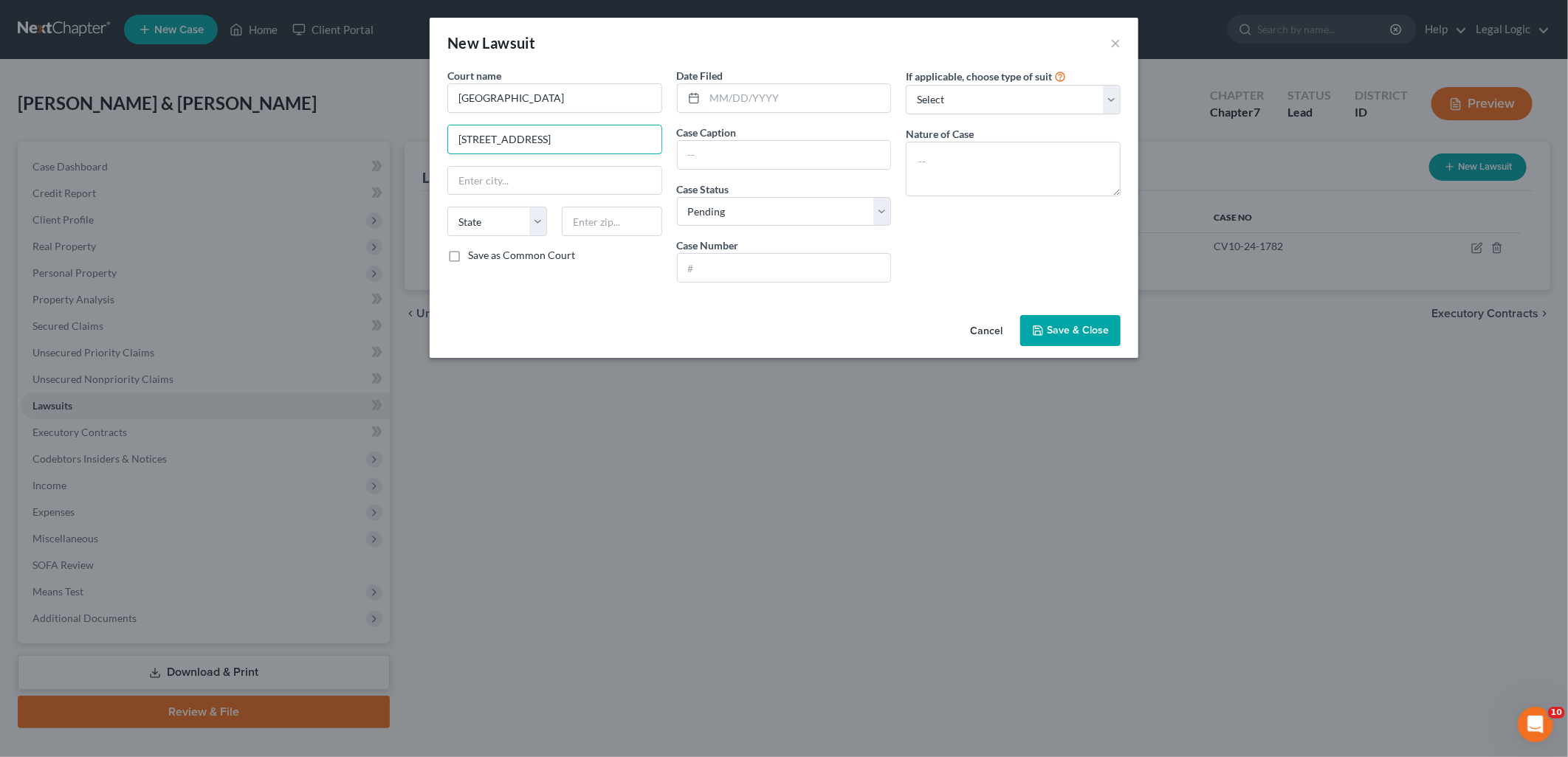
type input "605 N. Capital Ave."
type input "Idaho Falls"
select select "13"
type input "83402"
click at [761, 153] on input "text" at bounding box center [784, 155] width 213 height 28
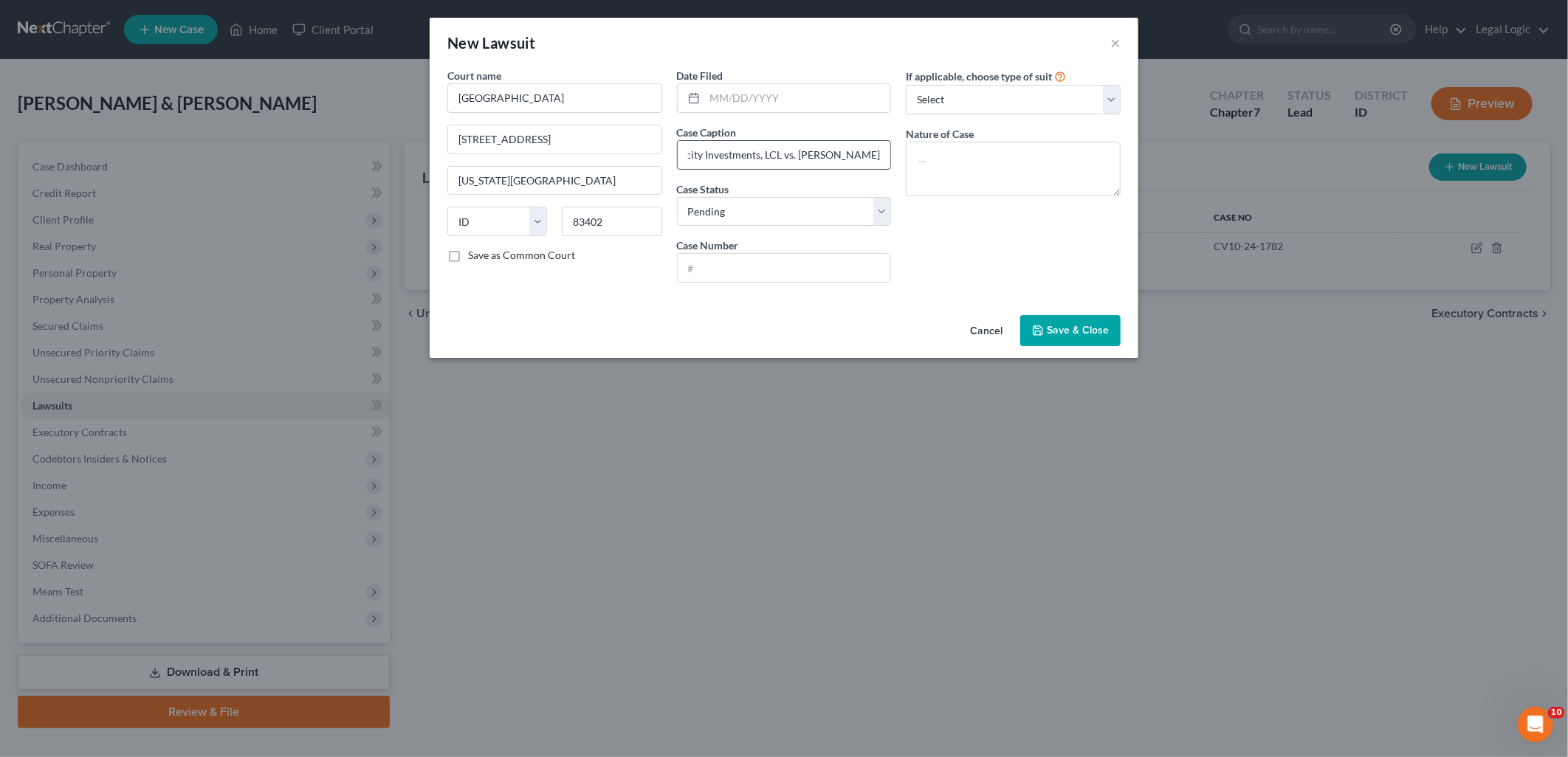
scroll to position [0, 30]
type input "Velocity Investments, LCL vs. Larry Gregory Lamb"
click at [845, 268] on input "text" at bounding box center [784, 267] width 213 height 28
click at [881, 222] on select "Select Pending On Appeal Concluded" at bounding box center [784, 212] width 215 height 29
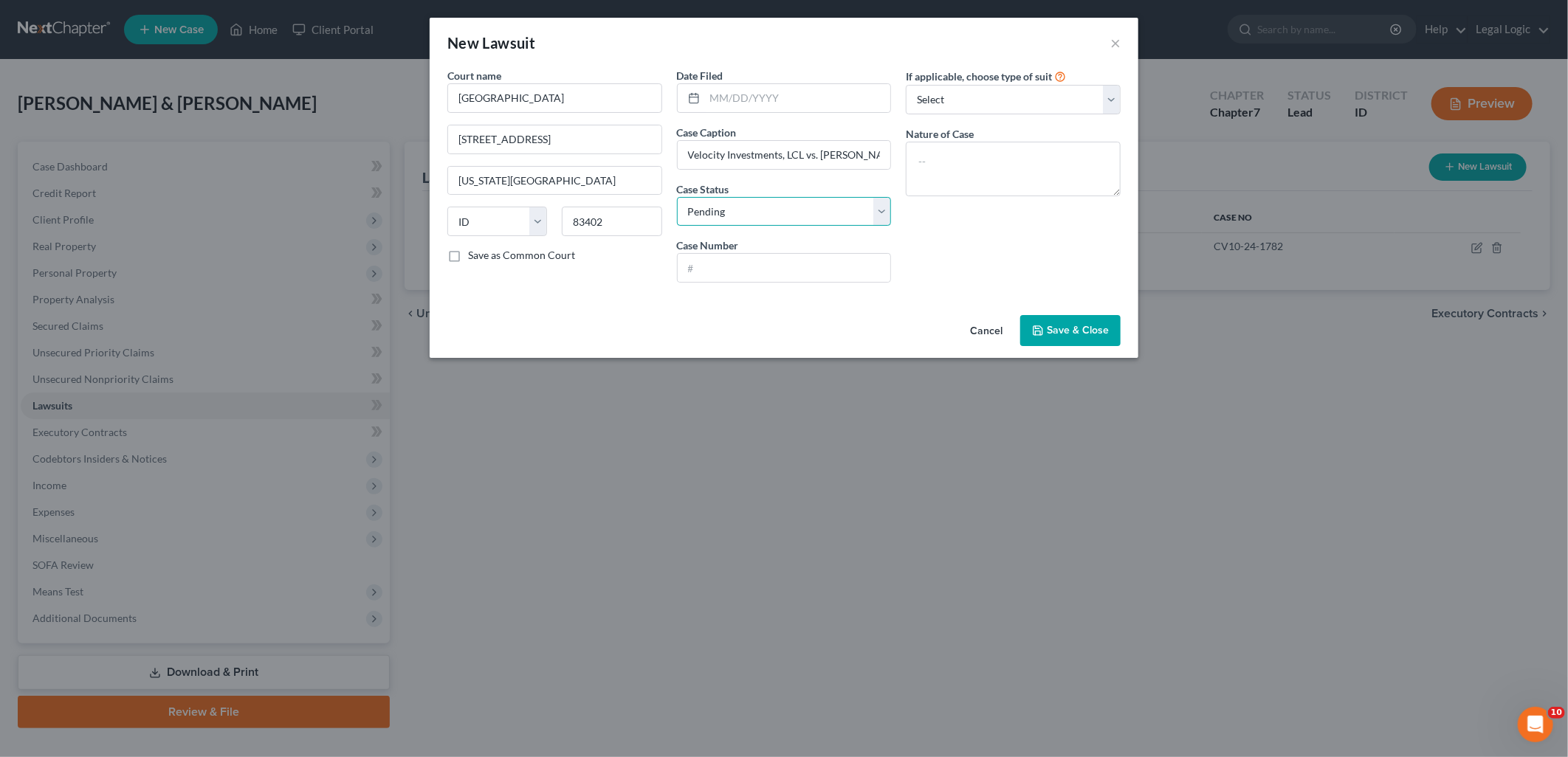
select select "2"
click at [677, 197] on select "Select Pending On Appeal Concluded" at bounding box center [784, 212] width 215 height 29
click at [790, 267] on input "text" at bounding box center [784, 267] width 213 height 28
type input "CV10-24-5116"
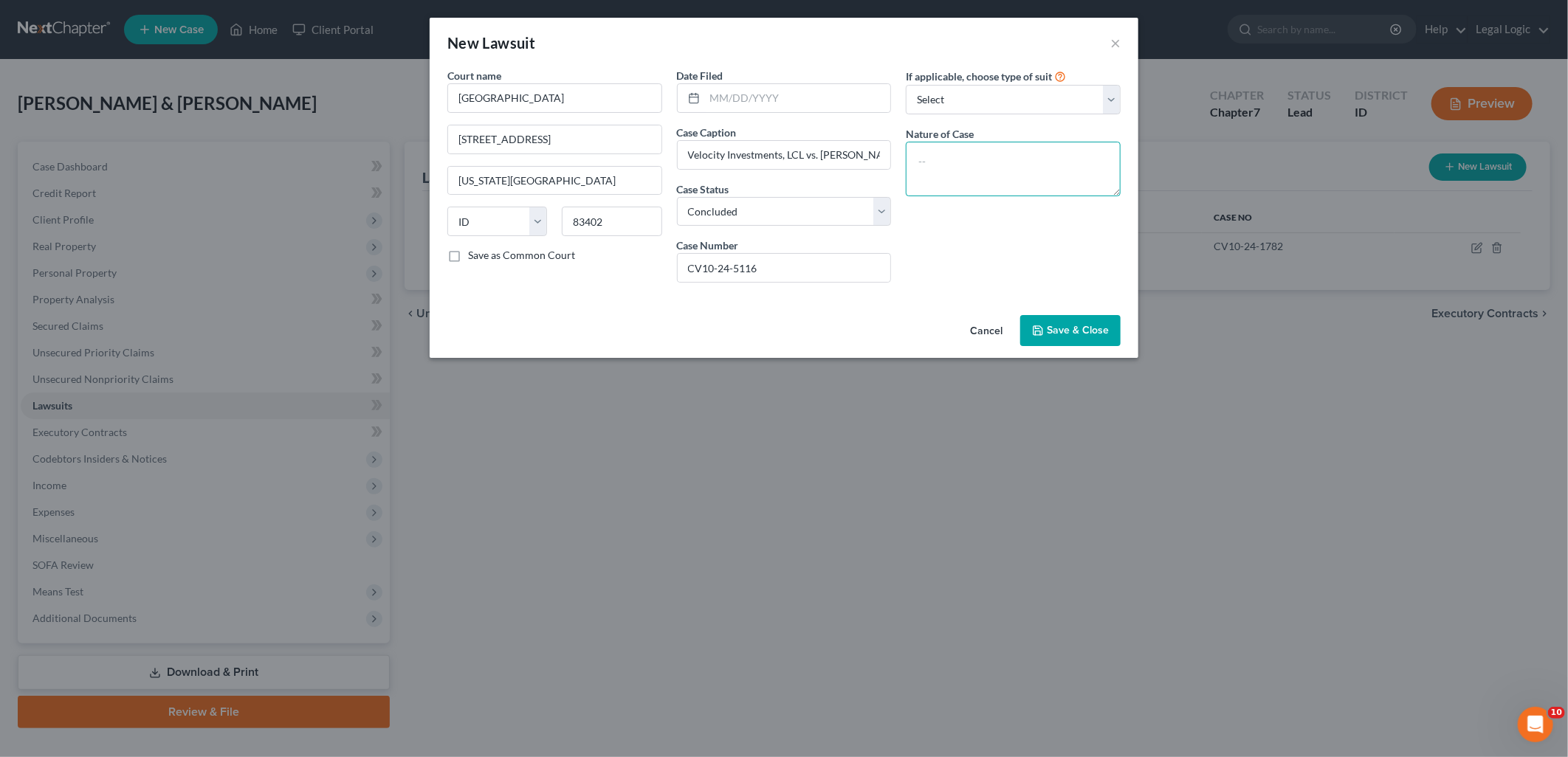
click at [996, 182] on textarea at bounding box center [1013, 169] width 215 height 55
type textarea "Concluded"
click at [1052, 318] on button "Save & Close" at bounding box center [1070, 331] width 100 height 31
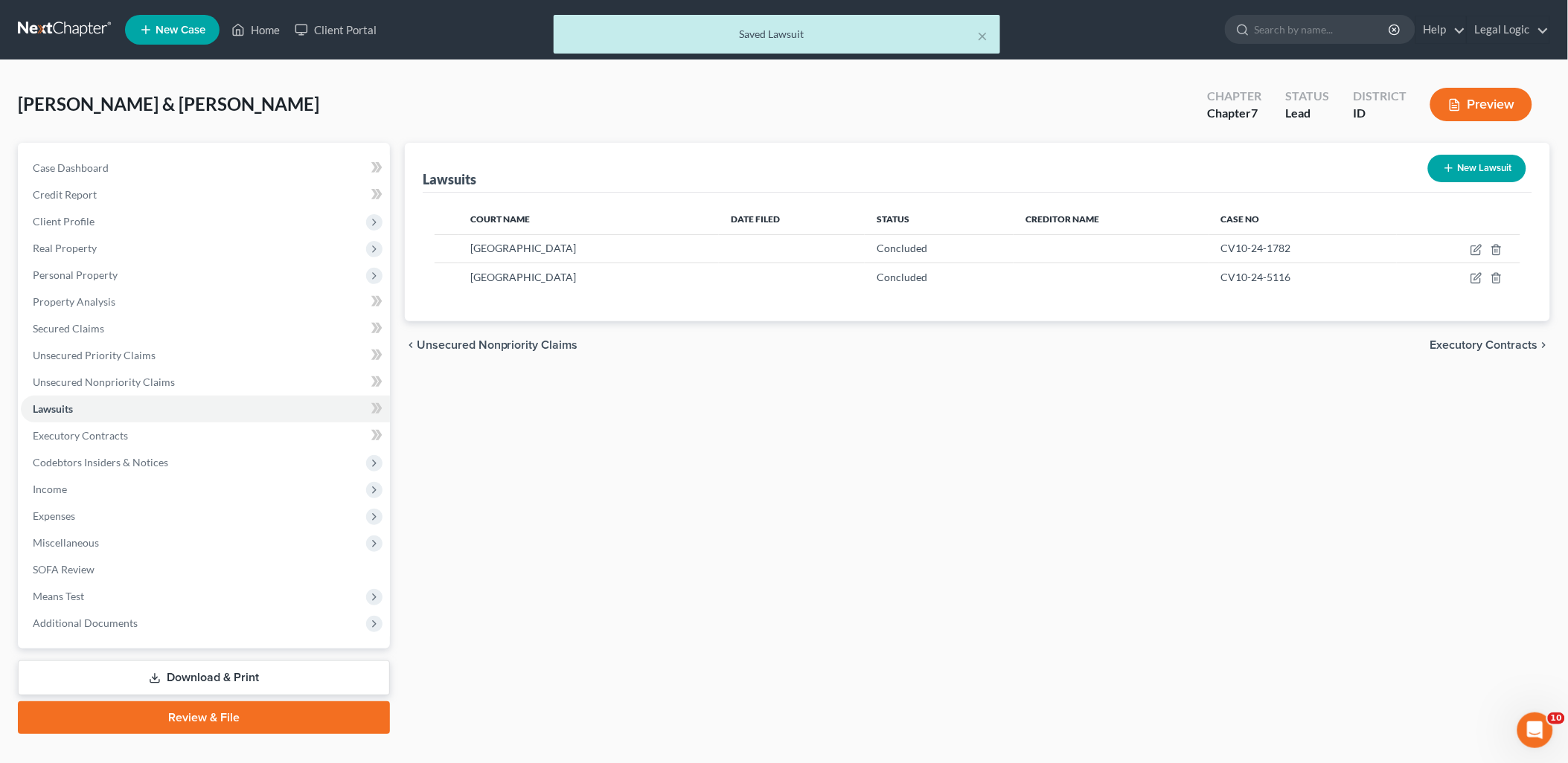
click at [1440, 167] on button "New Lawsuit" at bounding box center [1477, 168] width 98 height 28
select select "0"
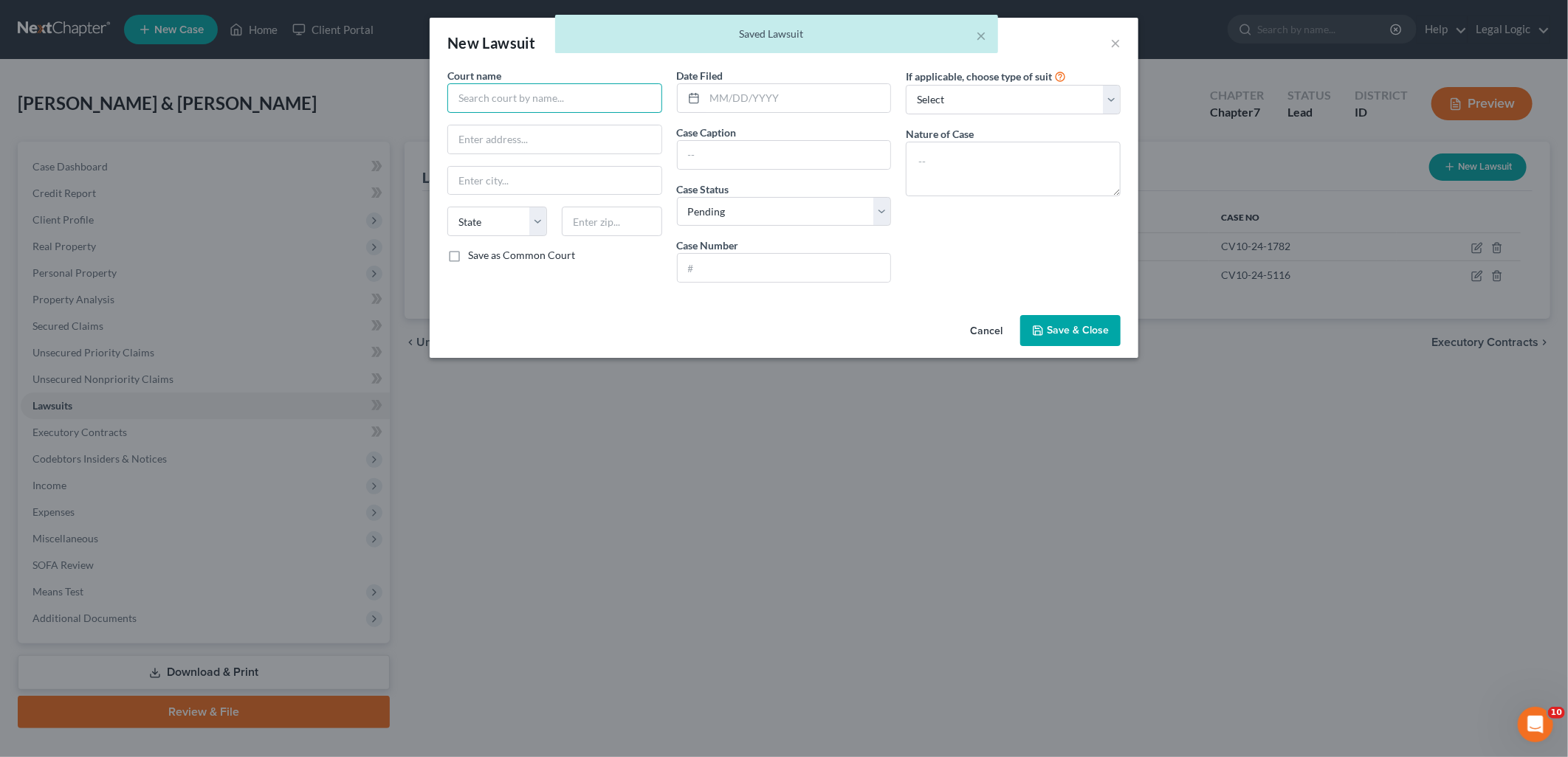
click at [595, 105] on input "text" at bounding box center [554, 98] width 215 height 29
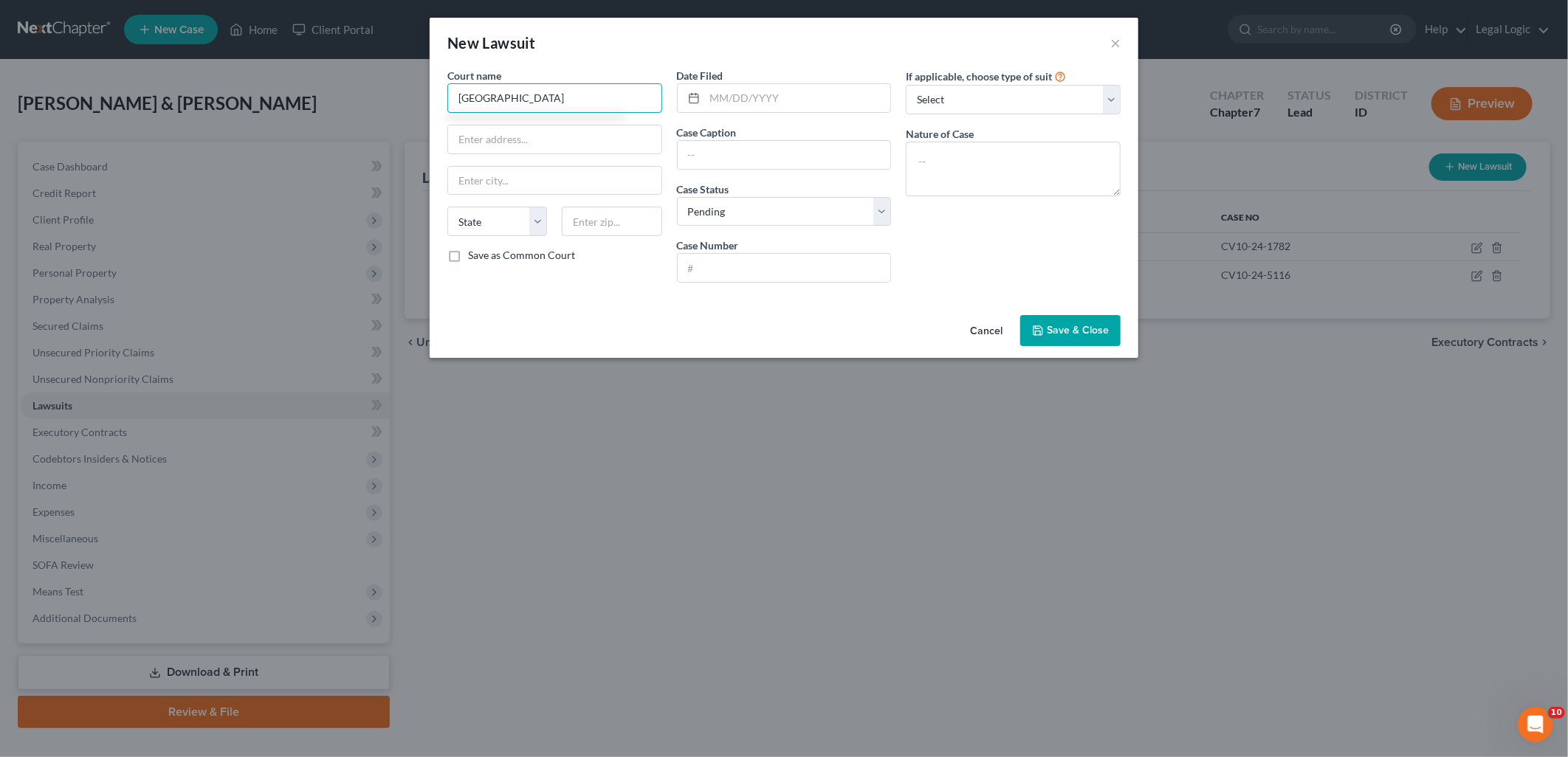
type input "Bonneville County District Court"
type input "605 N. Capital Ave."
type input "Idaho Falls"
select select "13"
type input "83402"
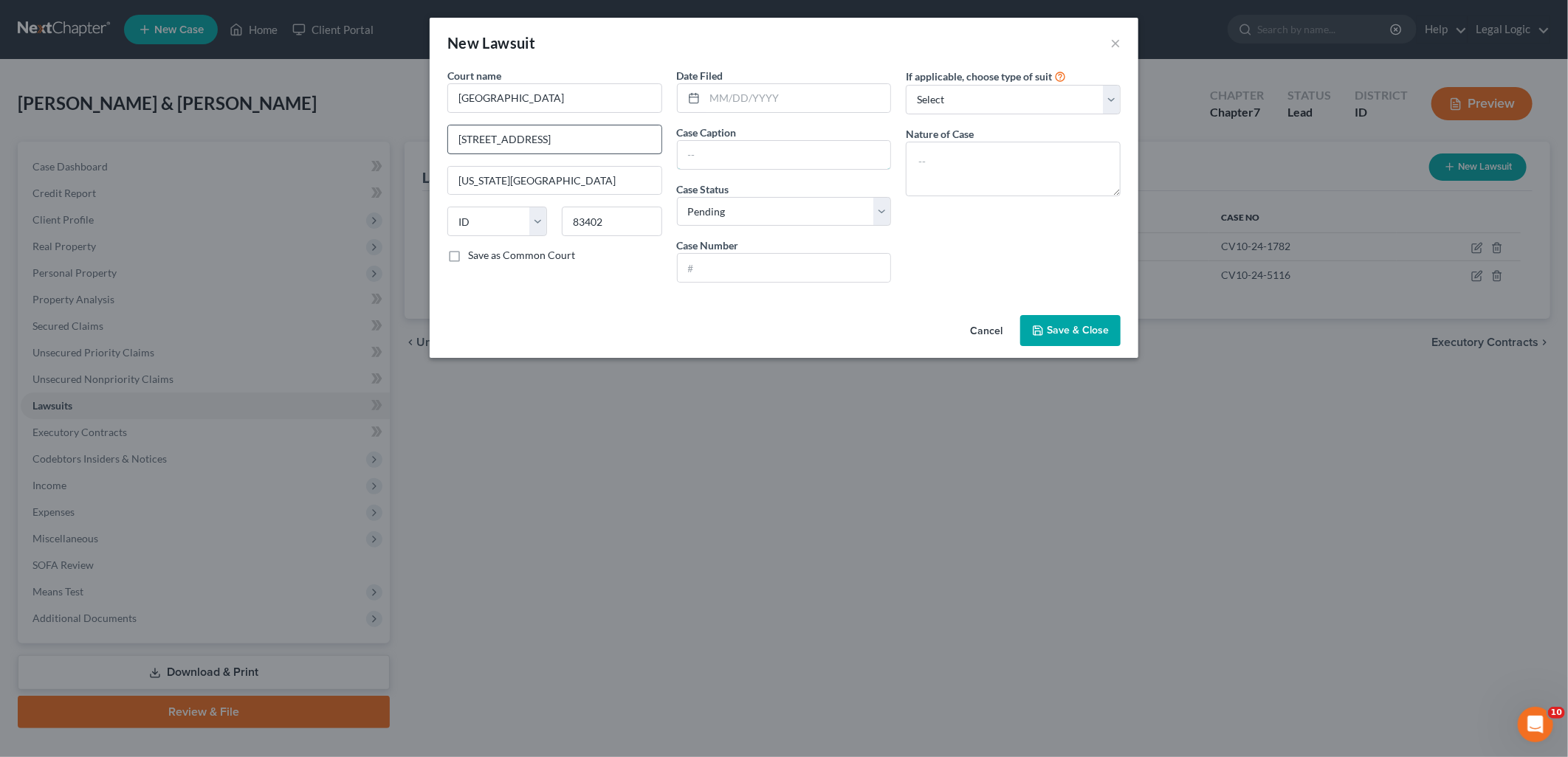
type input "Velocity Investments, LCL vs. Larry Gregory Lamb"
type input "CV10-24-5116"
drag, startPoint x: 691, startPoint y: 152, endPoint x: 975, endPoint y: 138, distance: 284.3
click at [975, 138] on div "Court name * Bonneville County District Court 605 N. Capital Ave. Idaho Falls S…" at bounding box center [784, 181] width 688 height 227
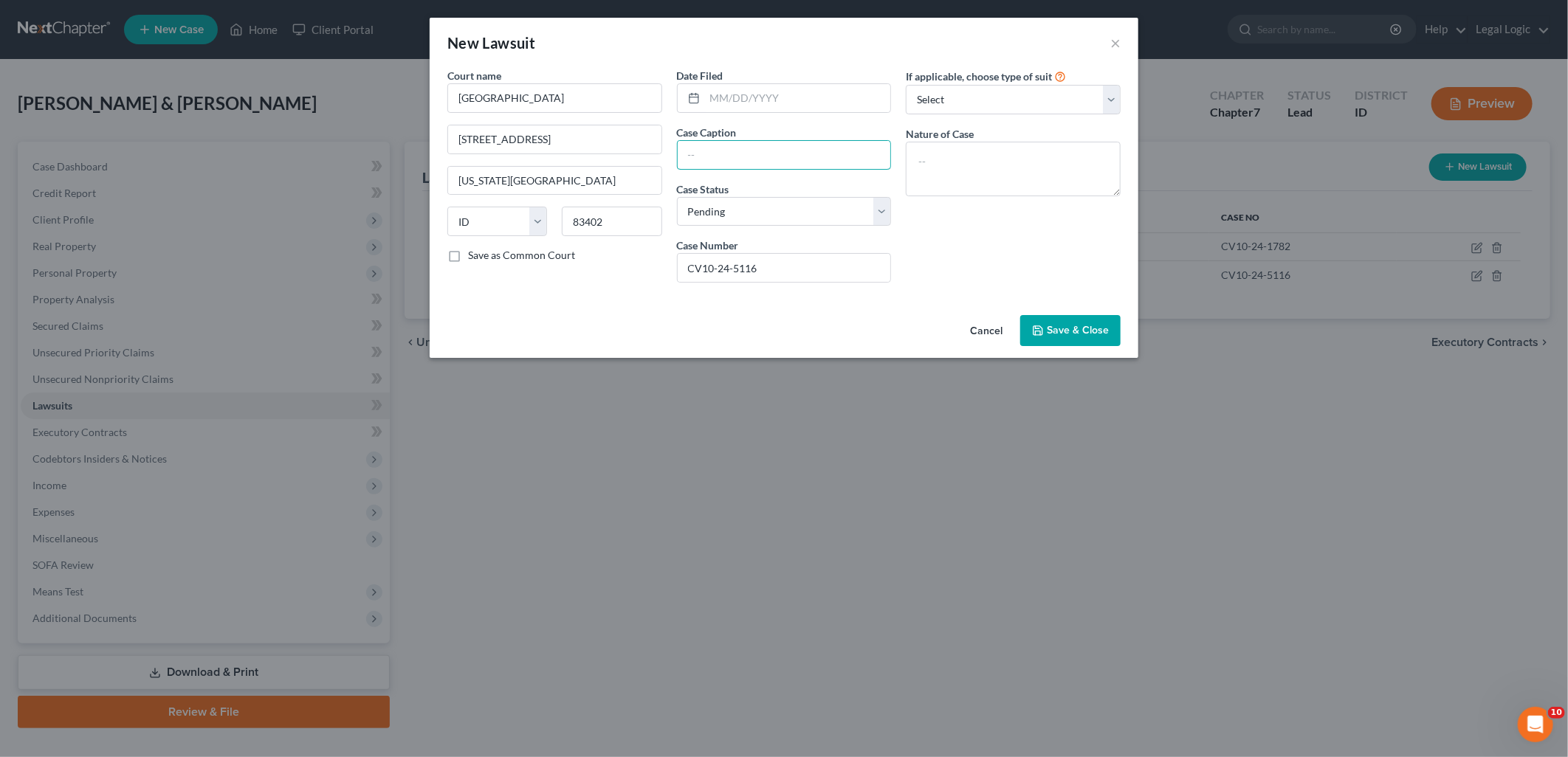
scroll to position [0, 0]
type input "Velocity Investments, LCL vs. Larry Gregory Lamb"
click at [799, 276] on input "CV10-24-5116" at bounding box center [784, 267] width 213 height 28
type input "CV10-25-4507"
click at [938, 163] on textarea at bounding box center [1013, 169] width 215 height 55
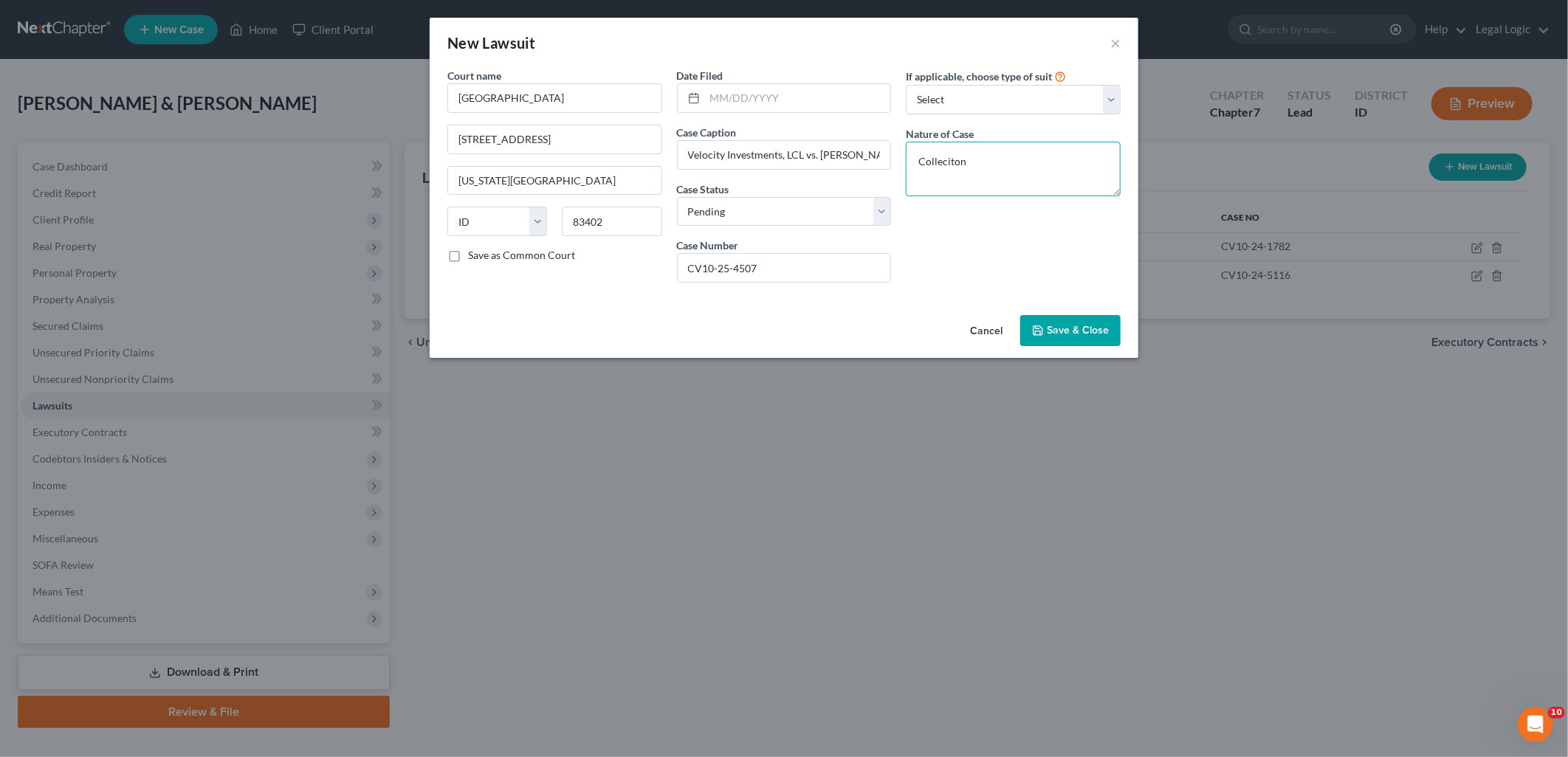
type textarea "Collecitons"
select select "13"
select select "0"
type textarea "Collections"
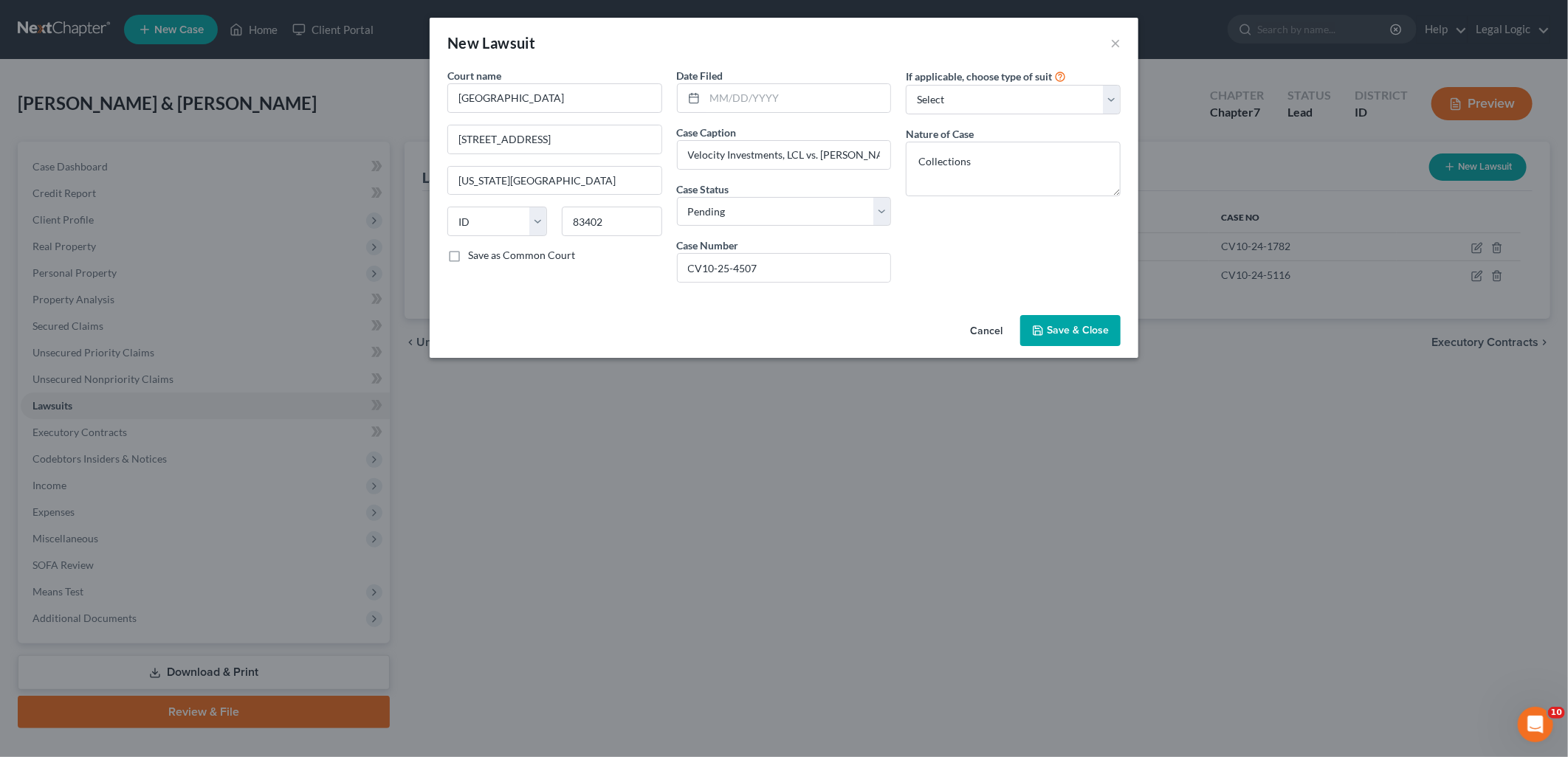
click at [1075, 328] on span "Save & Close" at bounding box center [1078, 330] width 62 height 13
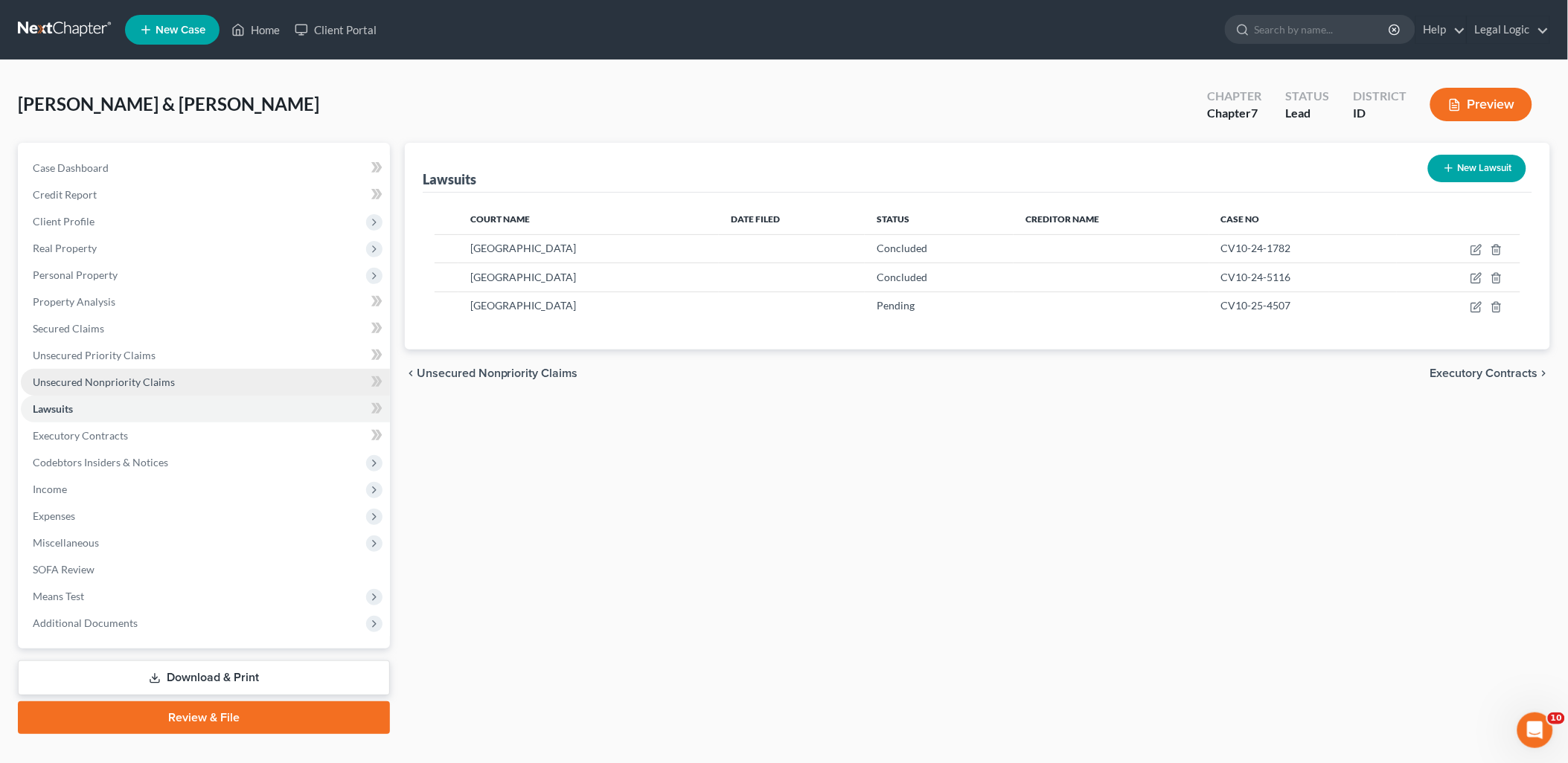
drag, startPoint x: 130, startPoint y: 374, endPoint x: 180, endPoint y: 375, distance: 50.0
click at [130, 375] on span "Unsecured Nonpriority Claims" at bounding box center [104, 382] width 142 height 13
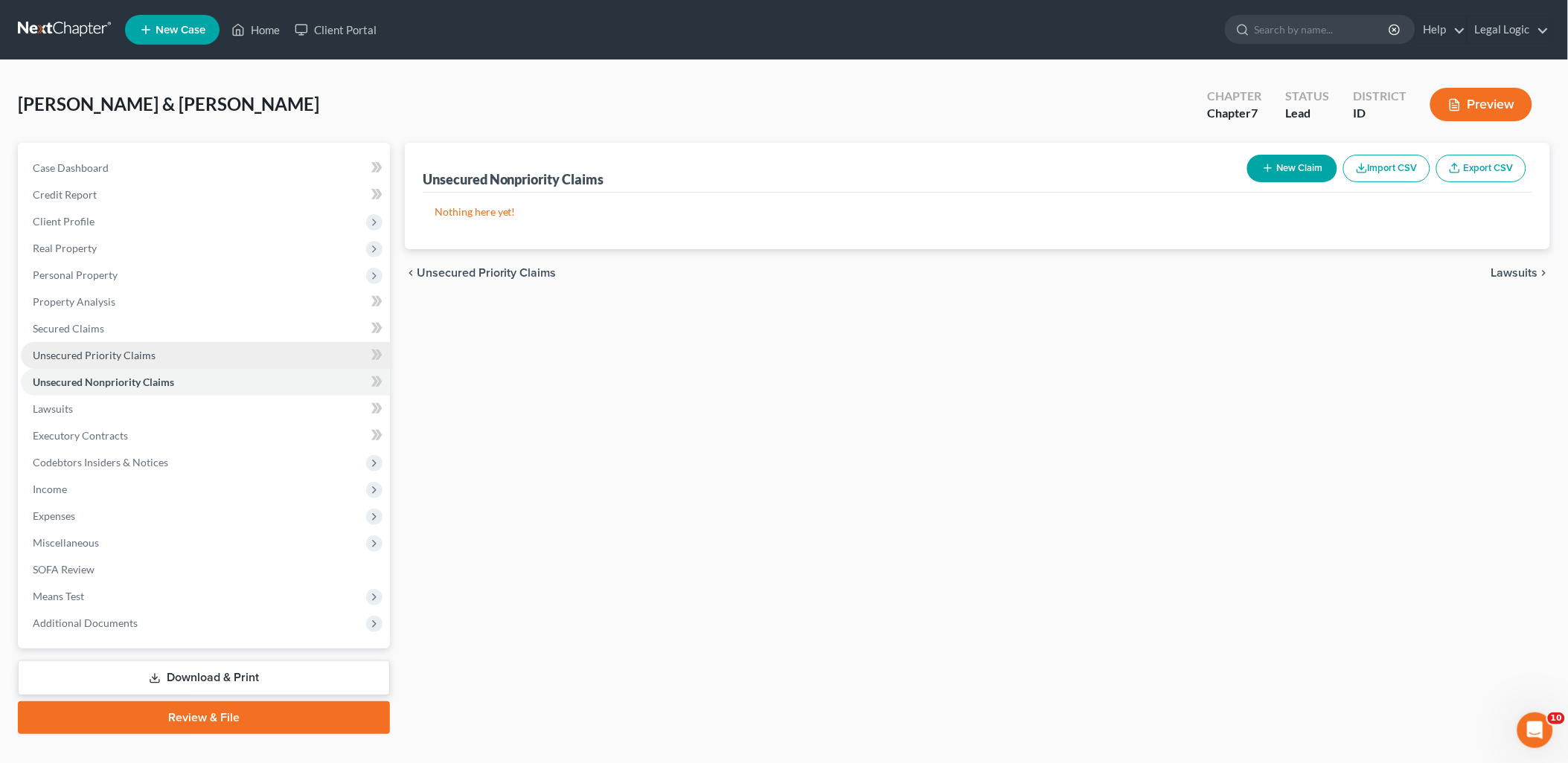
click at [132, 357] on span "Unsecured Priority Claims" at bounding box center [94, 355] width 123 height 13
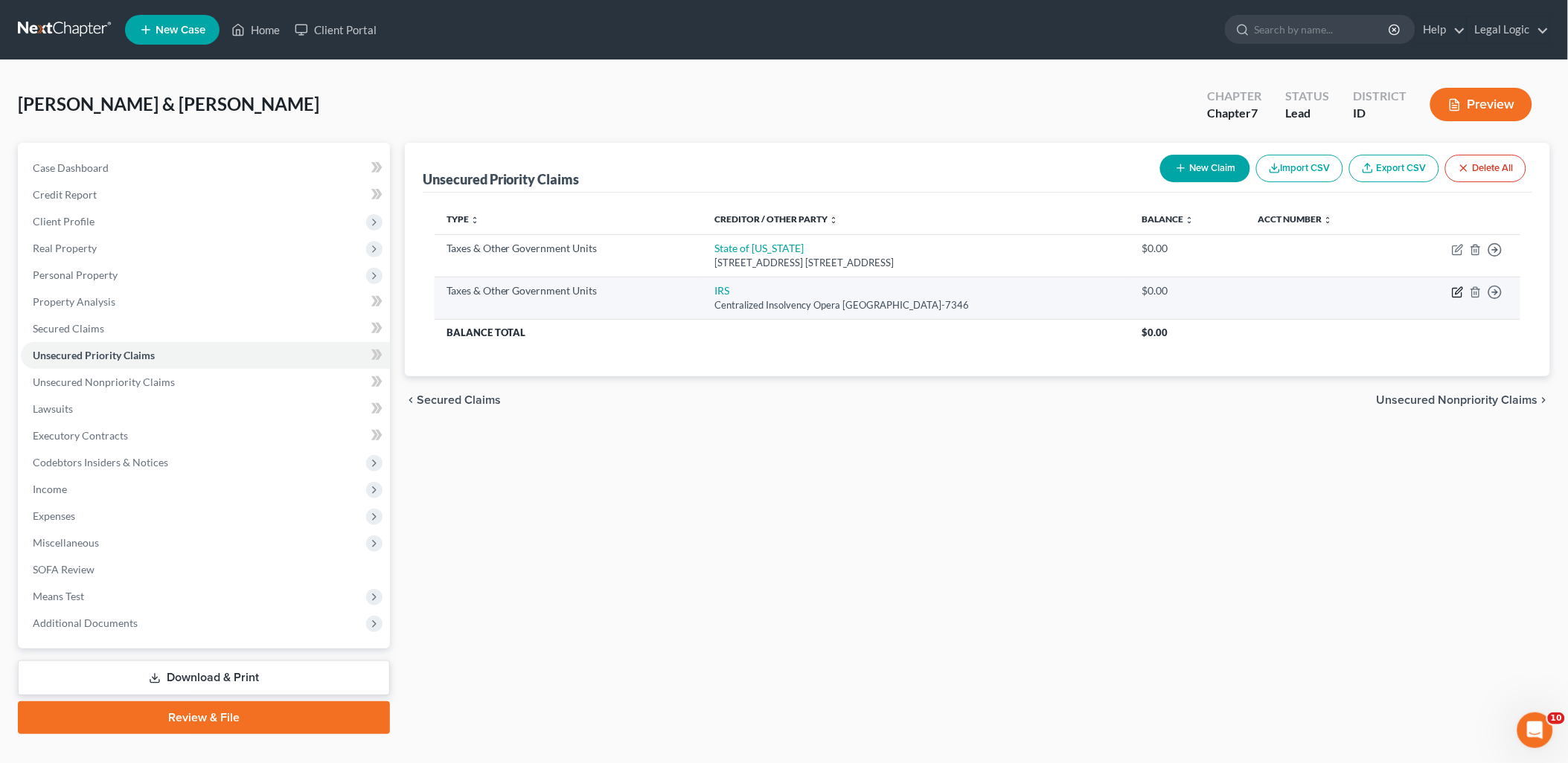
click at [1461, 293] on icon "button" at bounding box center [1457, 293] width 12 height 12
select select "0"
select select "39"
select select "2"
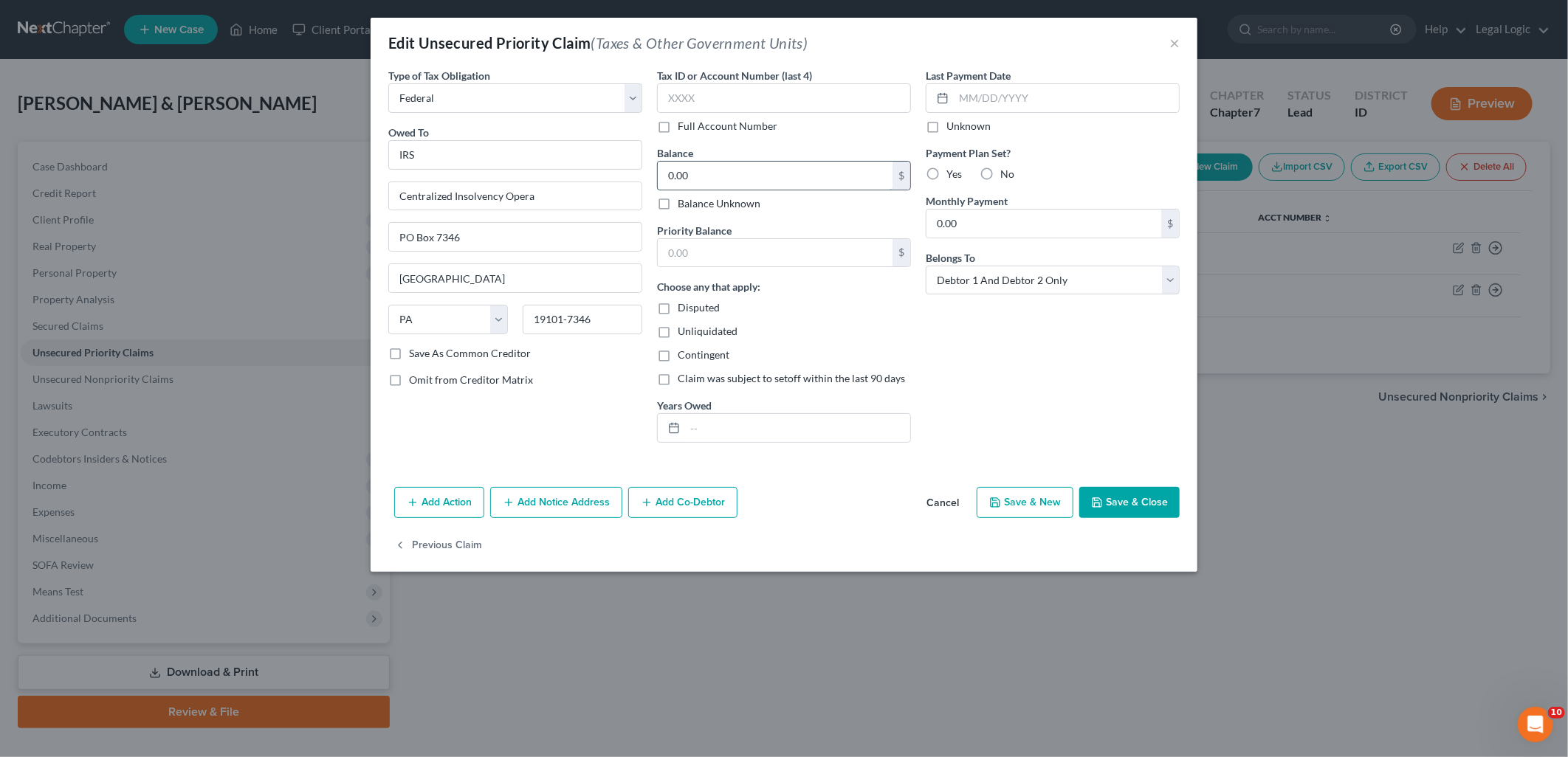
click at [815, 188] on input "0.00" at bounding box center [775, 176] width 235 height 28
type input "25,994.34"
click at [1124, 499] on button "Save & Close" at bounding box center [1129, 503] width 100 height 31
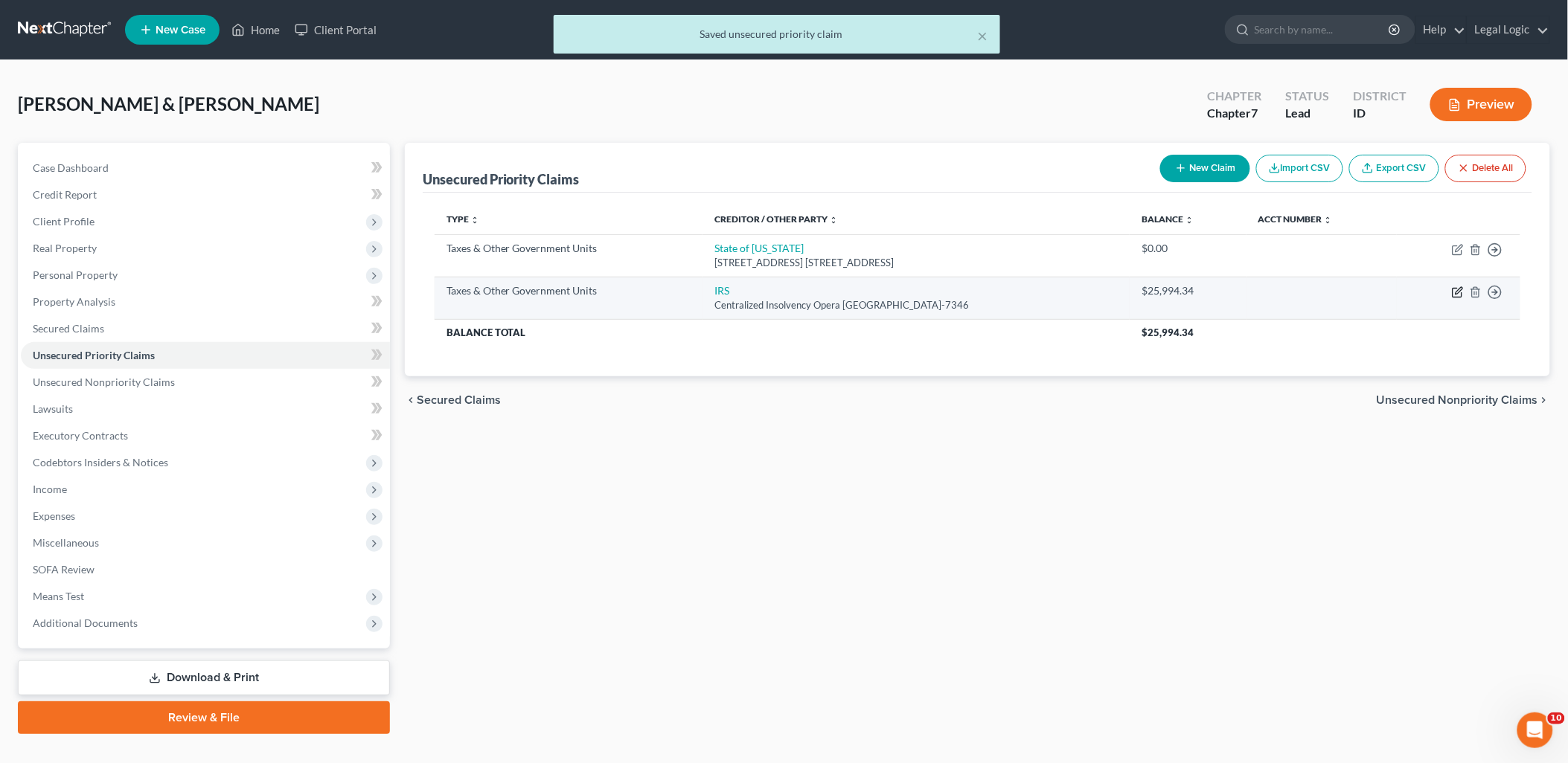
click at [1457, 295] on icon "button" at bounding box center [1457, 293] width 12 height 12
select select "0"
select select "39"
select select "2"
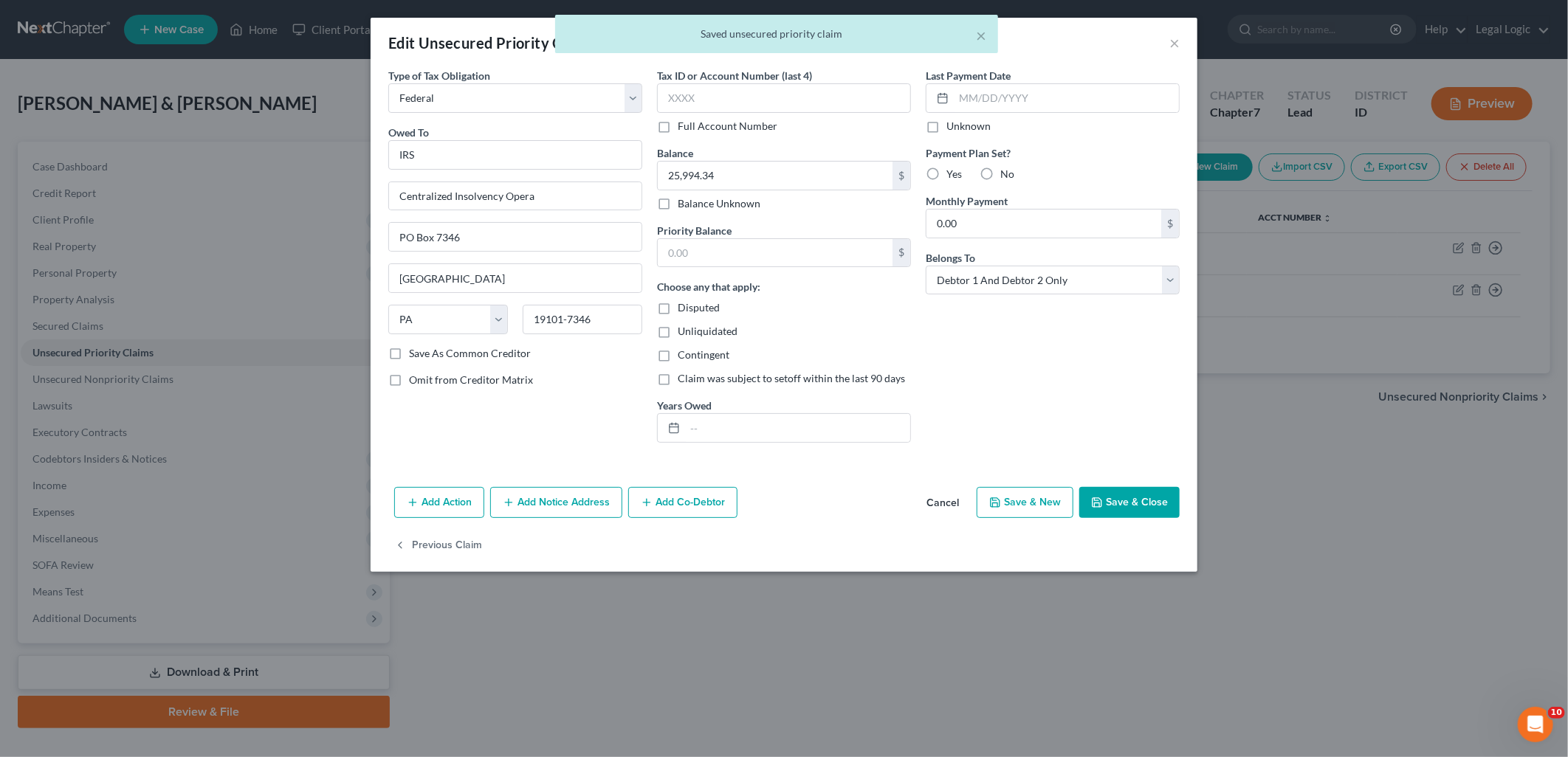
click at [1177, 37] on div "× Saved unsecured priority claim" at bounding box center [776, 37] width 1568 height 45
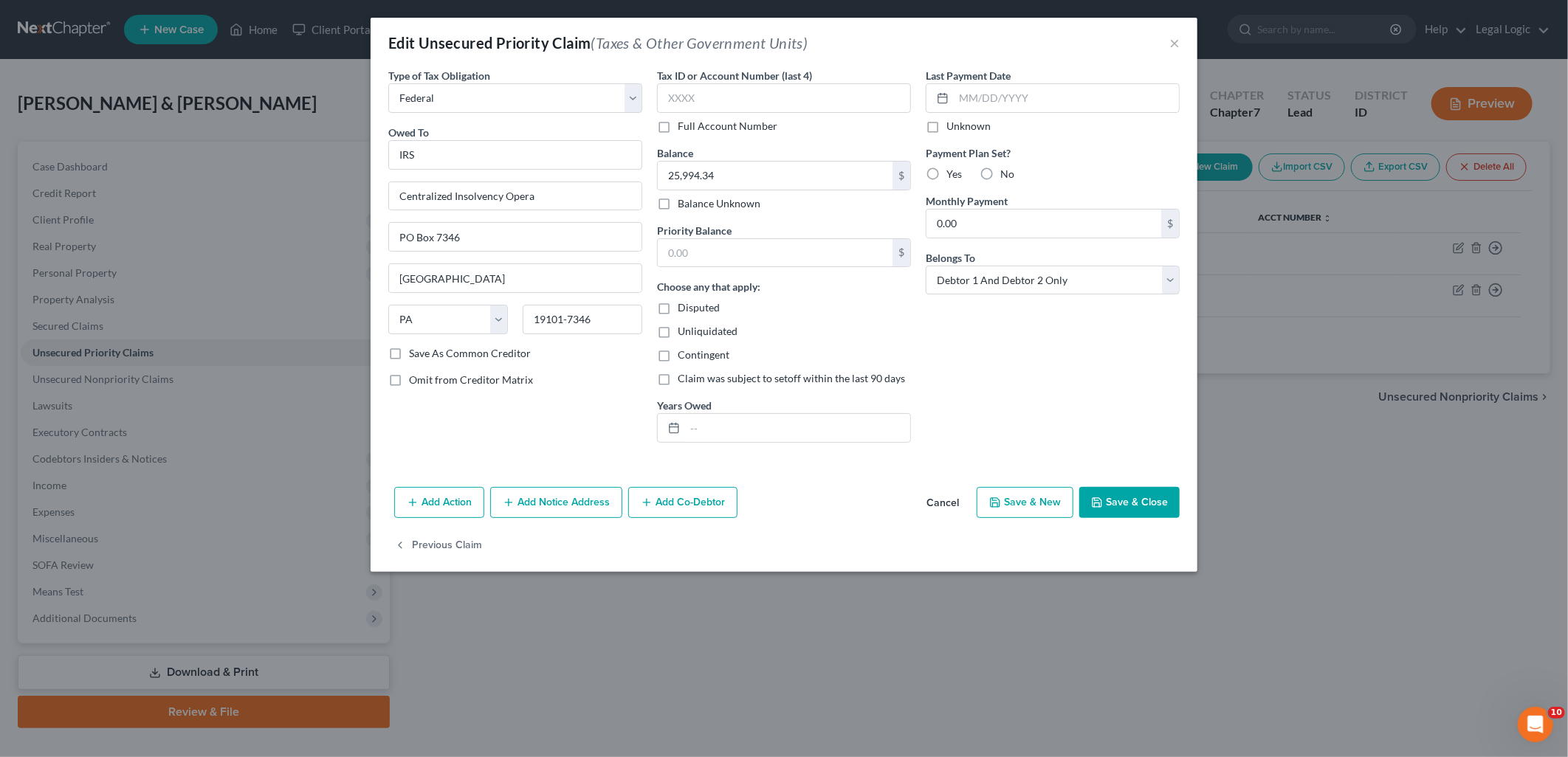
click at [1130, 504] on button "Save & Close" at bounding box center [1129, 503] width 100 height 31
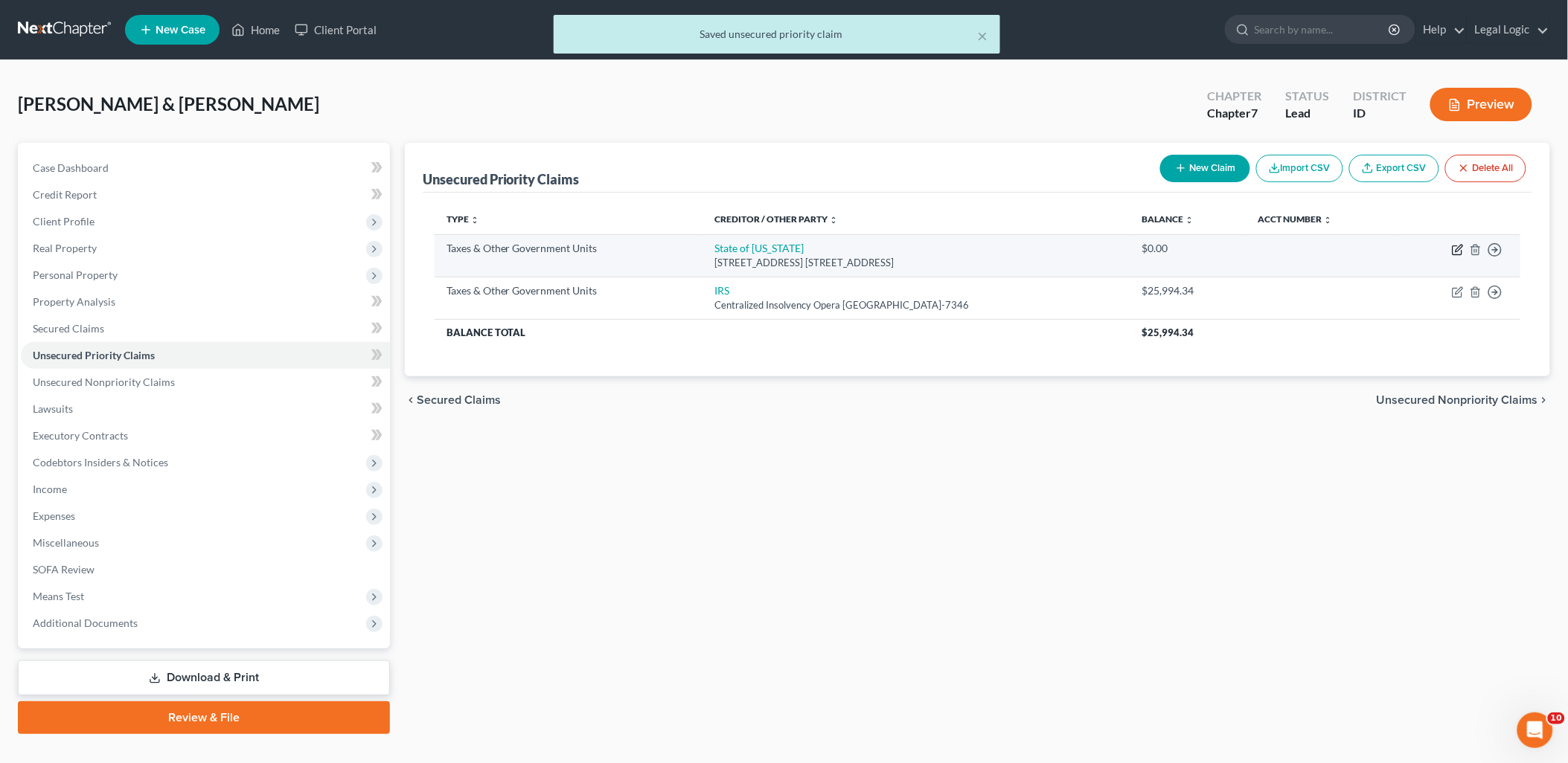
click at [1455, 246] on icon "button" at bounding box center [1457, 250] width 9 height 9
select select "2"
select select "13"
select select "2"
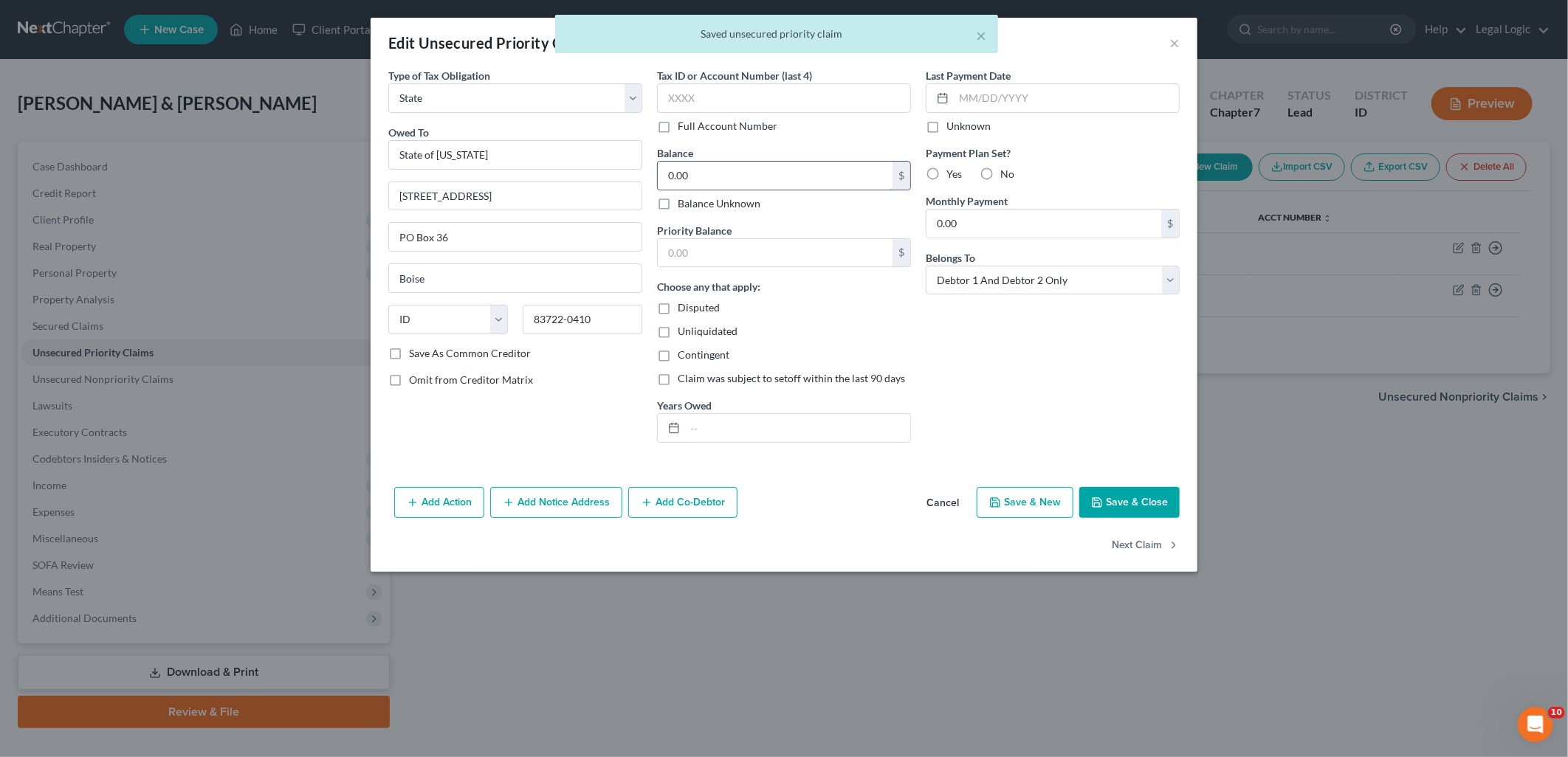
click at [778, 167] on input "0.00" at bounding box center [775, 176] width 235 height 28
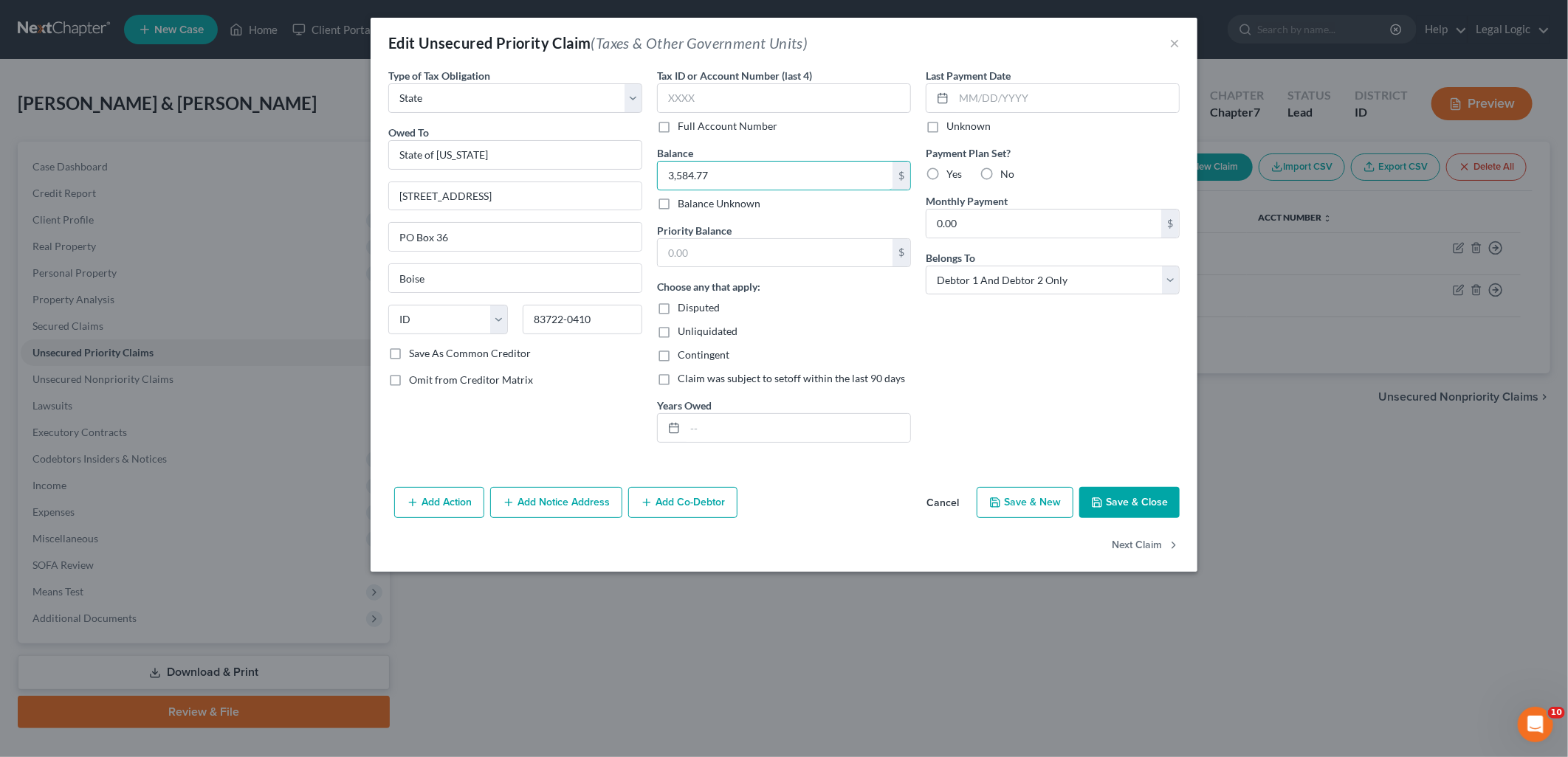
type input "3,584.77"
click at [1140, 505] on button "Save & Close" at bounding box center [1129, 503] width 100 height 31
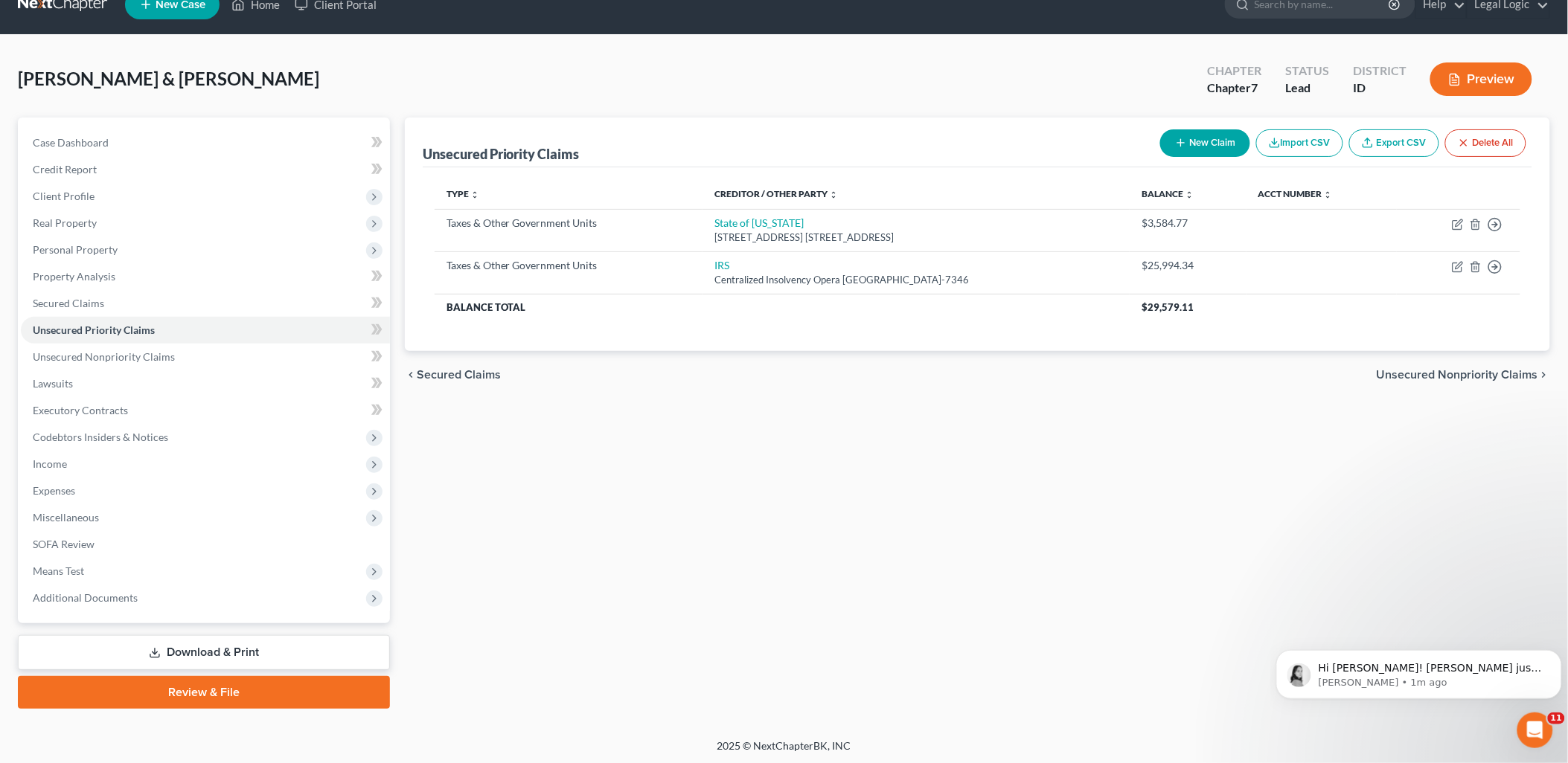
drag, startPoint x: 237, startPoint y: 644, endPoint x: 261, endPoint y: 636, distance: 25.3
click at [237, 644] on link "Download & Print" at bounding box center [204, 653] width 372 height 35
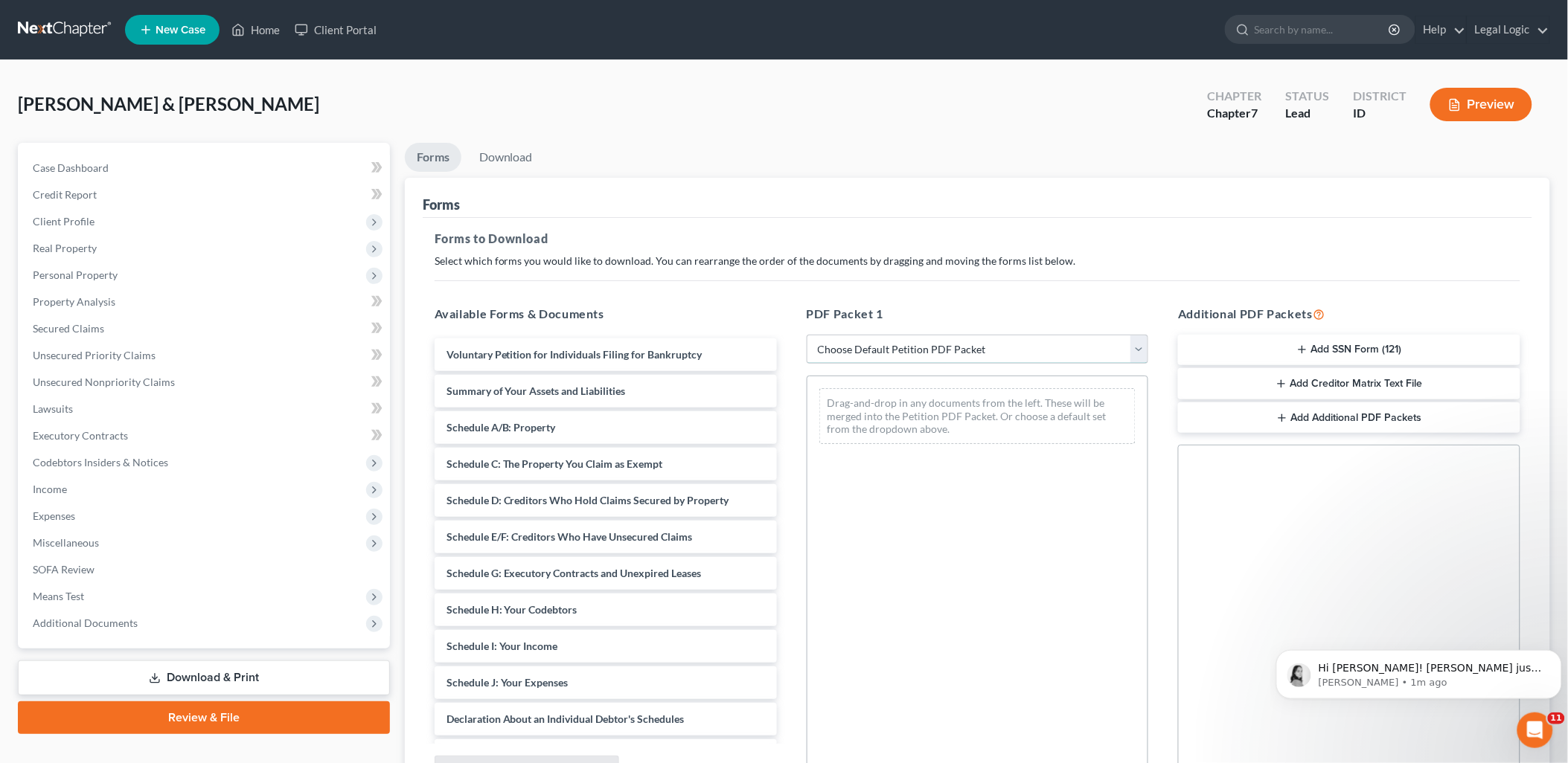
click at [1141, 345] on select "Choose Default Petition PDF Packet Complete Bankruptcy Petition (all forms and …" at bounding box center [977, 350] width 342 height 29
select select "0"
click at [806, 335] on select "Choose Default Petition PDF Packet Complete Bankruptcy Petition (all forms and …" at bounding box center [977, 350] width 342 height 29
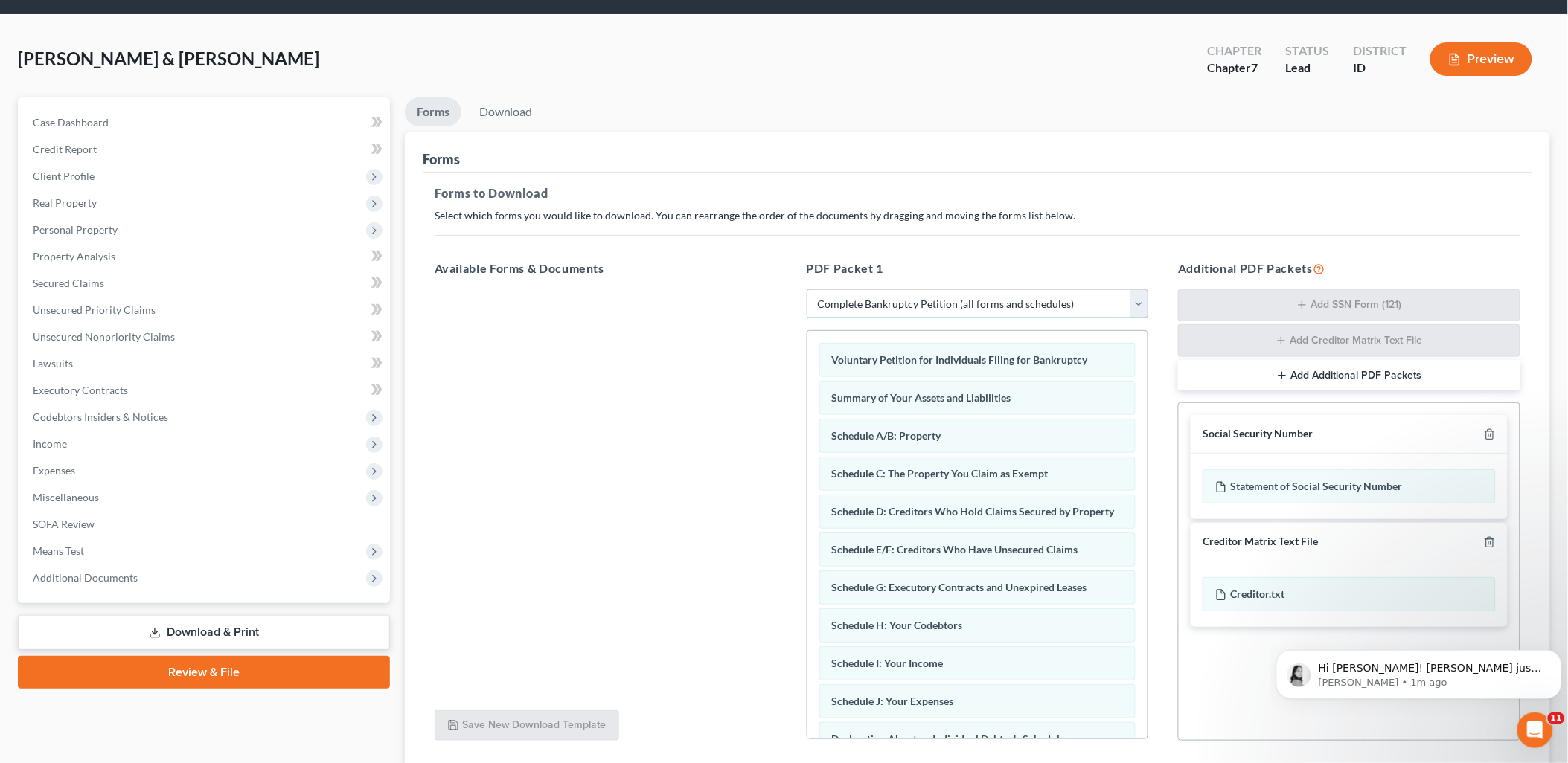
scroll to position [157, 0]
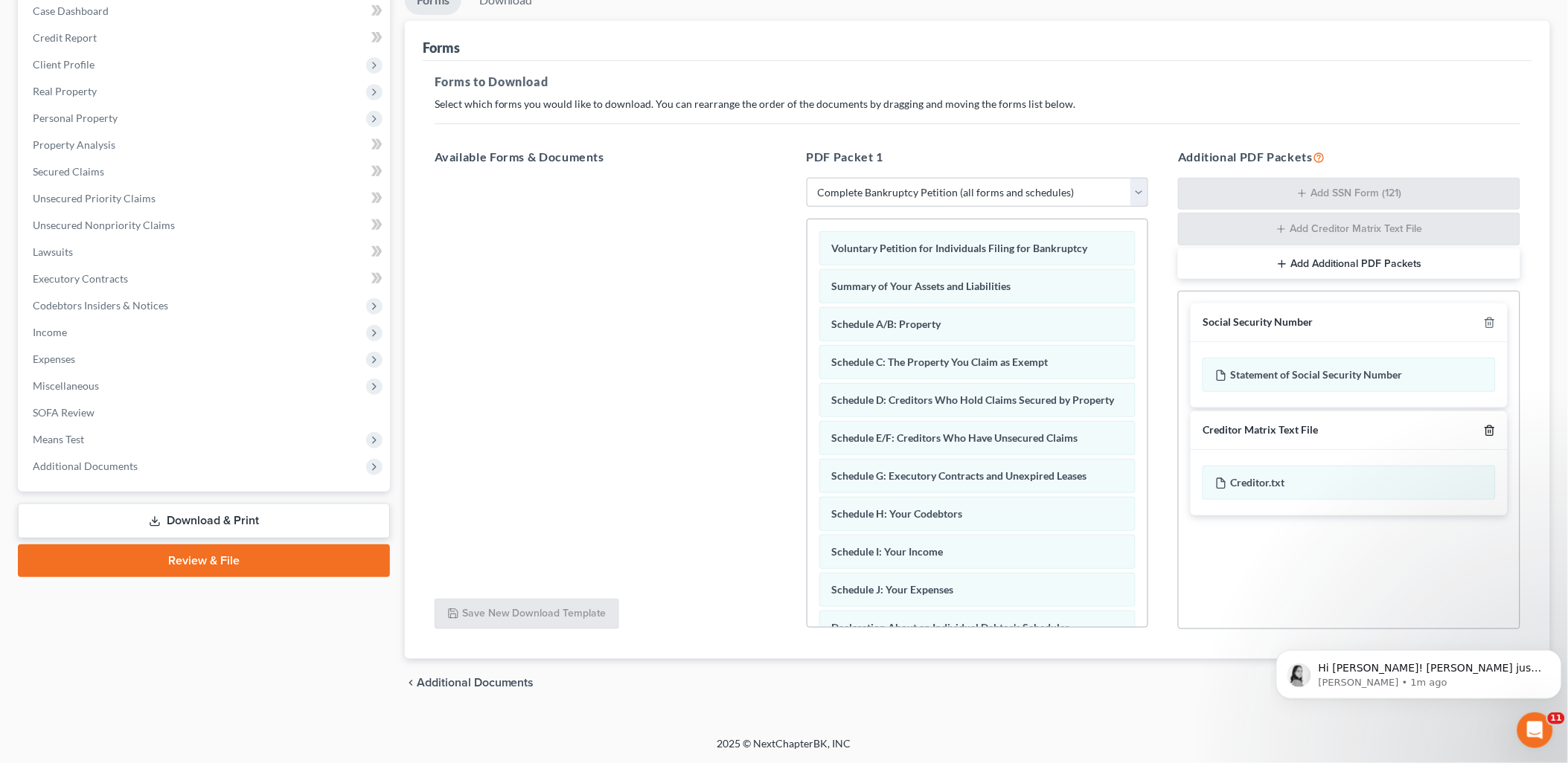
click at [1492, 429] on icon "button" at bounding box center [1489, 431] width 12 height 12
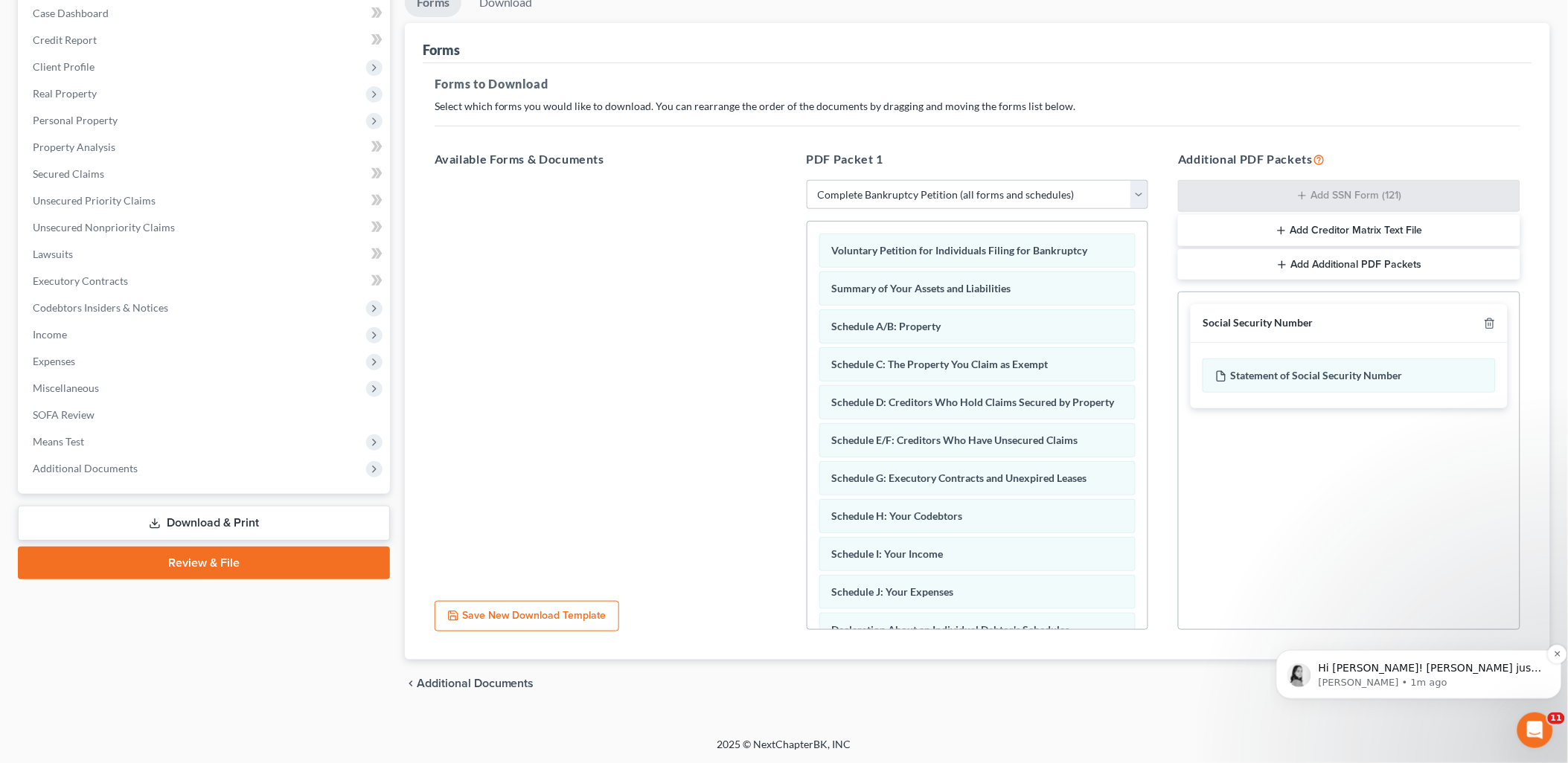
click at [1481, 668] on span "Hi [PERSON_NAME]! [PERSON_NAME] just tried to give you a call and was having tr…" at bounding box center [1429, 703] width 224 height 85
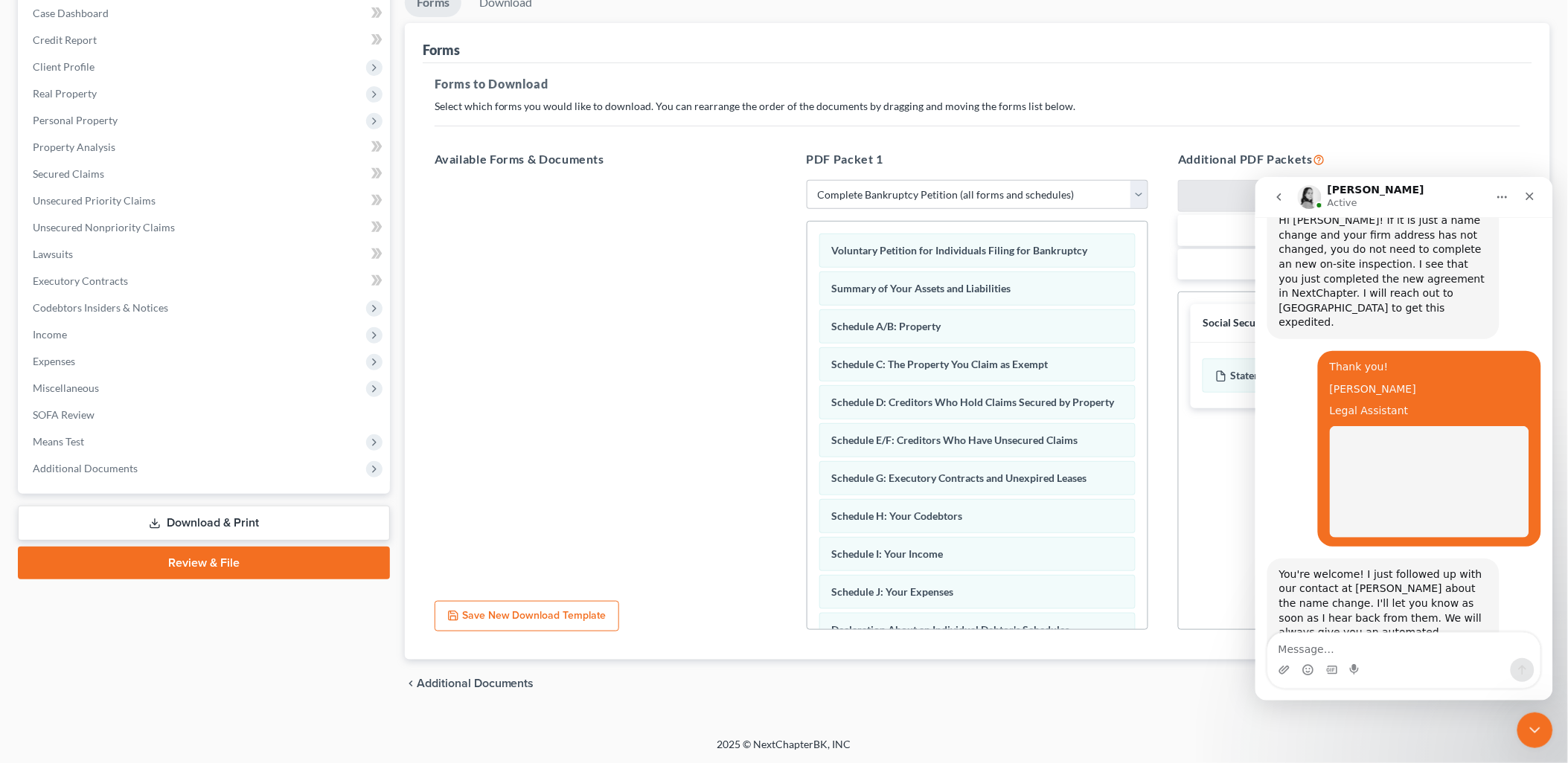
scroll to position [737, 0]
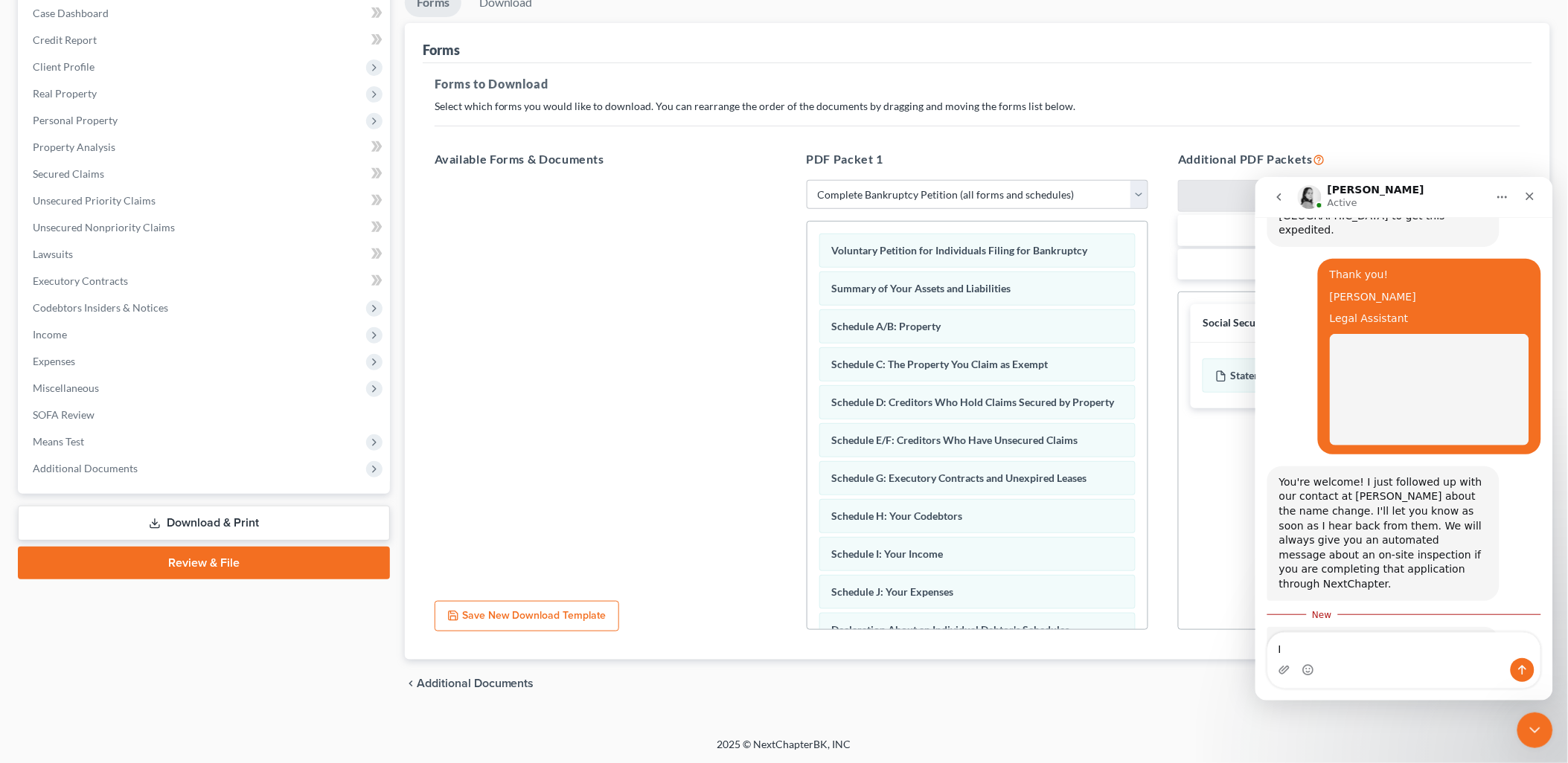
type textarea "I a"
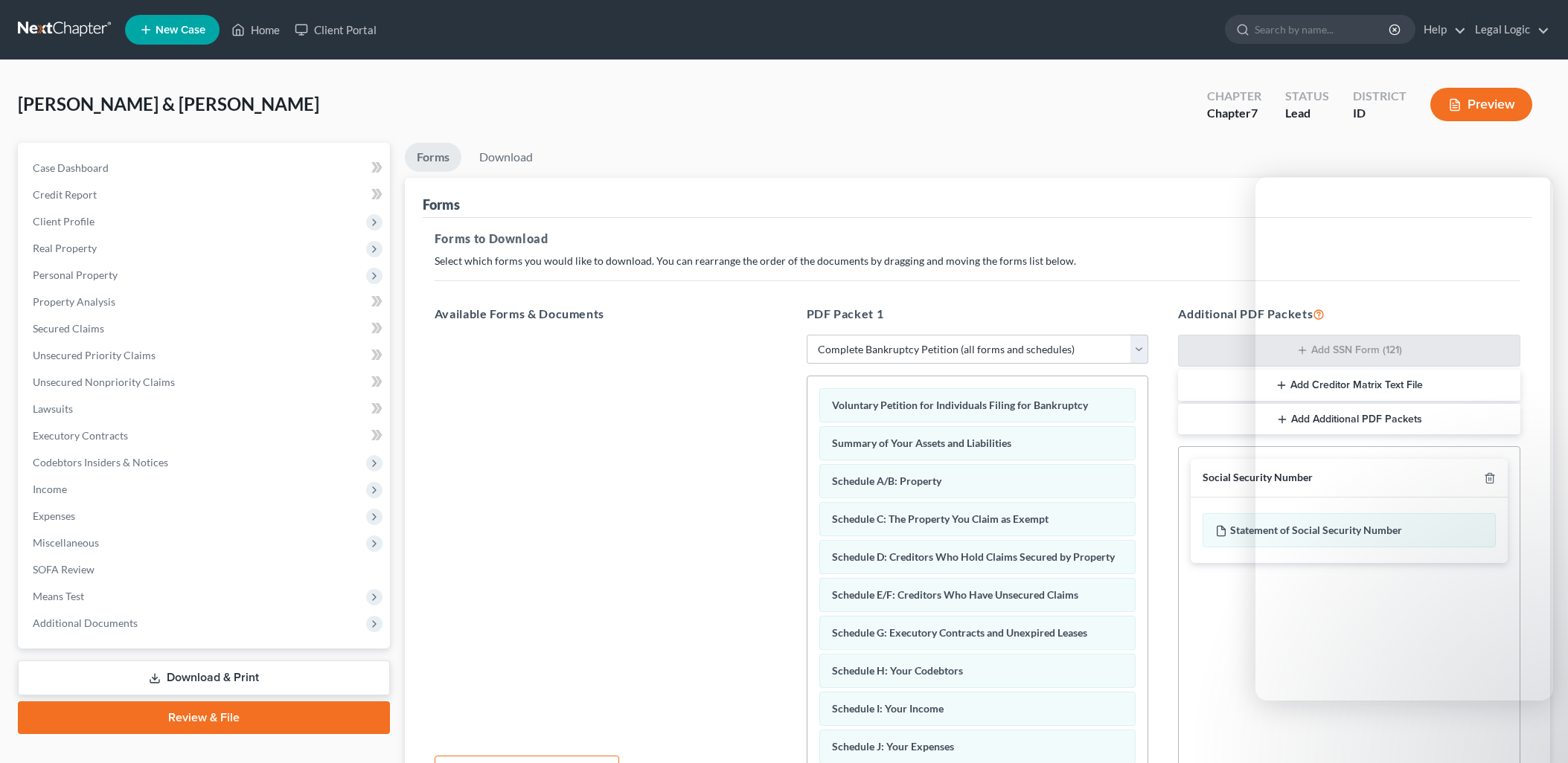
select select "0"
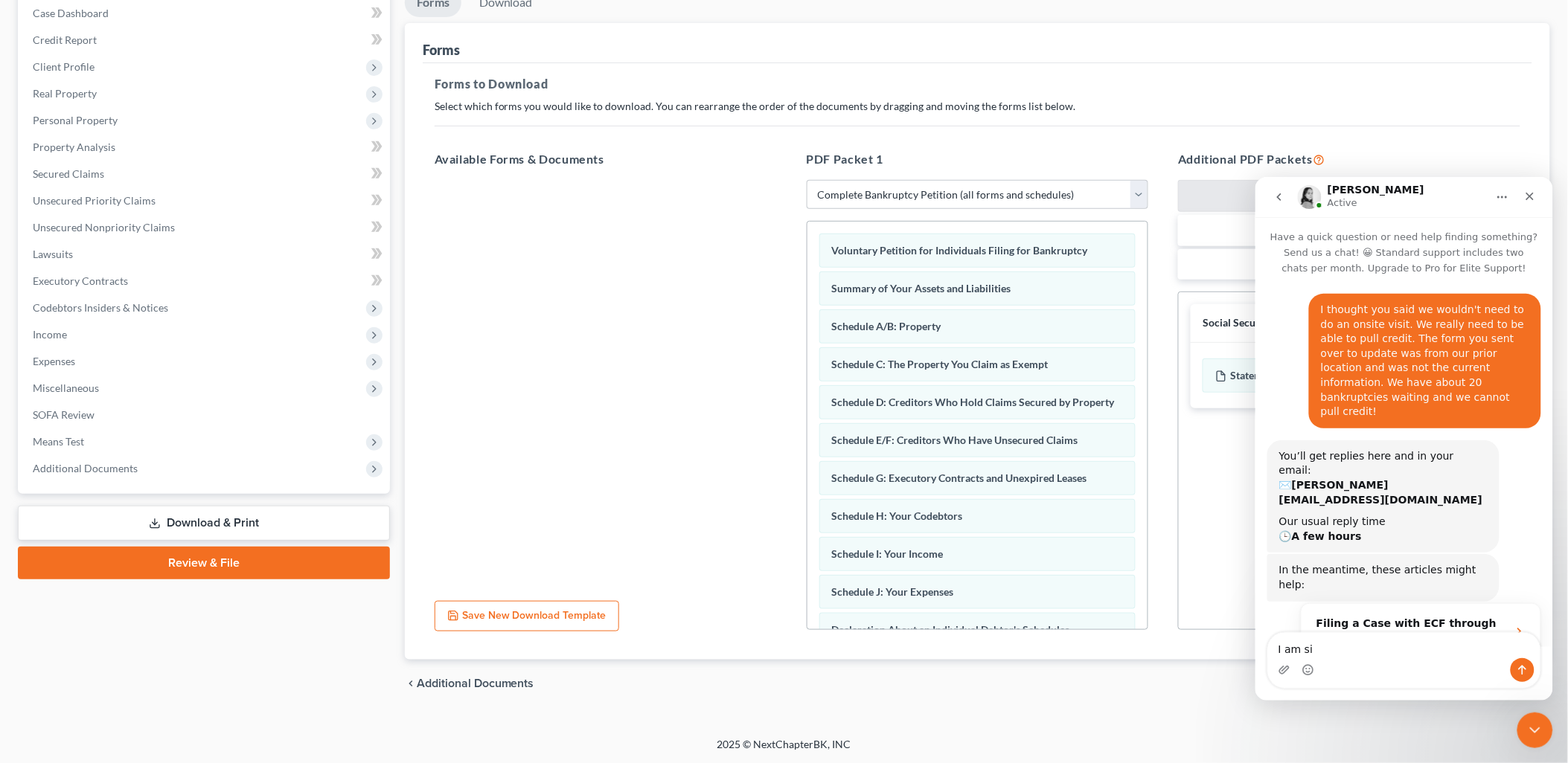
scroll to position [3, 0]
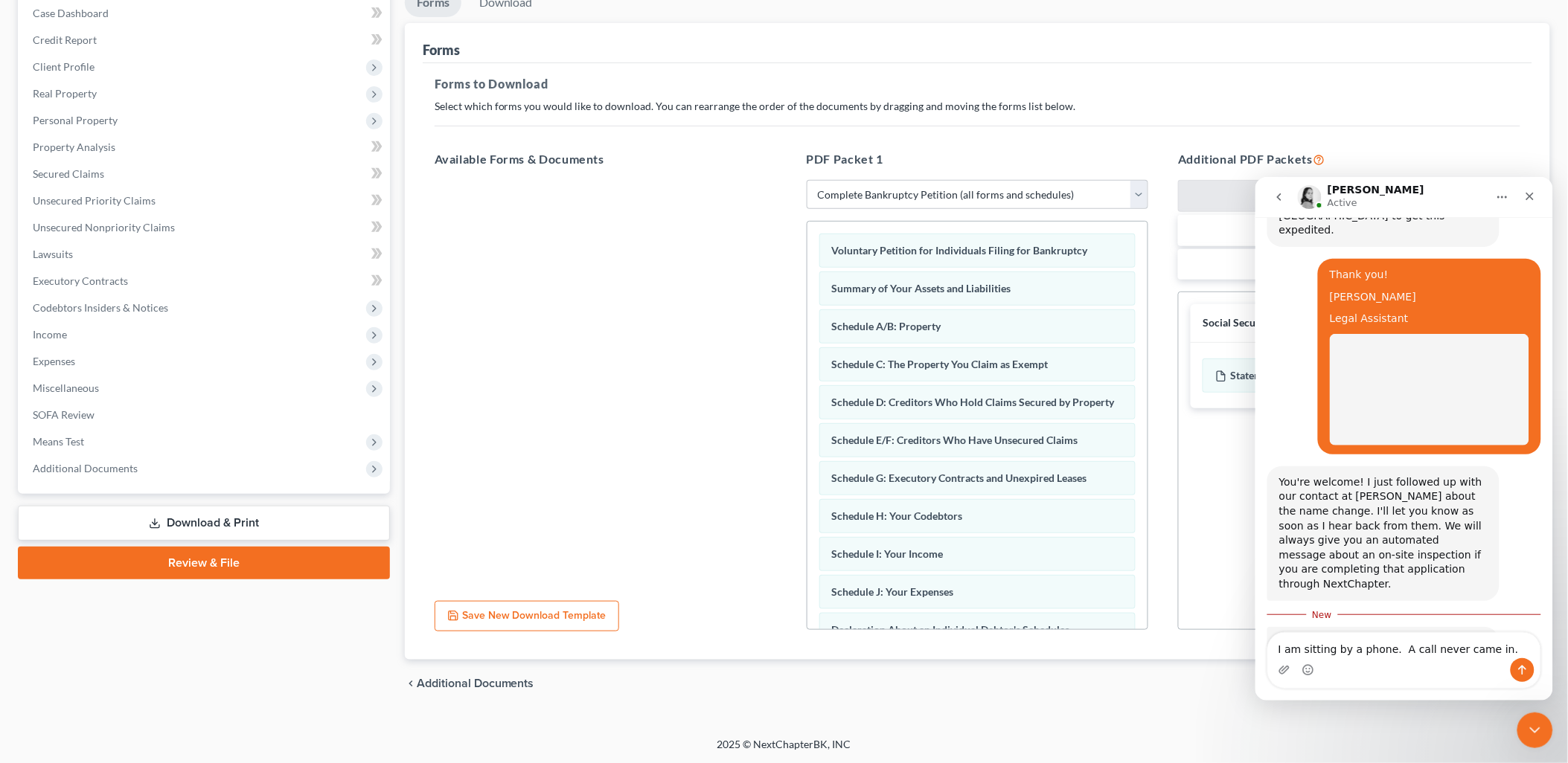
type textarea "I am sitting by a phone. A call never came in."
click at [1528, 666] on button "Send a message…" at bounding box center [1522, 670] width 24 height 24
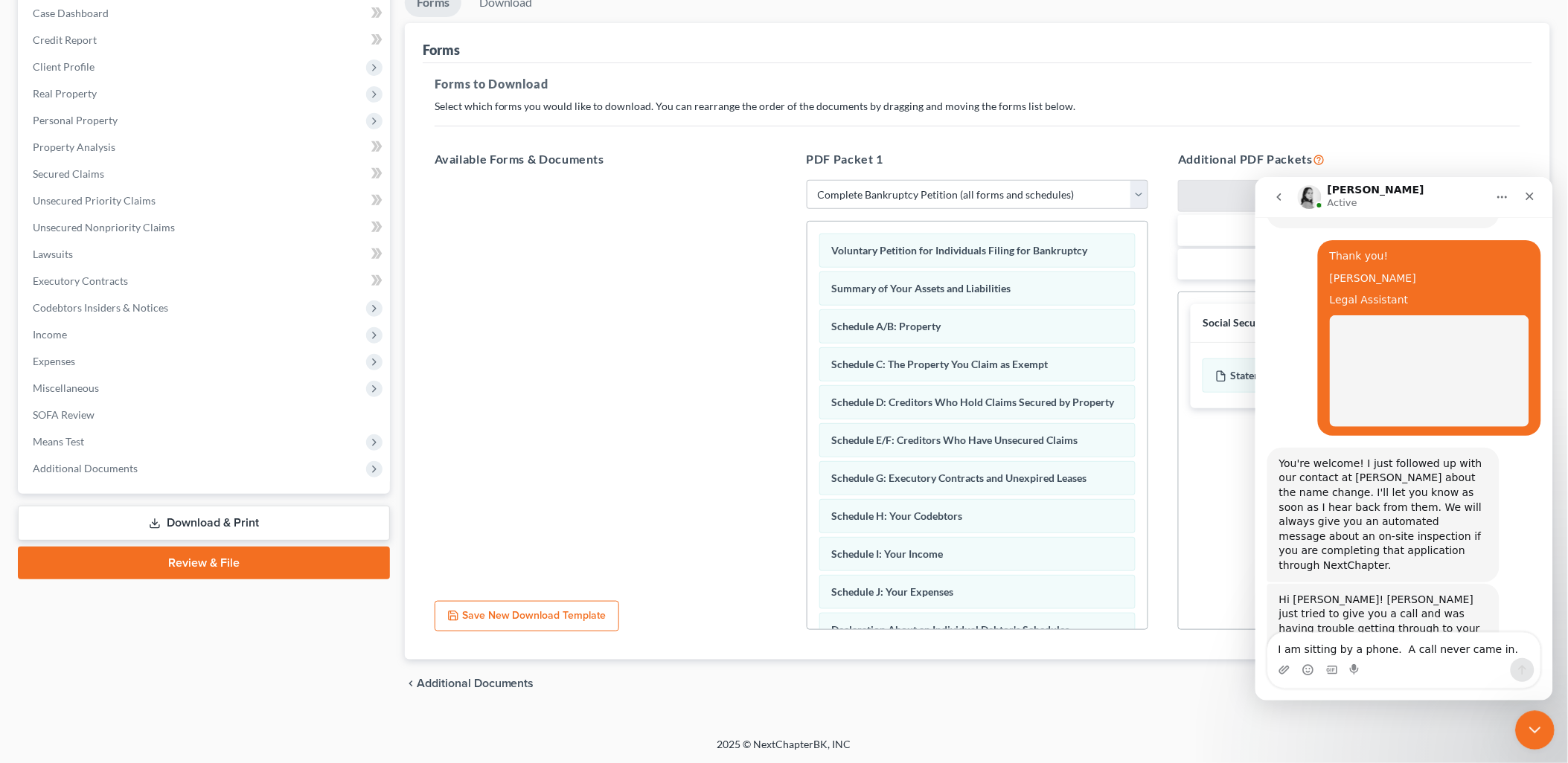
click at [1527, 714] on div "Close Intercom Messenger" at bounding box center [1532, 728] width 35 height 35
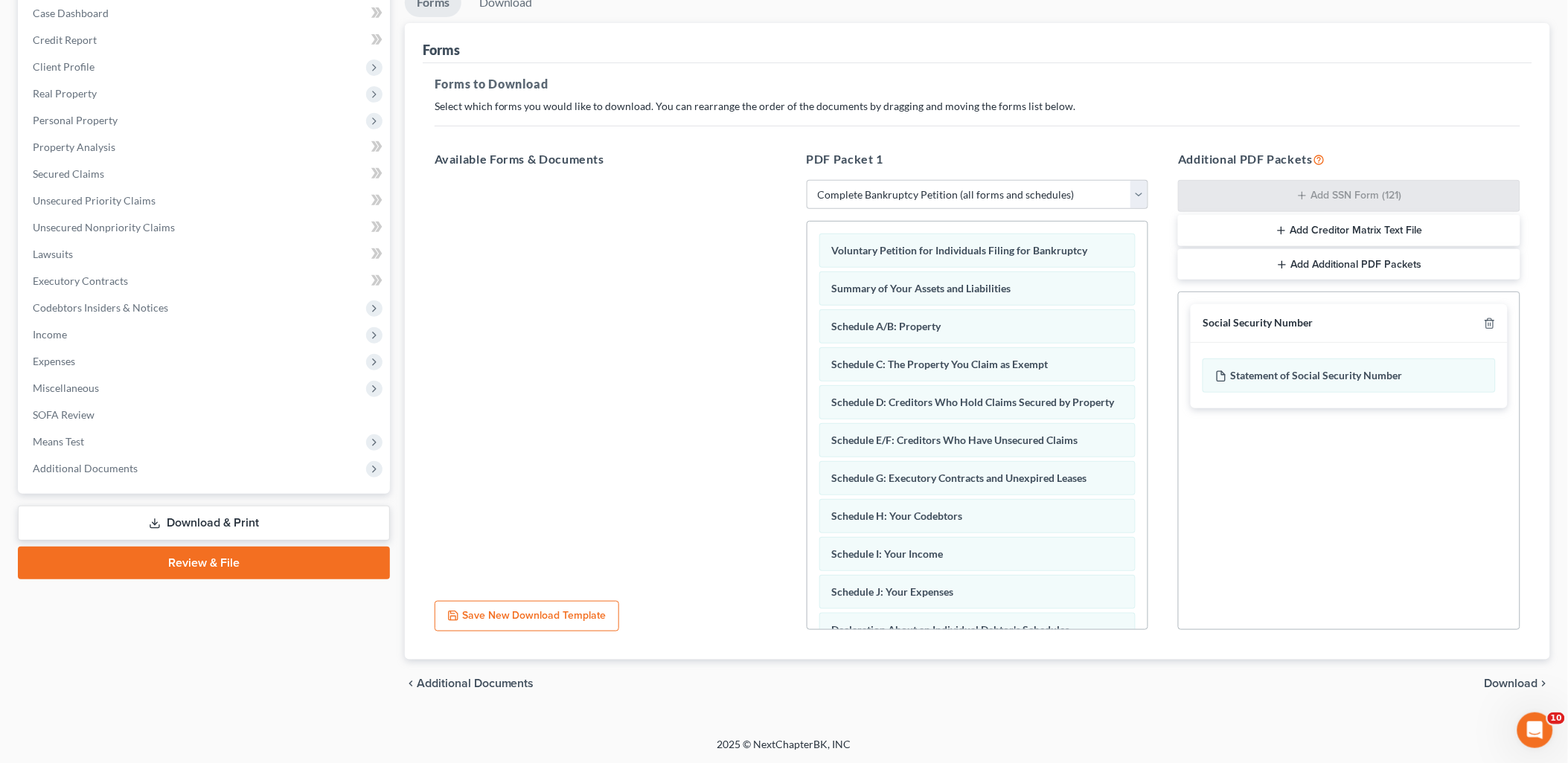
click at [1514, 678] on span "Download" at bounding box center [1511, 684] width 54 height 12
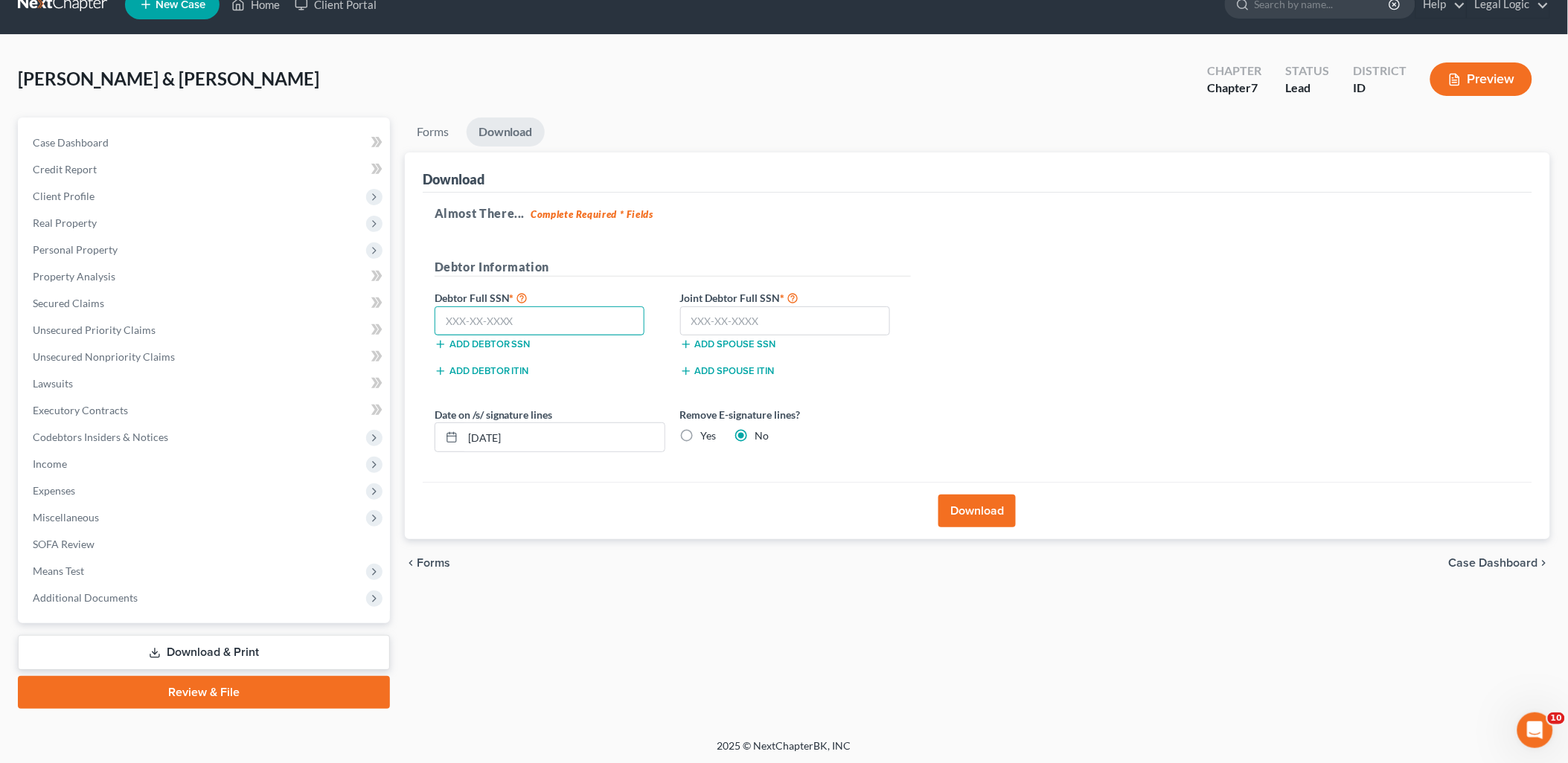
click at [548, 314] on input "text" at bounding box center [540, 321] width 211 height 29
type input "555-69-8326"
click at [731, 317] on input "text" at bounding box center [786, 321] width 211 height 29
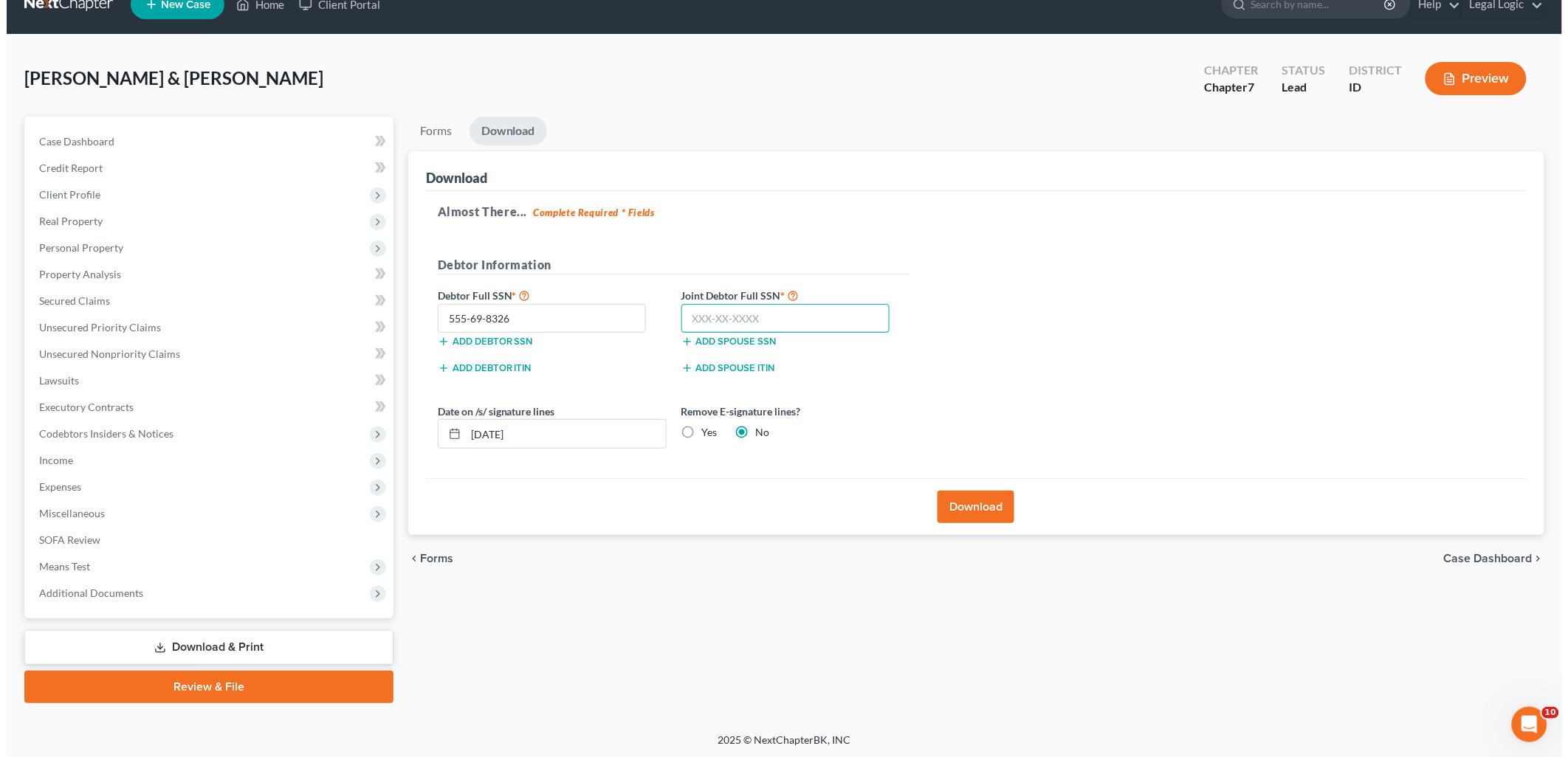
scroll to position [808, 0]
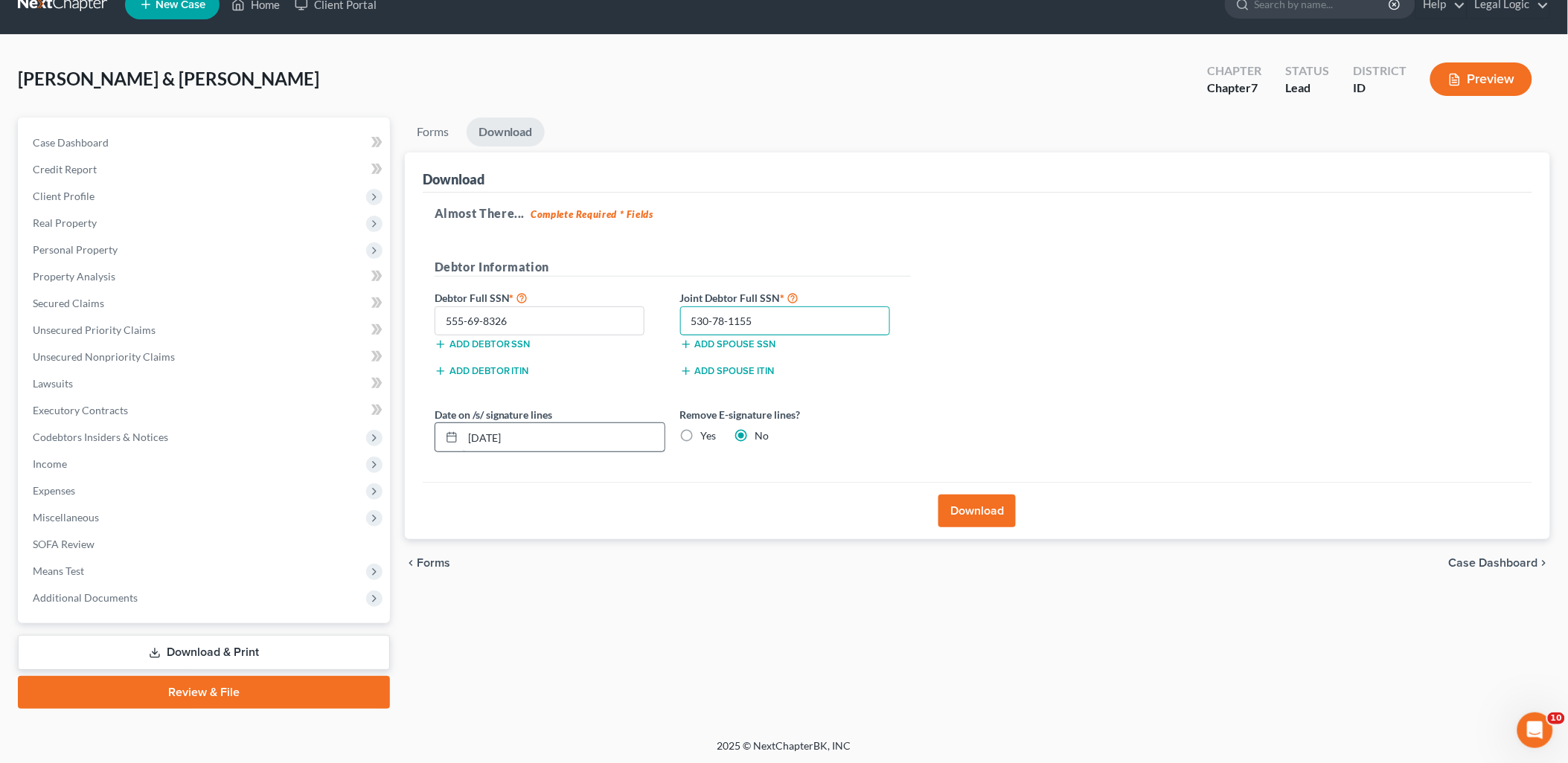
type input "530-78-1155"
drag, startPoint x: 553, startPoint y: 444, endPoint x: 430, endPoint y: 462, distance: 124.3
click at [430, 462] on div "Date on /s/ signature lines [DATE] Remove E-signature lines? Yes No" at bounding box center [673, 435] width 491 height 57
click at [701, 437] on label "Yes" at bounding box center [709, 435] width 16 height 15
click at [707, 437] on input "Yes" at bounding box center [711, 432] width 9 height 9
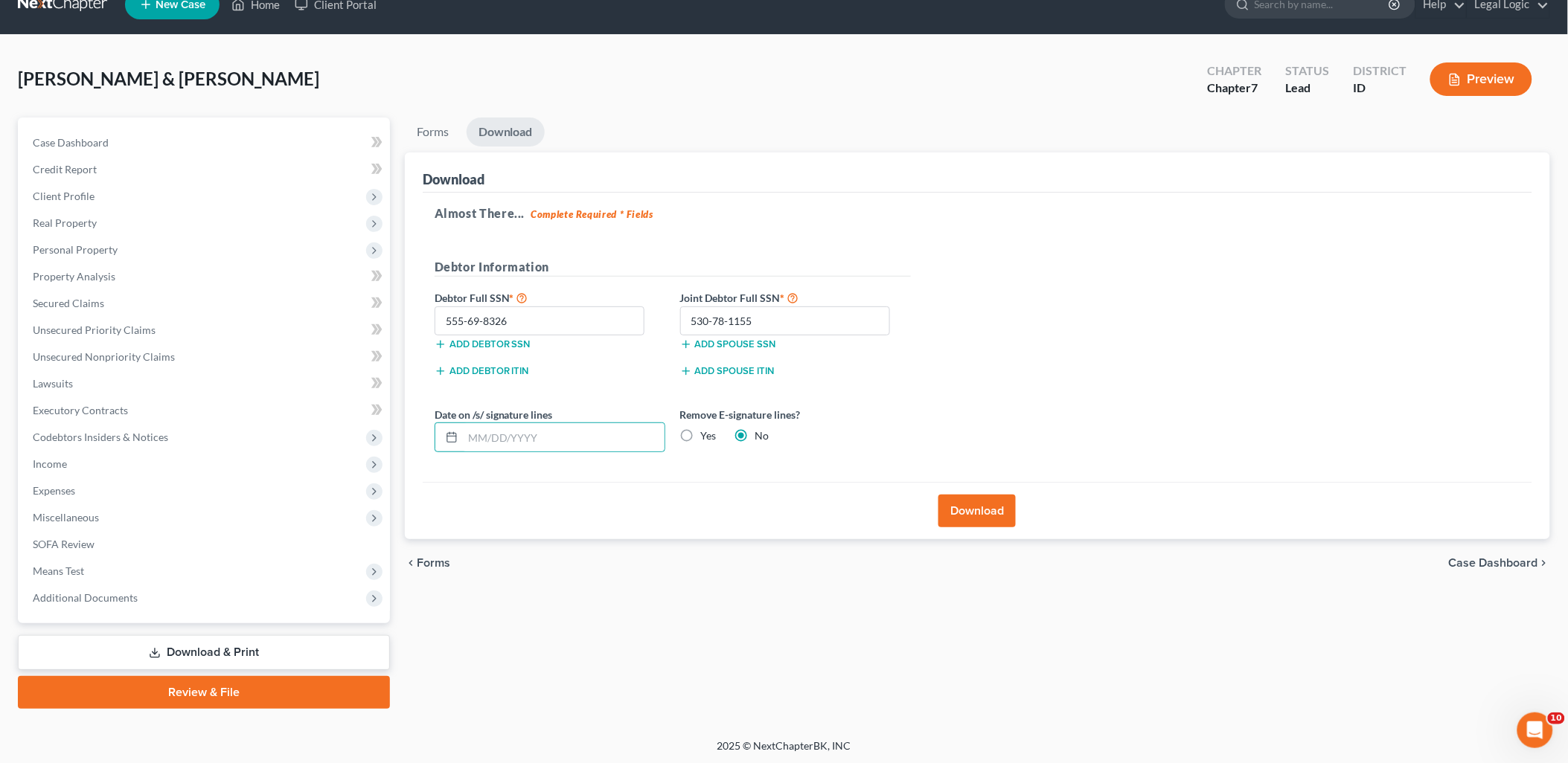
radio input "true"
radio input "false"
click at [967, 511] on button "Download" at bounding box center [977, 511] width 78 height 33
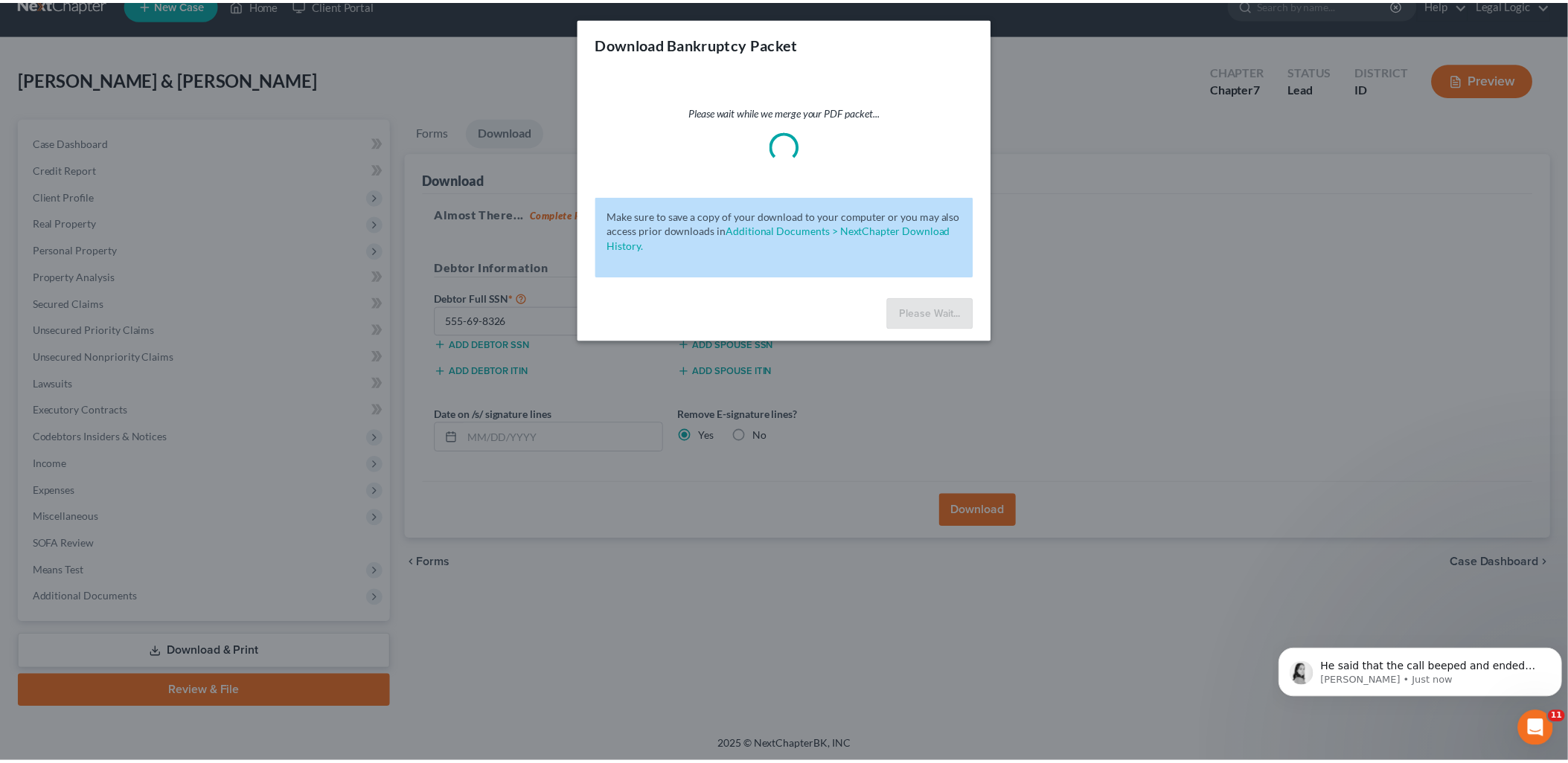
scroll to position [816, 0]
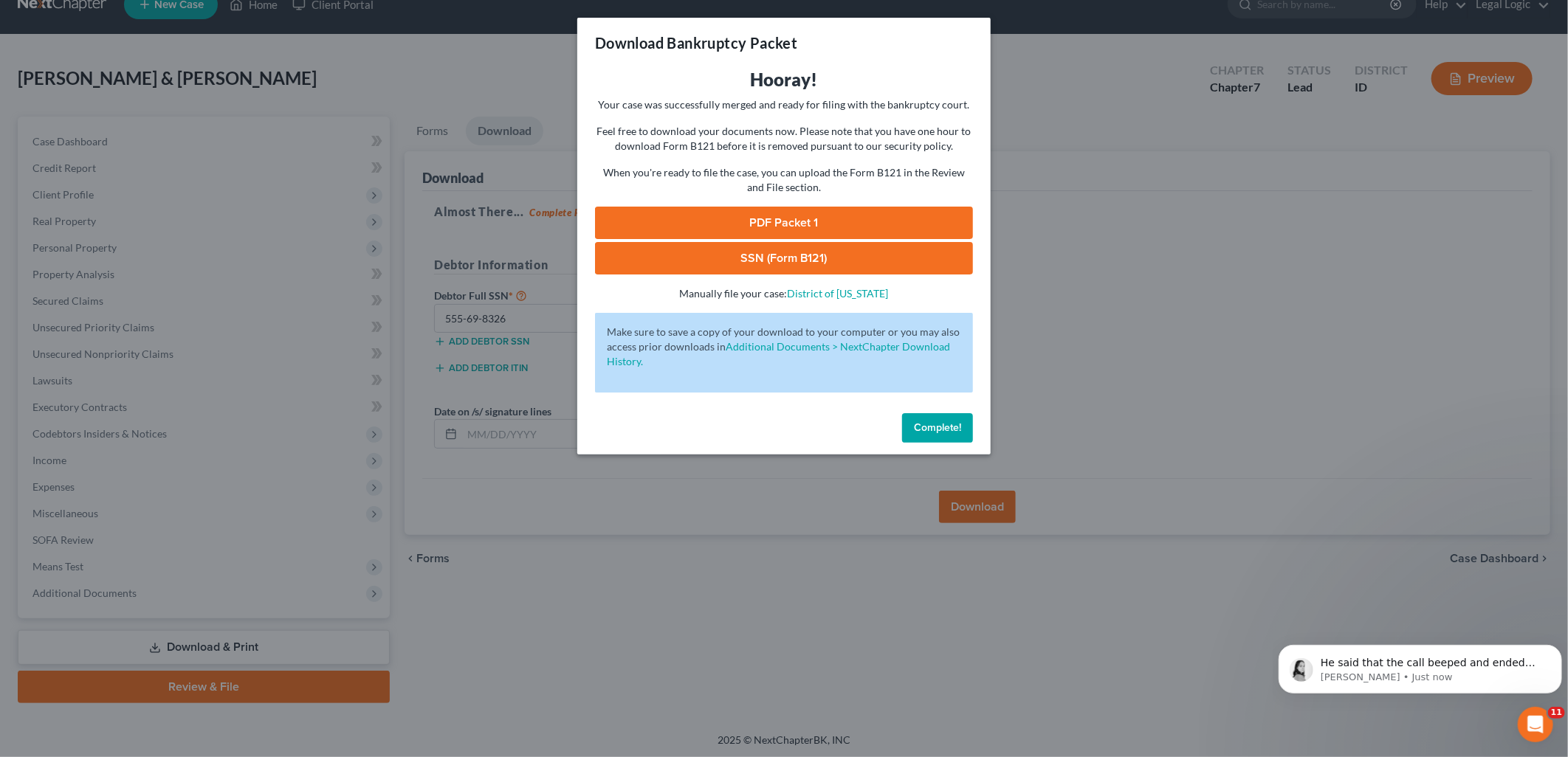
click at [835, 218] on link "PDF Packet 1" at bounding box center [784, 223] width 378 height 33
click at [835, 248] on link "SSN (Form B121)" at bounding box center [784, 259] width 378 height 33
click at [932, 425] on span "Complete!" at bounding box center [937, 427] width 47 height 13
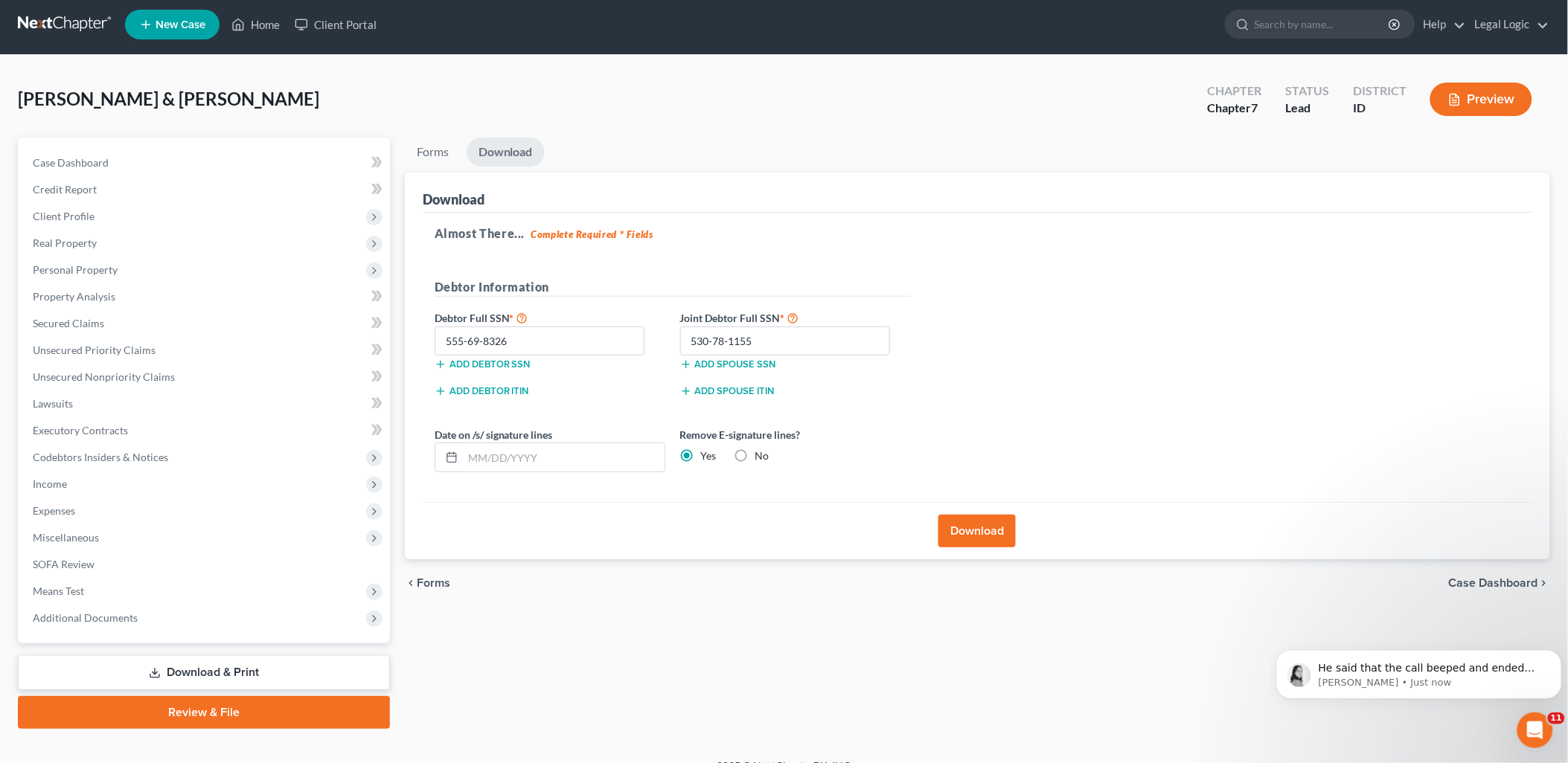
scroll to position [0, 0]
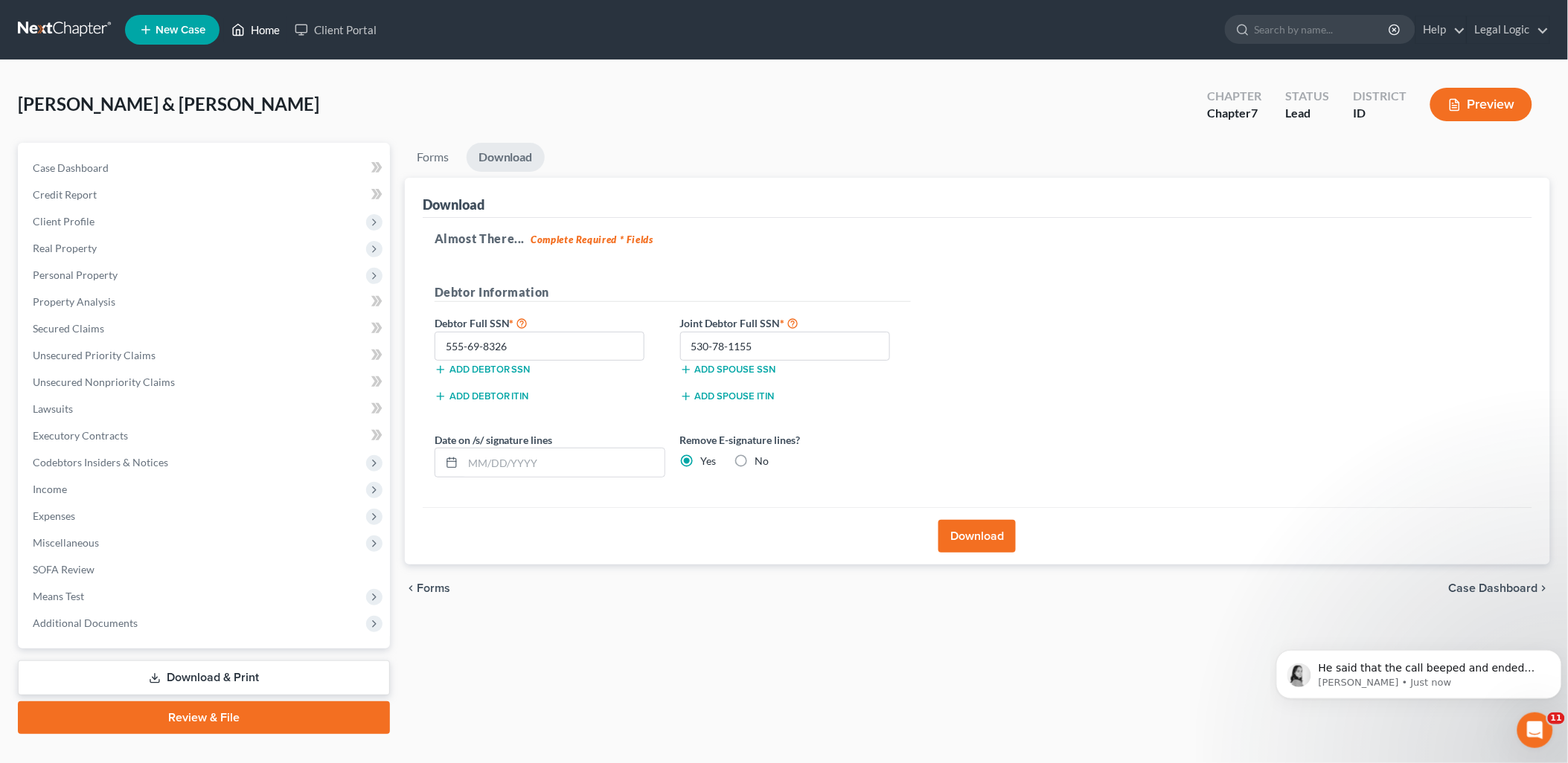
click at [256, 35] on link "Home" at bounding box center [255, 29] width 63 height 27
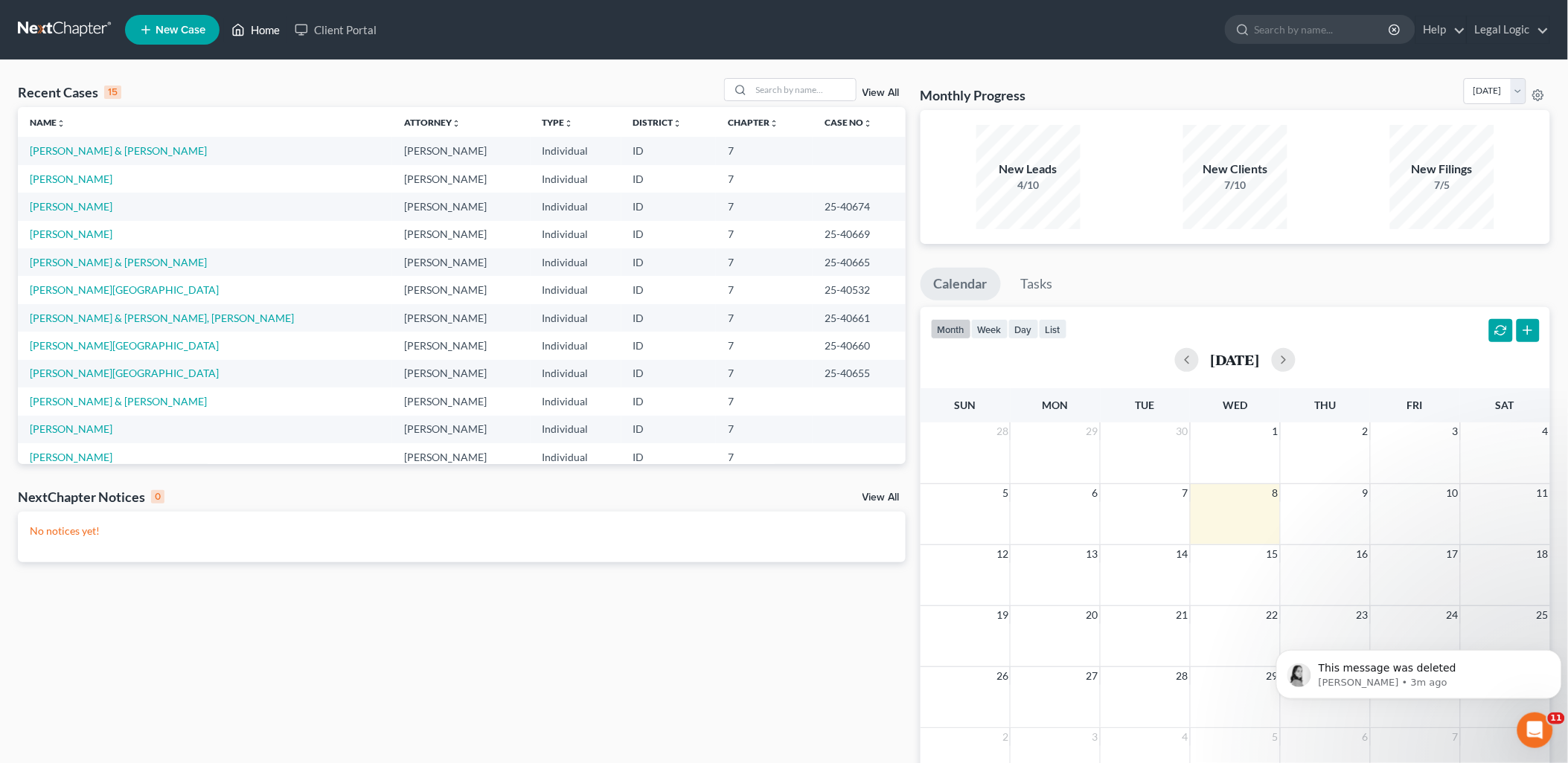
scroll to position [858, 0]
